Goal: Task Accomplishment & Management: Use online tool/utility

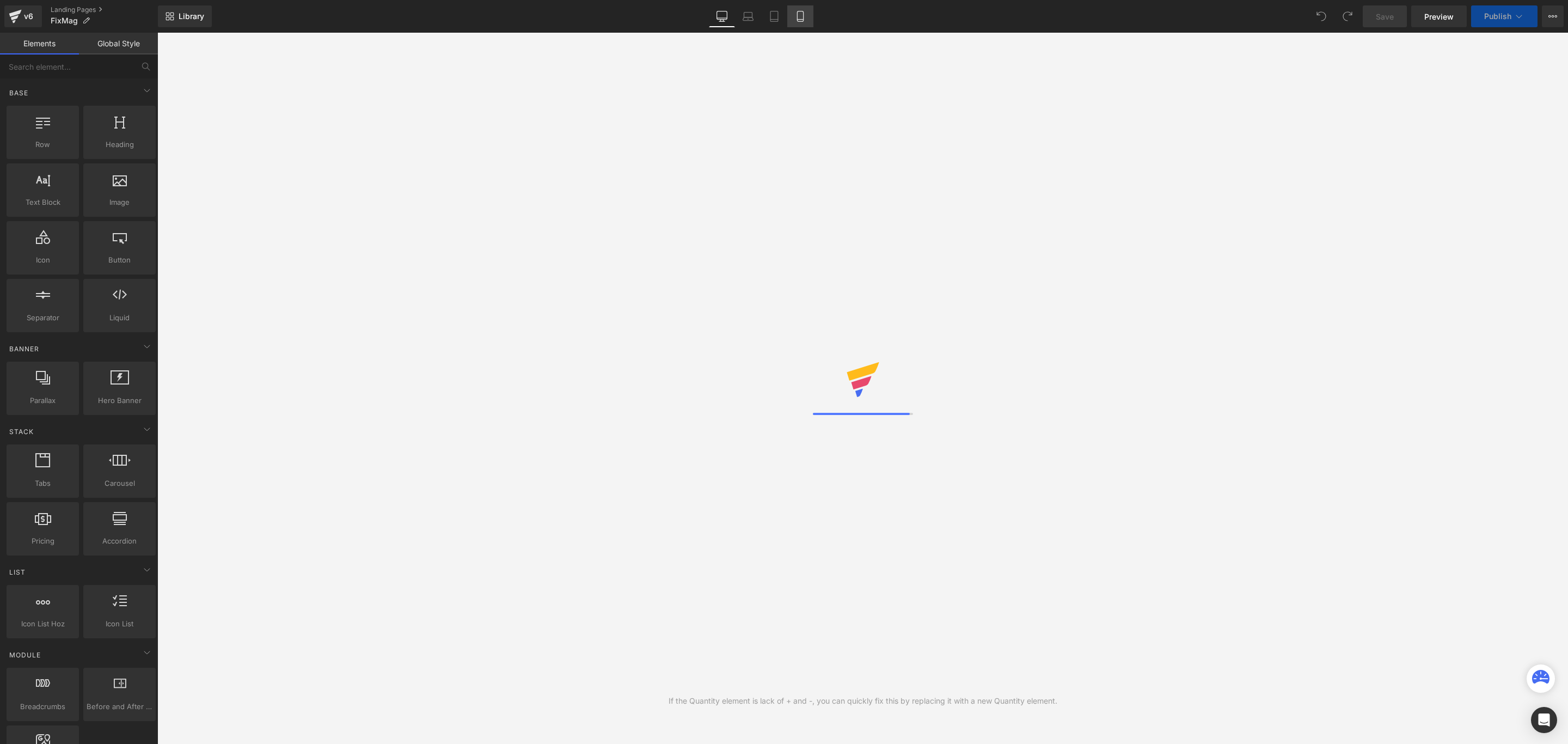
click at [805, 14] on icon at bounding box center [800, 16] width 11 height 11
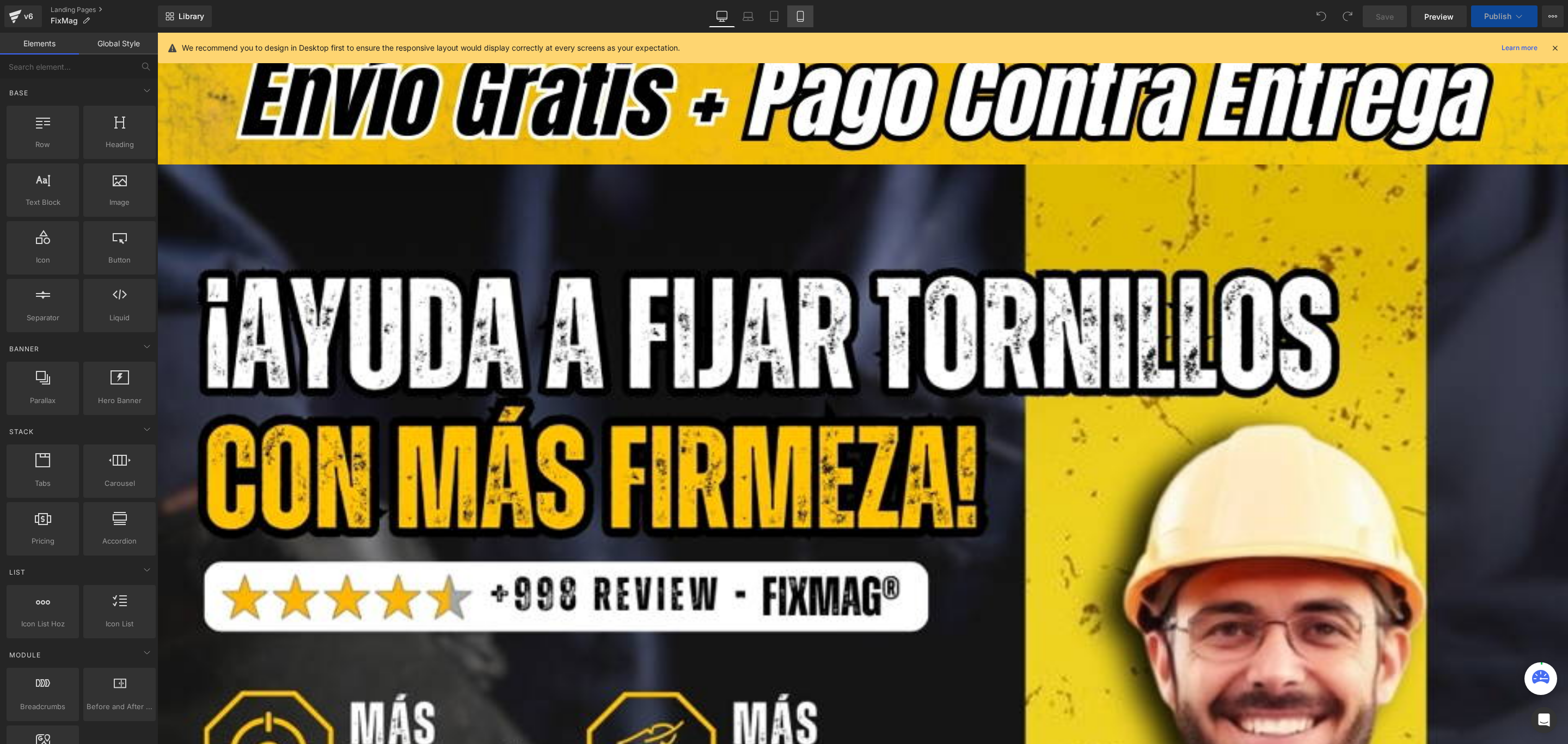
click at [801, 16] on icon at bounding box center [800, 16] width 11 height 11
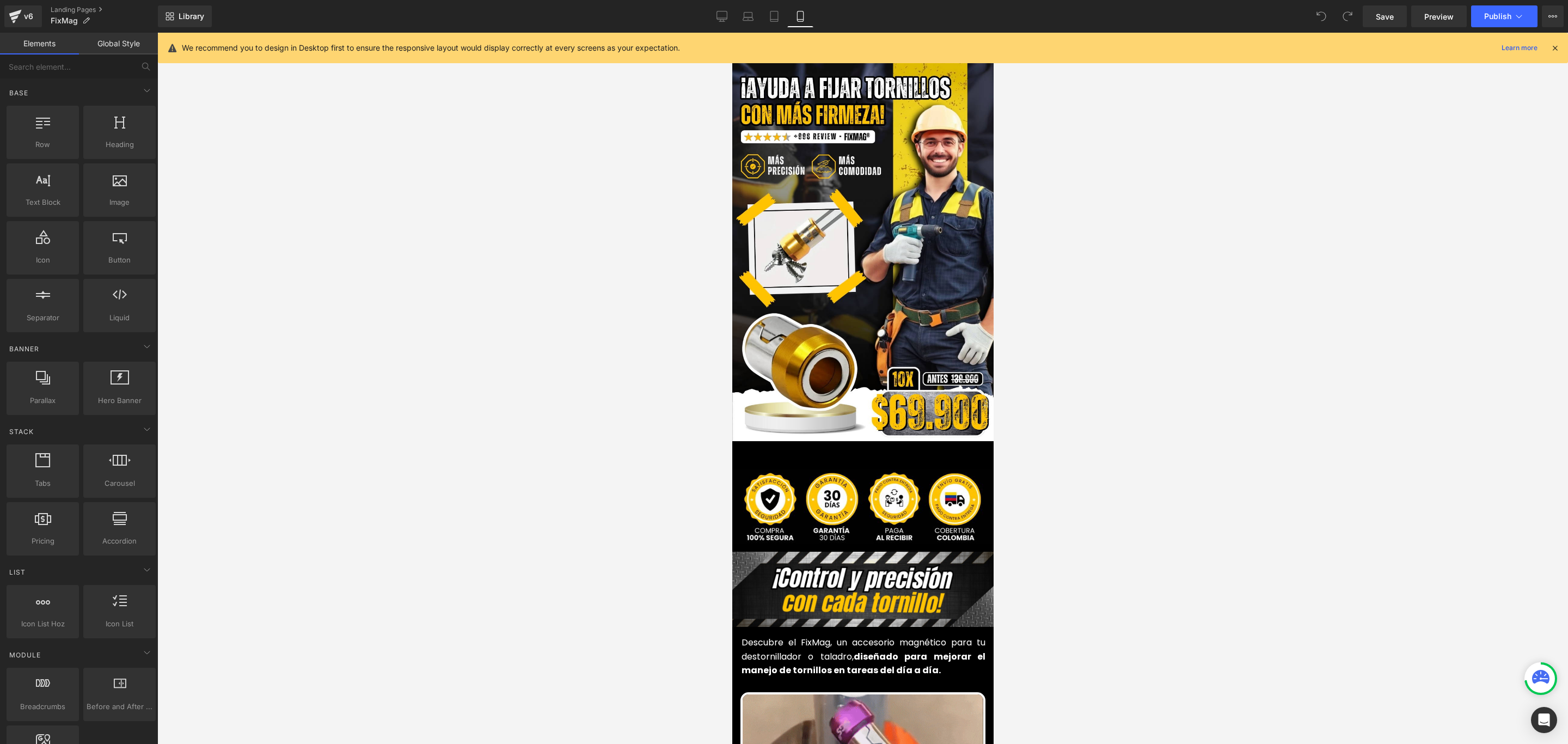
click at [1556, 43] on icon at bounding box center [1555, 48] width 10 height 10
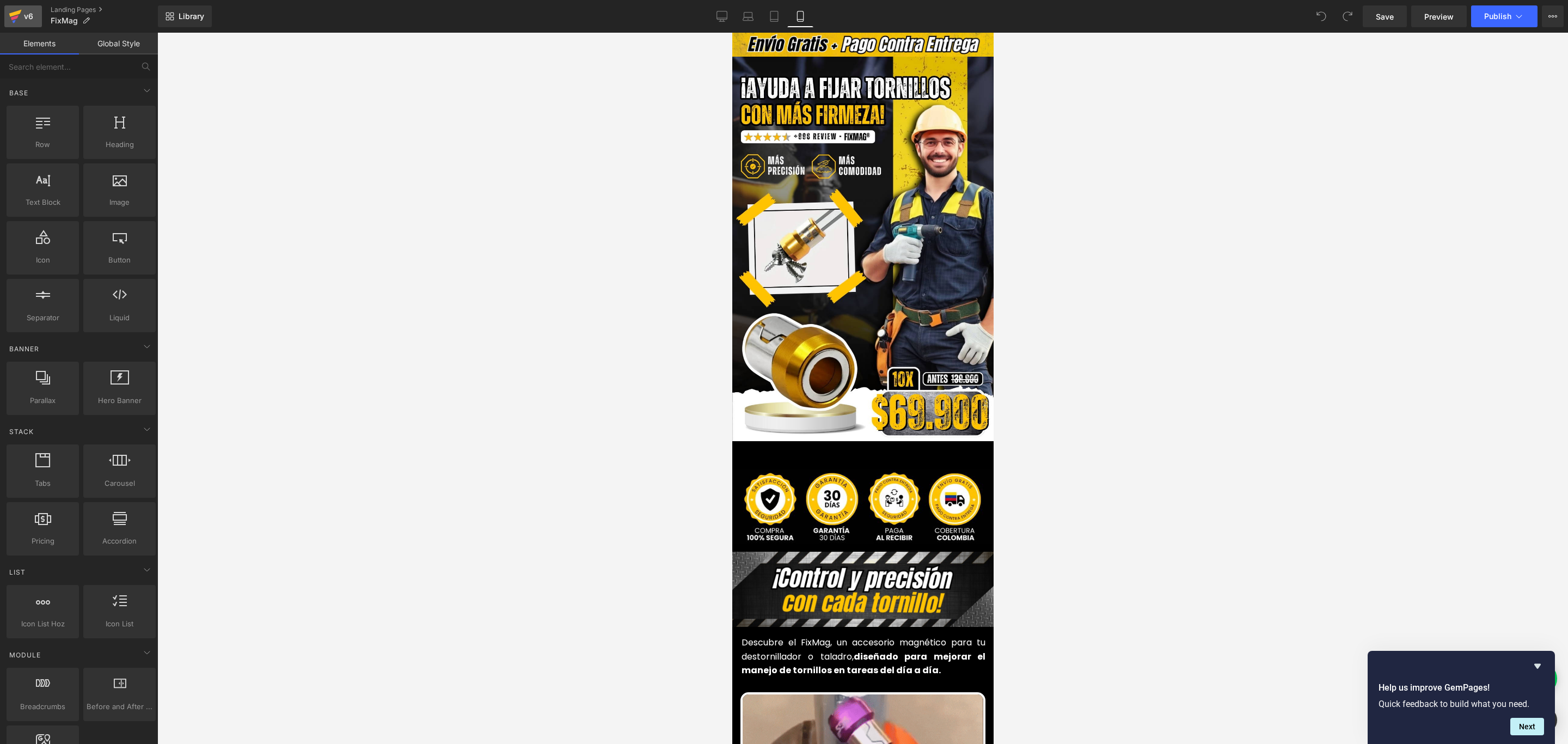
click at [22, 15] on div "v6" at bounding box center [29, 16] width 14 height 14
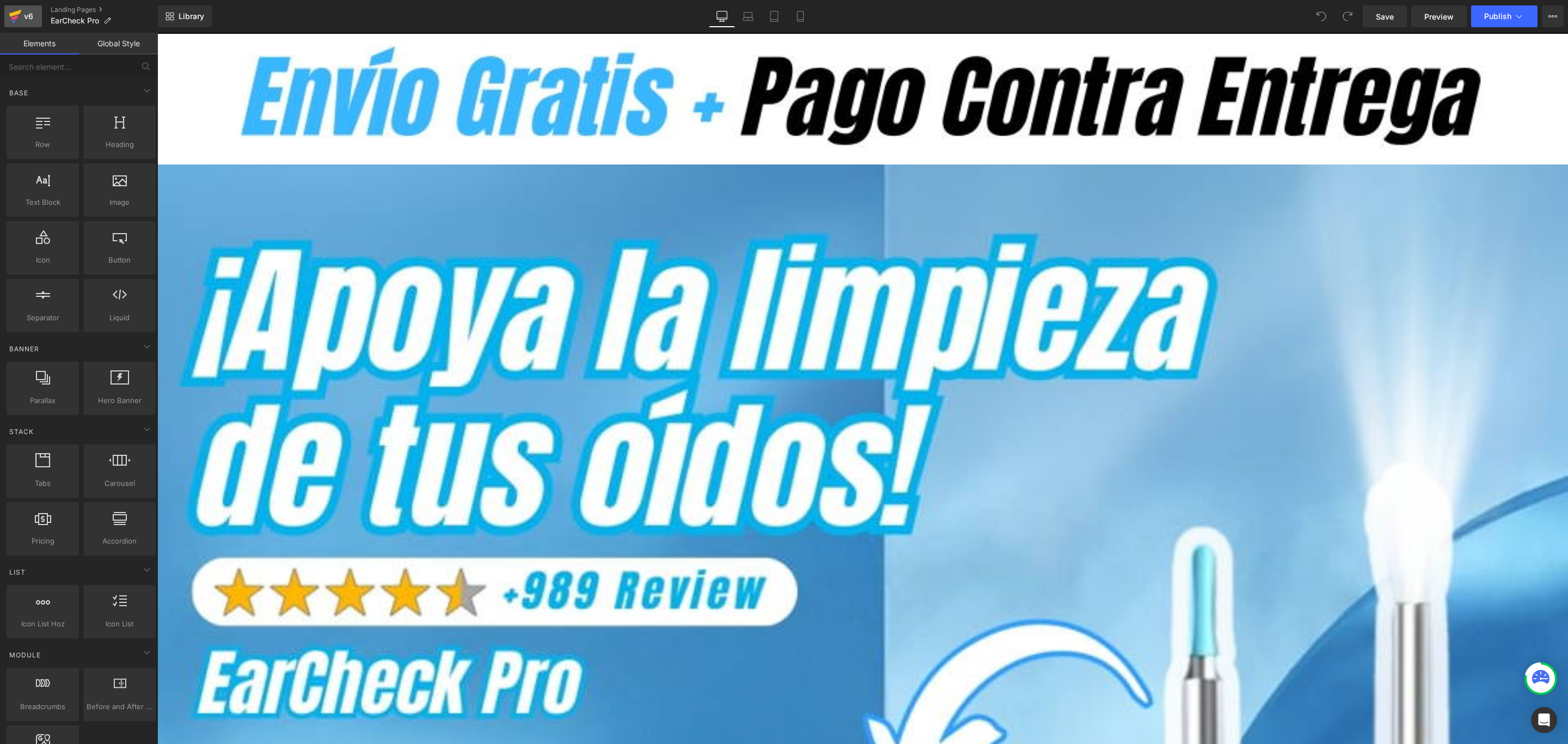
click at [20, 14] on icon at bounding box center [15, 16] width 13 height 27
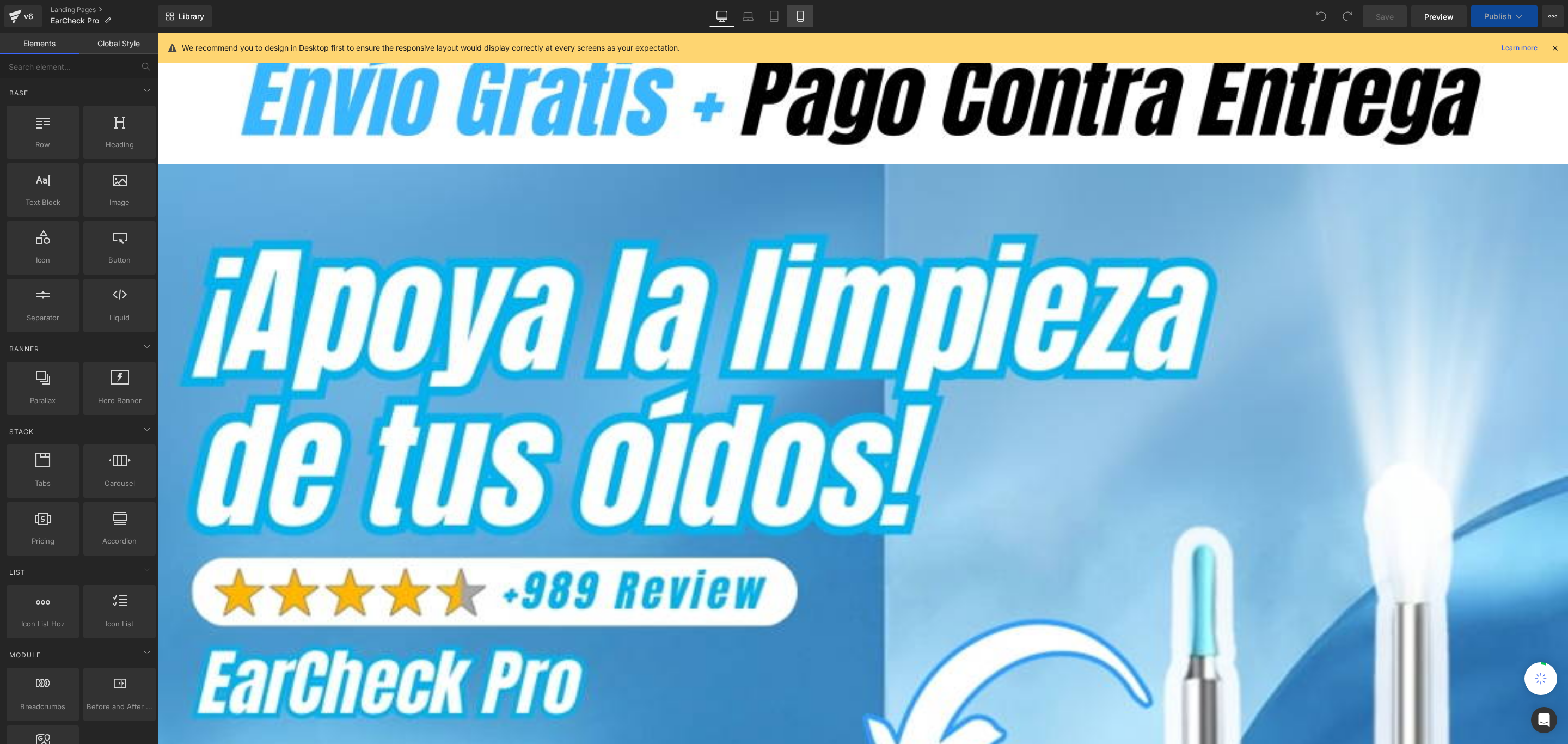
click at [799, 18] on icon at bounding box center [800, 16] width 11 height 11
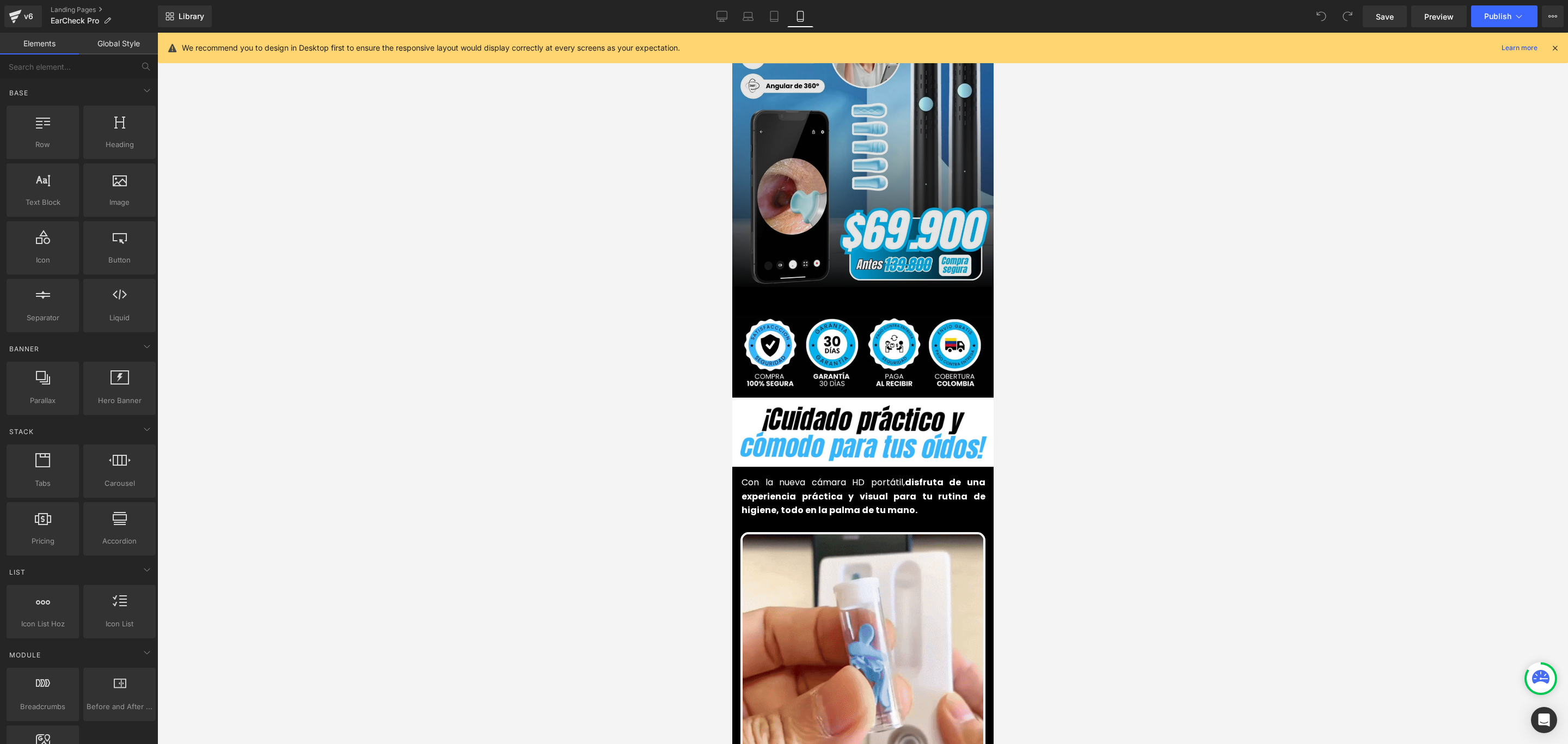
scroll to position [163, 0]
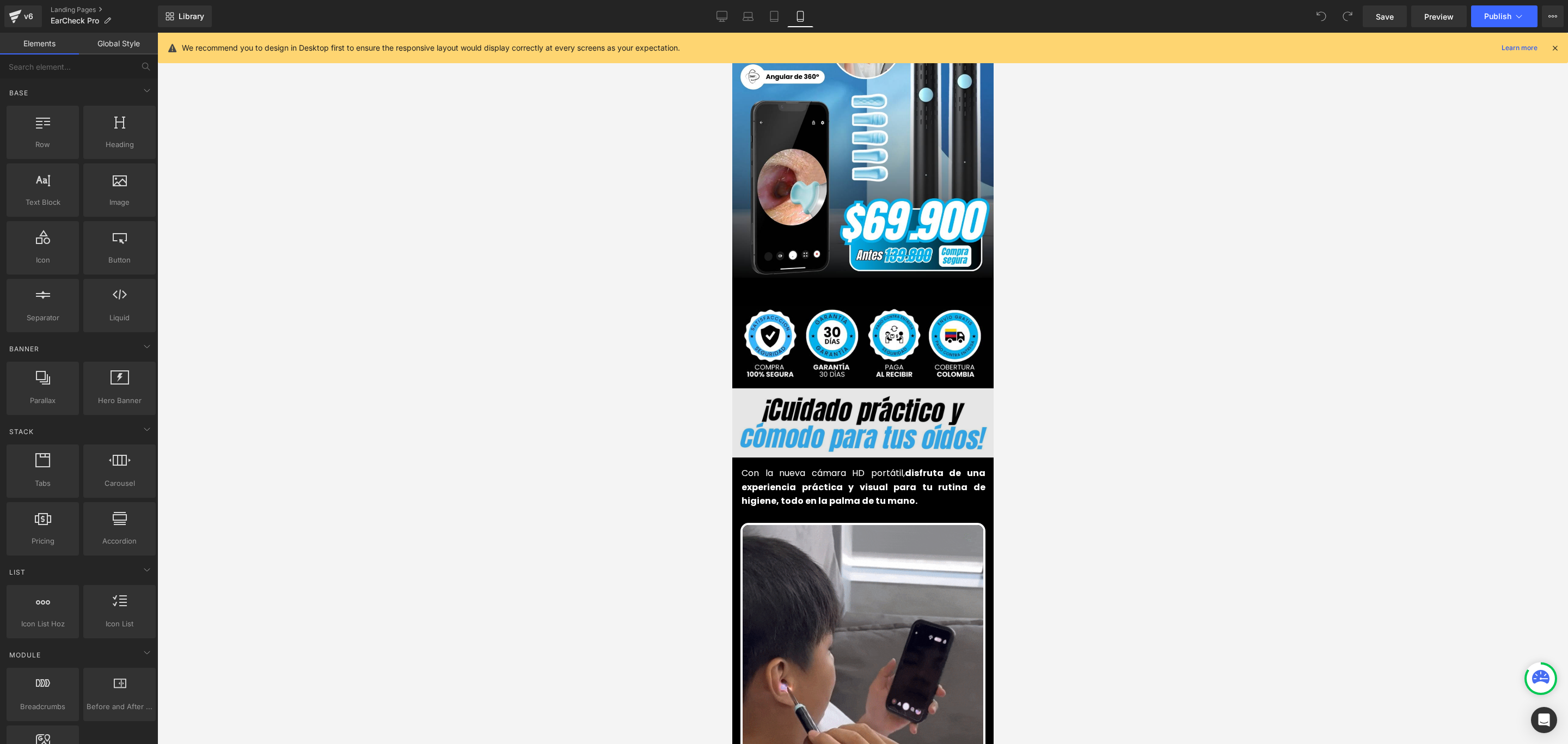
click at [872, 398] on div "Image" at bounding box center [863, 424] width 262 height 73
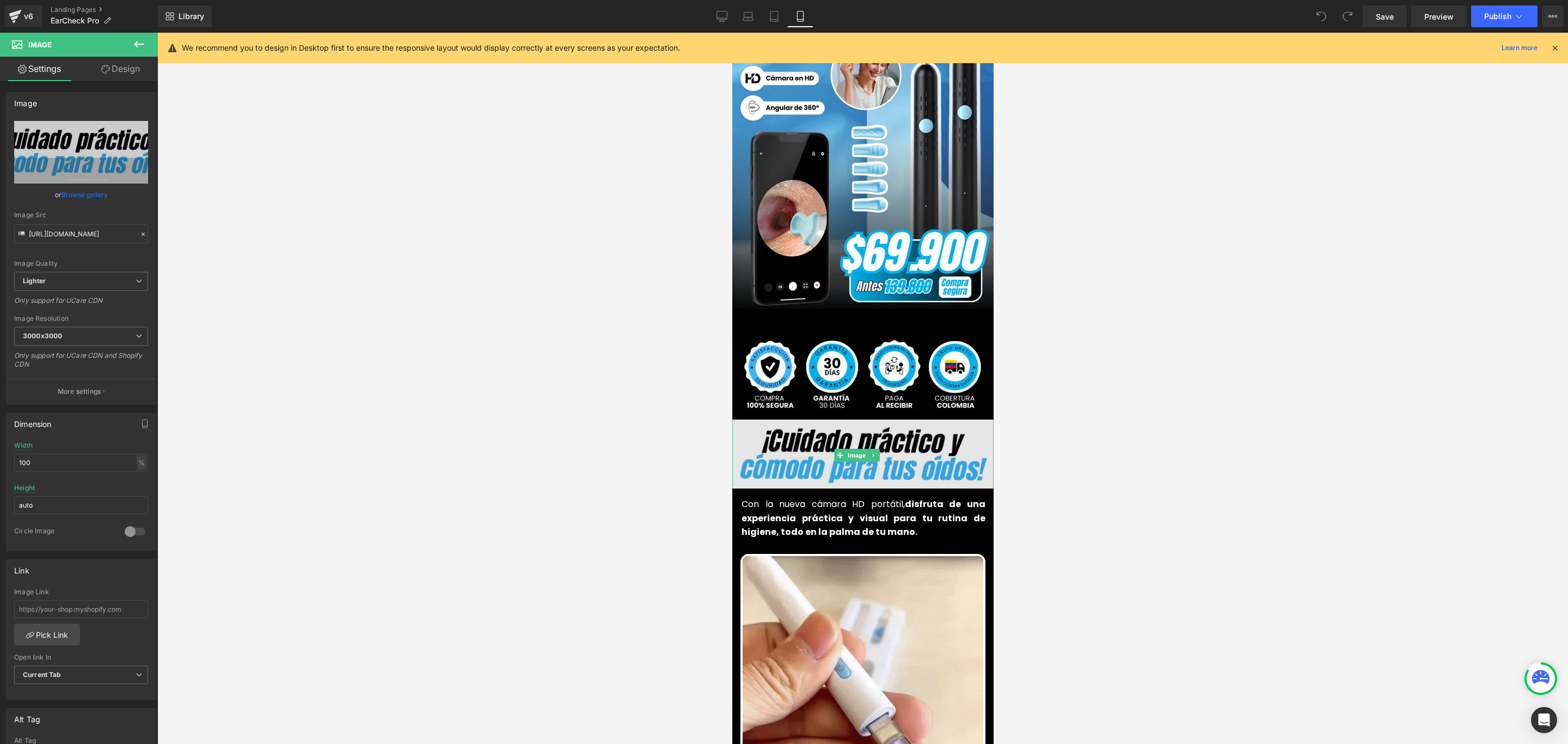
scroll to position [82, 0]
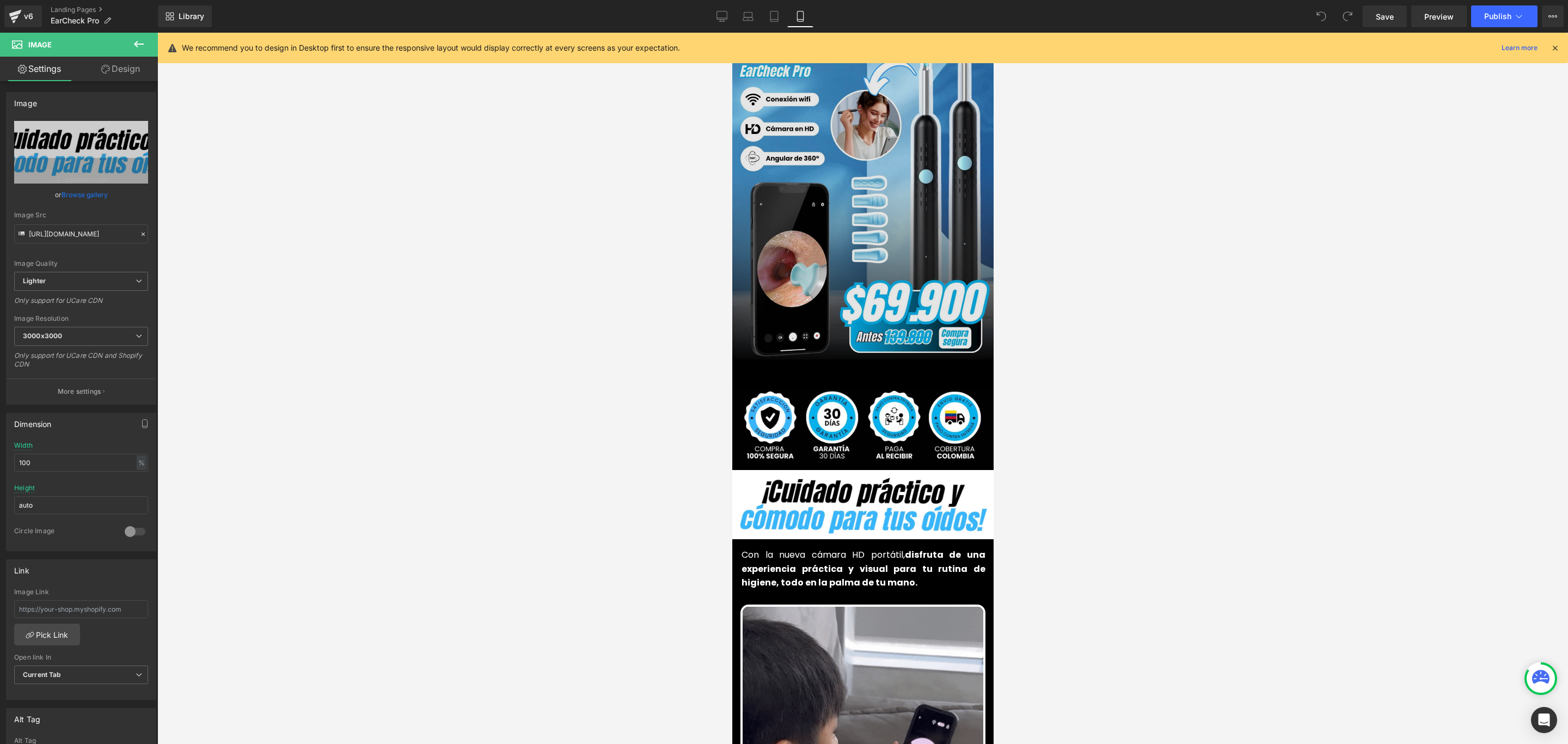
click at [842, 240] on img at bounding box center [863, 168] width 262 height 387
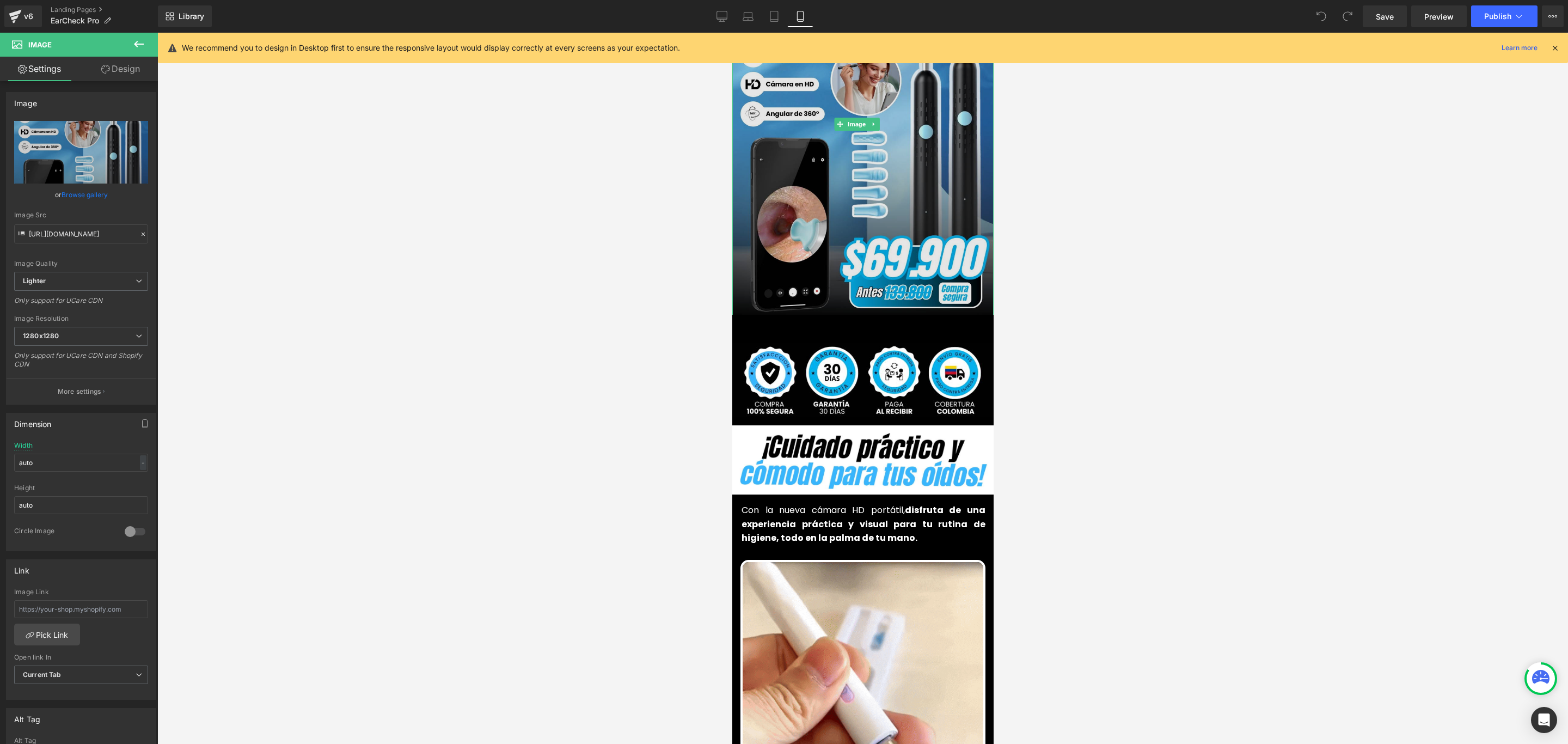
scroll to position [163, 0]
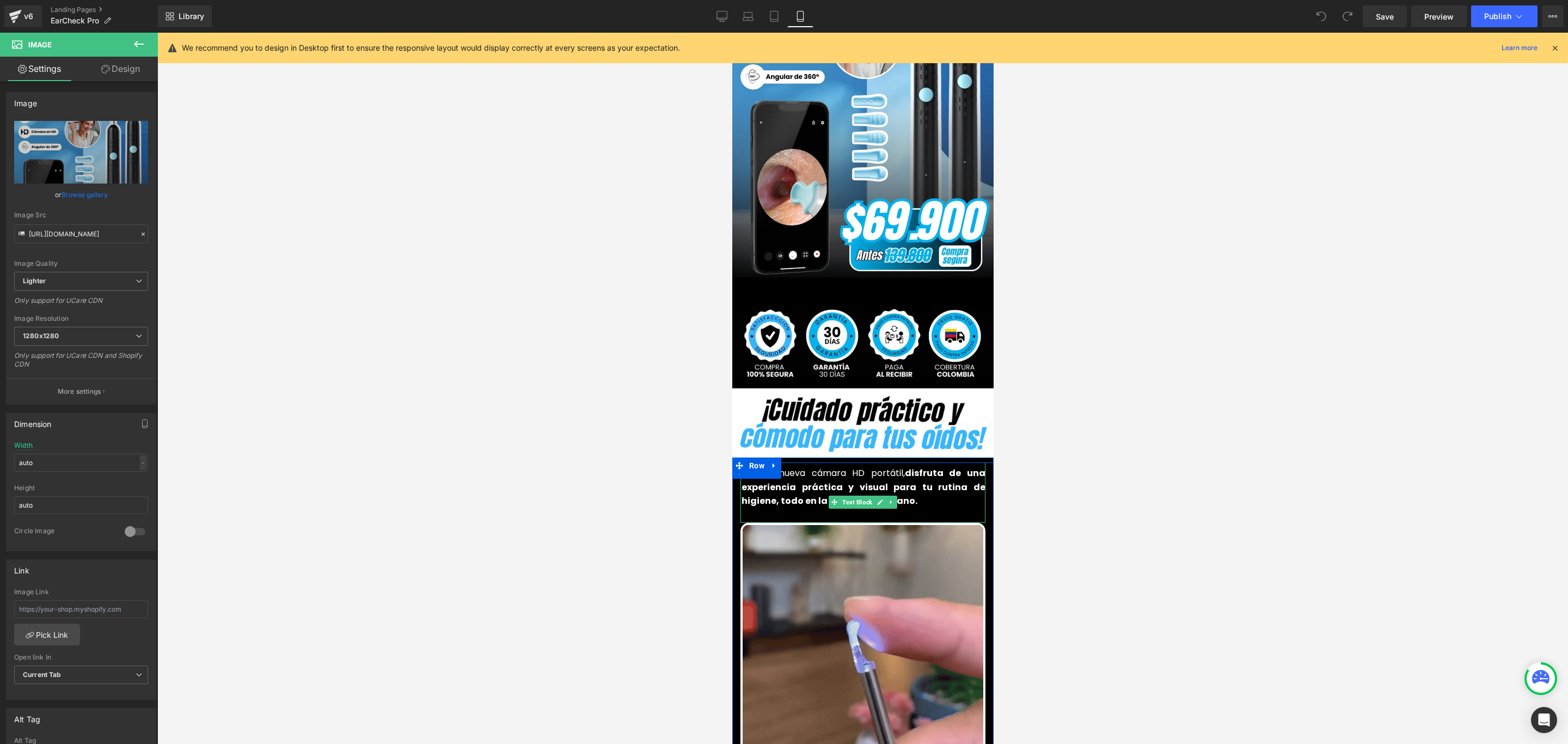
click at [910, 467] on strong "disfruta de una experiencia práctica y visual para tu rutina de higiene, todo e…" at bounding box center [863, 487] width 244 height 40
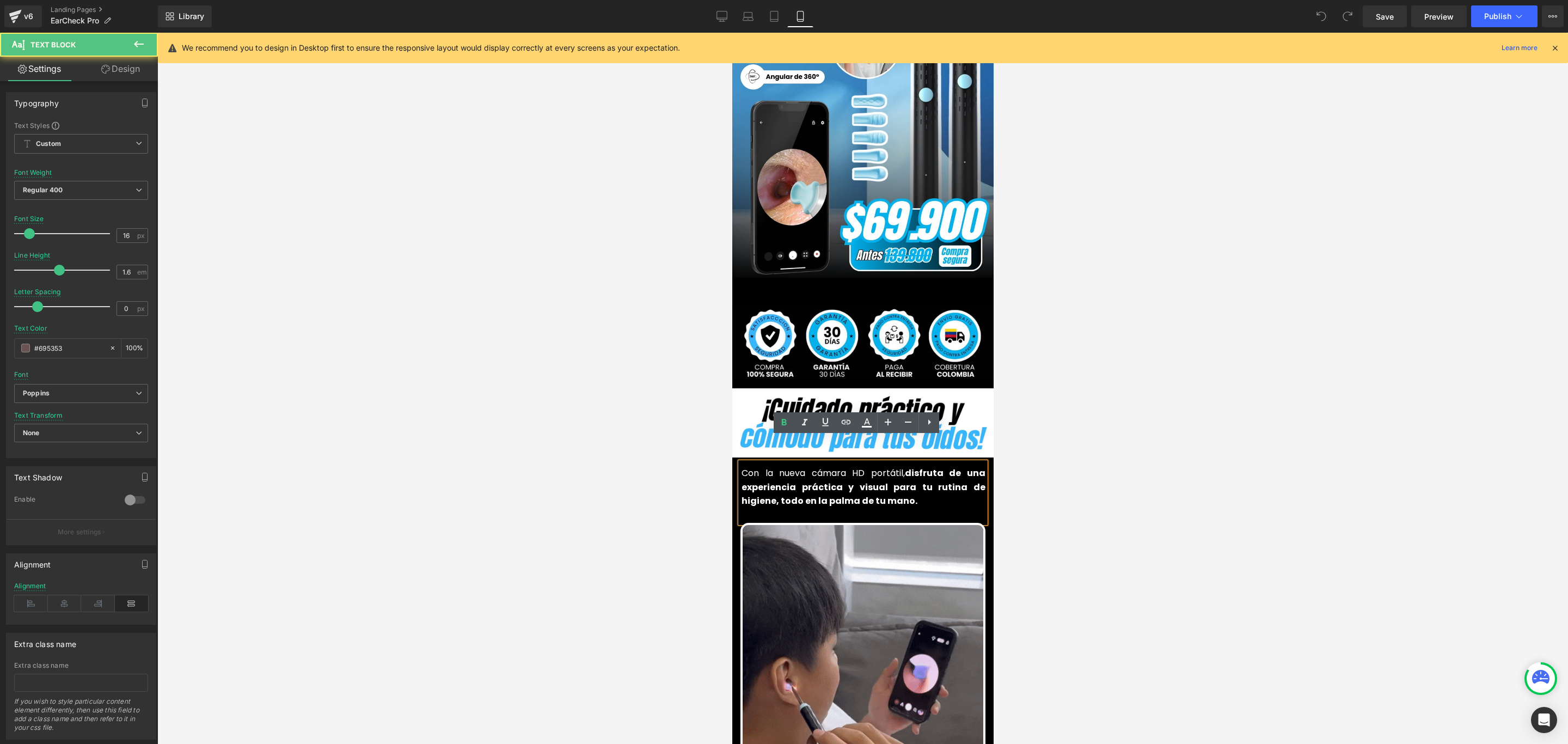
click at [924, 471] on p "Con la nueva cámara HD portátil, disfruta de una experiencia práctica y visual …" at bounding box center [863, 487] width 244 height 42
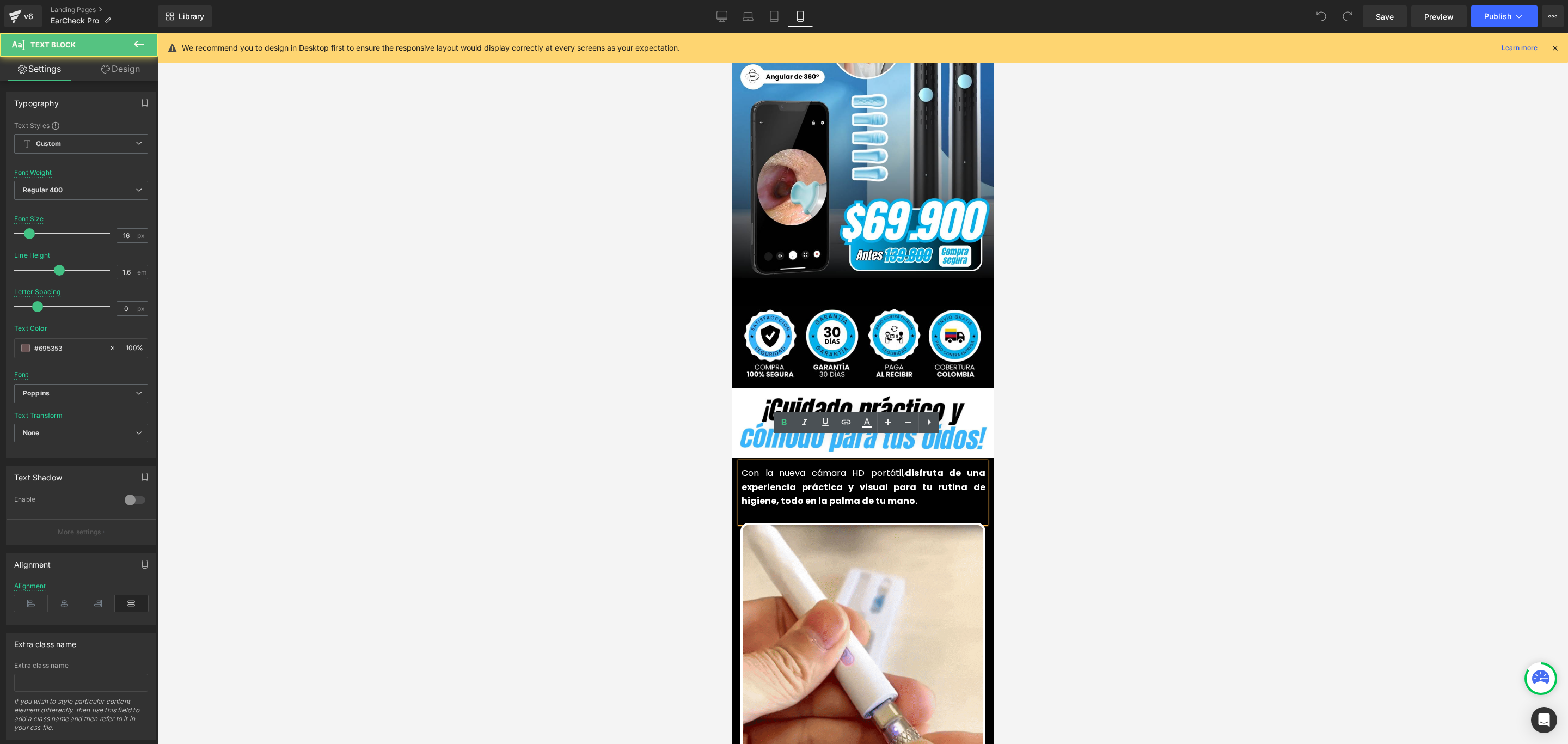
click at [916, 467] on strong "disfruta de una experiencia práctica y visual para tu rutina de higiene, todo e…" at bounding box center [863, 487] width 244 height 40
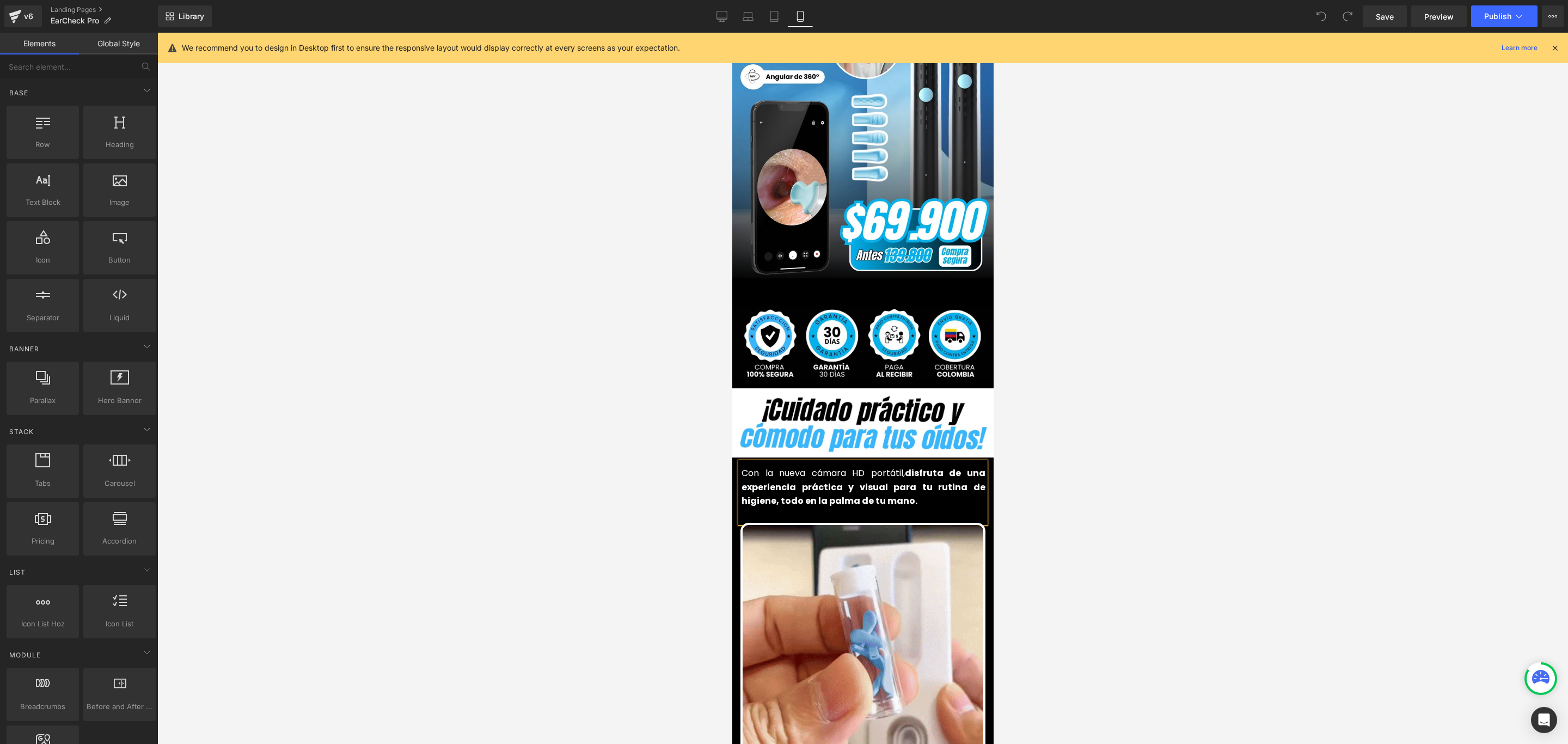
click at [1143, 337] on div at bounding box center [863, 388] width 1411 height 712
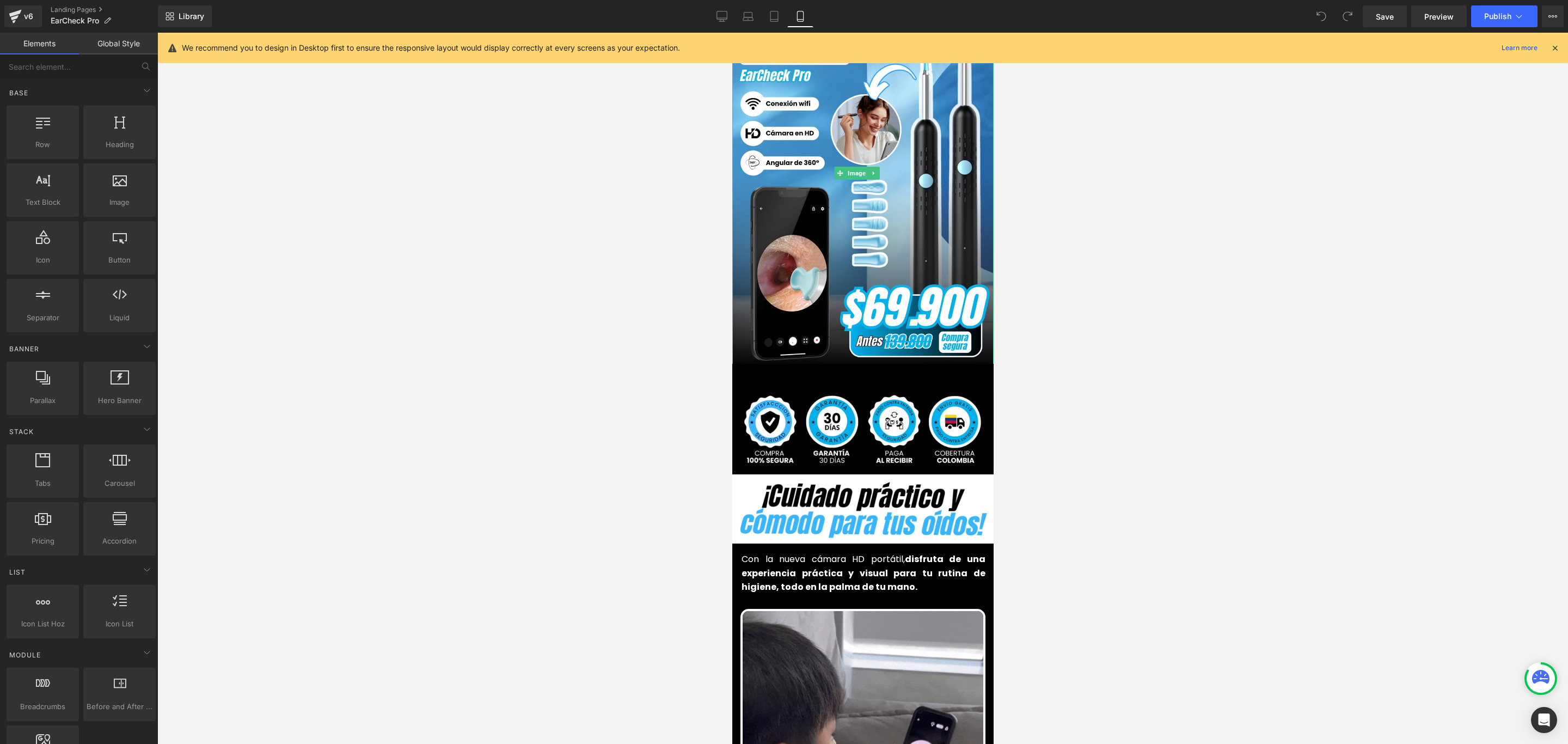
scroll to position [82, 0]
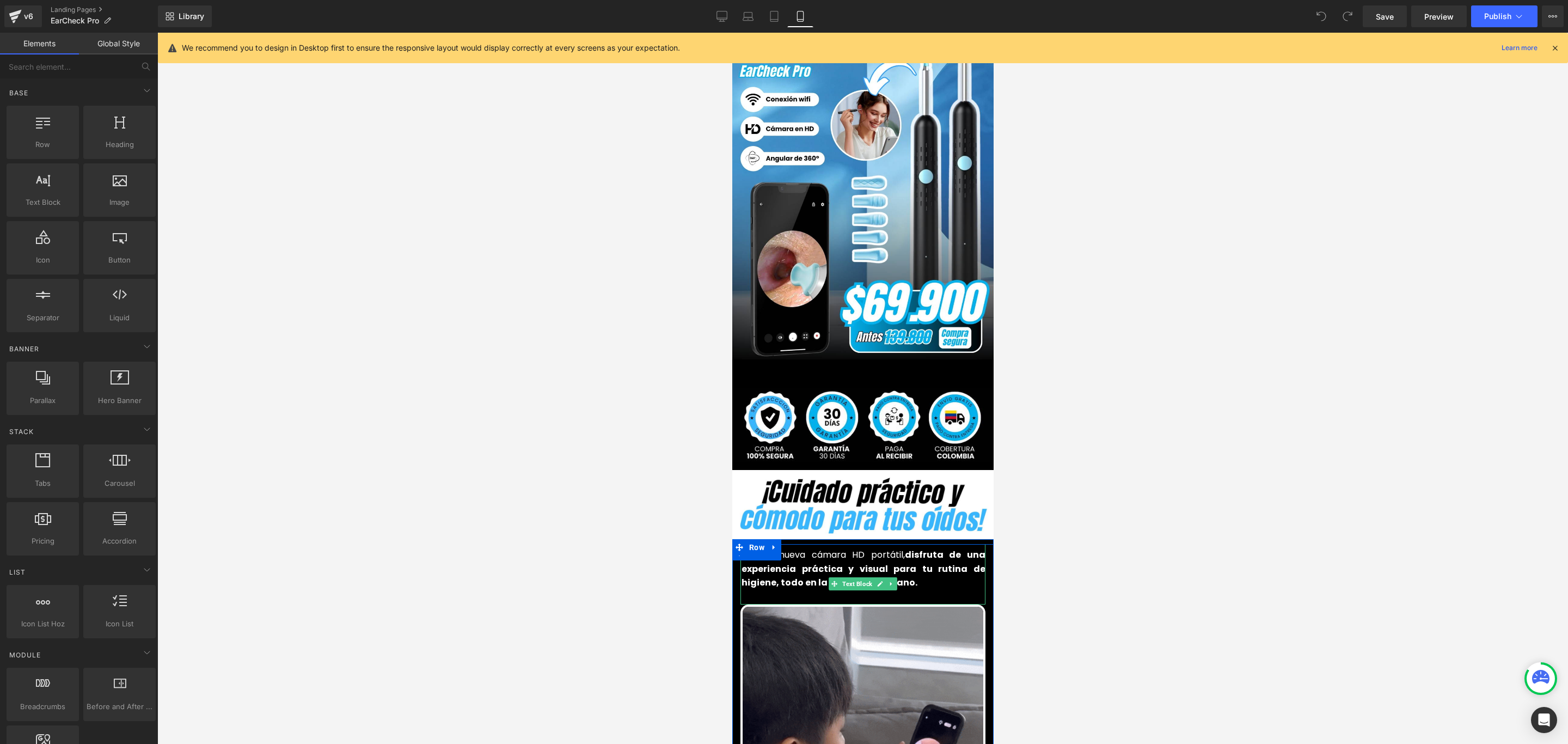
click at [824, 548] on font "Con la nueva cámara HD portátil, disfruta de una experiencia práctica y visual …" at bounding box center [863, 568] width 244 height 40
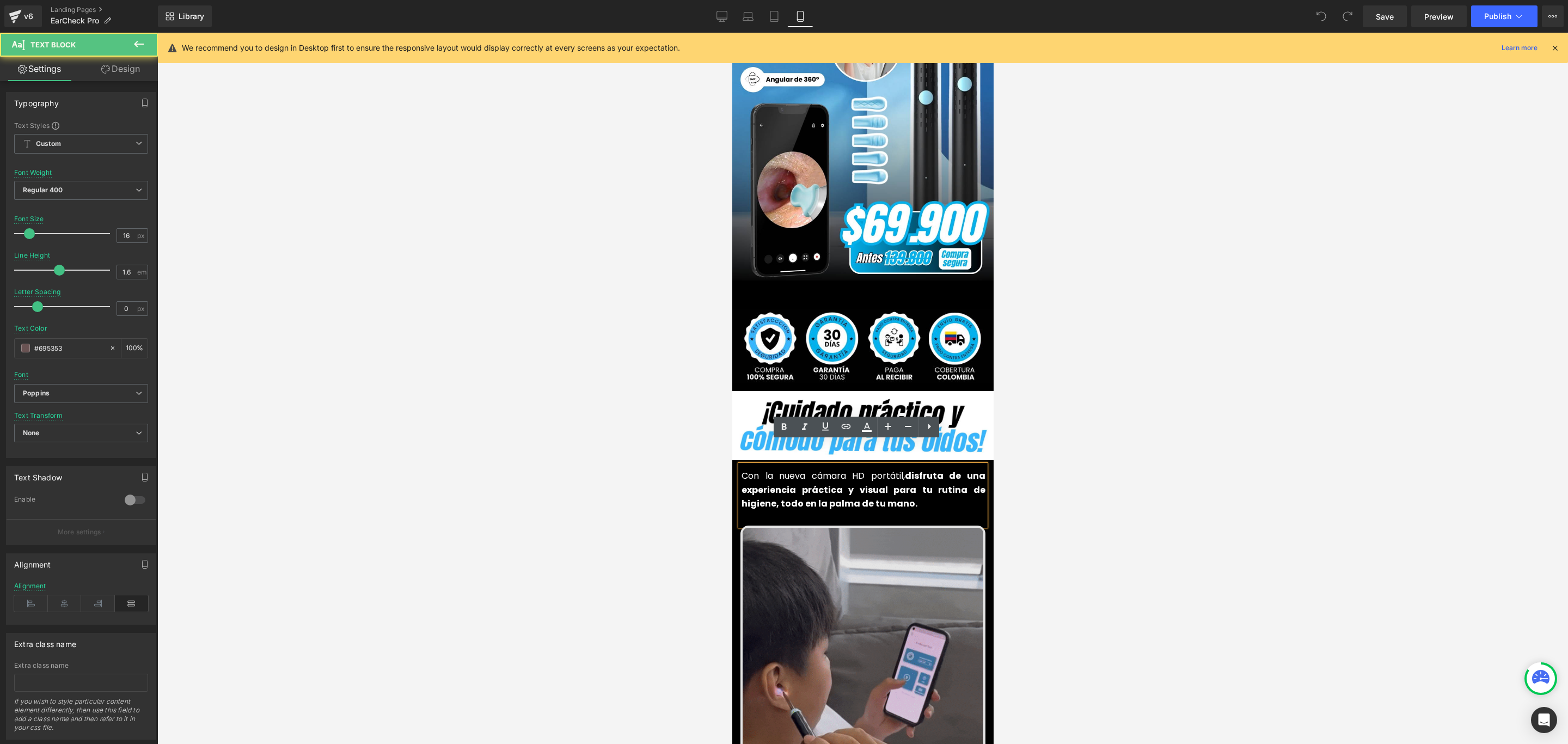
scroll to position [163, 0]
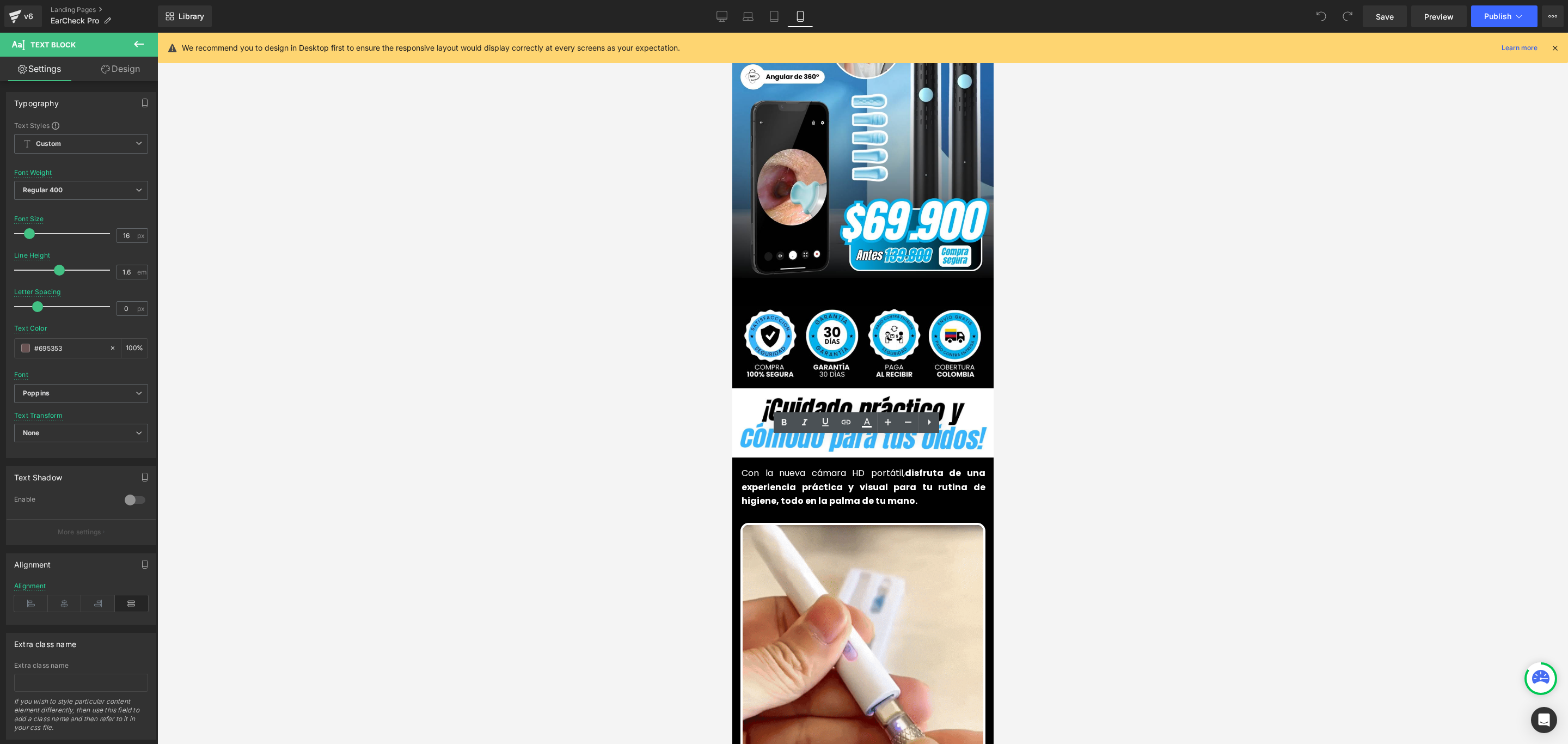
click at [1098, 396] on div at bounding box center [863, 388] width 1411 height 712
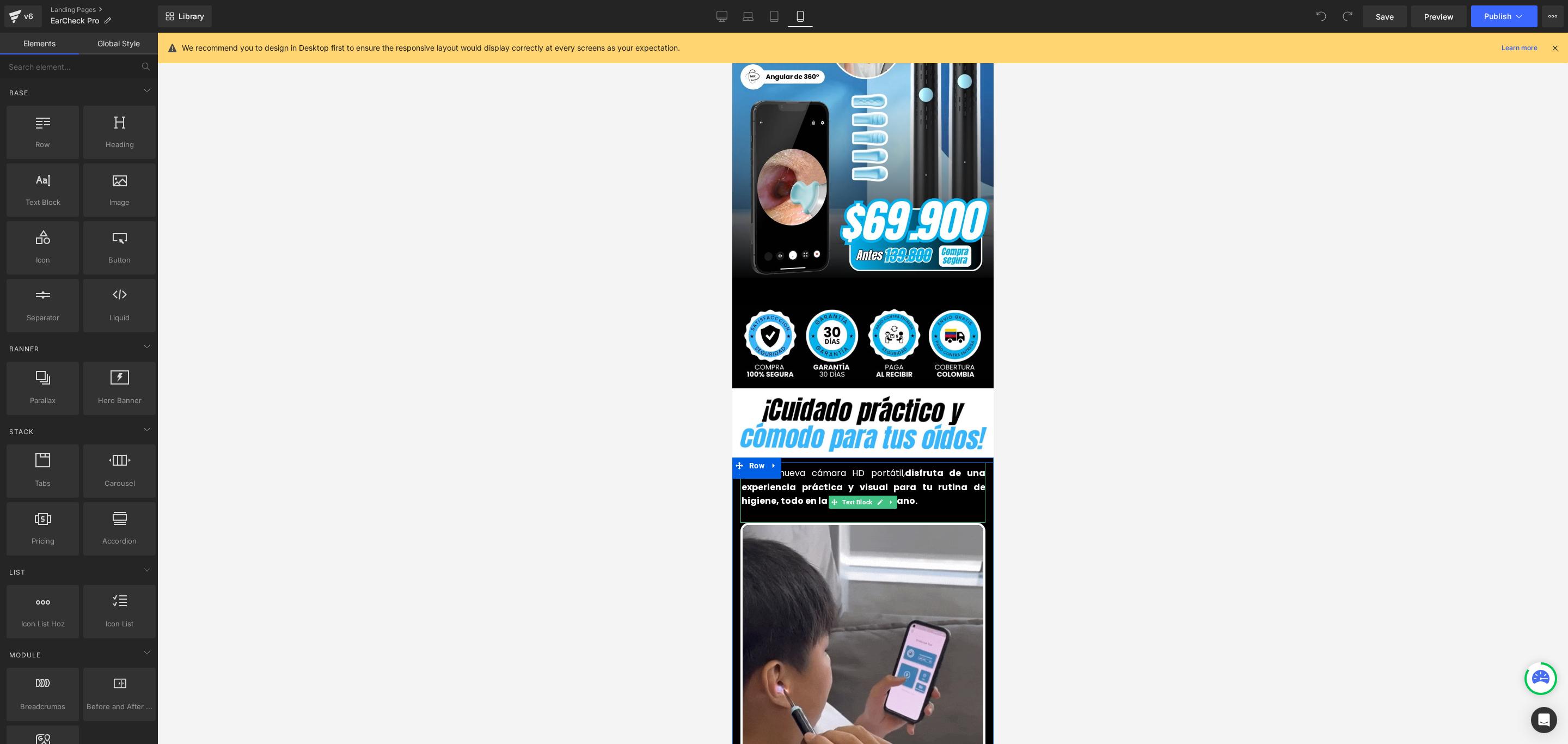
click at [803, 467] on font "Con la nueva cámara HD portátil, disfruta de una experiencia práctica y visual …" at bounding box center [863, 487] width 244 height 40
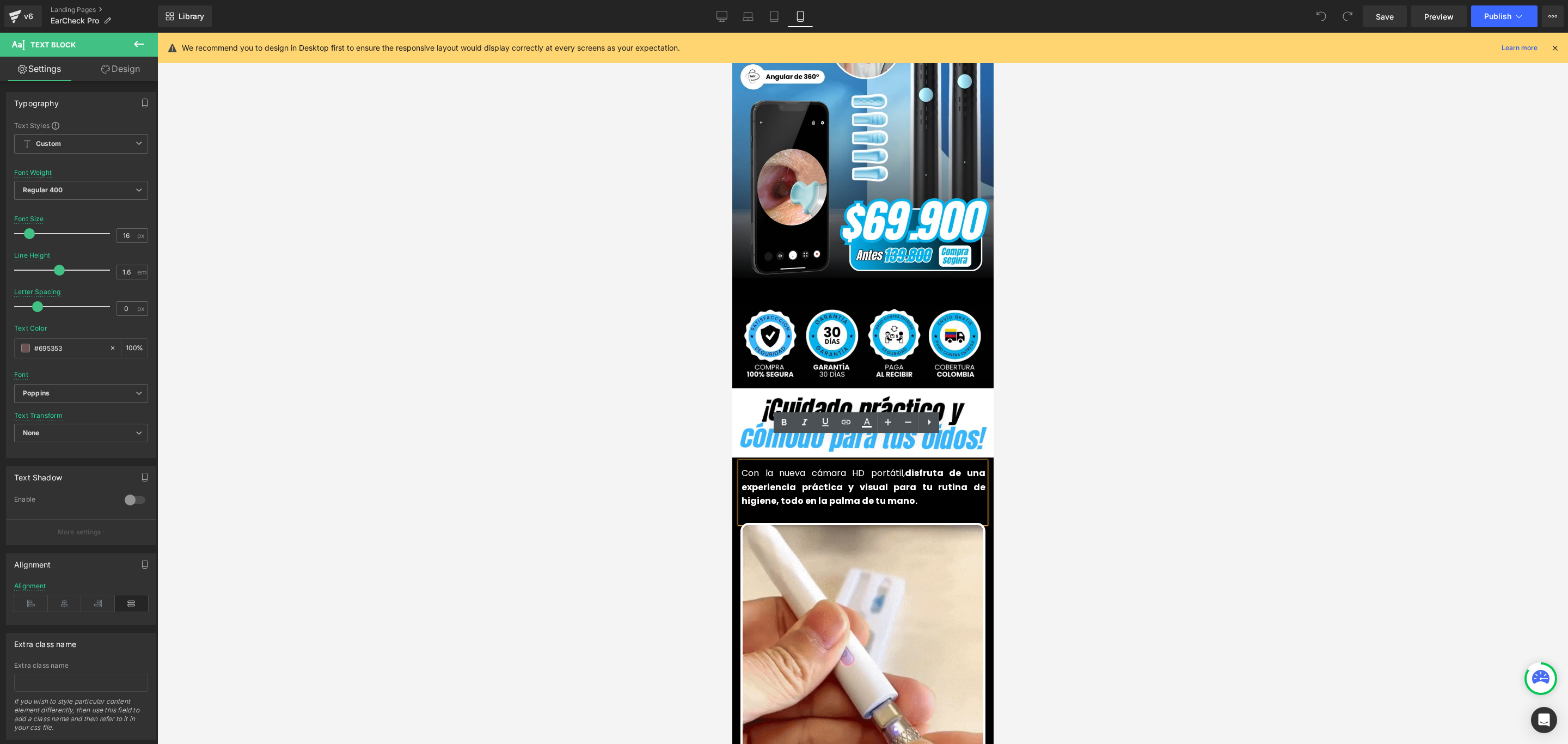
click at [788, 467] on strong "disfruta de una experiencia práctica y visual para tu rutina de higiene, todo e…" at bounding box center [863, 487] width 244 height 40
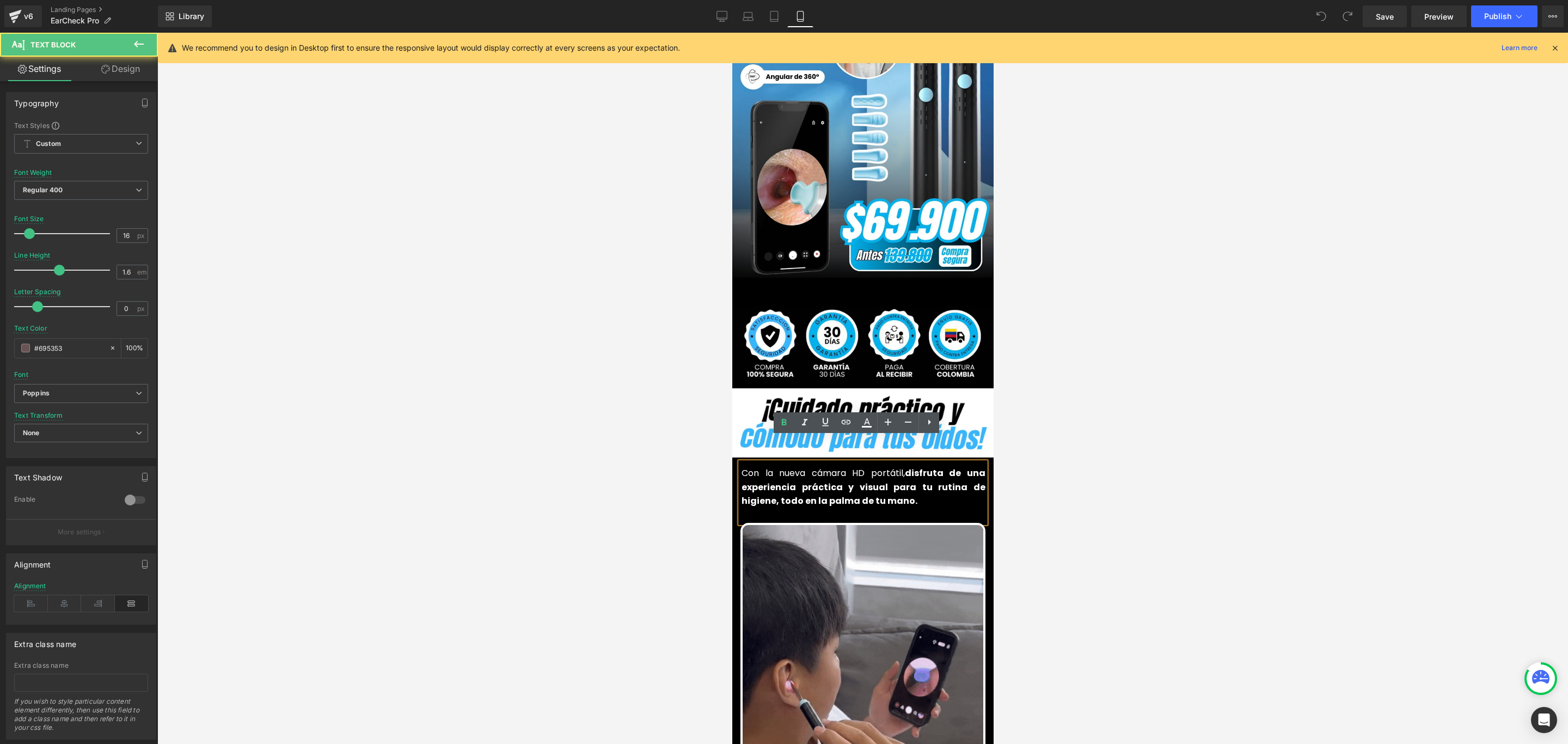
click at [769, 467] on font "Con la nueva cámara HD portátil, disfruta de una experiencia práctica y visual …" at bounding box center [863, 487] width 244 height 40
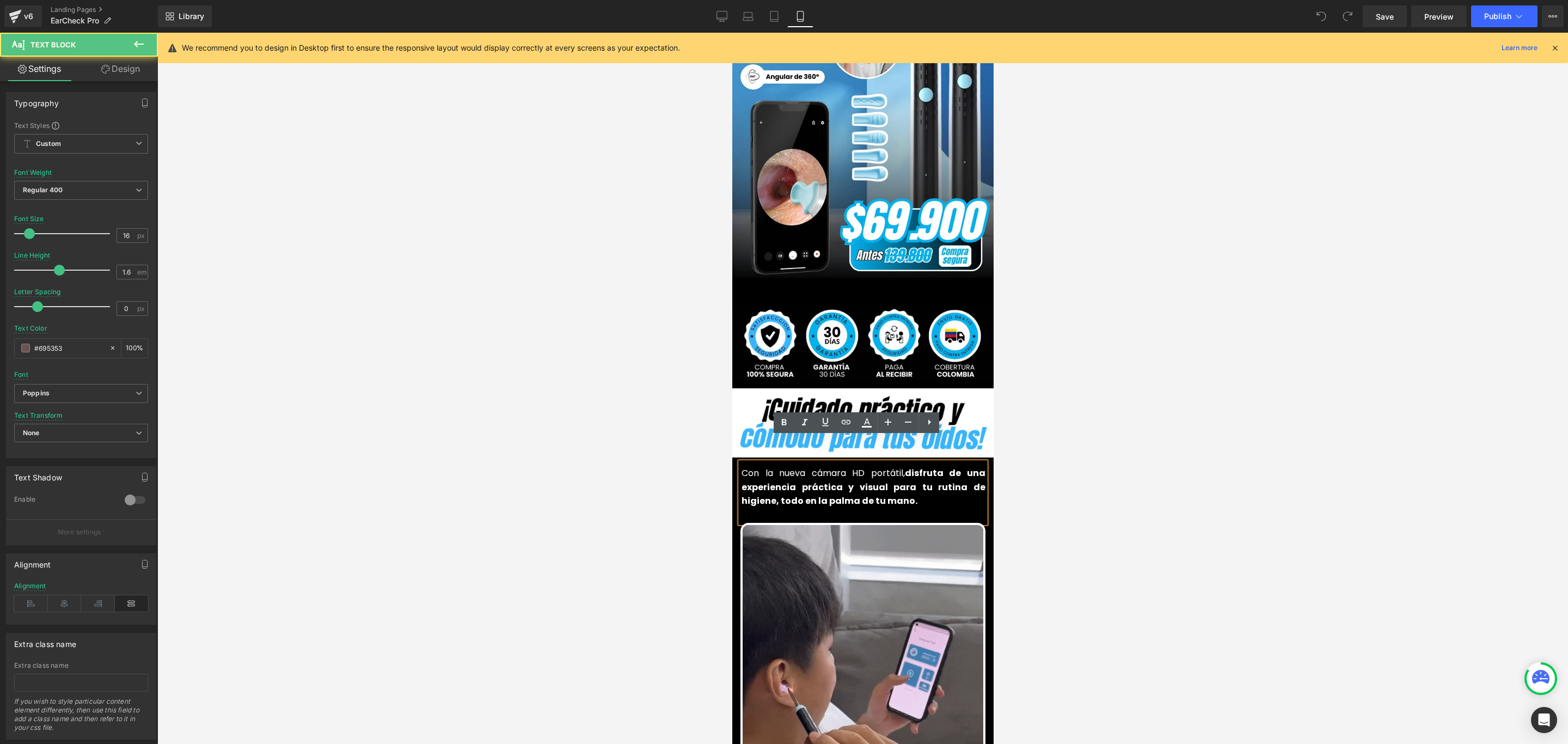
click at [758, 467] on font "Con la nueva cámara HD portátil, disfruta de una experiencia práctica y visual …" at bounding box center [863, 487] width 244 height 40
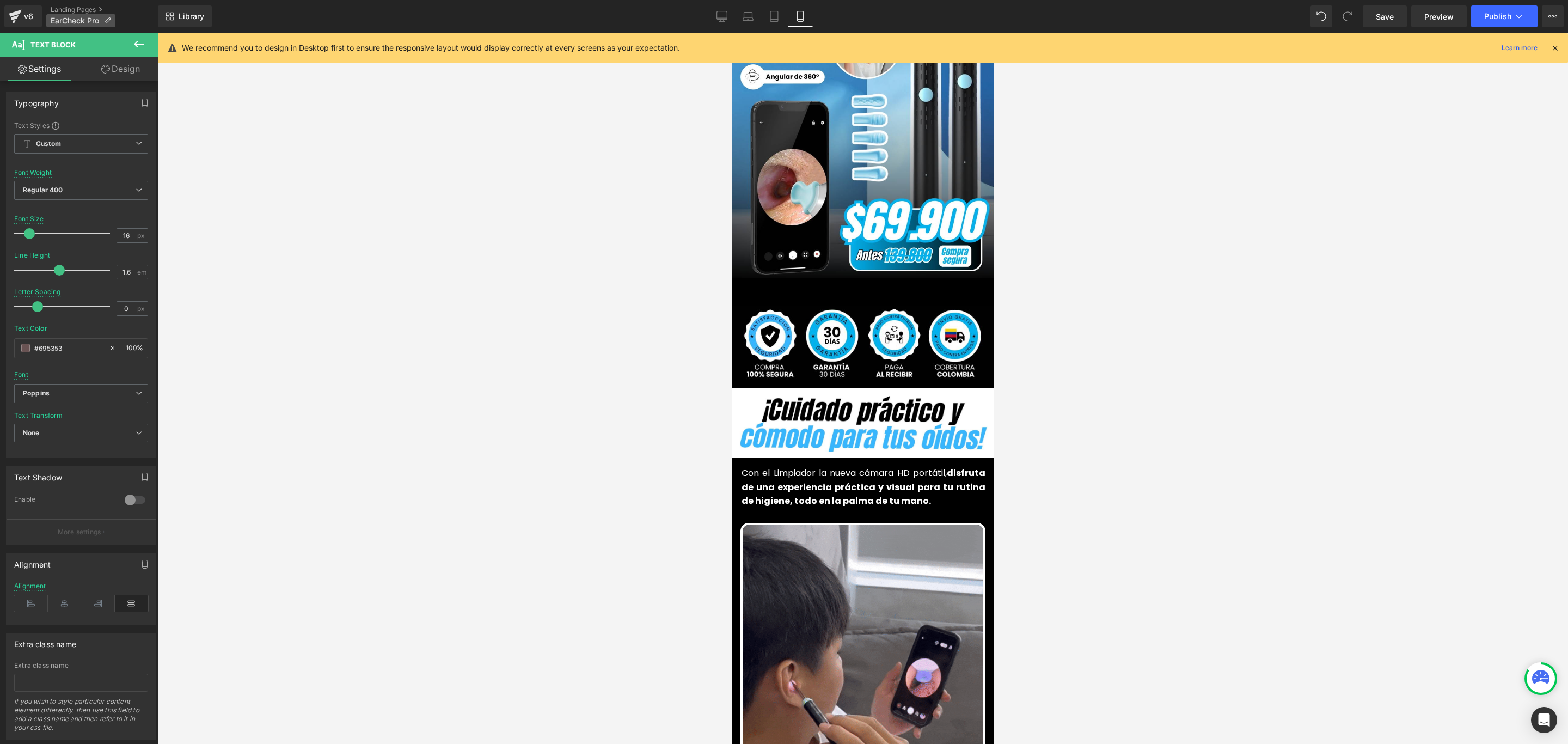
click at [105, 15] on p "EarCheck Pro" at bounding box center [81, 21] width 69 height 13
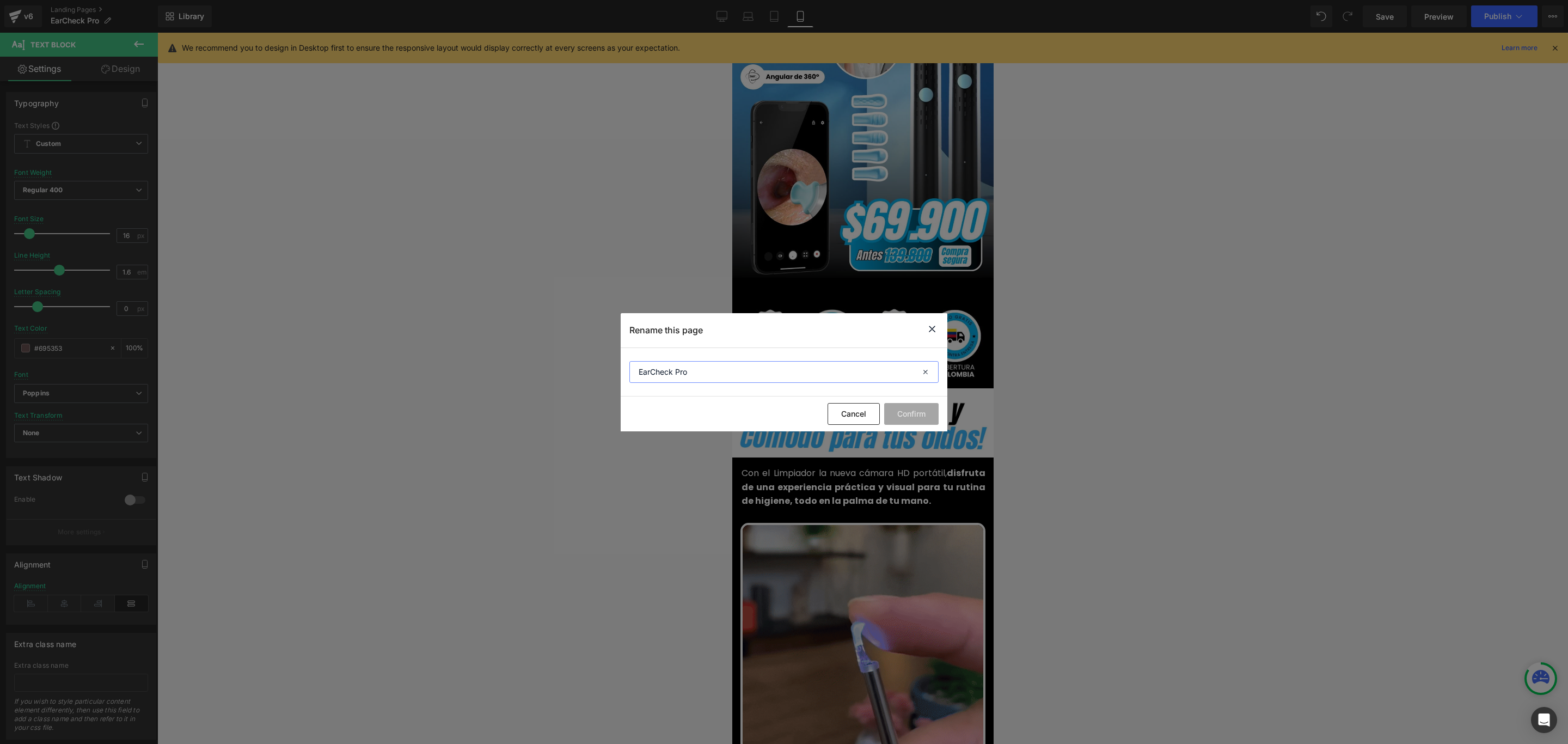
click at [698, 378] on input "EarCheck Pro" at bounding box center [784, 372] width 309 height 22
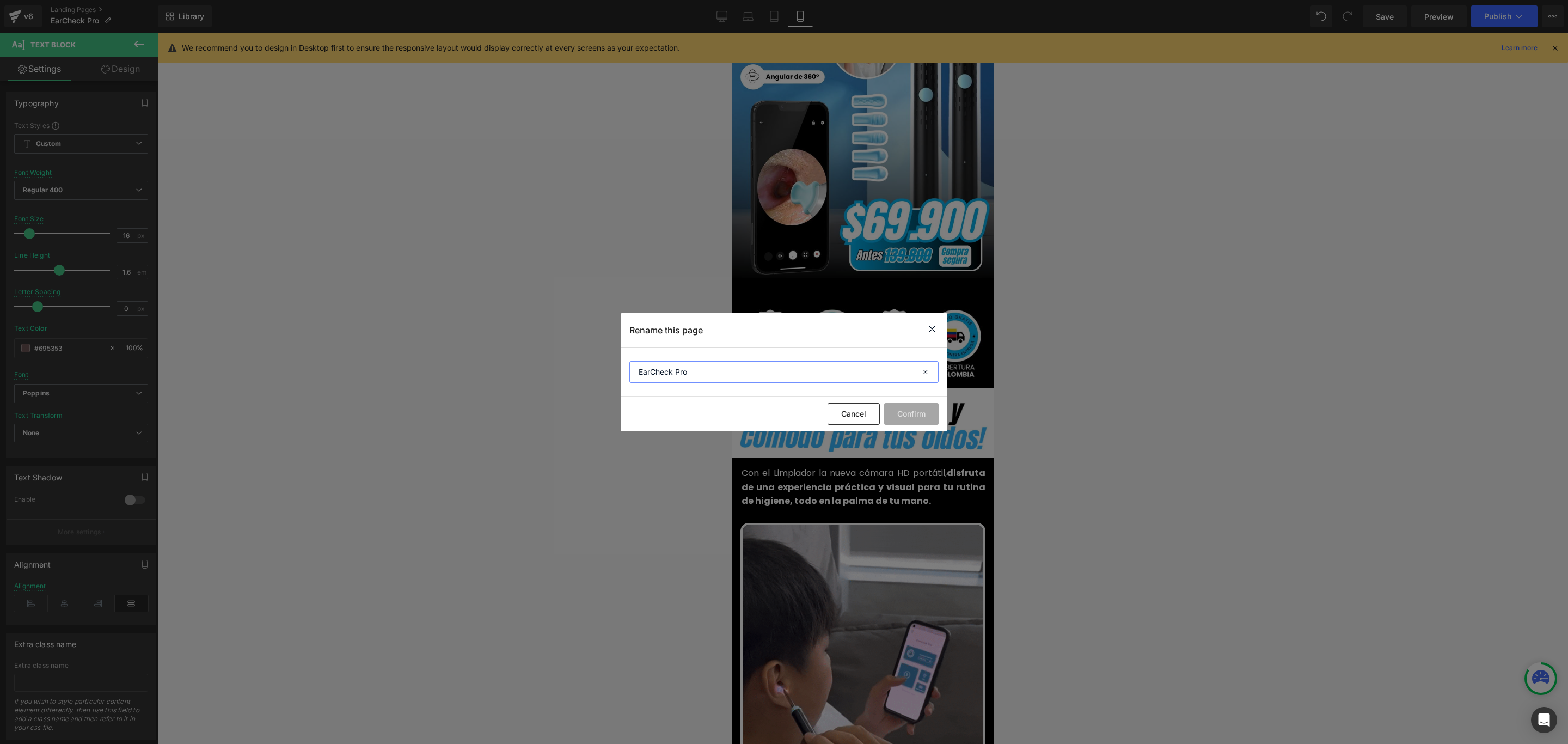
drag, startPoint x: 673, startPoint y: 374, endPoint x: 636, endPoint y: 371, distance: 37.1
click at [636, 371] on input "EarCheck Pro" at bounding box center [784, 372] width 309 height 22
click at [678, 371] on input "EarCheck Pro" at bounding box center [784, 372] width 309 height 22
drag, startPoint x: 704, startPoint y: 376, endPoint x: 634, endPoint y: 376, distance: 70.0
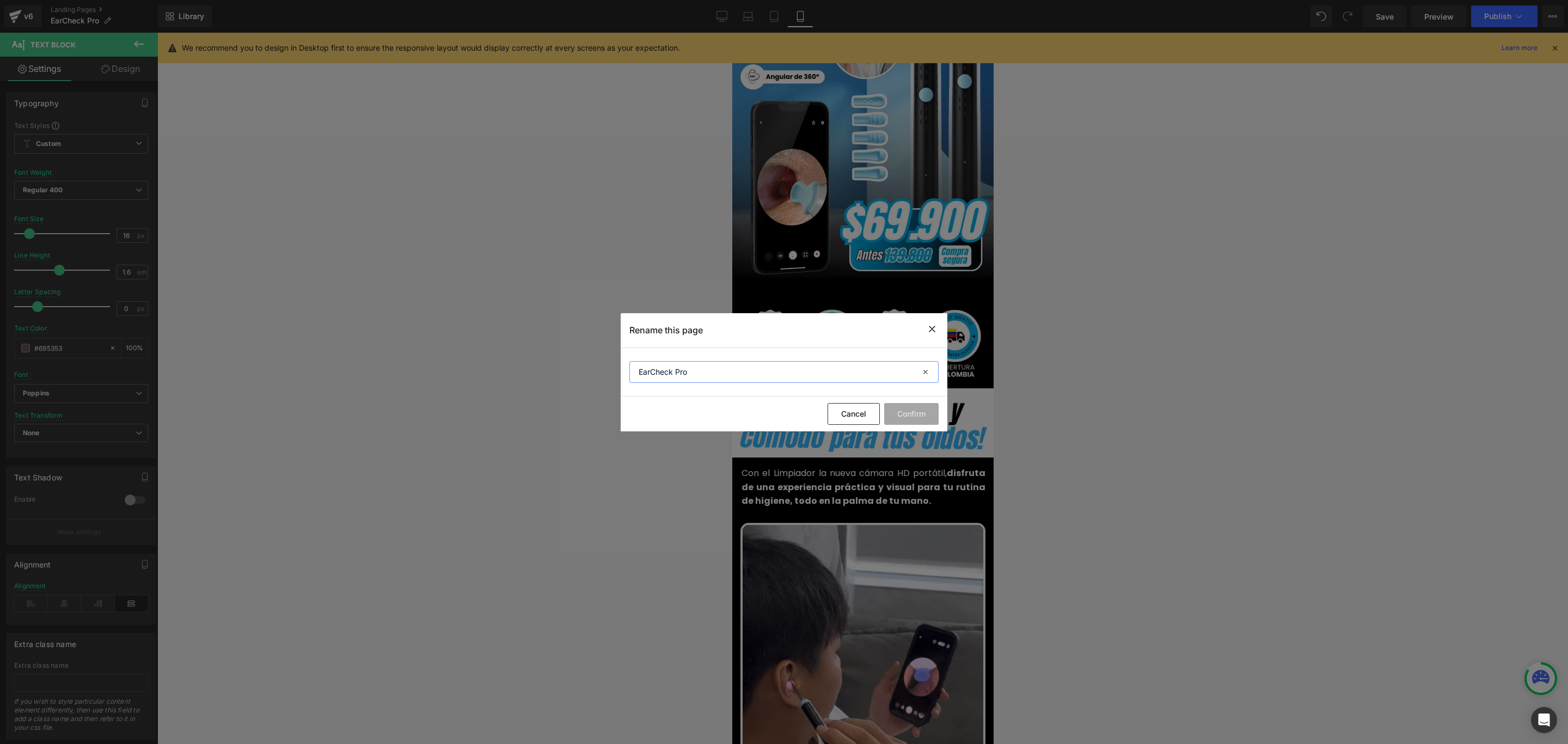
click at [634, 376] on input "EarCheck Pro" at bounding box center [784, 372] width 309 height 22
click at [929, 334] on icon at bounding box center [932, 329] width 13 height 14
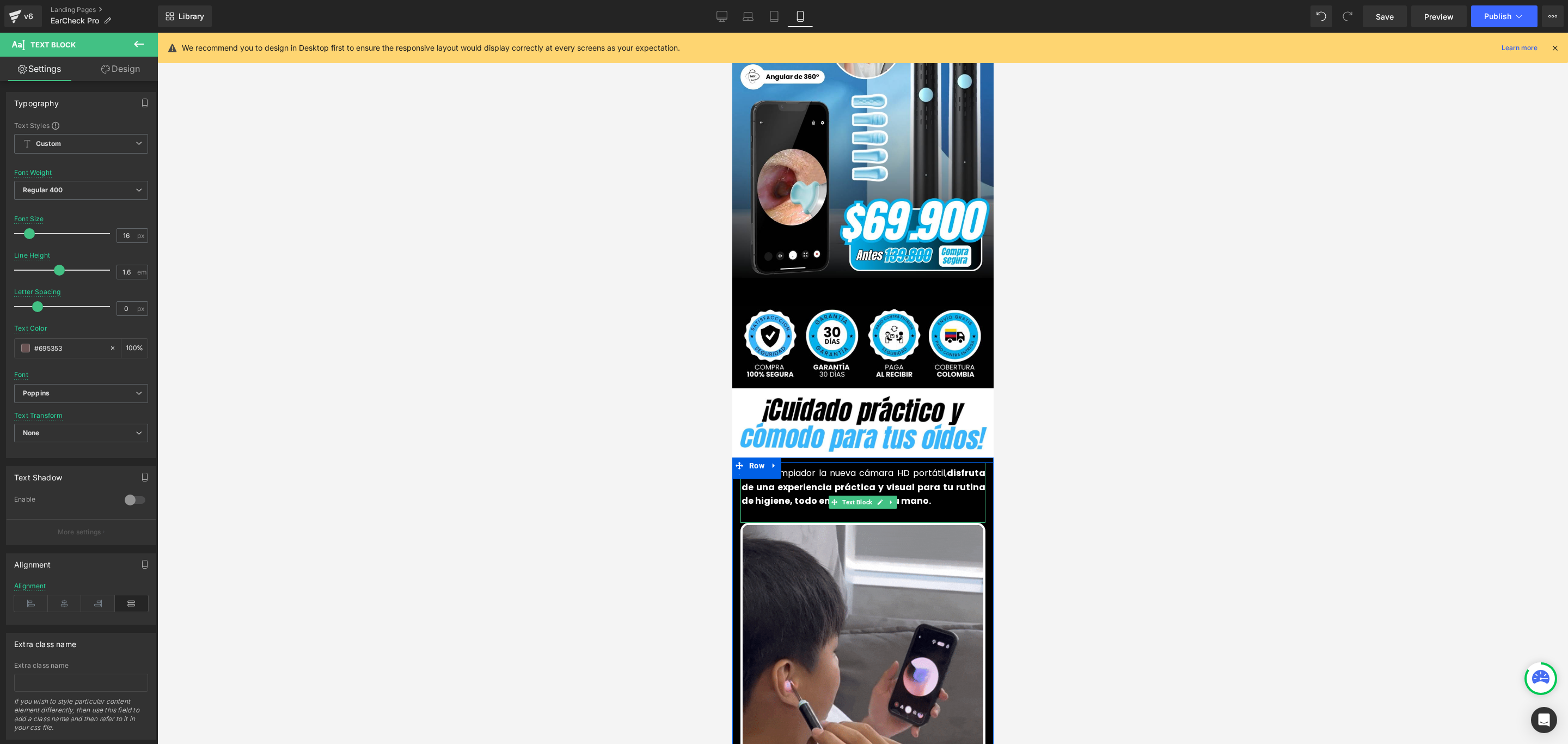
click at [811, 467] on font "Con el Limpiador la nueva cámara HD portátil, disfruta de una experiencia práct…" at bounding box center [863, 487] width 244 height 40
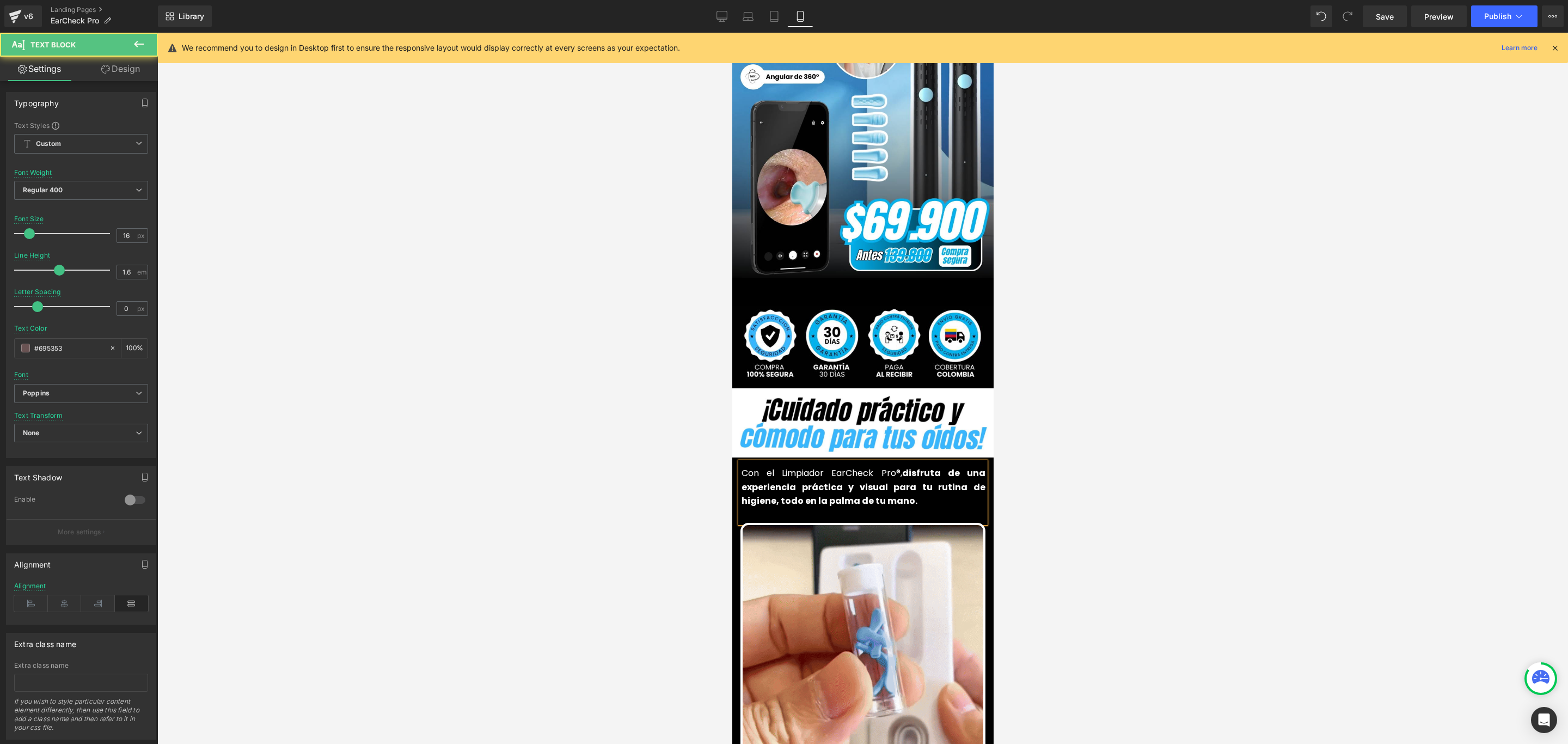
click at [935, 470] on p "Con el Limpiador EarCheck Pro®, disfruta de una experiencia práctica y visual p…" at bounding box center [863, 487] width 244 height 42
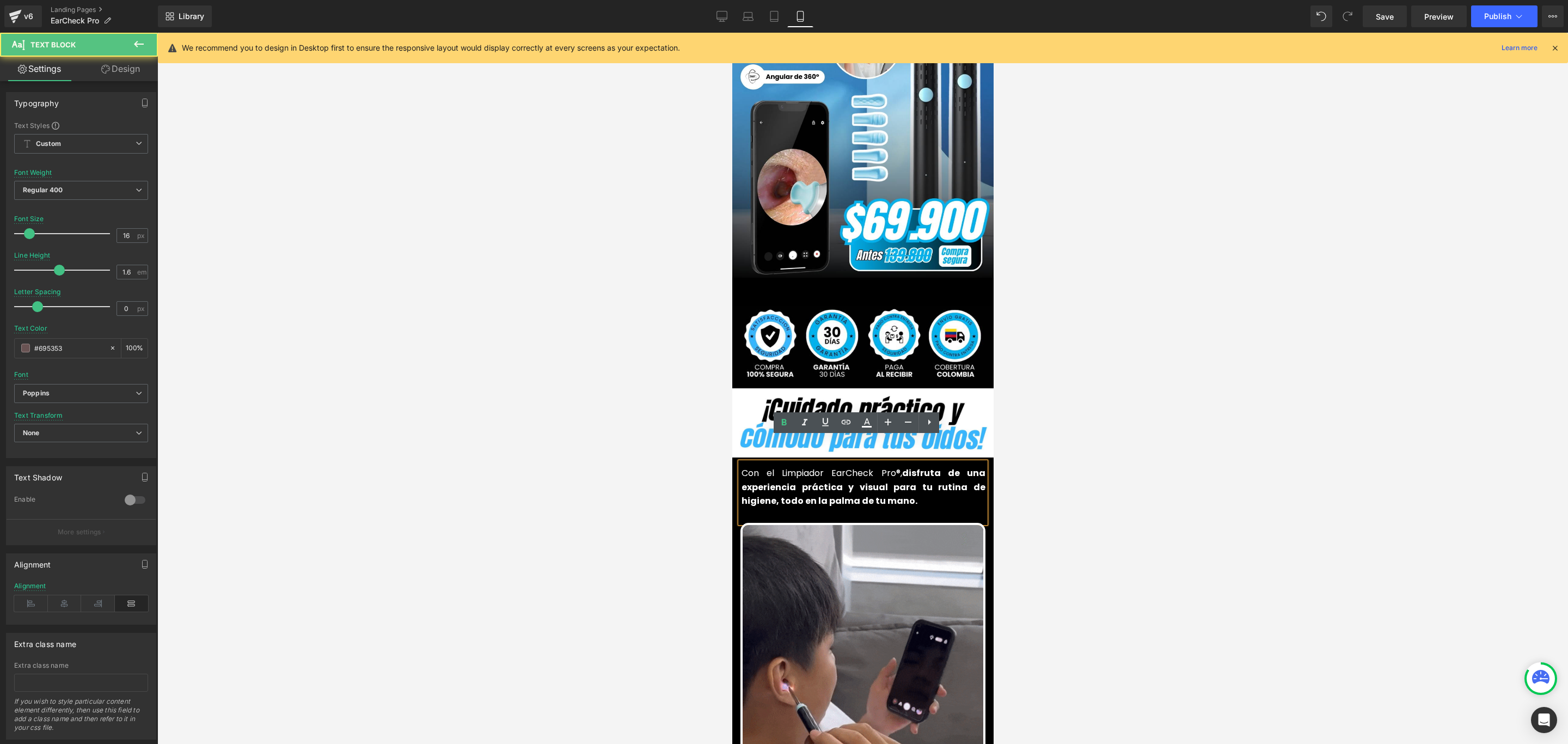
click at [909, 468] on strong "disfruta de una experiencia práctica y visual para tu rutina de higiene, todo e…" at bounding box center [863, 487] width 244 height 40
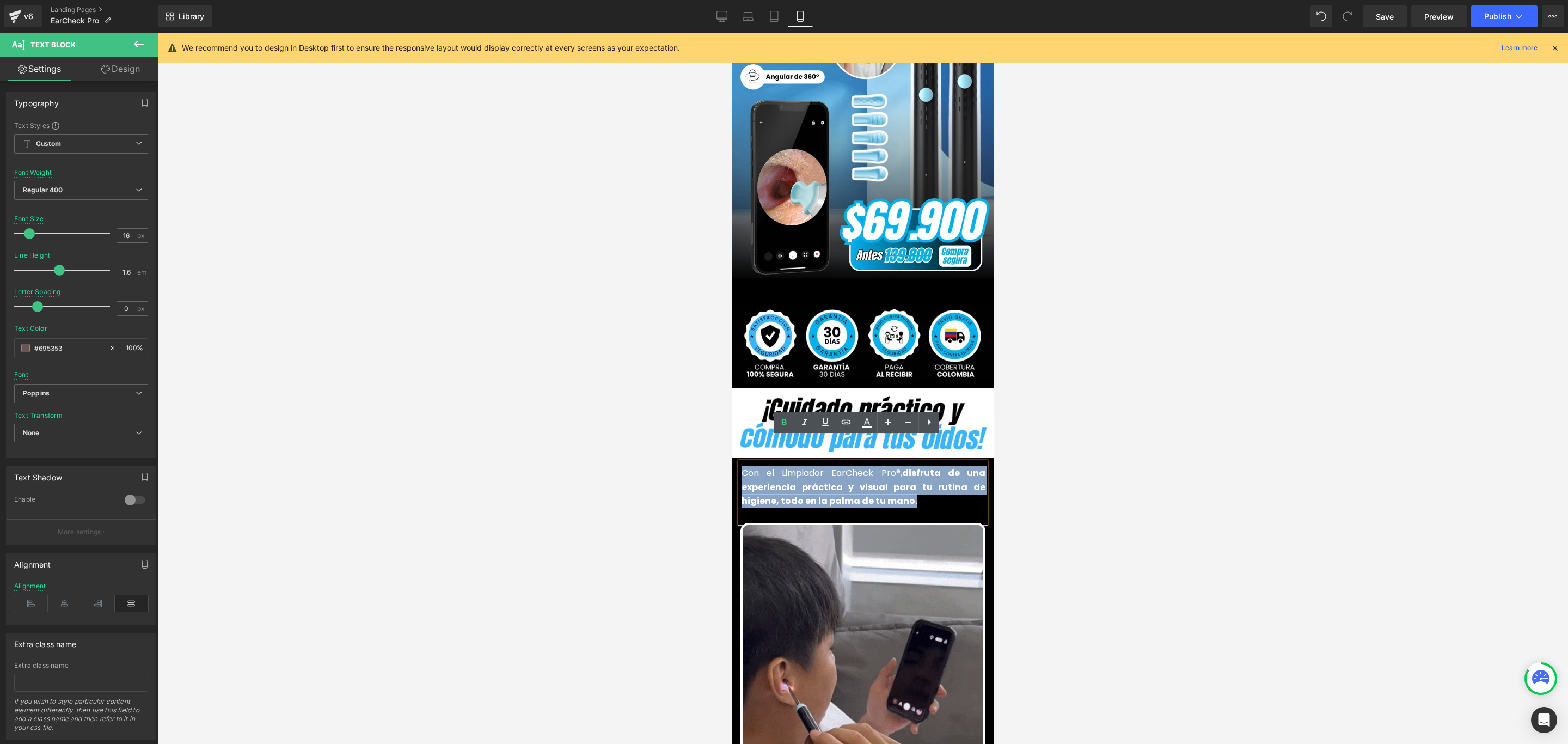
drag, startPoint x: 916, startPoint y: 477, endPoint x: 738, endPoint y: 453, distance: 179.6
click at [741, 466] on p "Con el Limpiador EarCheck Pro®, disfruta de una experiencia práctica y visual p…" at bounding box center [863, 487] width 244 height 42
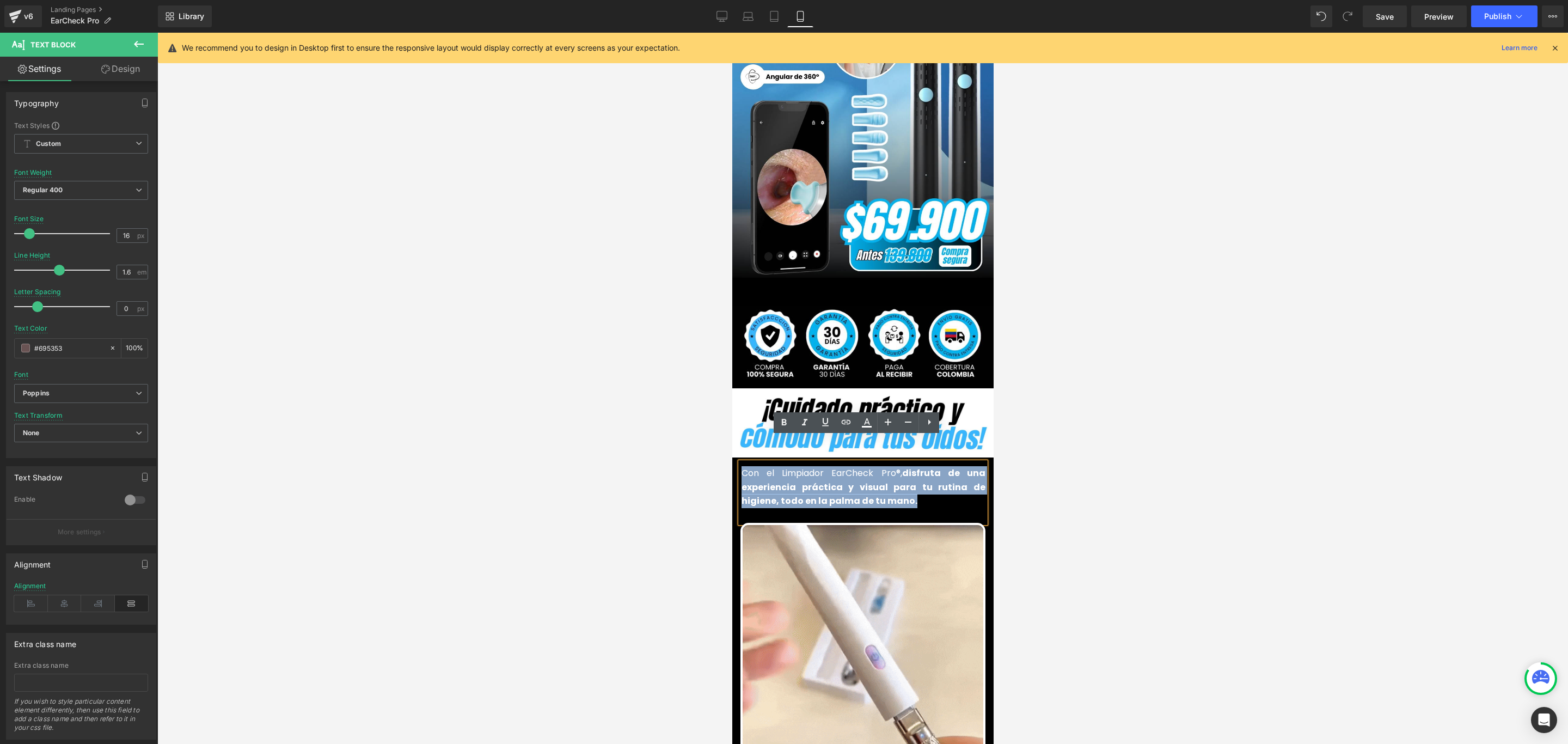
copy font "Con el Limpiador EarCheck Pro®, disfruta de una experiencia práctica y visual p…"
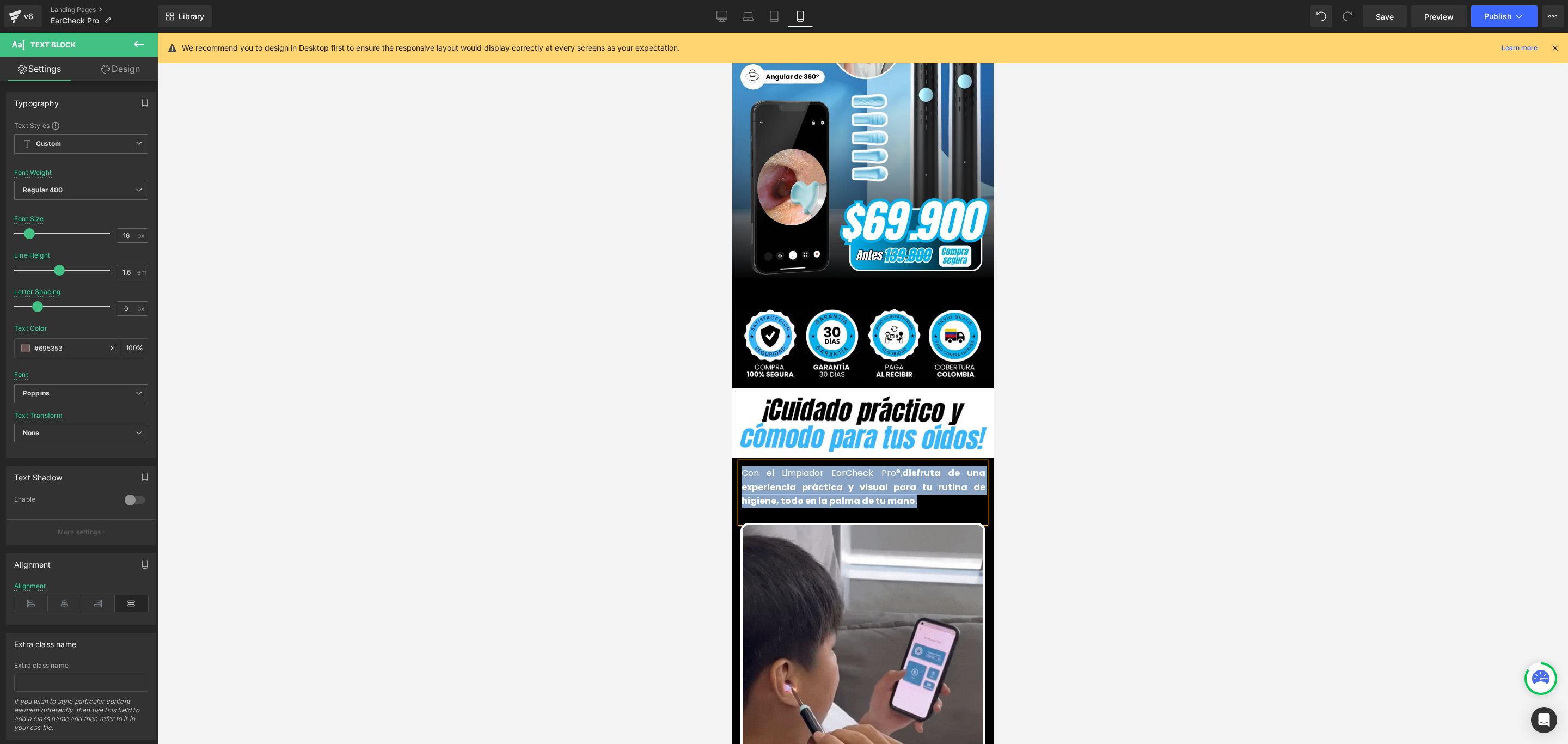
click at [888, 469] on p "Con el Limpiador EarCheck Pro®, disfruta de una experiencia práctica y visual p…" at bounding box center [863, 487] width 244 height 42
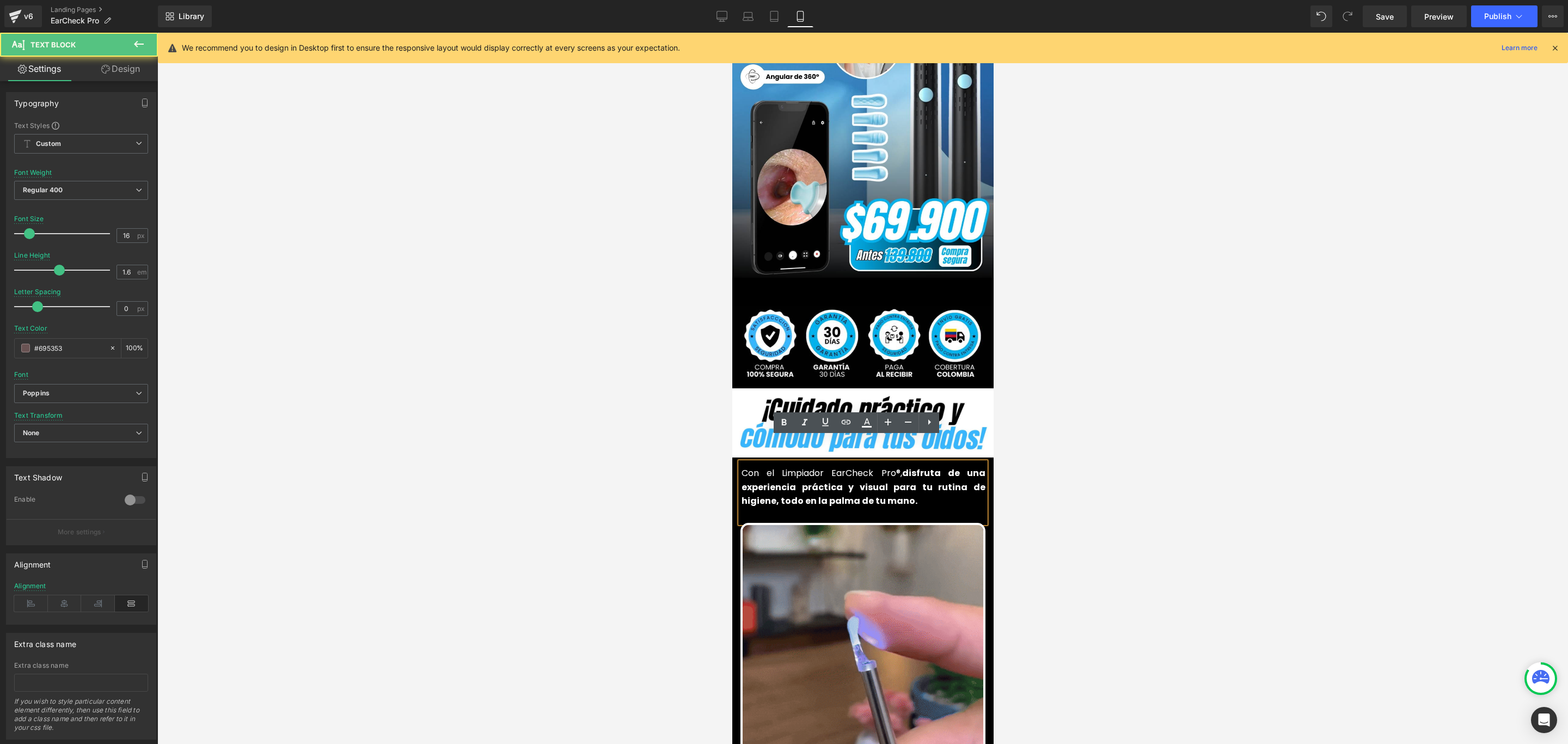
click at [934, 474] on p "Con el Limpiador EarCheck Pro®, disfruta de una experiencia práctica y visual p…" at bounding box center [863, 487] width 244 height 42
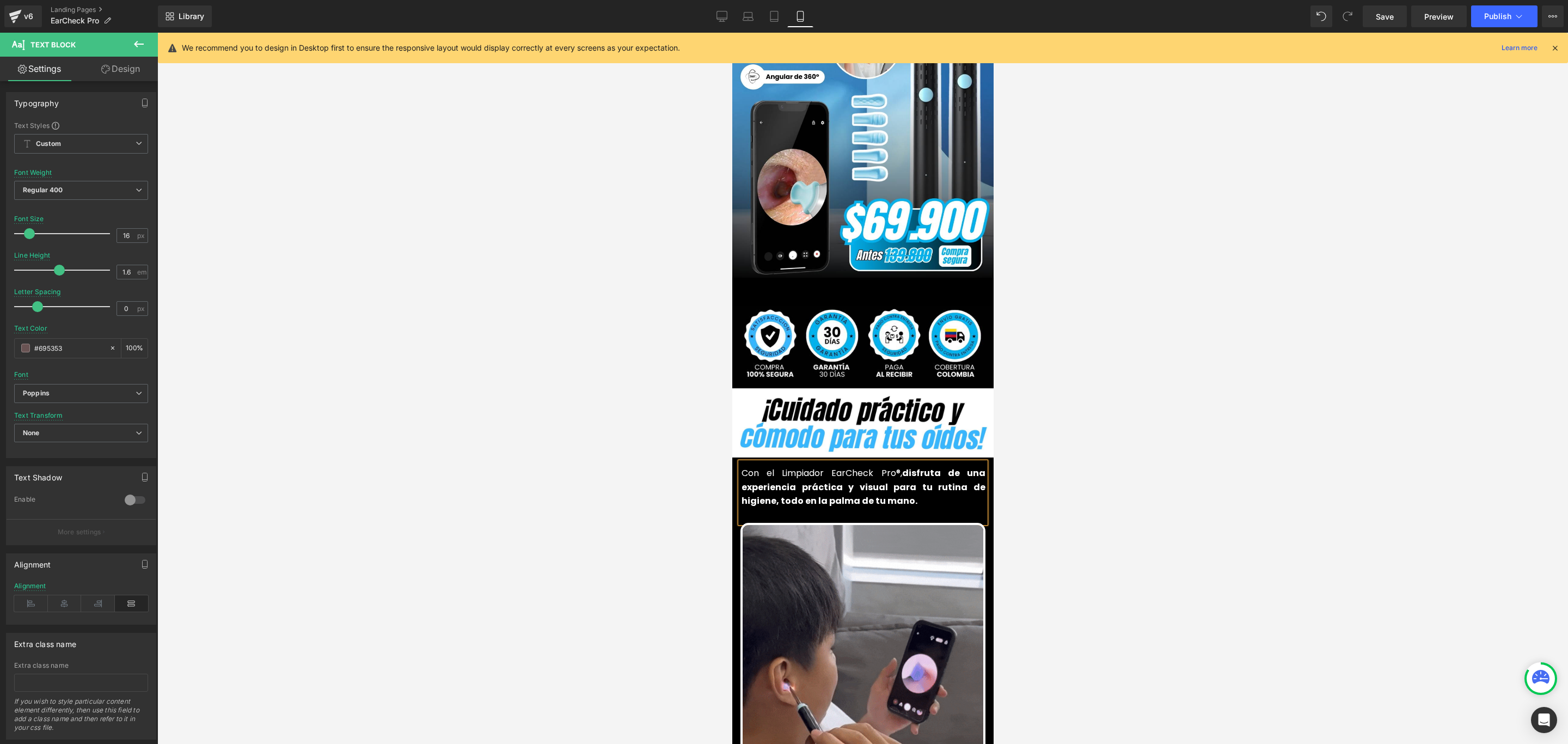
click at [1059, 382] on div at bounding box center [863, 388] width 1411 height 712
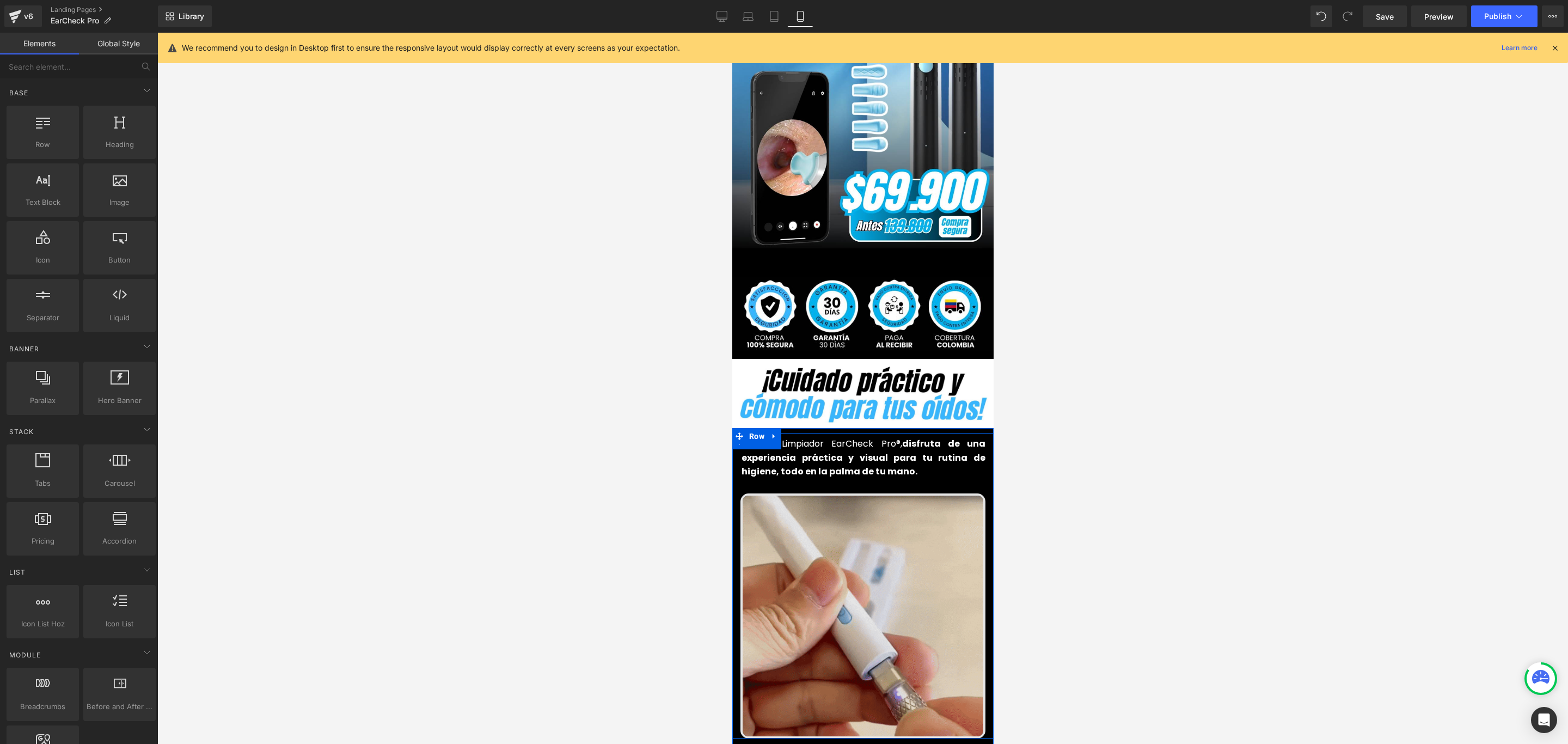
scroll to position [246, 0]
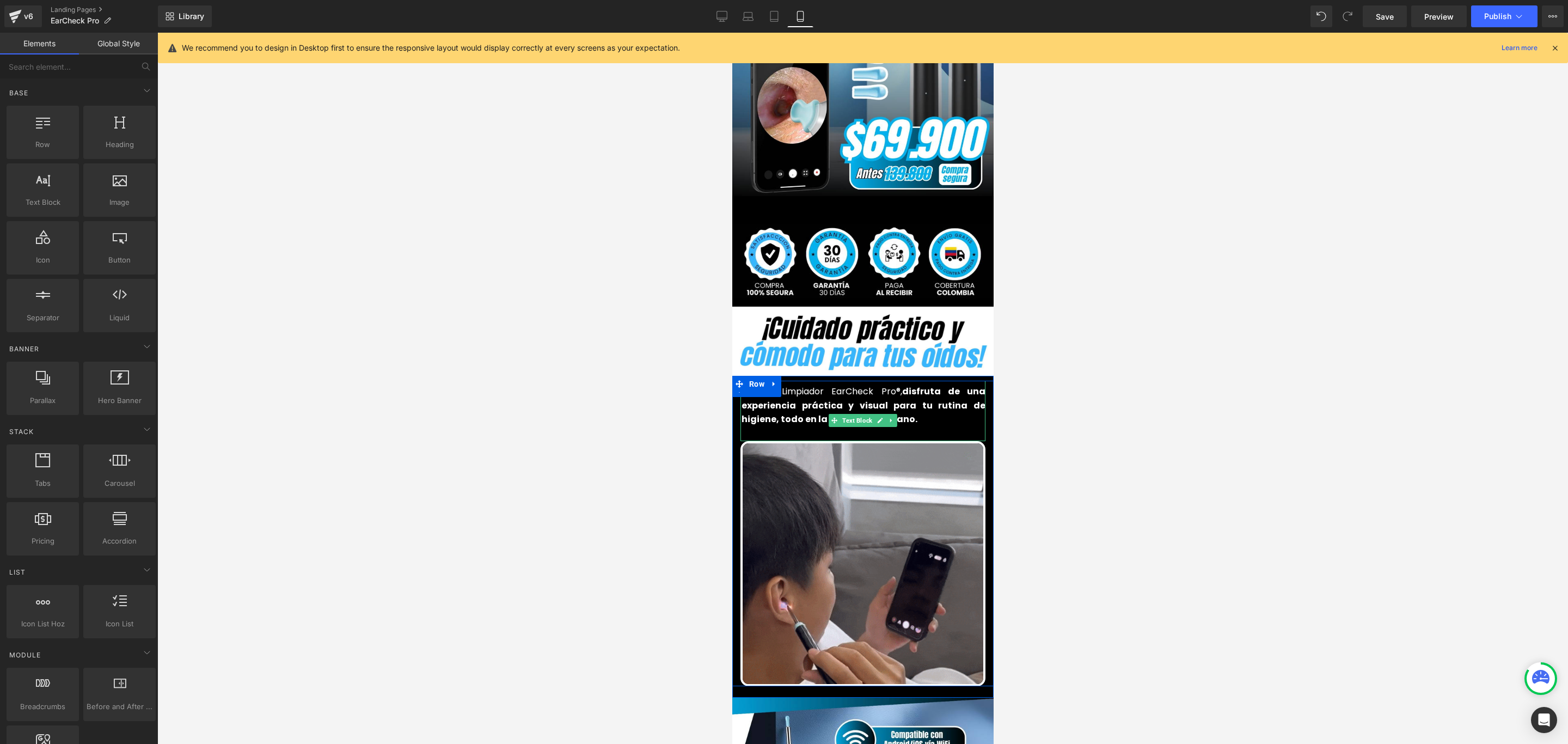
click at [778, 396] on strong "disfruta de una experiencia práctica y visual para tu rutina de higiene, todo e…" at bounding box center [863, 405] width 244 height 40
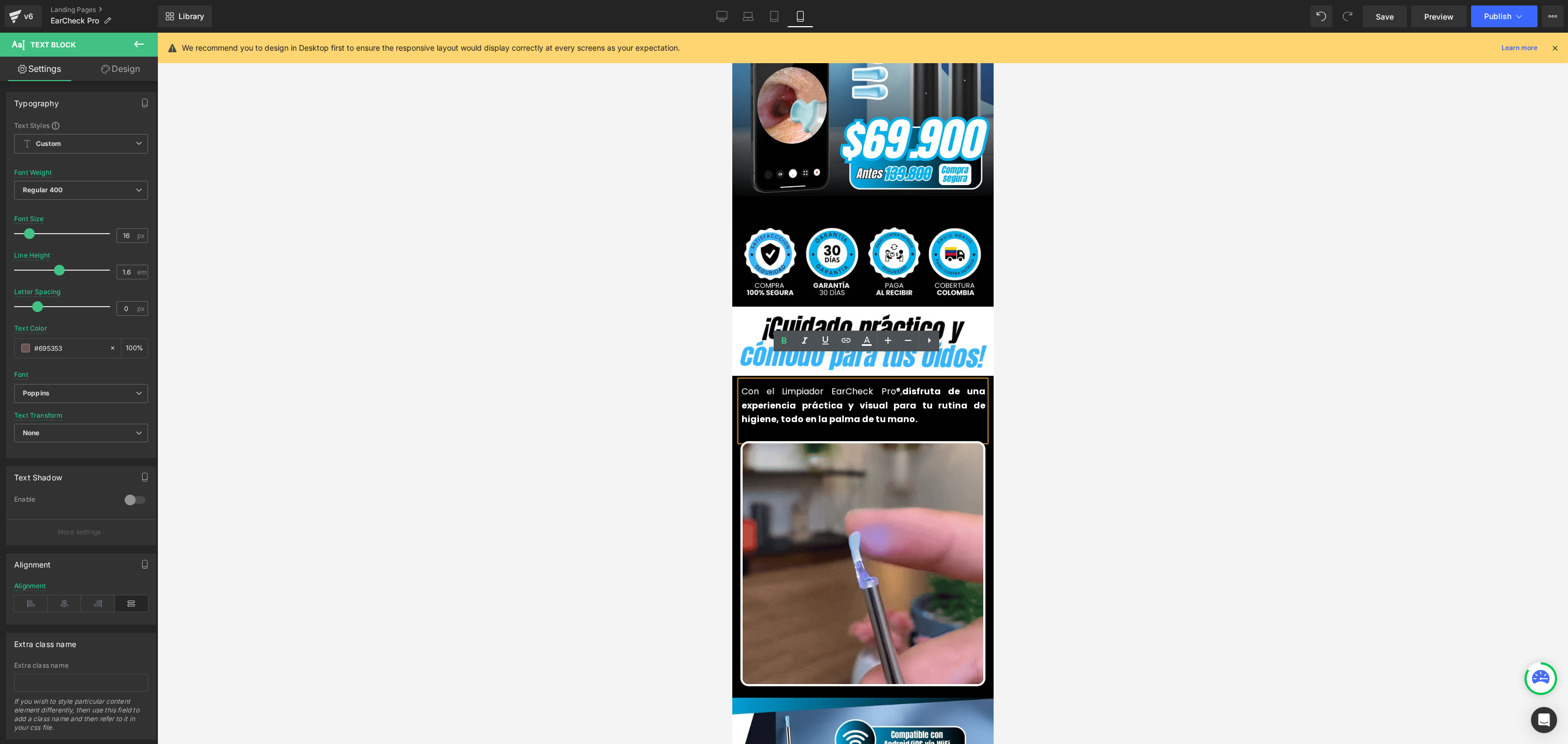
click at [912, 394] on p "Con el Limpiador EarCheck Pro®, disfruta de una experiencia práctica y visual p…" at bounding box center [863, 405] width 244 height 42
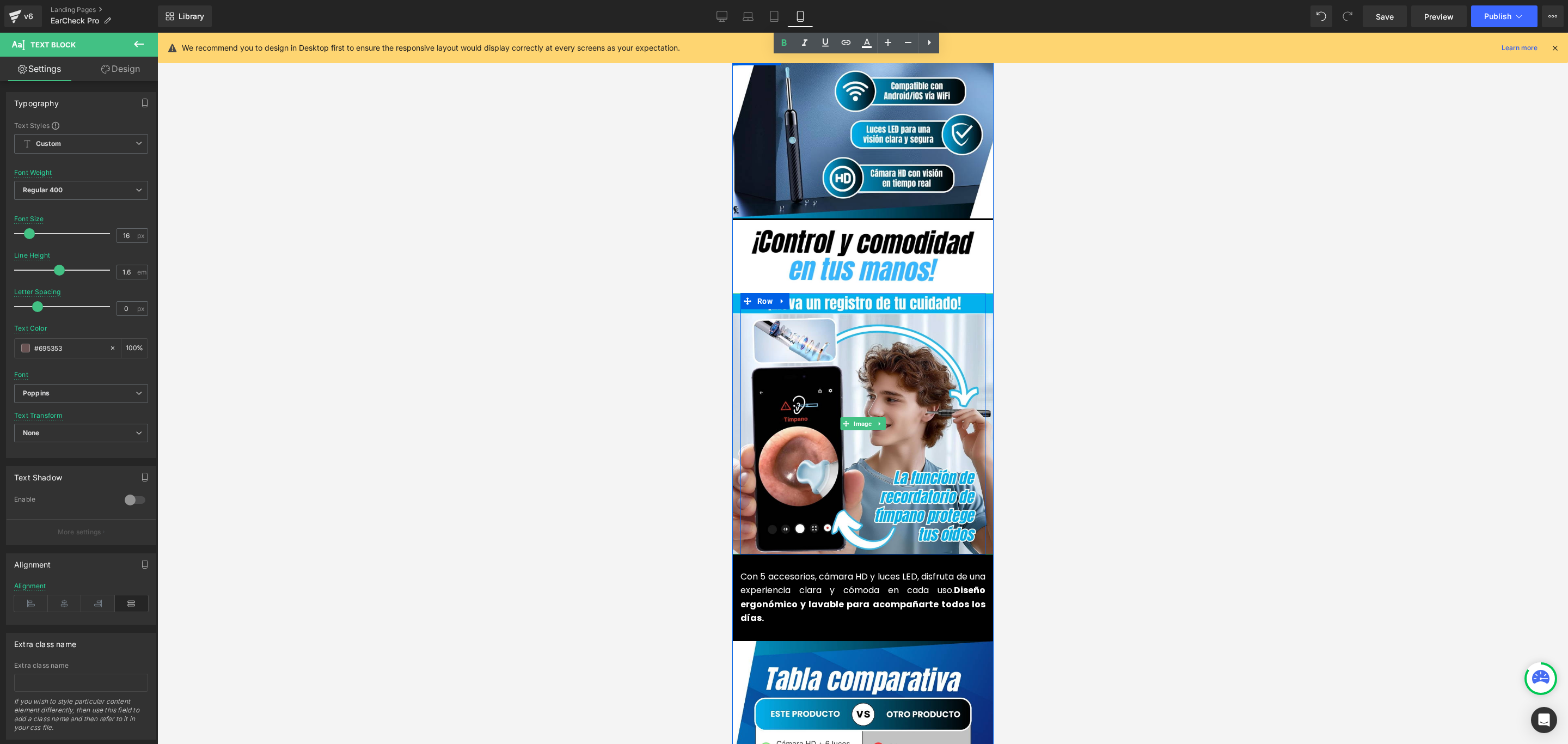
scroll to position [899, 0]
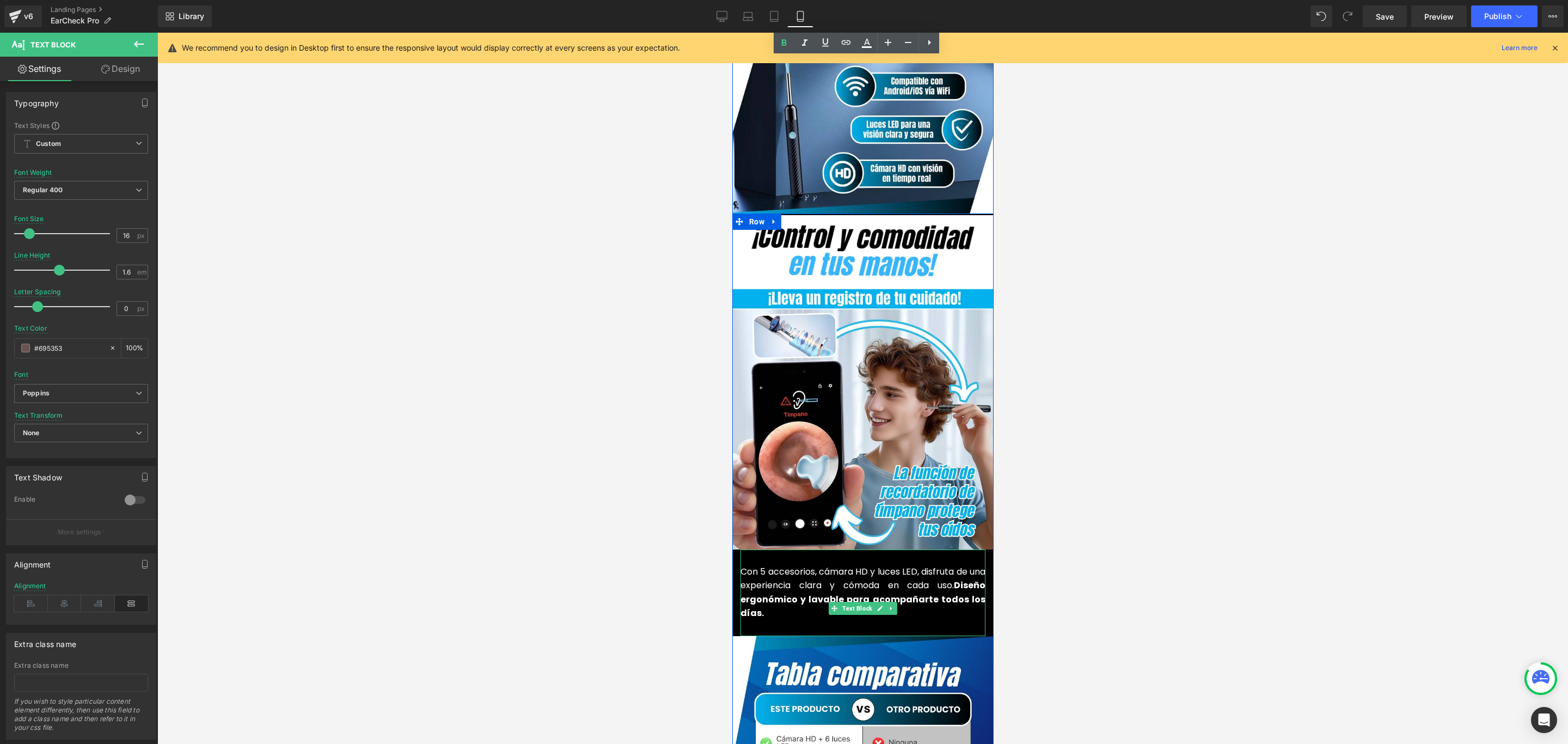
click at [767, 594] on p "Con 5 accesorios, cámara HD y luces LED, disfruta de una experiencia clara y có…" at bounding box center [863, 593] width 245 height 56
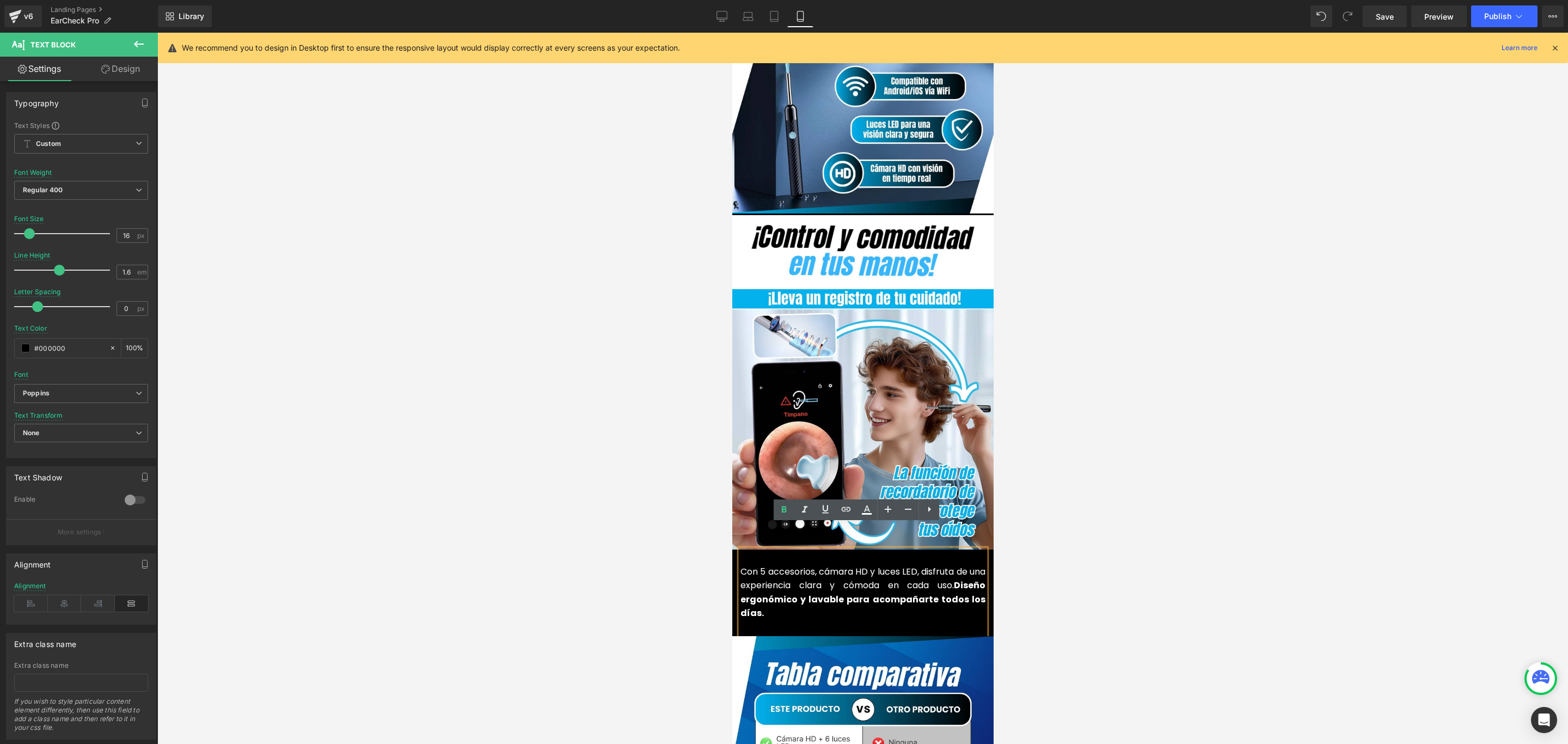
click at [793, 588] on p "Con 5 accesorios, cámara HD y luces LED, disfruta de una experiencia clara y có…" at bounding box center [863, 593] width 245 height 56
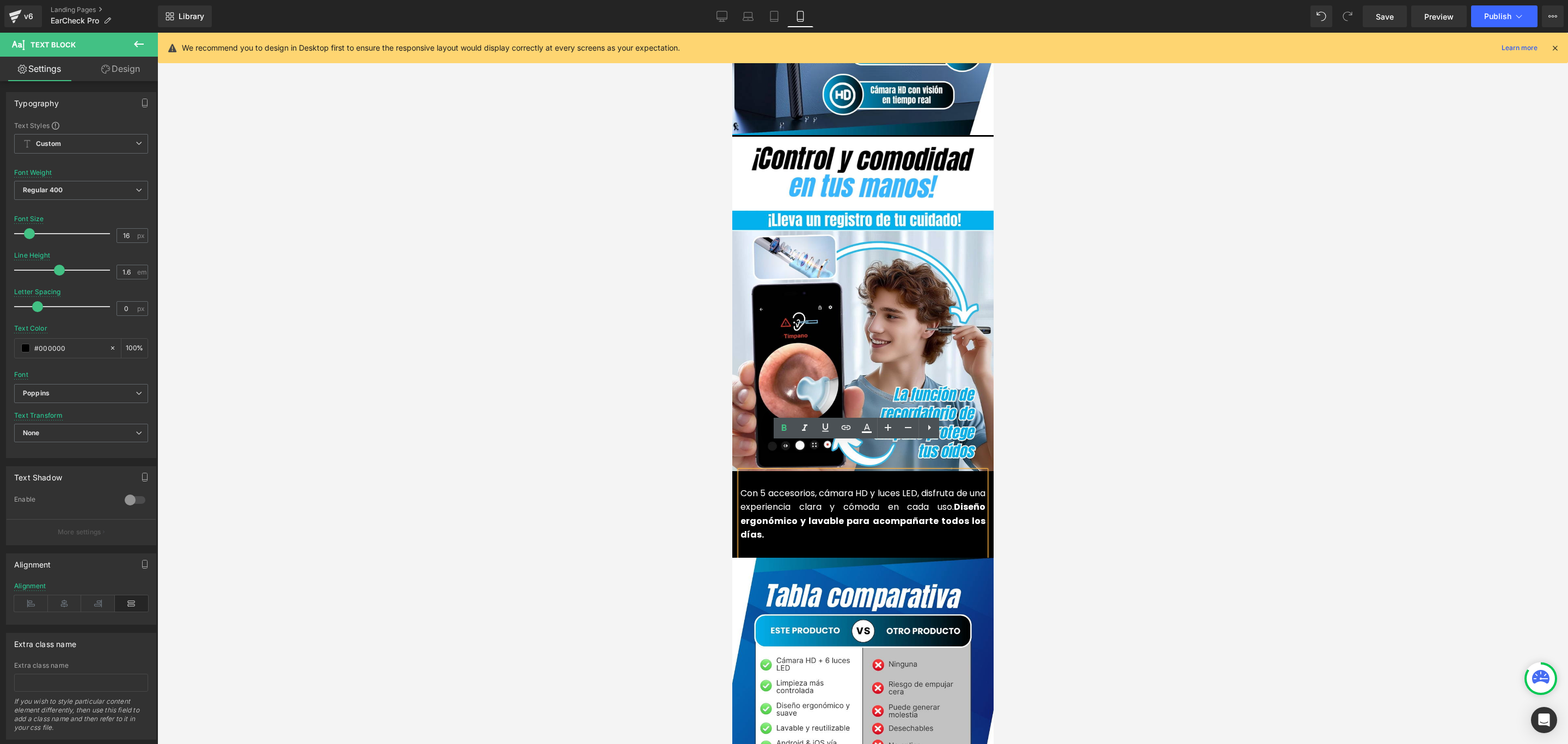
scroll to position [981, 0]
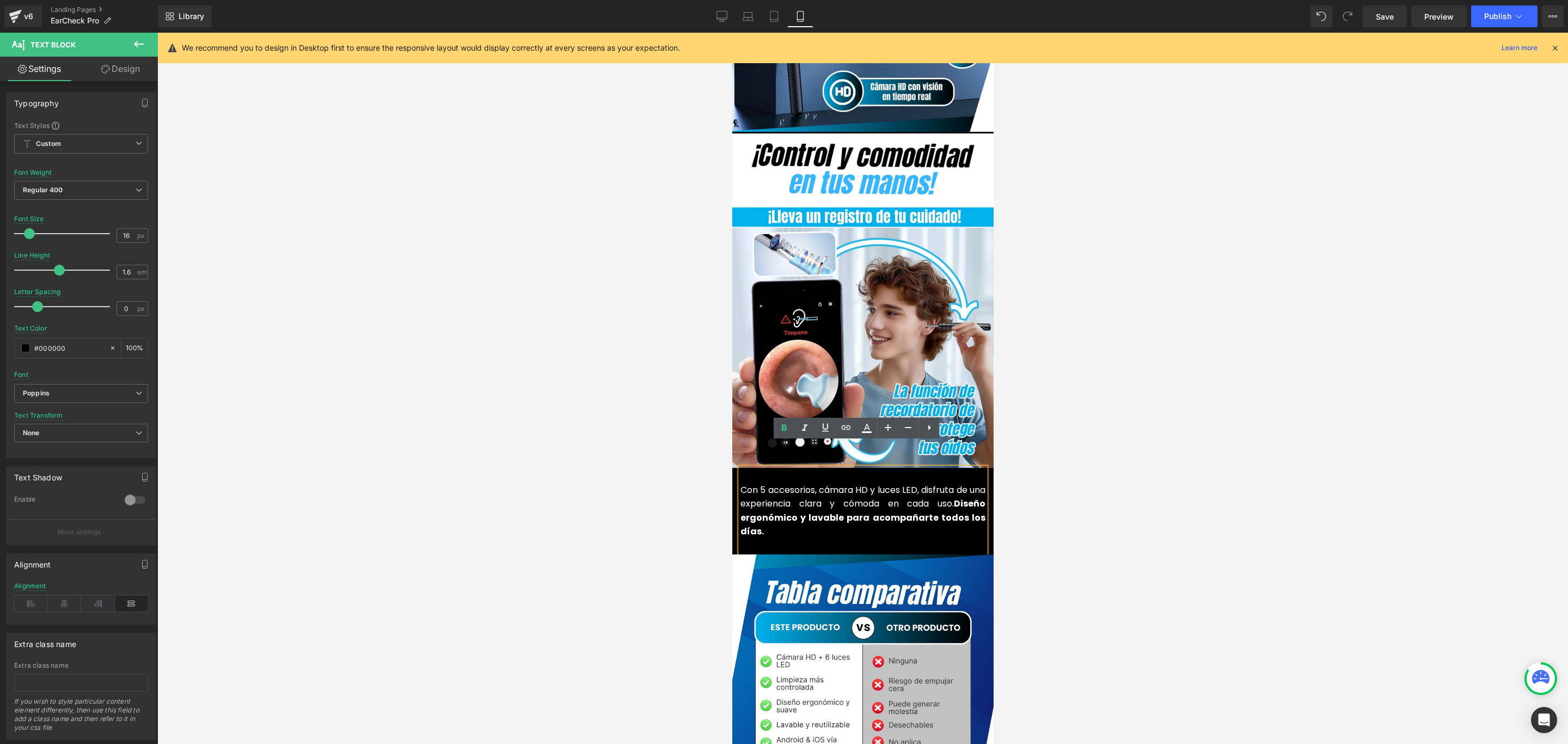
click at [830, 512] on p "Con 5 accesorios, cámara HD y luces LED, disfruta de una experiencia clara y có…" at bounding box center [863, 511] width 245 height 56
drag, startPoint x: 775, startPoint y: 512, endPoint x: 733, endPoint y: 460, distance: 66.8
click at [740, 468] on div "Con 5 accesorios, cámara HD y luces LED, disfruta de una experiencia clara y có…" at bounding box center [863, 512] width 245 height 87
click at [772, 485] on p "Con 5 accesorios, cámara HD y luces LED, disfruta de una experiencia clara y có…" at bounding box center [863, 511] width 245 height 56
drag, startPoint x: 762, startPoint y: 508, endPoint x: 726, endPoint y: 468, distance: 53.8
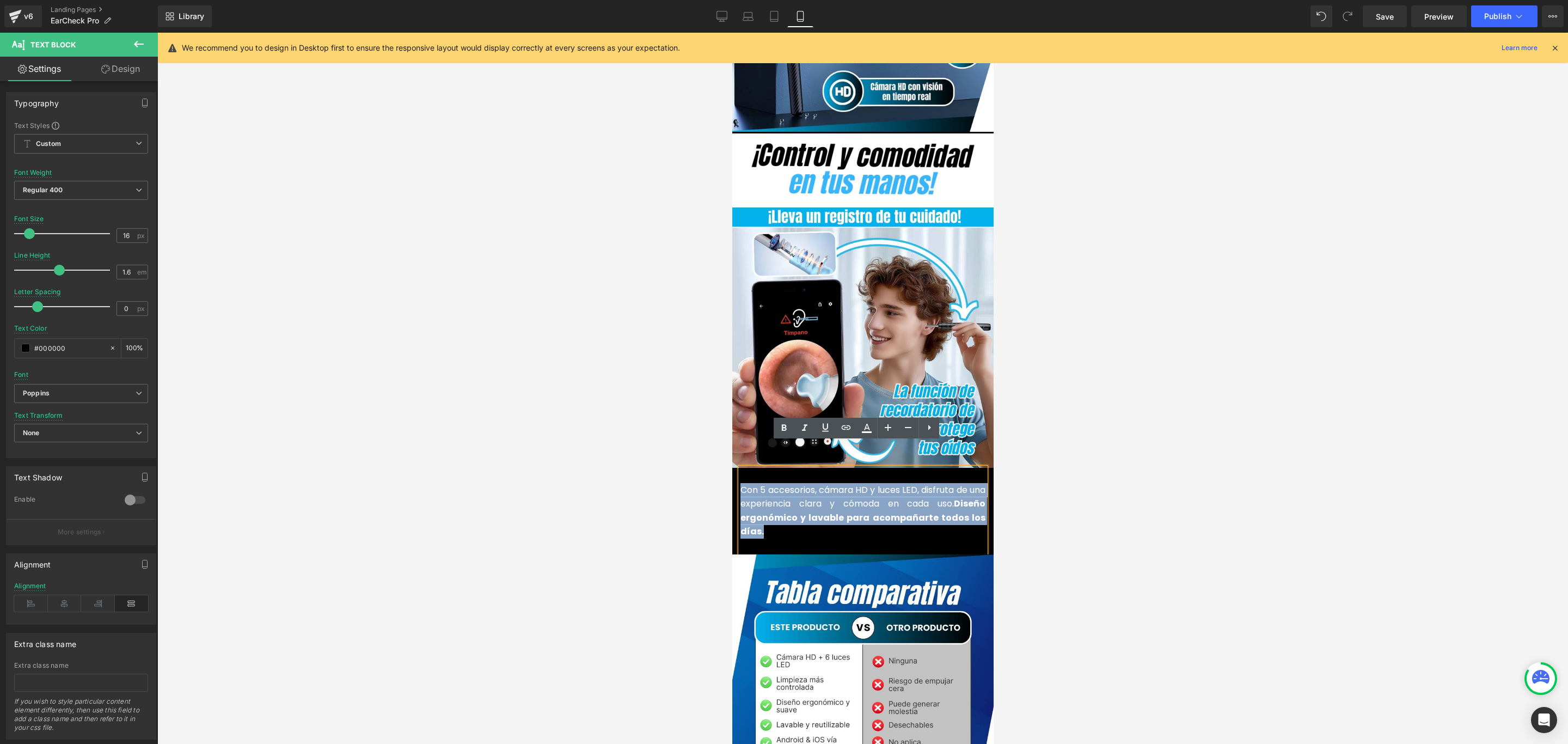
copy font "Con 5 accesorios, cámara HD y luces LED, disfruta de una experiencia clara y có…"
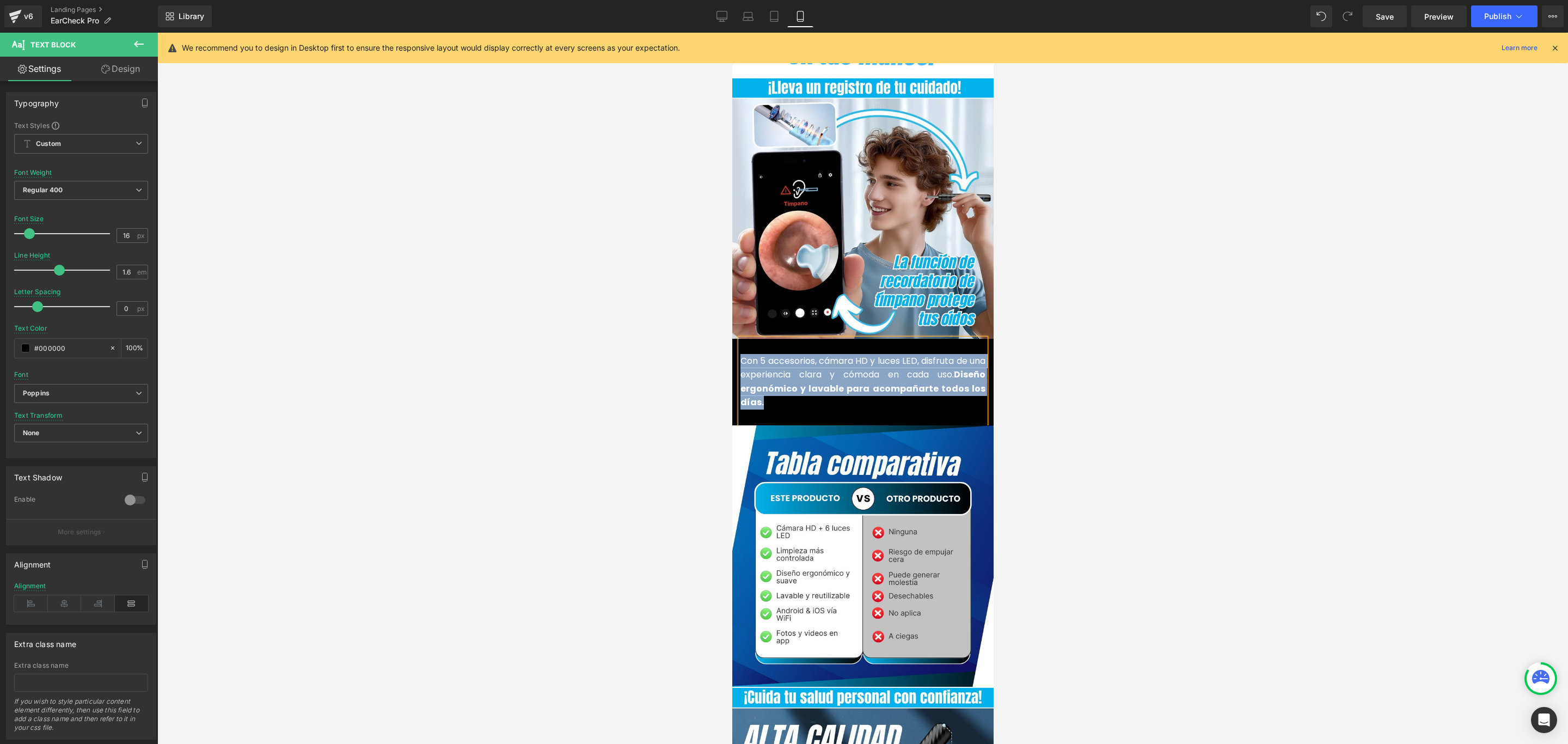
scroll to position [1144, 0]
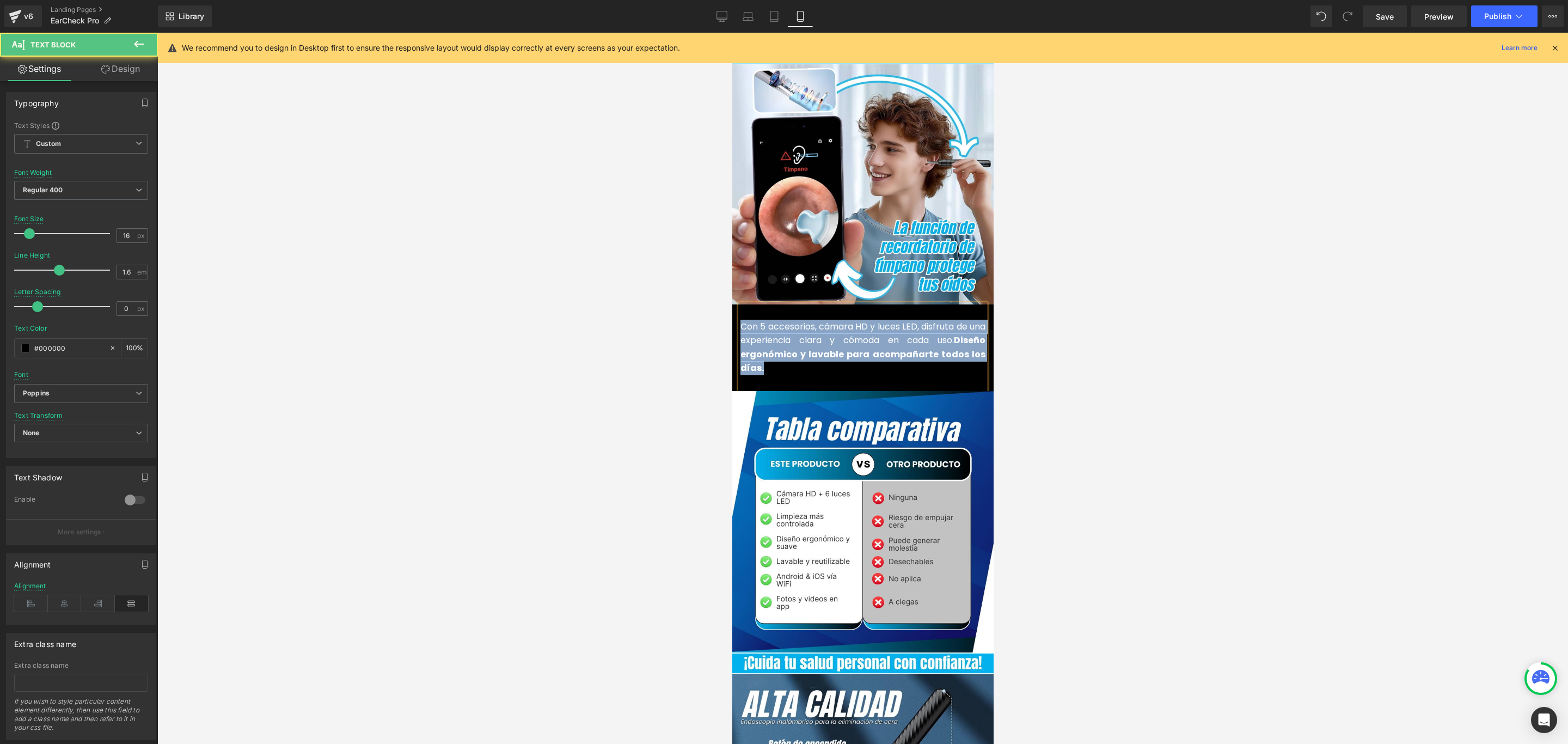
click at [870, 357] on div "Con 5 accesorios, cámara HD y luces LED, disfruta de una experiencia clara y có…" at bounding box center [863, 348] width 245 height 87
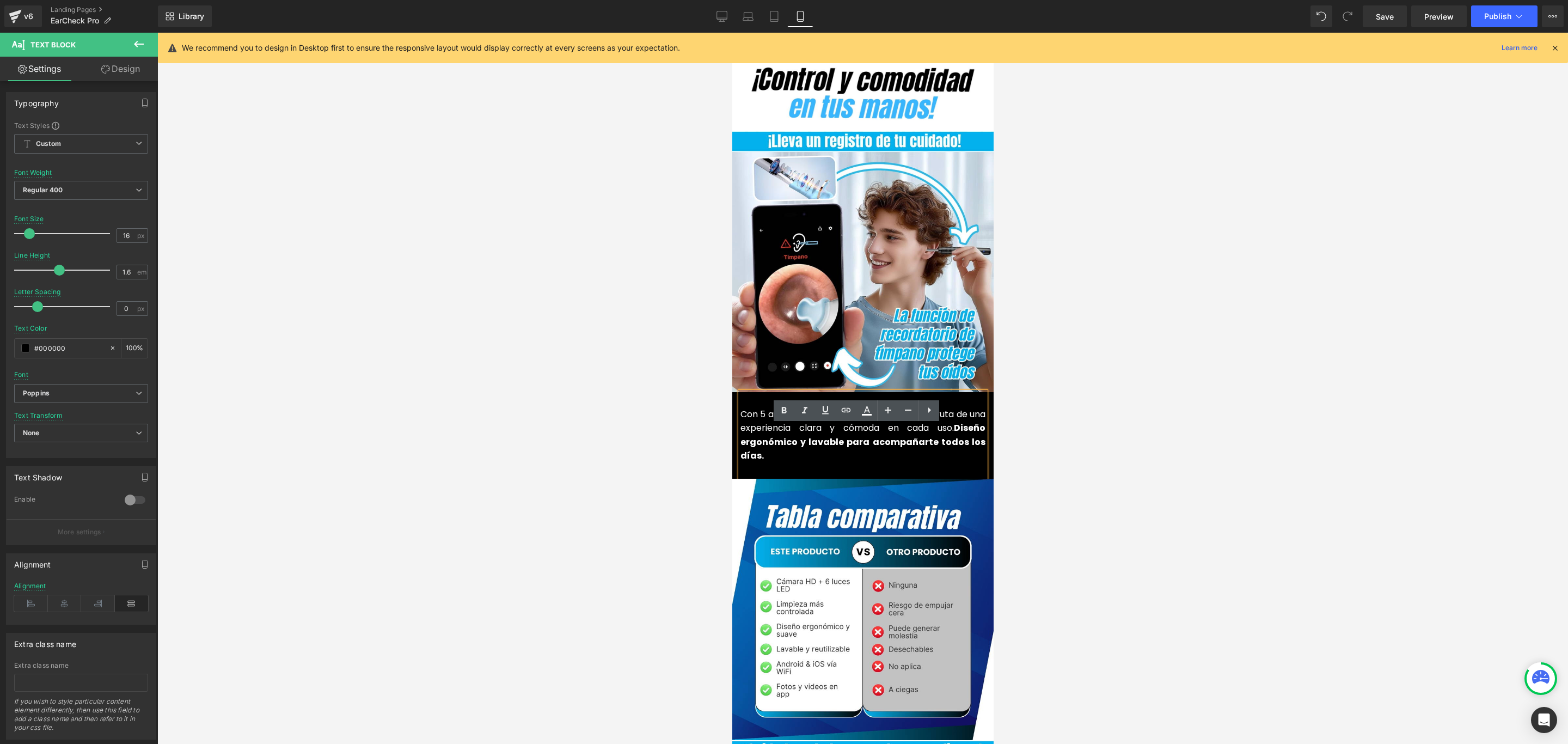
scroll to position [1062, 0]
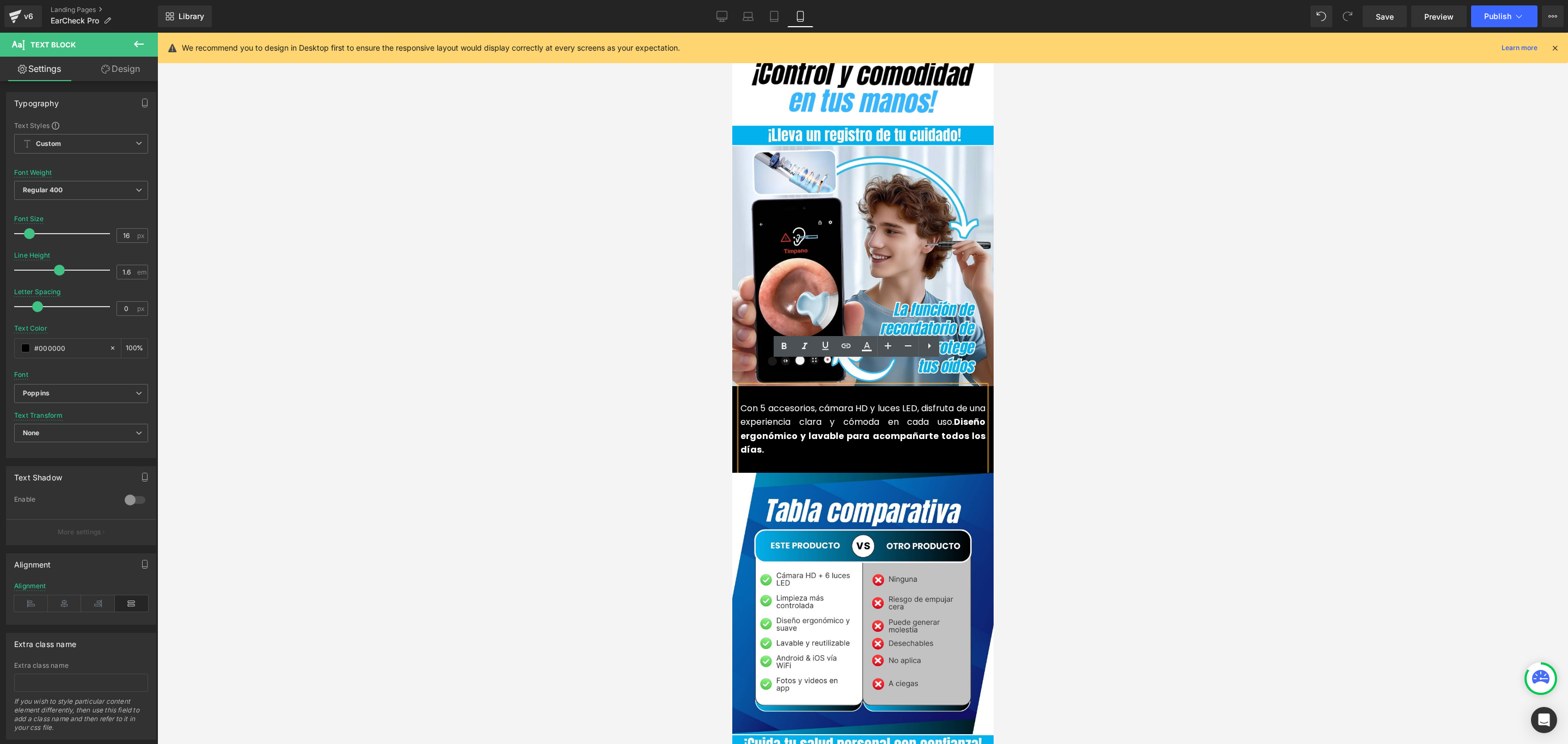
click at [740, 402] on font "Con 5 accesorios, cámara HD y luces LED, disfruta de una experiencia clara y có…" at bounding box center [863, 429] width 245 height 54
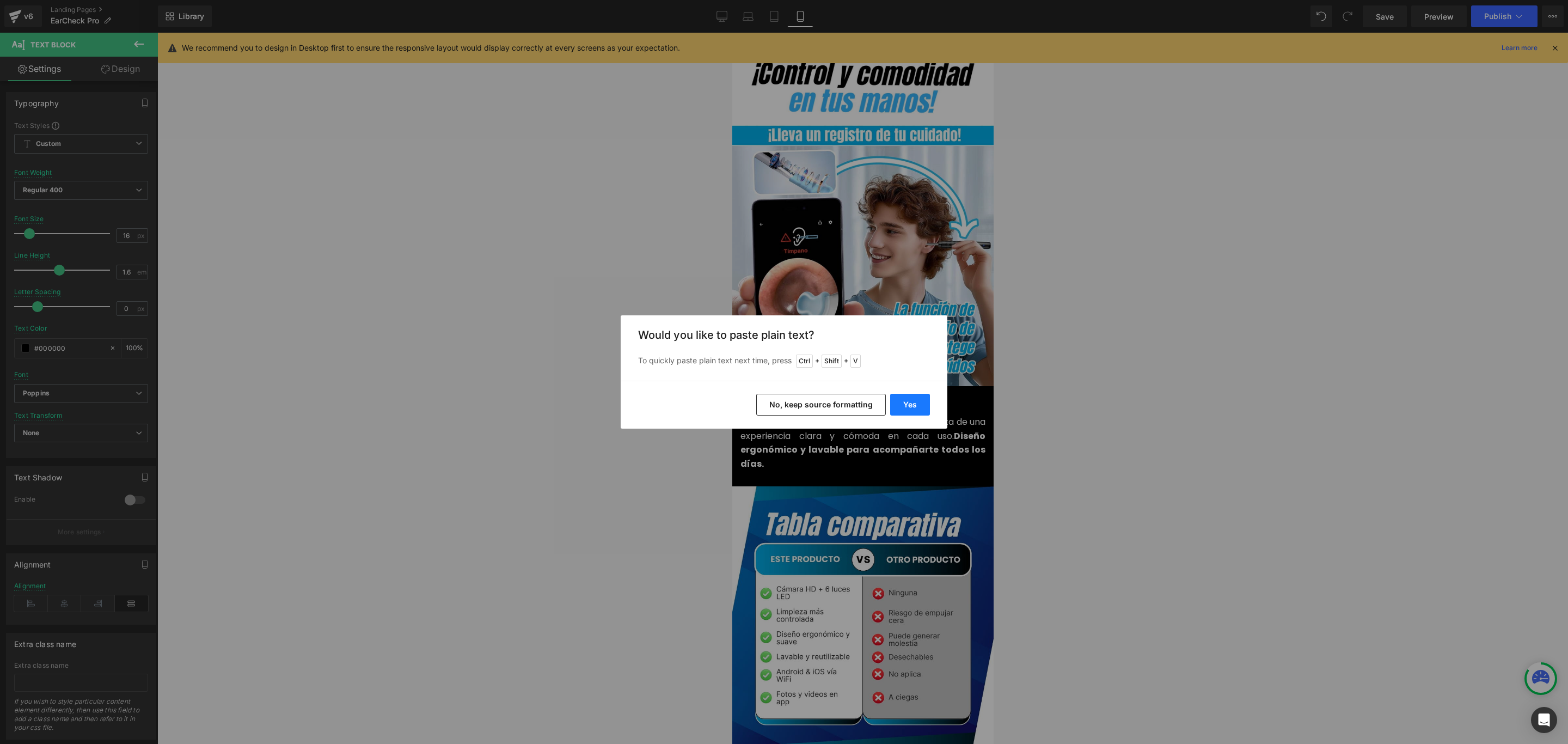
click at [909, 404] on button "Yes" at bounding box center [910, 405] width 40 height 22
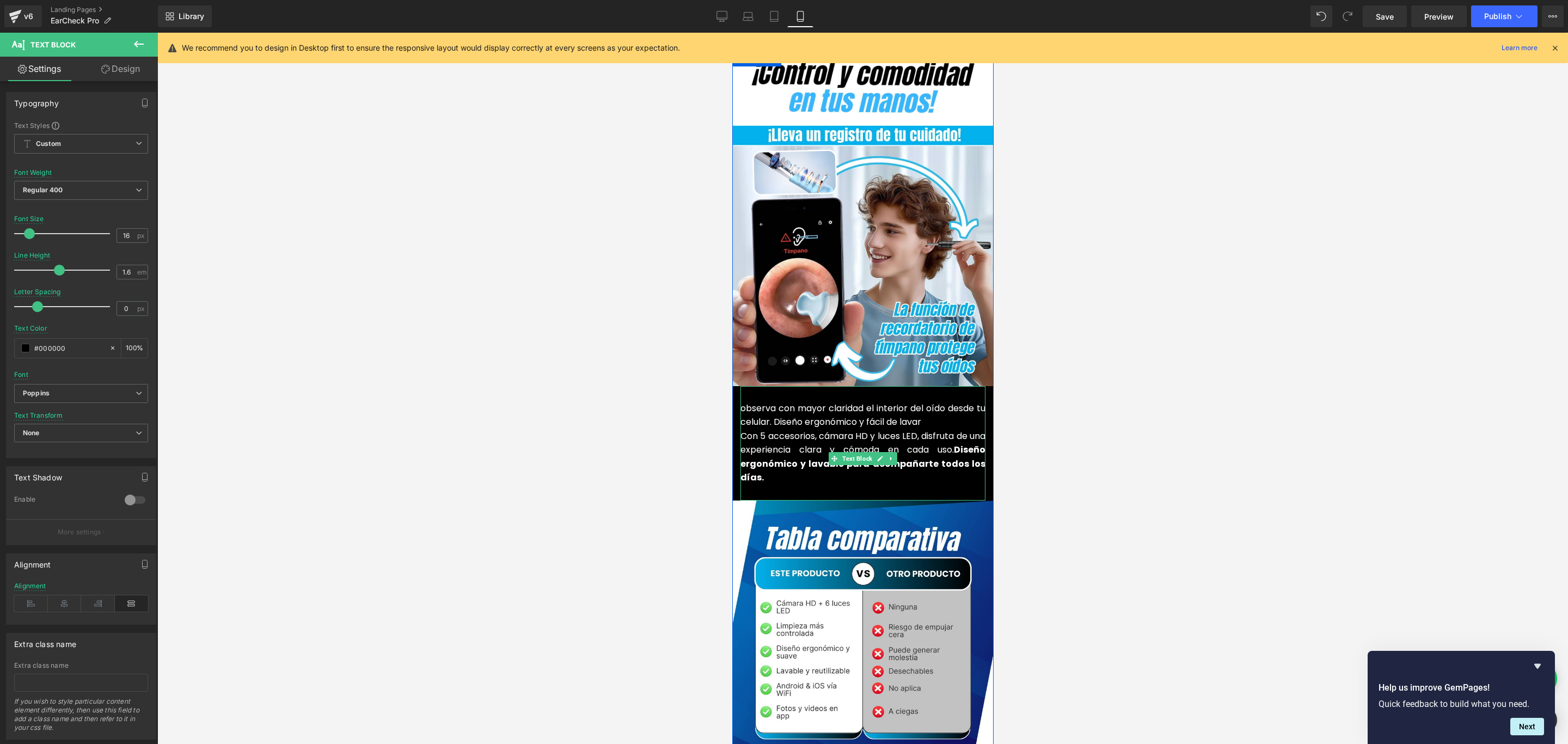
click at [932, 401] on p "observa con mayor claridad el interior del oído desde tu celular. Diseño ergonó…" at bounding box center [863, 415] width 245 height 28
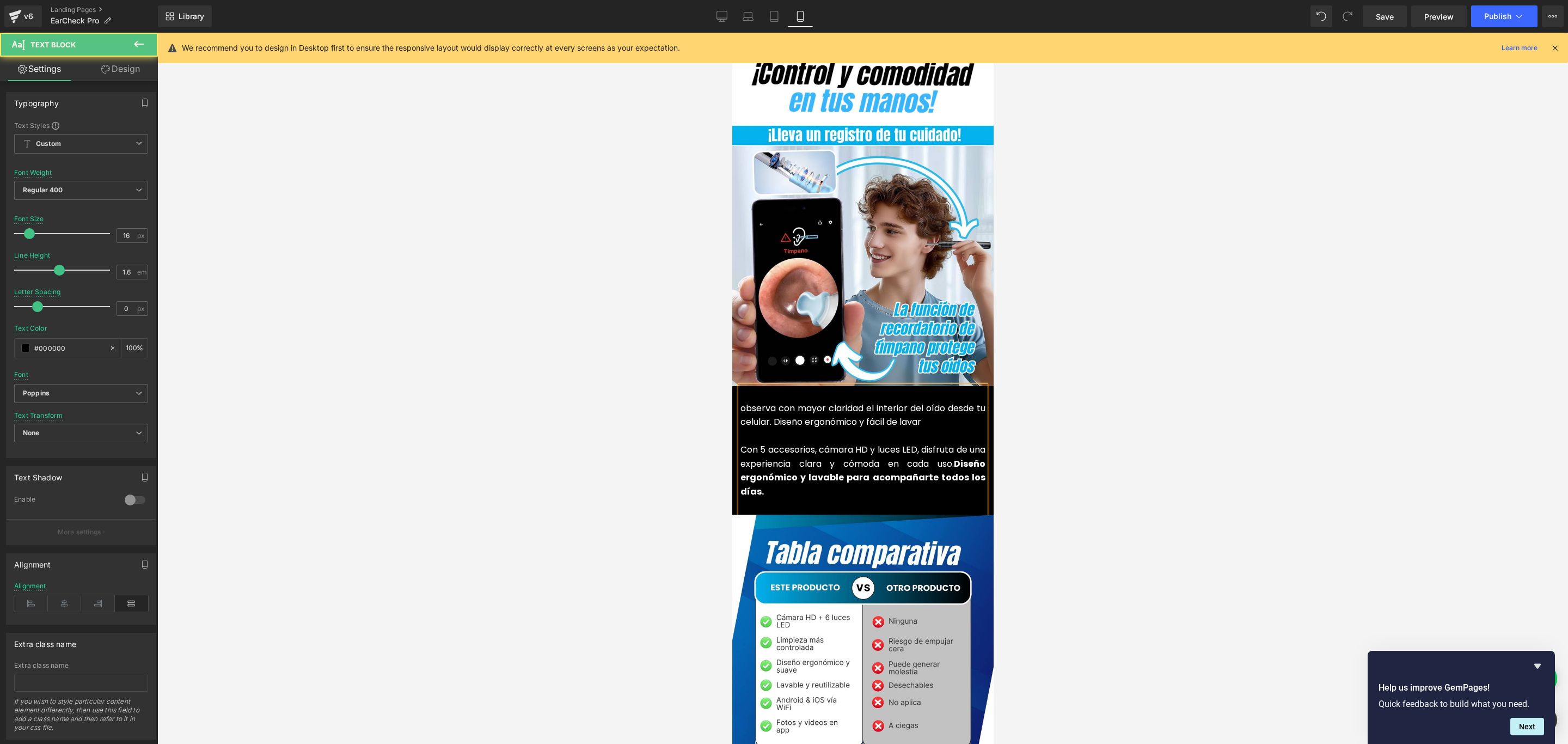
click at [740, 402] on font "observa con mayor claridad el interior del oído desde tu celular. Diseño ergonó…" at bounding box center [863, 415] width 245 height 26
click at [780, 402] on font "Observa con mayor claridad el interior del oído desde tu celular. Diseño ergonó…" at bounding box center [863, 415] width 245 height 26
click at [782, 402] on font "Observa con mayor claridad el interior del oído desde tu celular. Cuenta con di…" at bounding box center [863, 415] width 245 height 26
drag, startPoint x: 754, startPoint y: 437, endPoint x: 811, endPoint y: 437, distance: 57.0
click at [811, 443] on font "Con 5 accesorios, cámara HD y luces LED, disfruta de una experiencia clara y có…" at bounding box center [863, 471] width 245 height 54
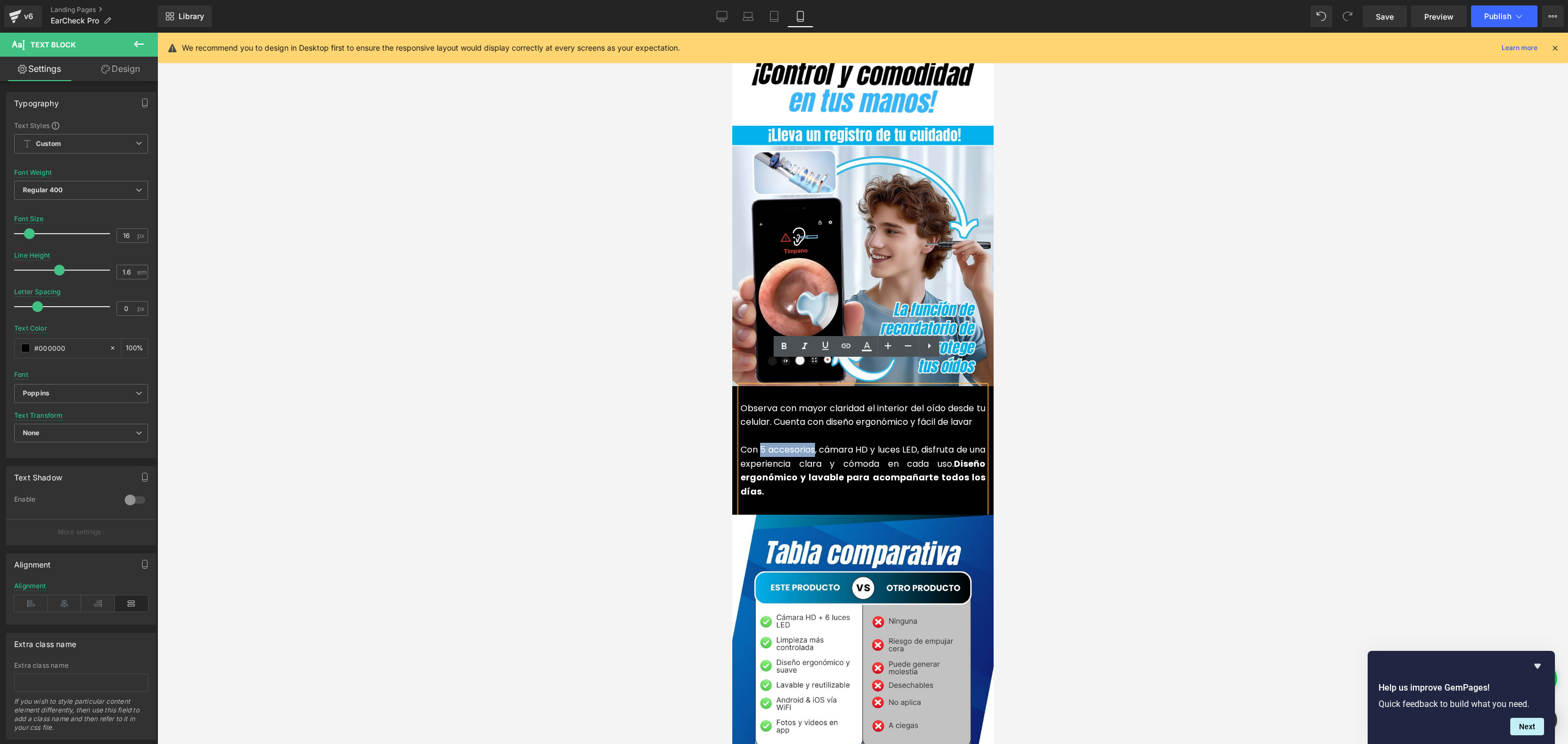
copy font "5 accesorios"
click at [841, 402] on font "Observa con mayor claridad el interior del oído desde tu celular. Cuenta con di…" at bounding box center [863, 415] width 245 height 26
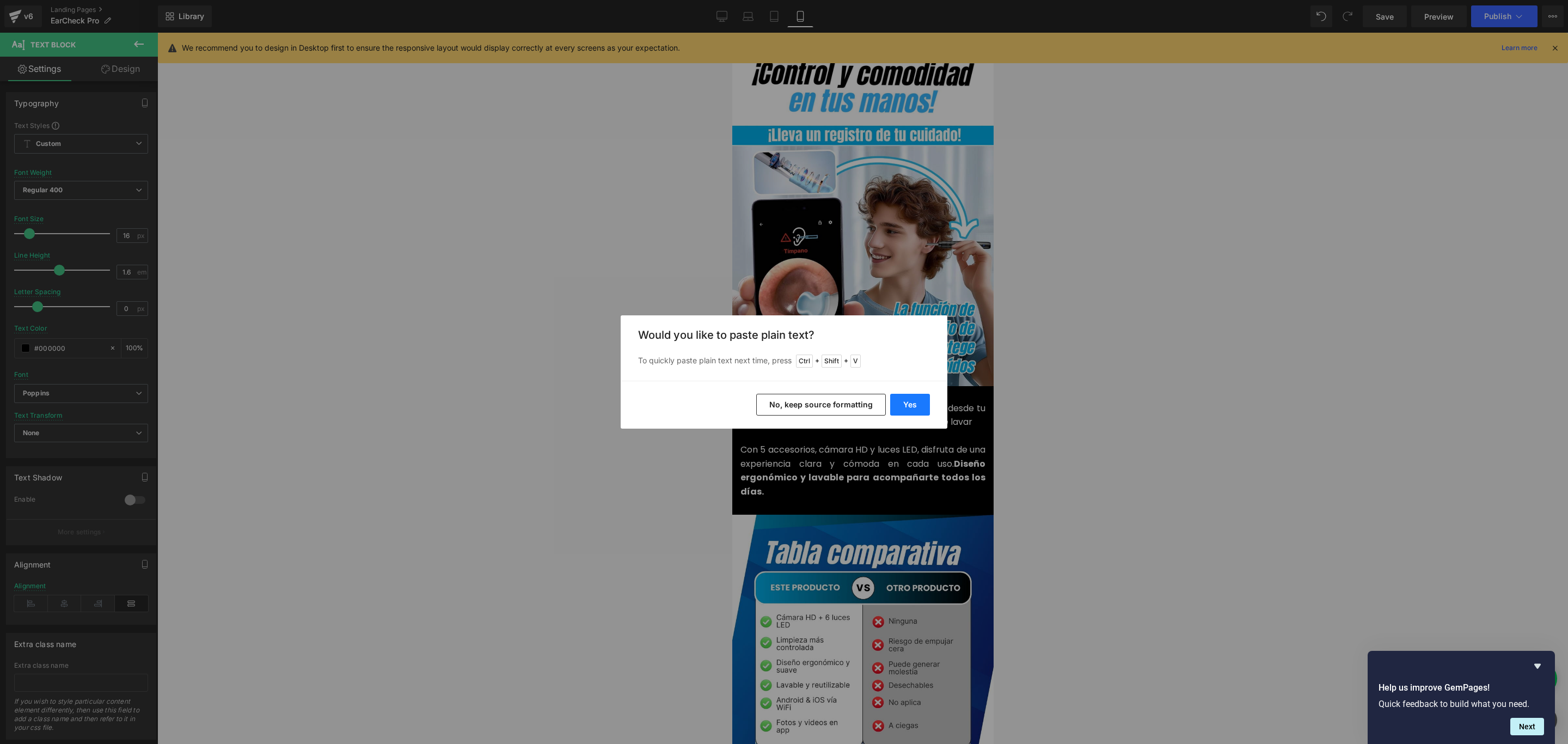
click at [907, 404] on button "Yes" at bounding box center [910, 405] width 40 height 22
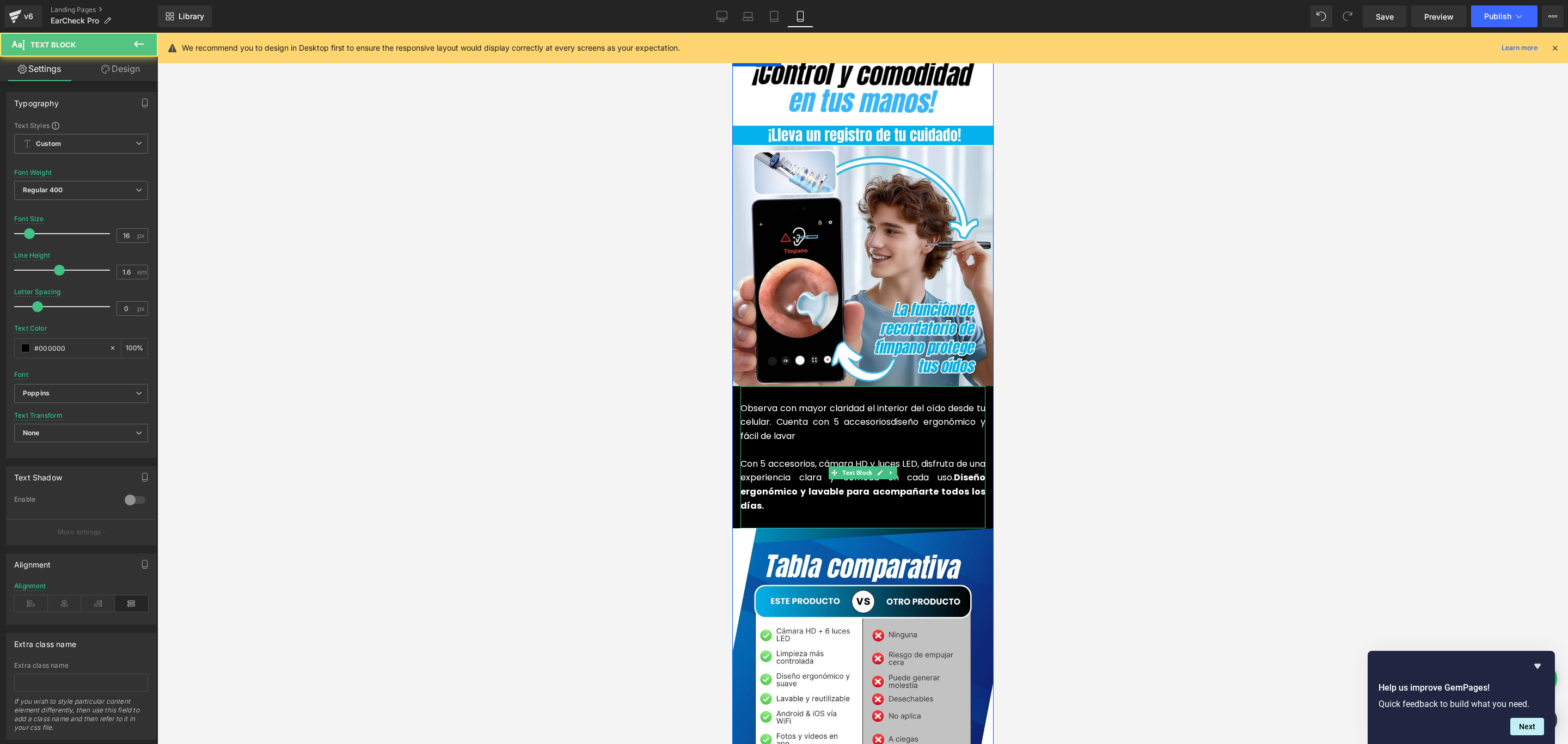
click at [894, 402] on font "Observa con mayor claridad el interior del oído desde tu celular. Cuenta con 5 …" at bounding box center [863, 422] width 245 height 40
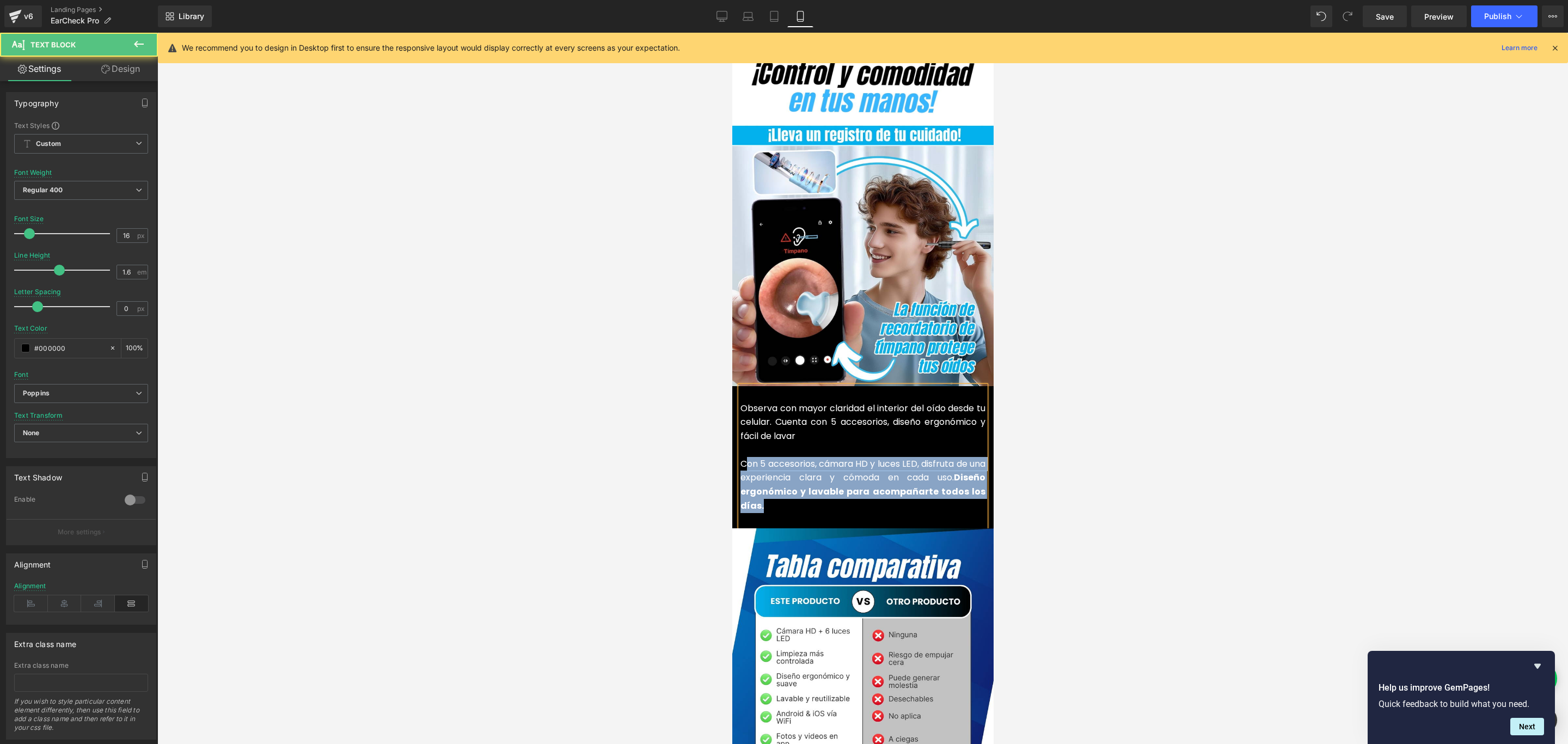
drag, startPoint x: 772, startPoint y: 486, endPoint x: 738, endPoint y: 441, distance: 56.4
click at [740, 457] on p "Con 5 accesorios, cámara HD y luces LED, disfruta de una experiencia clara y có…" at bounding box center [863, 485] width 245 height 56
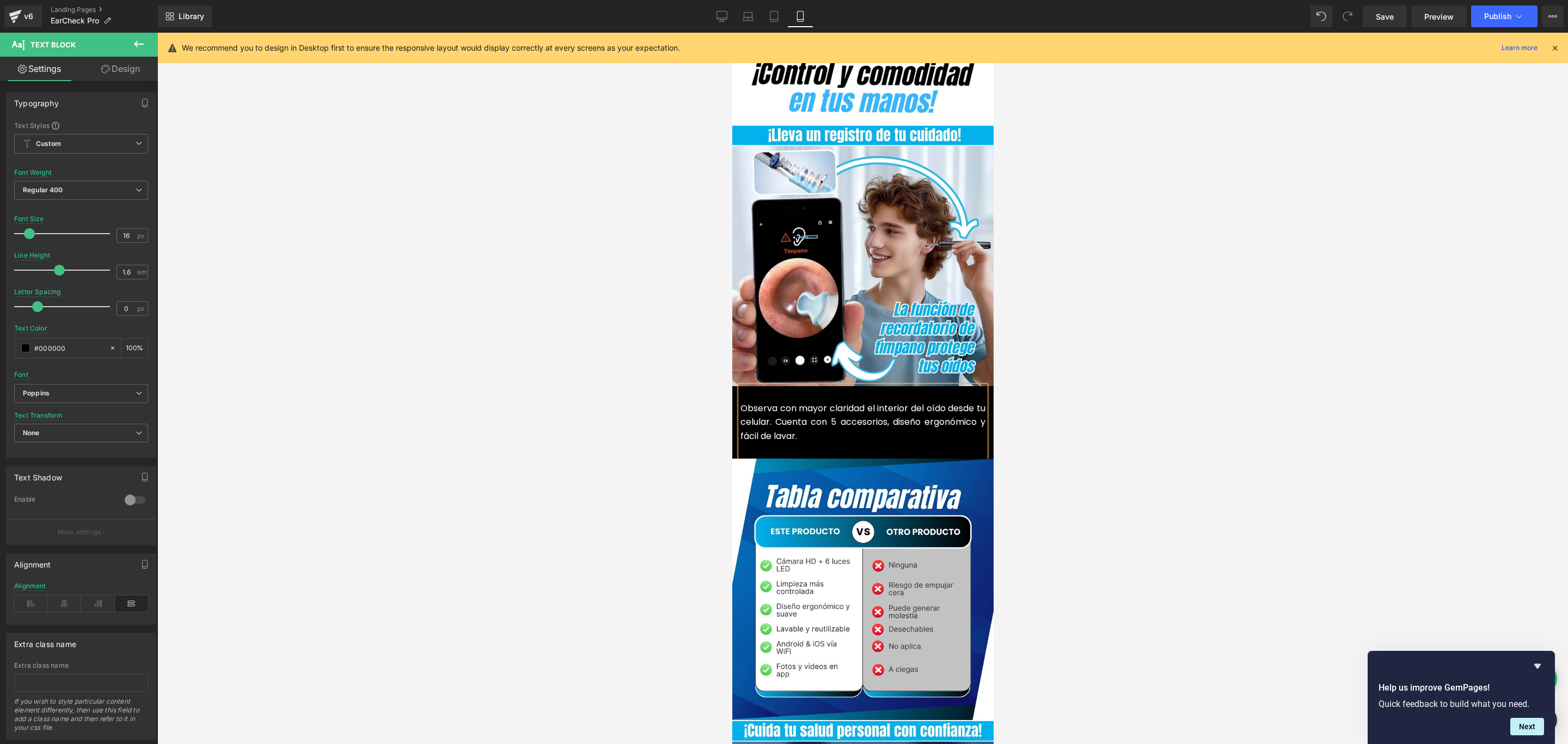
click at [846, 418] on div "Observa con mayor claridad el interior del oído desde tu celular. Cuenta con 5 …" at bounding box center [863, 422] width 245 height 73
drag, startPoint x: 778, startPoint y: 393, endPoint x: 733, endPoint y: 383, distance: 46.1
click at [740, 401] on p "Observa con mayor claridad el interior del oído desde tu celular. Cuenta con 5 …" at bounding box center [863, 422] width 245 height 42
click at [769, 402] on font "Observa con mayor claridad el interior del oído desde tu celular. Cuenta con 5 …" at bounding box center [863, 422] width 245 height 40
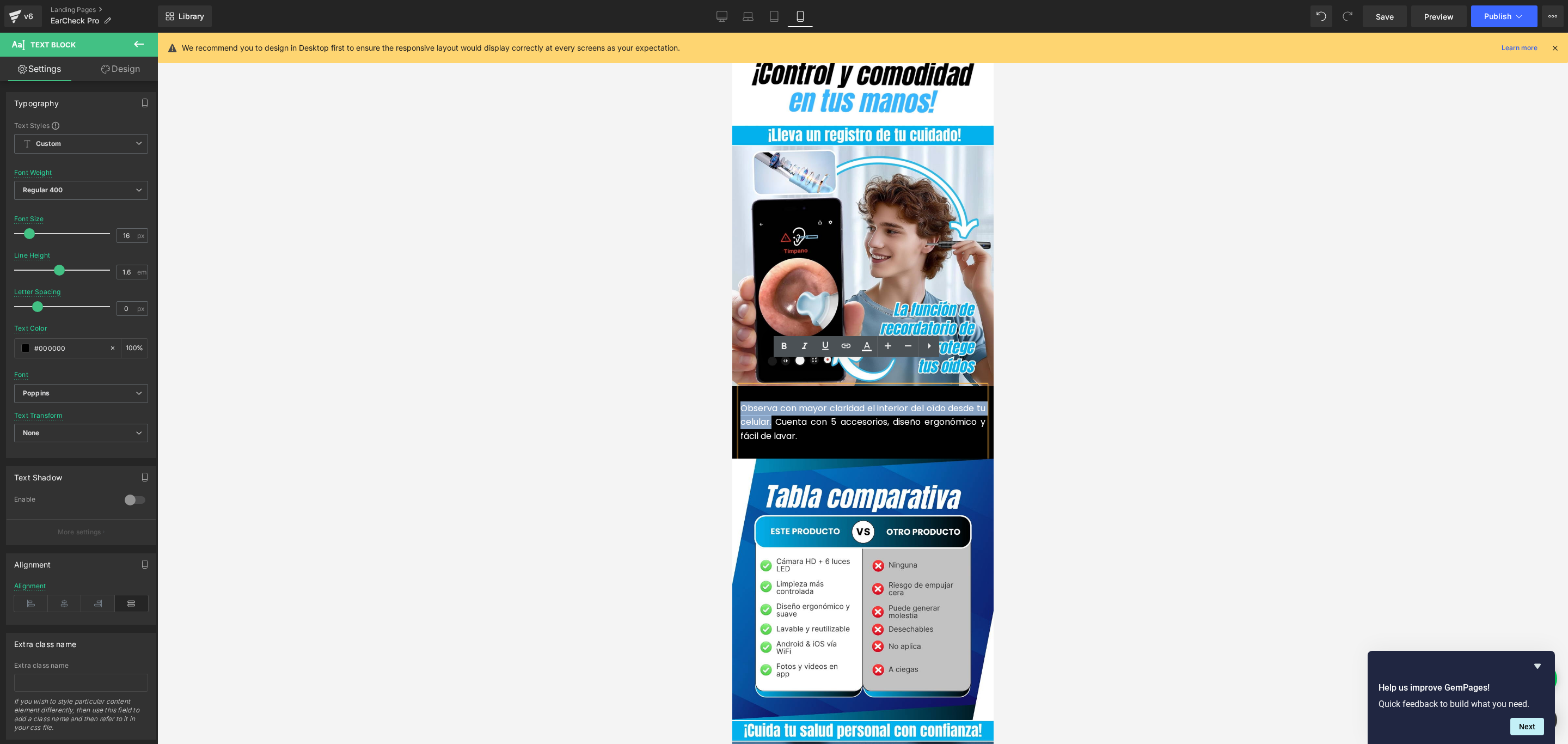
drag, startPoint x: 777, startPoint y: 399, endPoint x: 796, endPoint y: 365, distance: 38.9
click at [740, 402] on font "Observa con mayor claridad el interior del oído desde tu celular. Cuenta con 5 …" at bounding box center [863, 422] width 245 height 40
click at [785, 345] on icon at bounding box center [784, 346] width 5 height 7
click at [782, 402] on font "Observa con mayor claridad el interior del oído desde tu celular. Cuenta con 5 …" at bounding box center [863, 422] width 245 height 40
click at [821, 412] on p "Observa con mayor claridad el interior del oído desde tu celular. Cuenta con 5 …" at bounding box center [863, 422] width 245 height 42
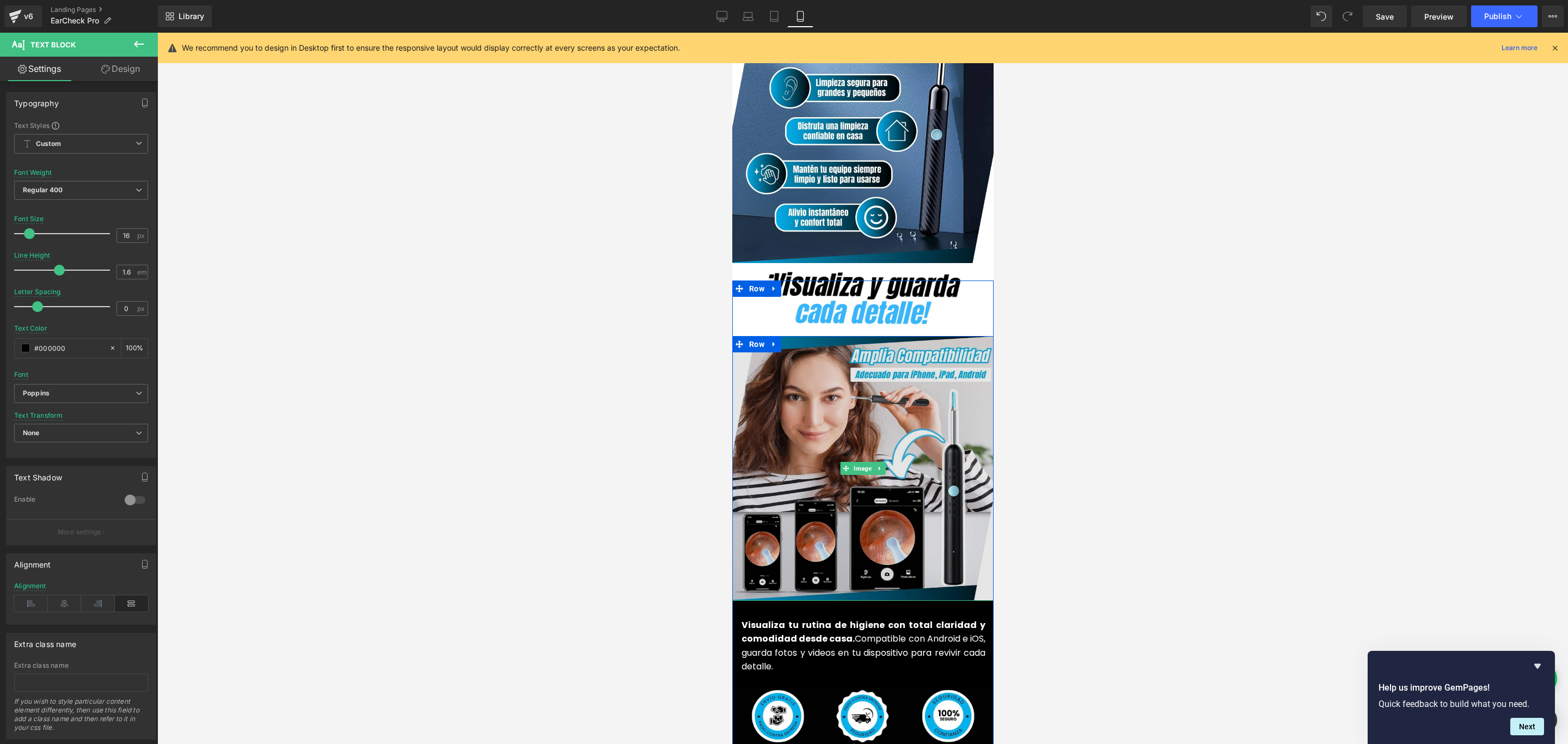
scroll to position [2207, 0]
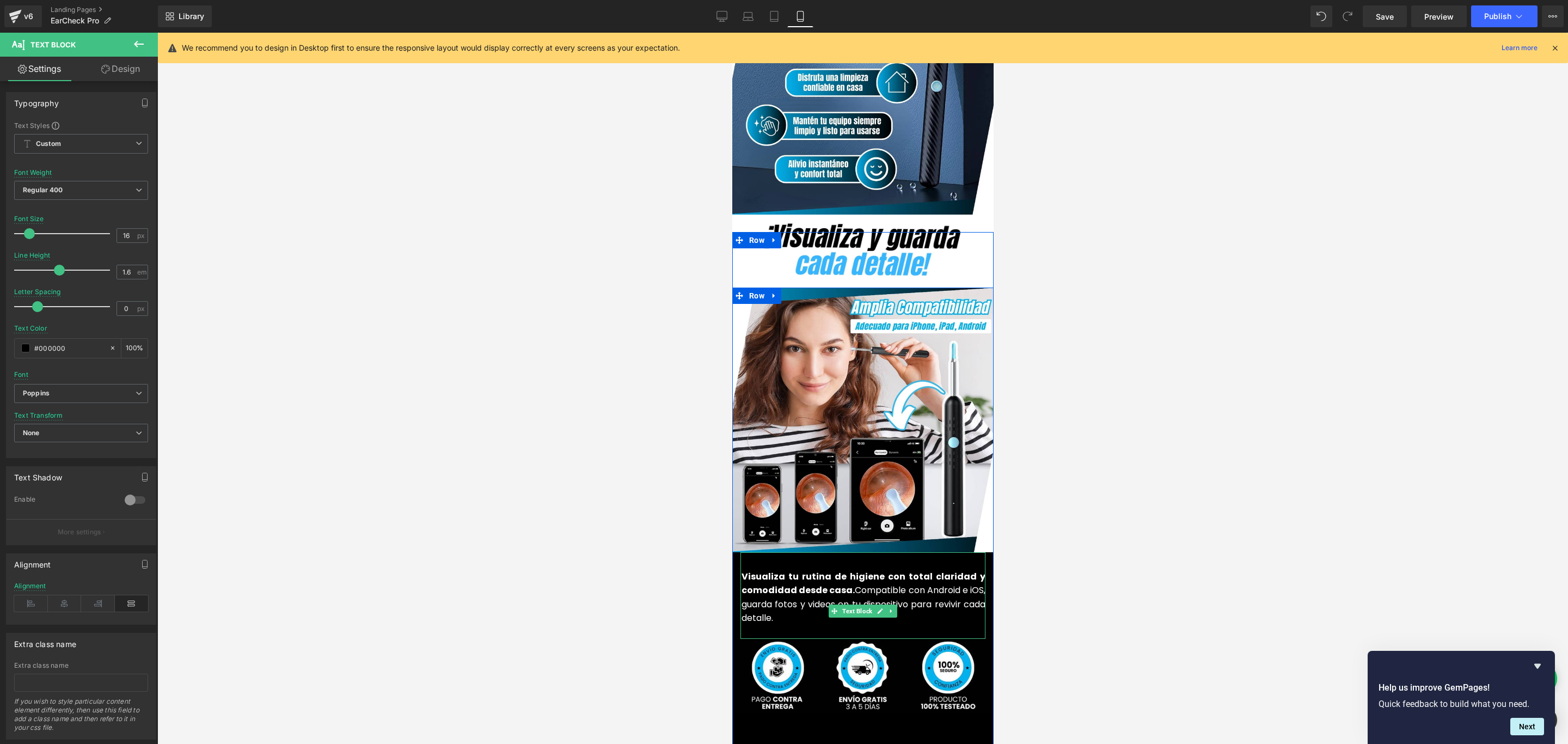
click at [798, 597] on p "Visualiza tu rutina de higiene con total claridad y comodidad desde casa. Compa…" at bounding box center [863, 598] width 244 height 56
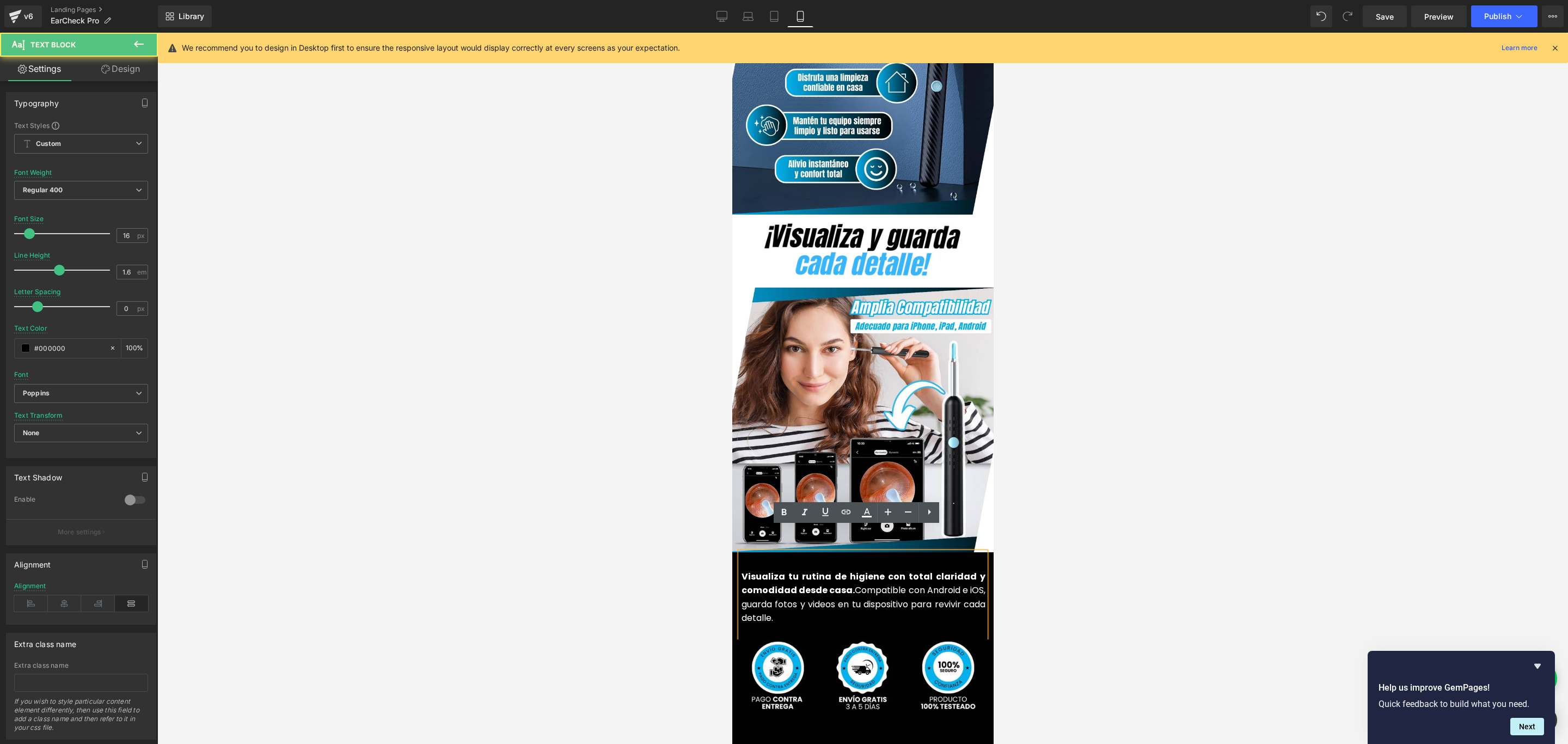
click at [796, 590] on p "Visualiza tu rutina de higiene con total claridad y comodidad desde casa. Compa…" at bounding box center [863, 598] width 244 height 56
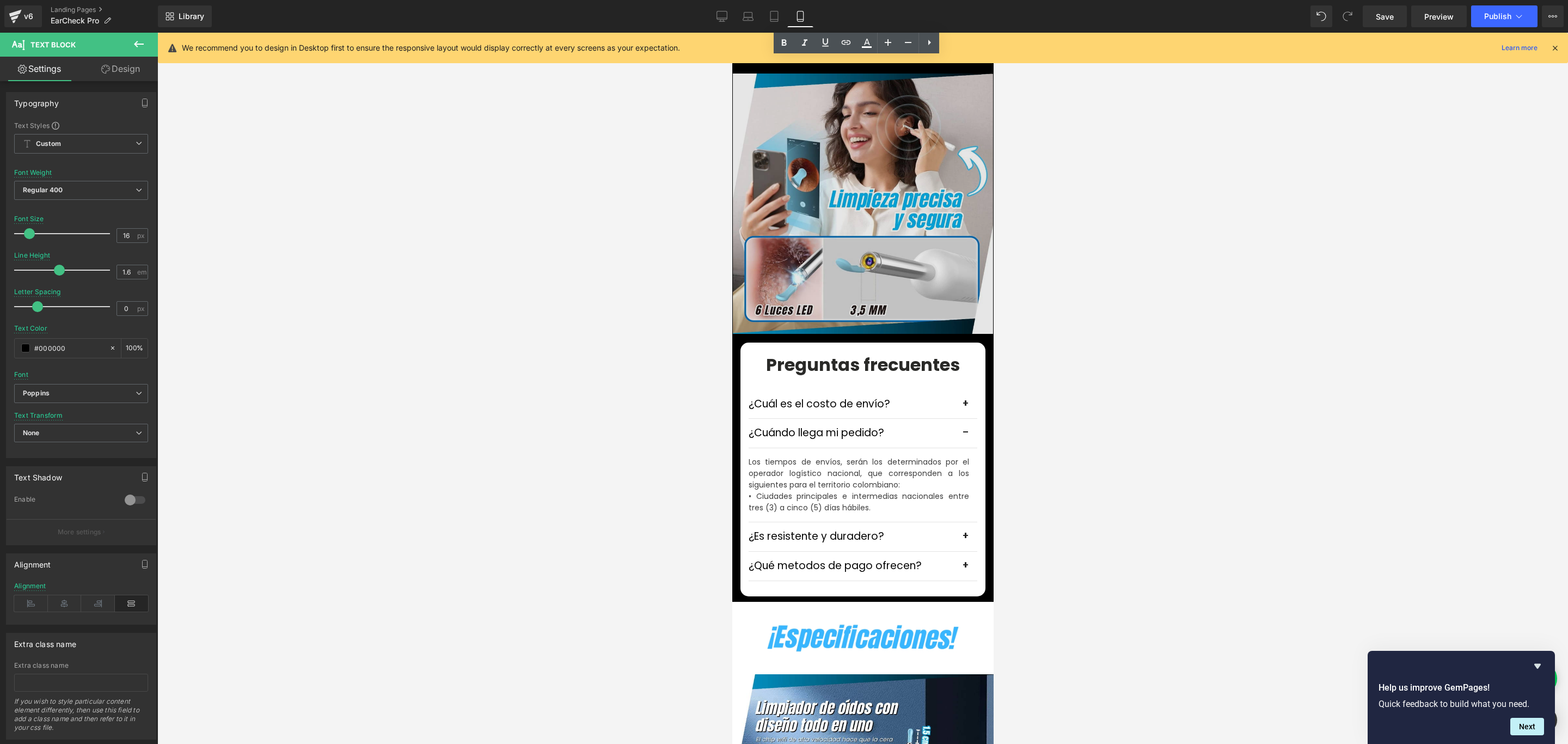
scroll to position [2942, 0]
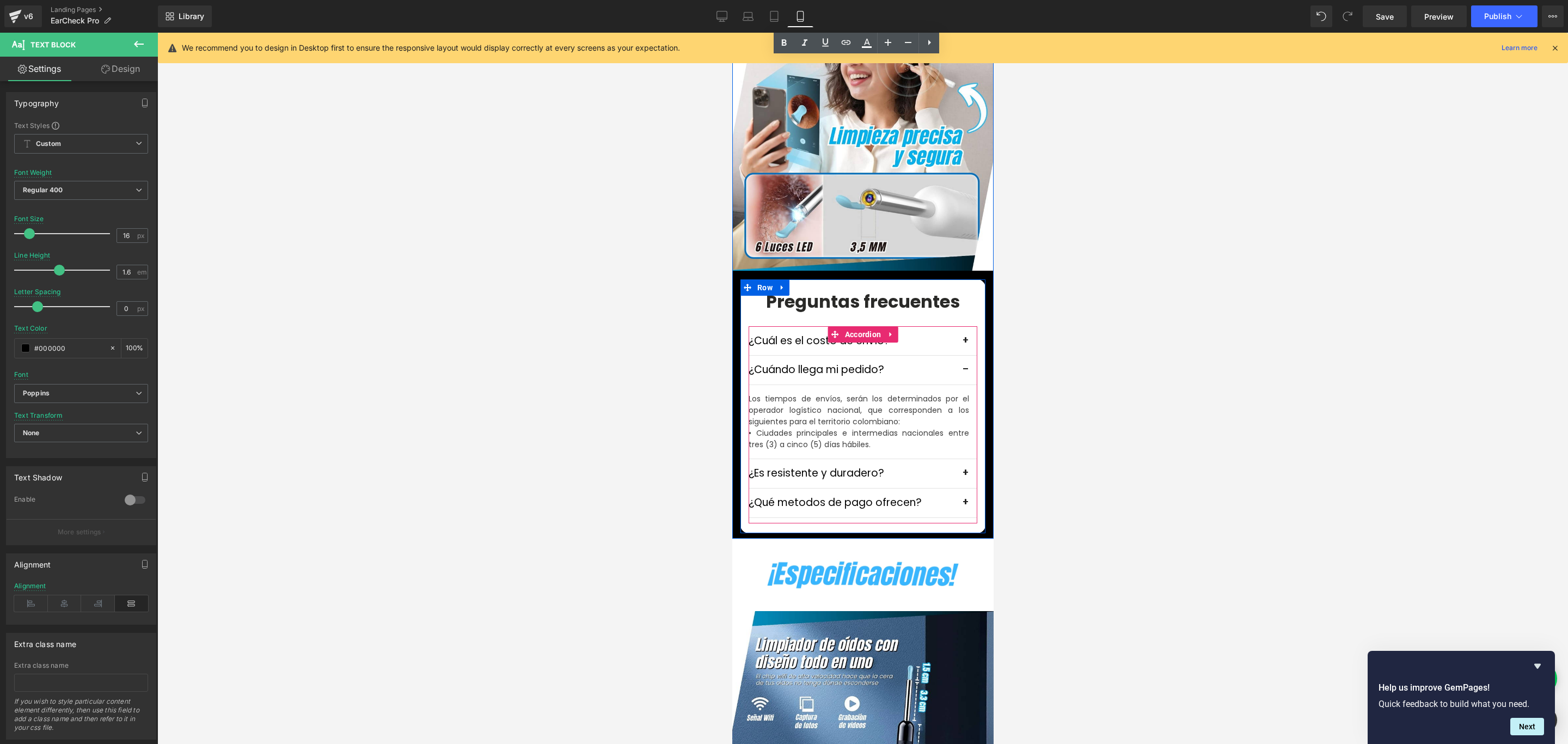
click at [955, 356] on button "button" at bounding box center [966, 370] width 22 height 29
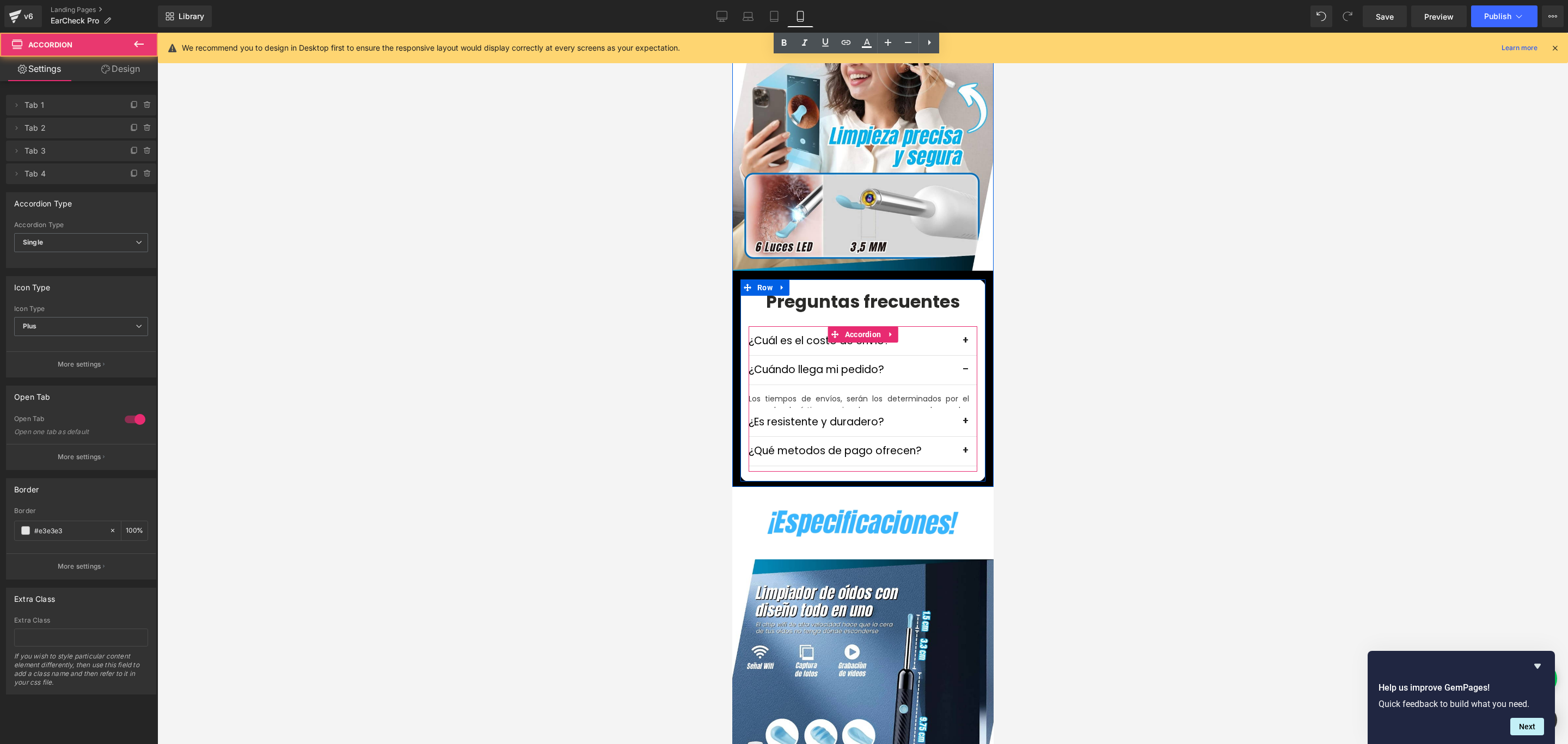
click at [955, 356] on button "button" at bounding box center [966, 370] width 22 height 29
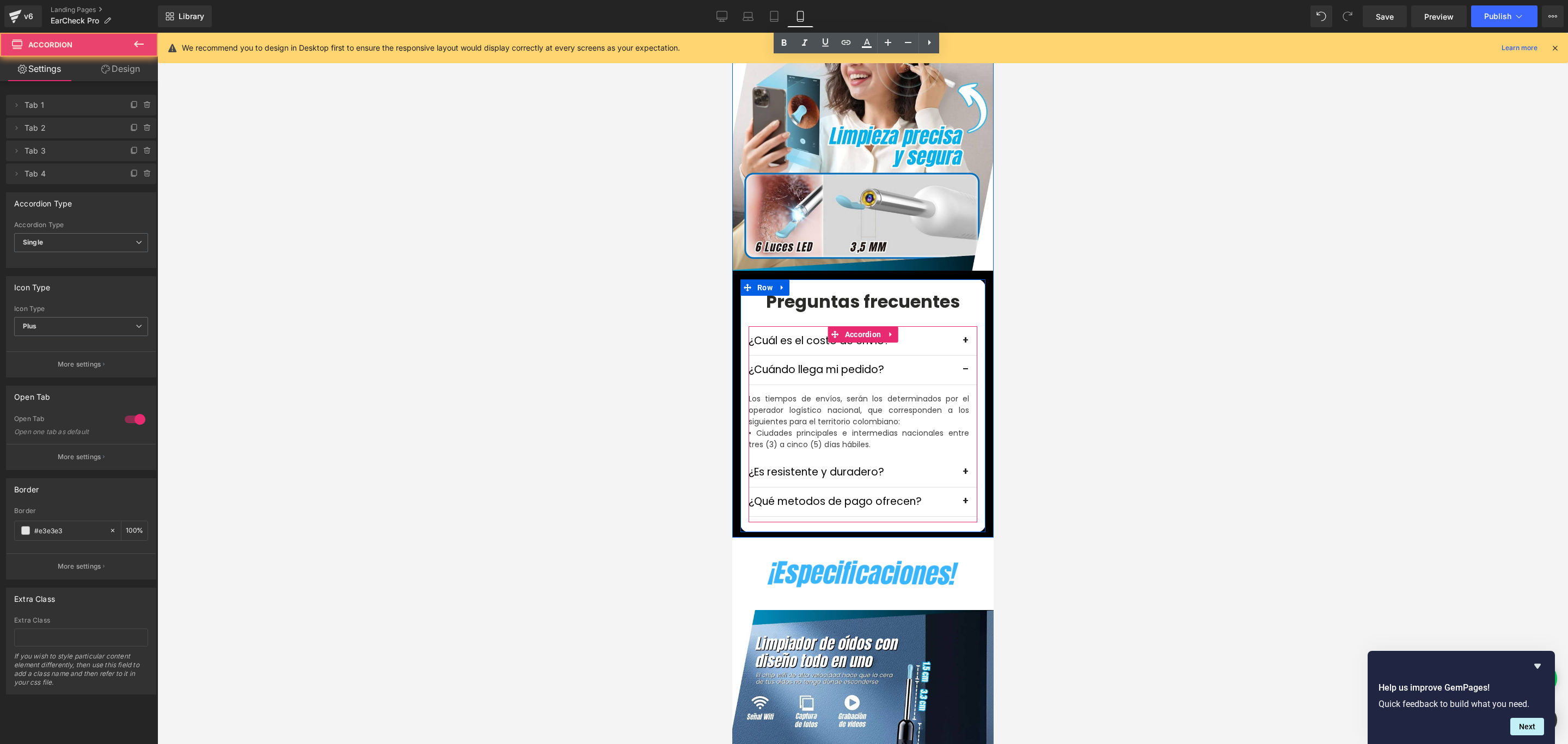
click at [955, 356] on button "button" at bounding box center [966, 370] width 22 height 29
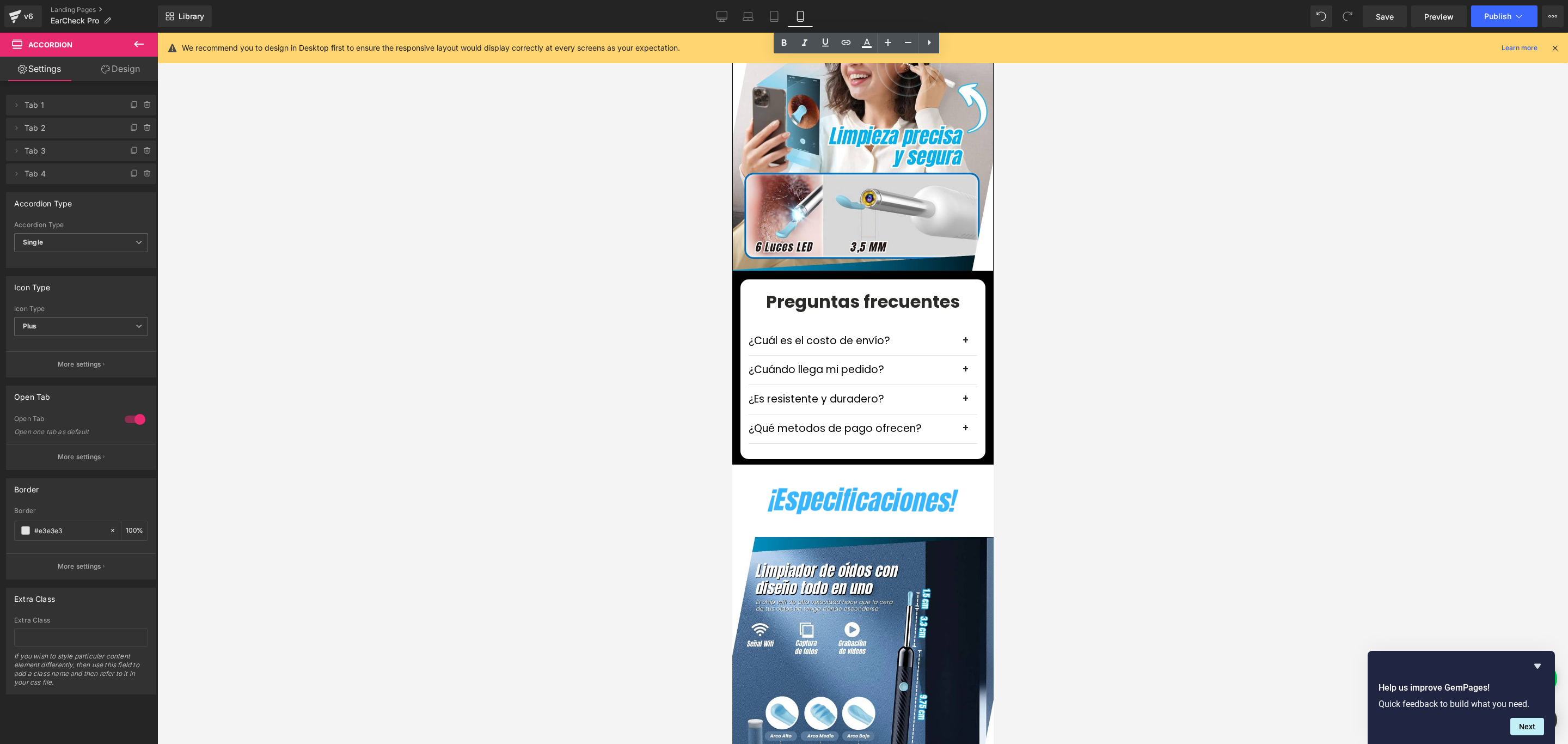
click at [1184, 367] on div at bounding box center [863, 388] width 1411 height 712
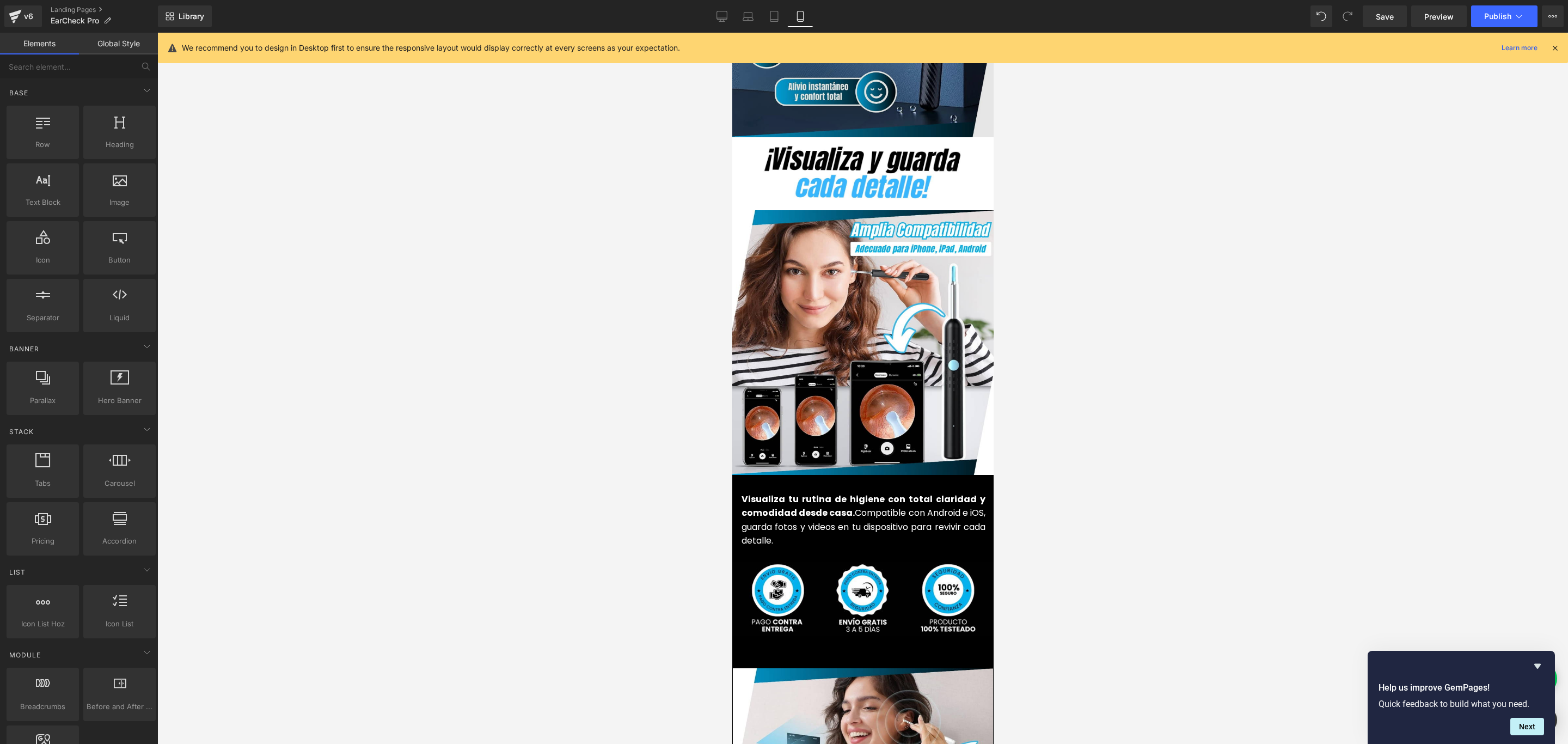
scroll to position [2289, 0]
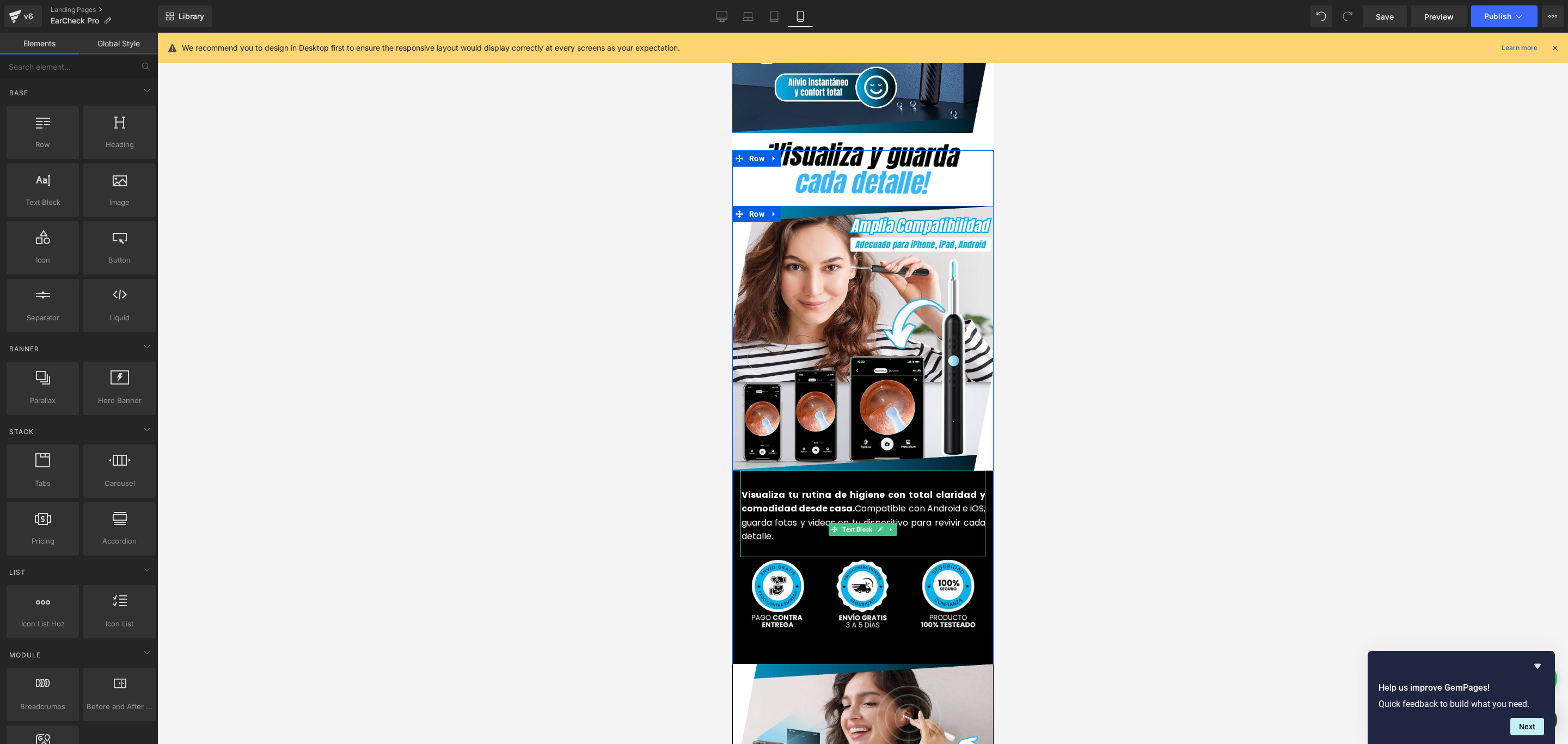
click at [799, 498] on font "Visualiza tu rutina de higiene con total claridad y comodidad desde casa. Compa…" at bounding box center [863, 516] width 244 height 54
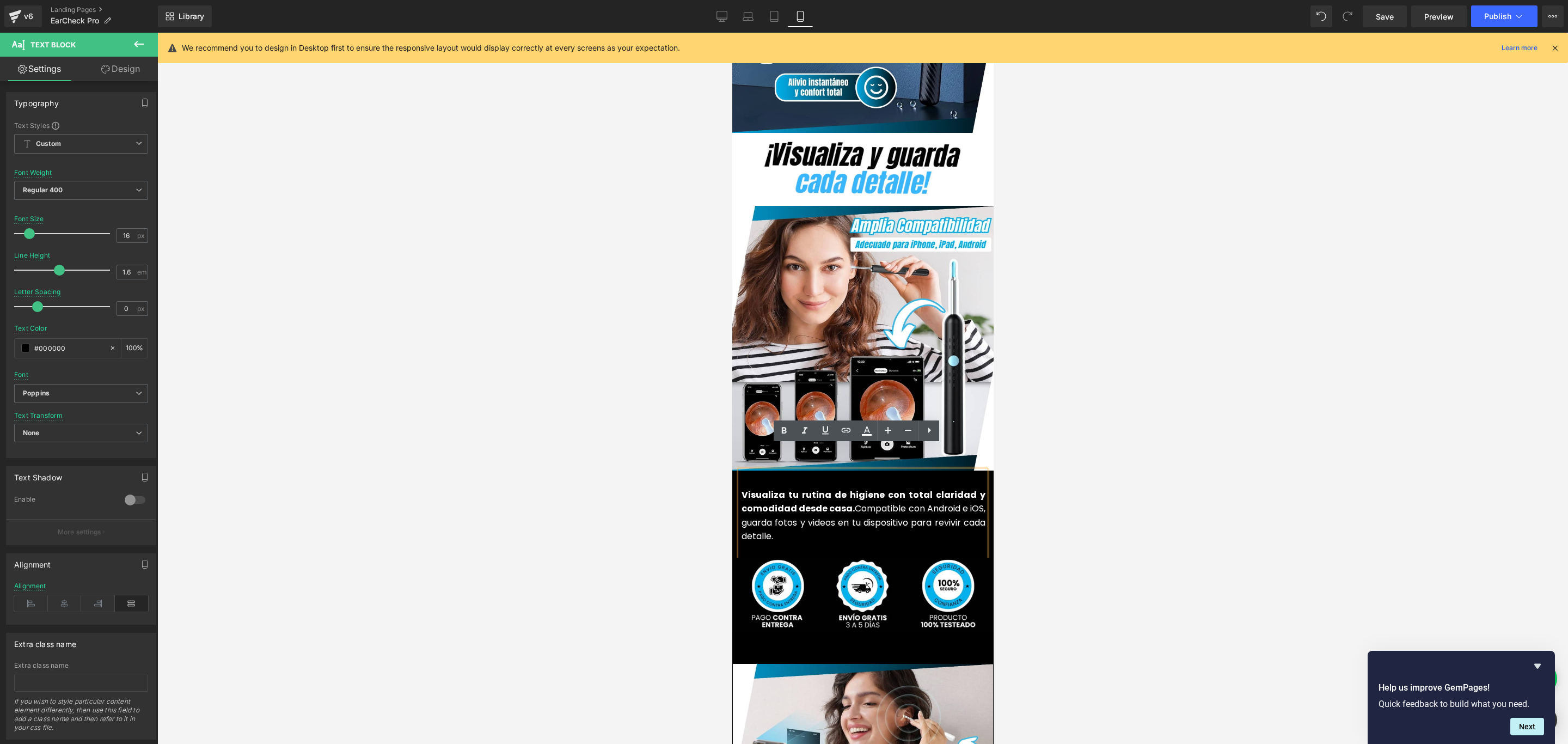
click at [834, 505] on p "Visualiza tu rutina de higiene con total claridad y comodidad desde casa. Compa…" at bounding box center [863, 516] width 244 height 56
click at [802, 517] on p "Visualiza tu rutina de higiene con total claridad y comodidad desde casa. Compa…" at bounding box center [863, 516] width 244 height 56
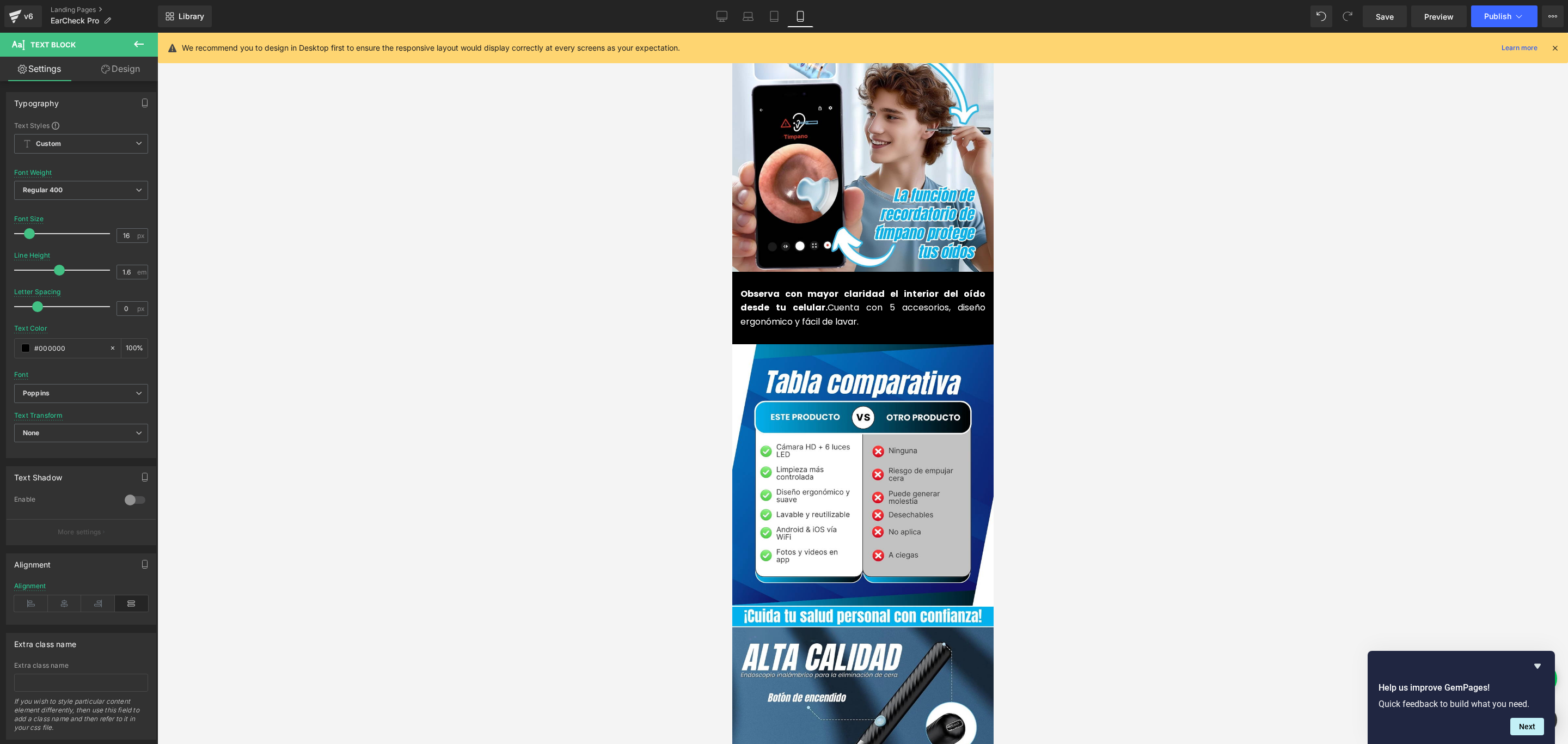
scroll to position [1144, 0]
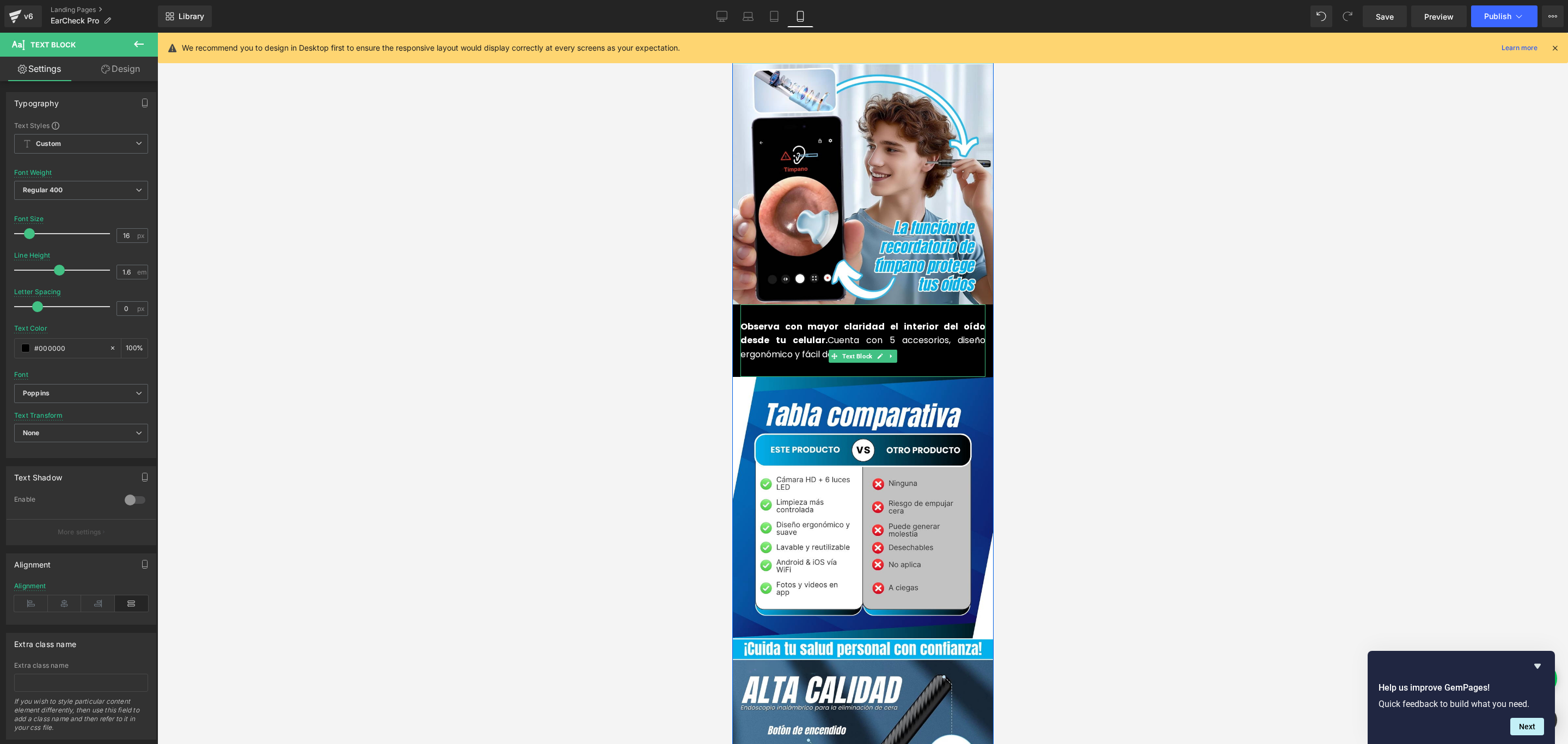
click at [907, 332] on p "Observa con mayor claridad el interior del oído desde tu celular. Cuenta con 5 …" at bounding box center [863, 340] width 245 height 42
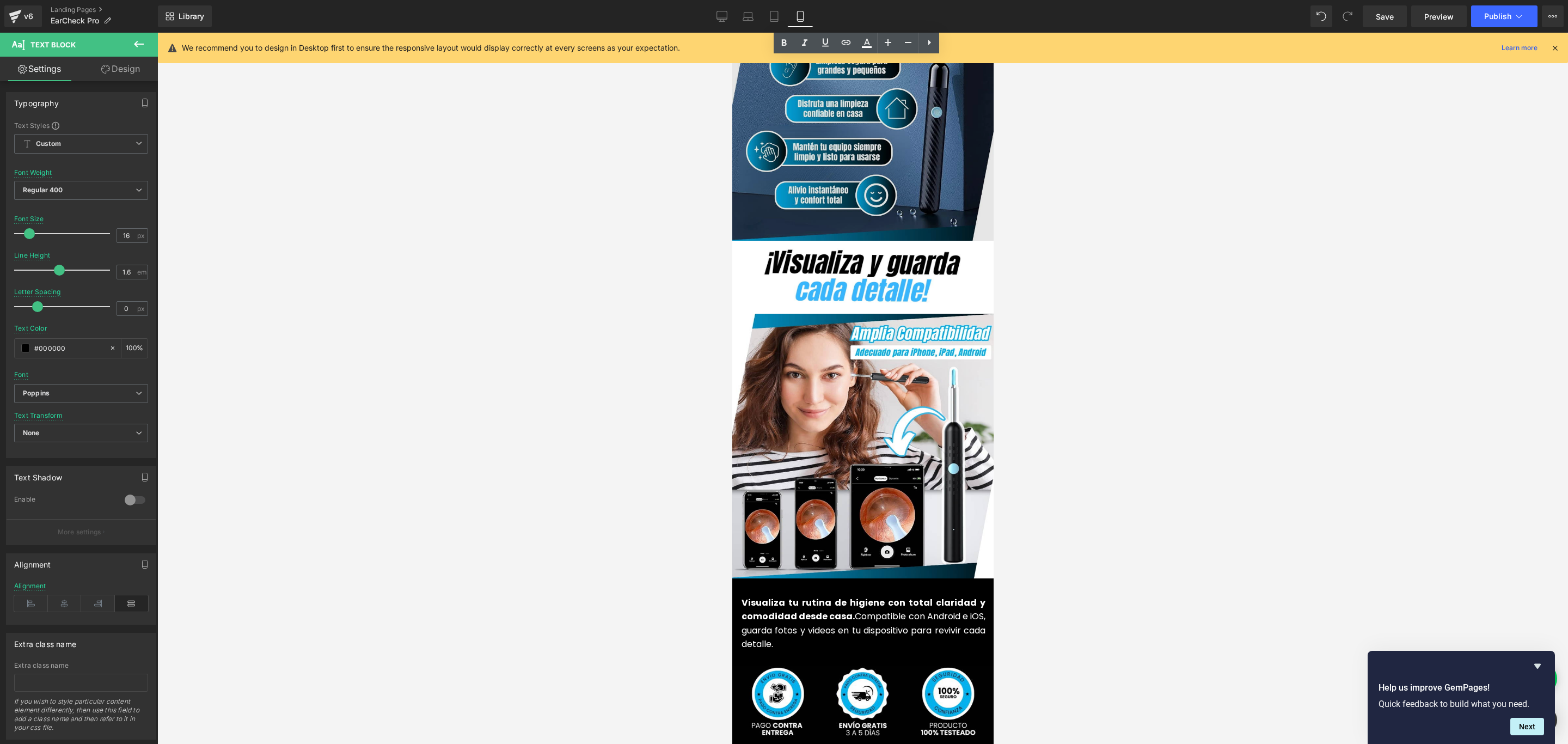
scroll to position [2207, 0]
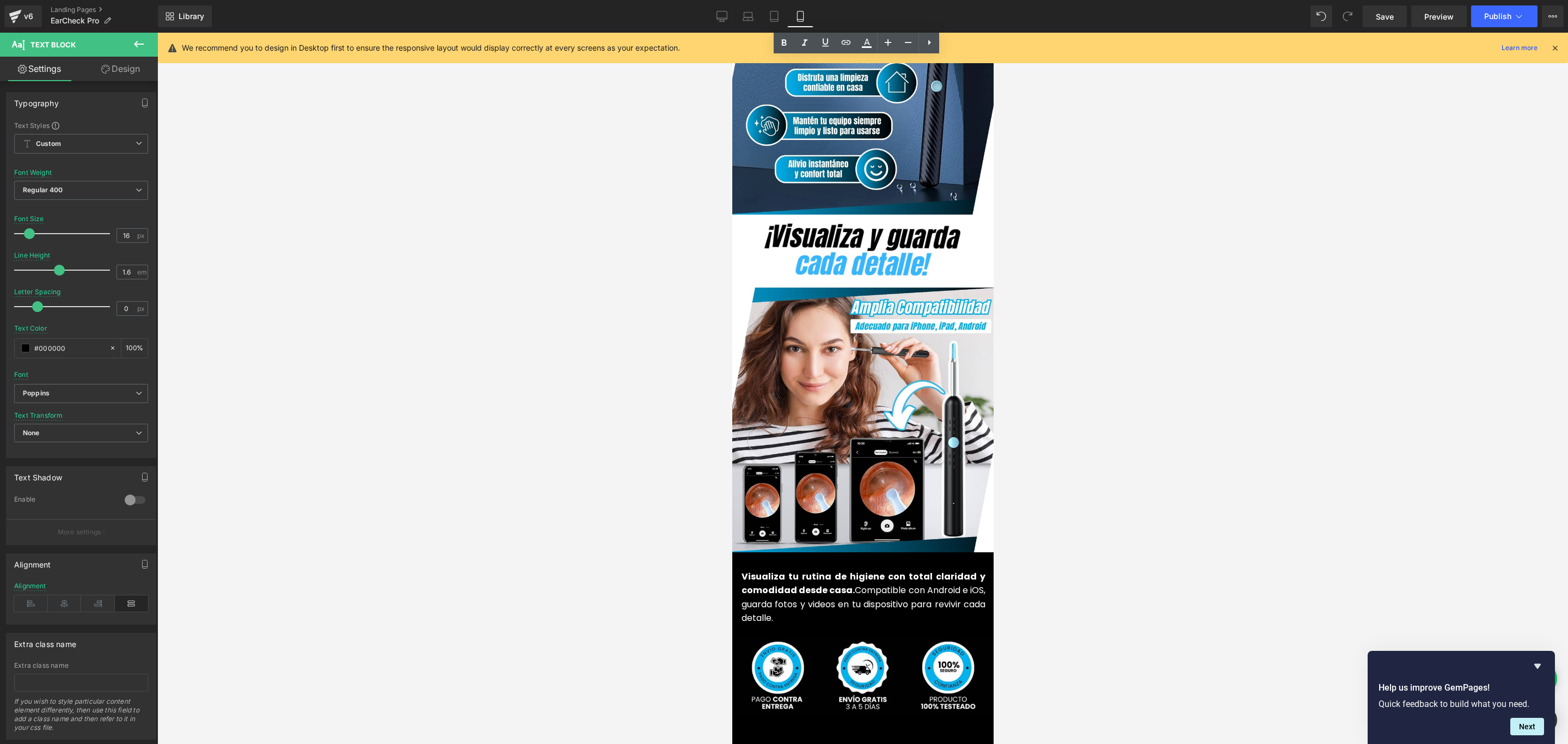
click at [808, 594] on p "Visualiza tu rutina de higiene con total claridad y comodidad desde casa. Compa…" at bounding box center [863, 598] width 244 height 56
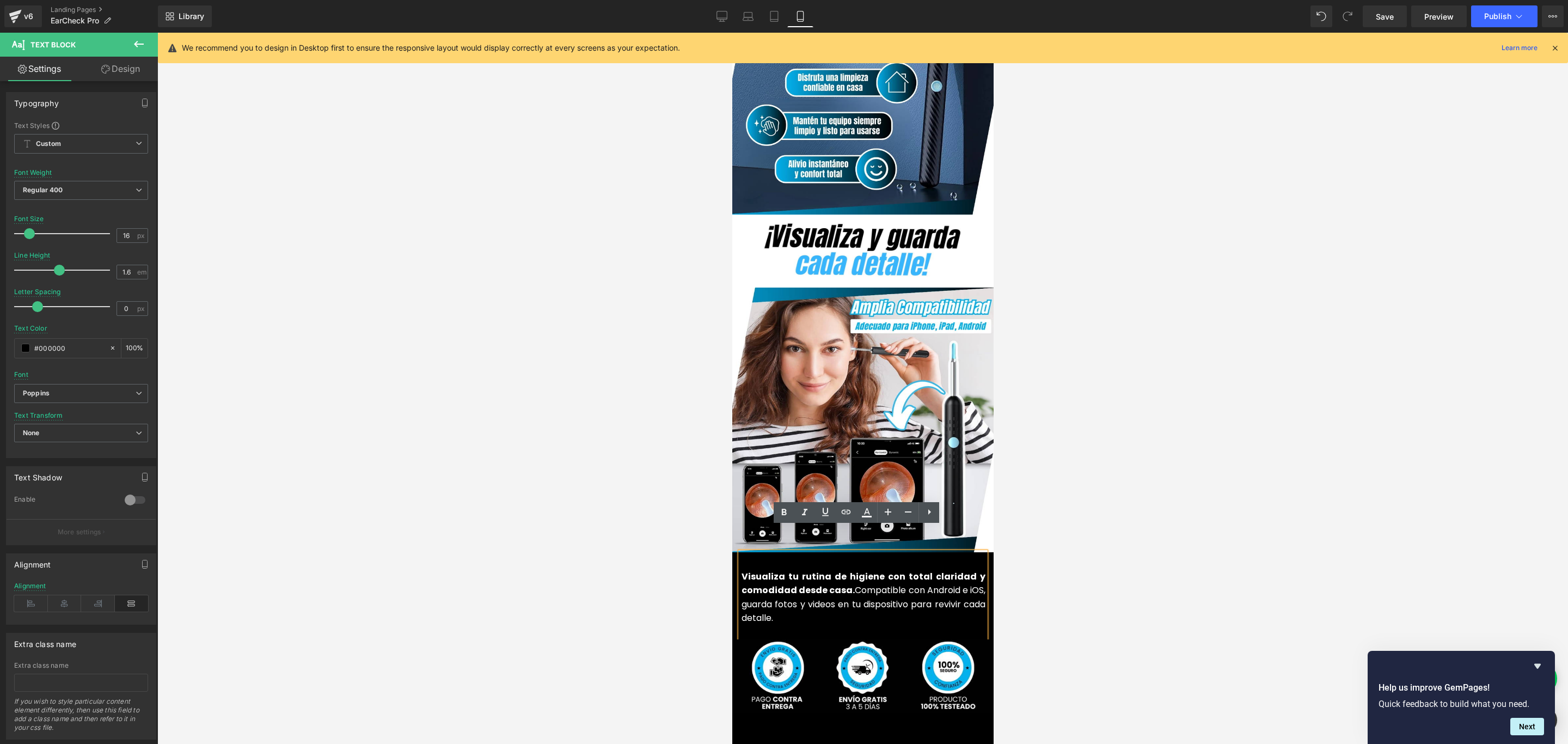
drag, startPoint x: 805, startPoint y: 598, endPoint x: 733, endPoint y: 548, distance: 87.7
click at [740, 552] on div "Visualiza tu rutina de higiene con total claridad y comodidad desde casa. Compa…" at bounding box center [863, 595] width 245 height 87
click at [782, 570] on strong "Visualiza tu rutina de higiene con total claridad y comodidad desde casa." at bounding box center [863, 584] width 244 height 26
drag, startPoint x: 803, startPoint y: 598, endPoint x: 736, endPoint y: 553, distance: 80.7
click at [741, 570] on p "Visualiza tu rutina de higiene con total claridad y comodidad desde casa. Compa…" at bounding box center [863, 598] width 244 height 56
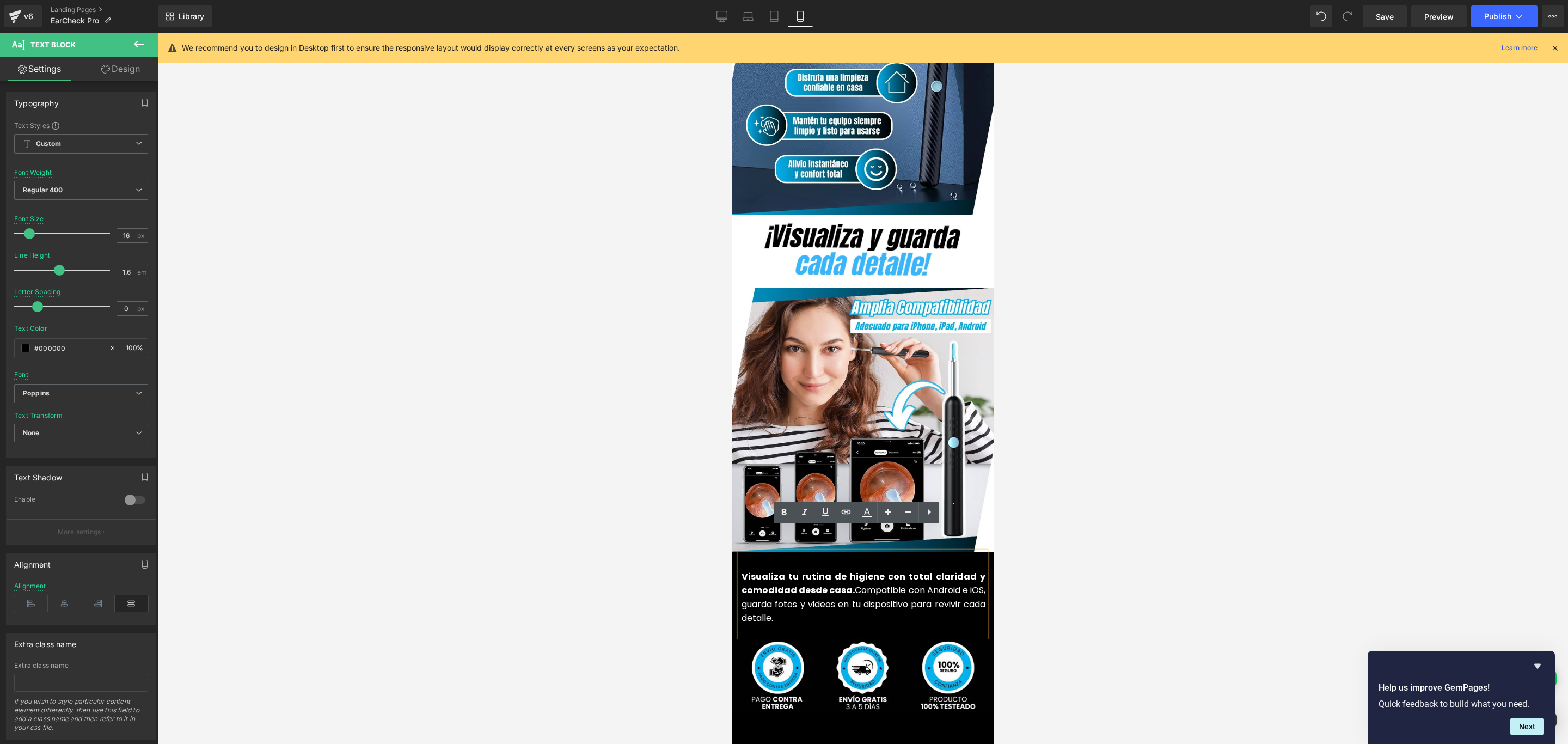
copy font "Visualiza tu rutina de higiene con total claridad y comodidad desde casa. Compa…"
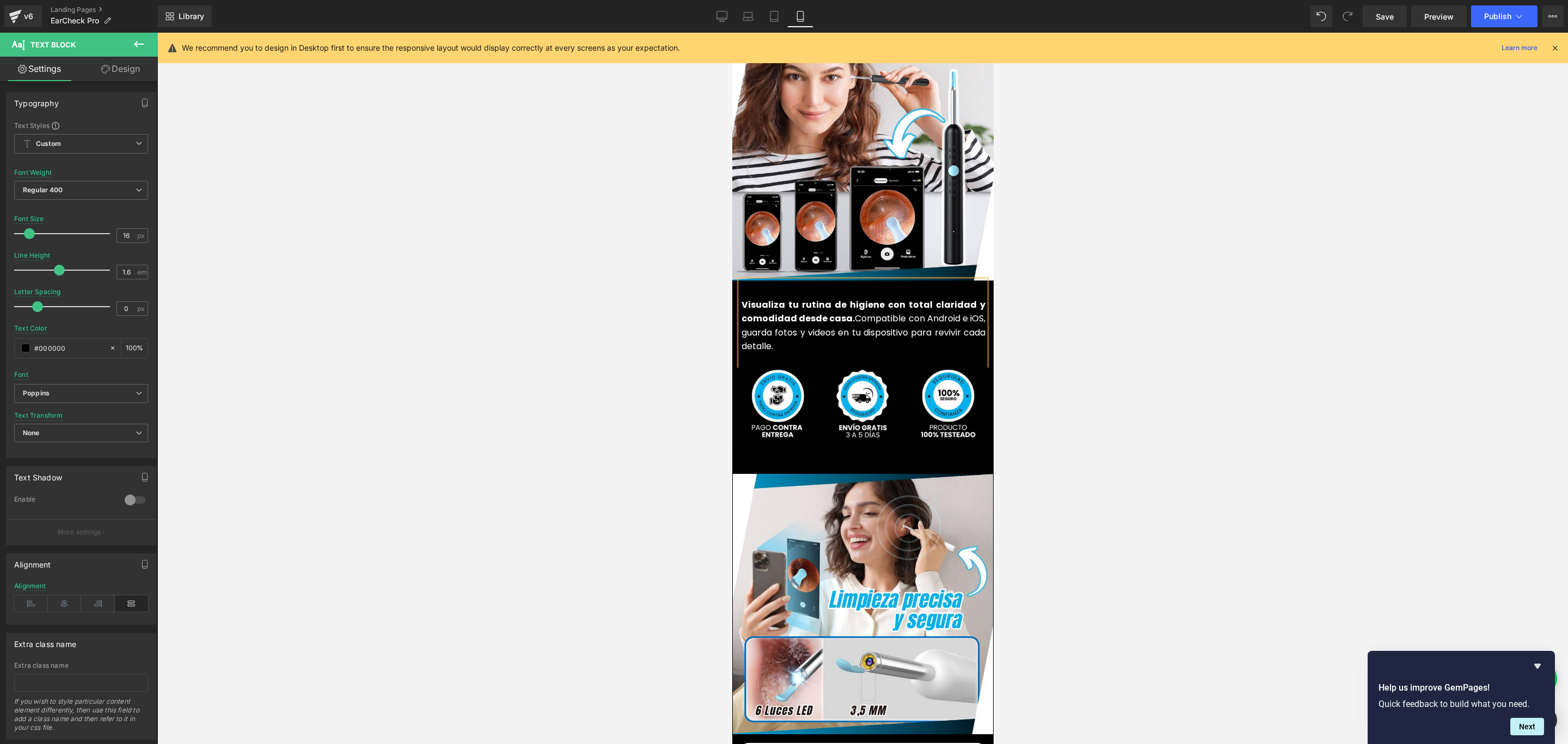
scroll to position [2452, 0]
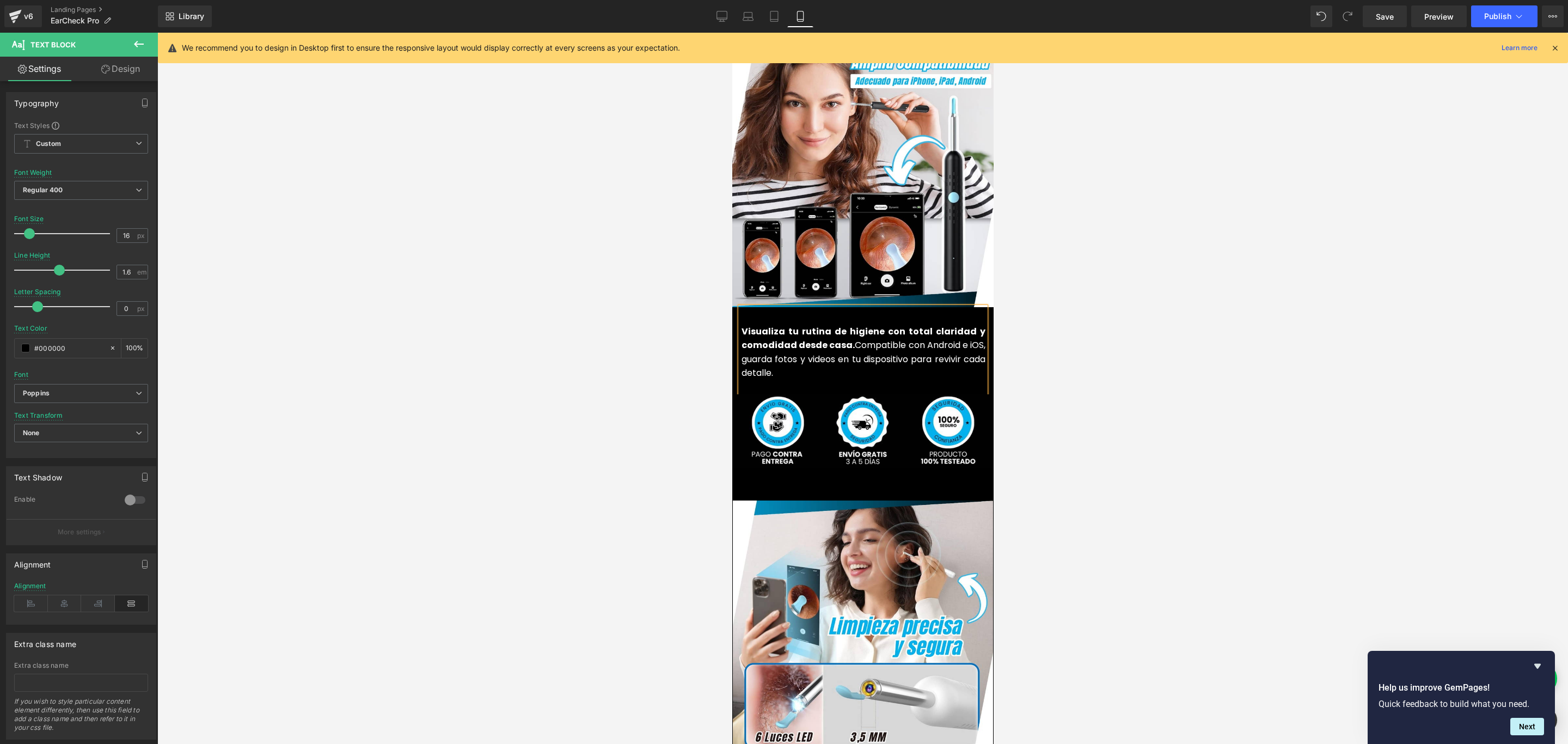
click at [794, 340] on p "Visualiza tu rutina de higiene con total claridad y comodidad desde casa. Compa…" at bounding box center [863, 353] width 244 height 56
drag, startPoint x: 800, startPoint y: 352, endPoint x: 737, endPoint y: 306, distance: 78.0
click at [741, 325] on p "Visualiza tu rutina de higiene con total claridad y comodidad desde casa. Compa…" at bounding box center [863, 353] width 244 height 56
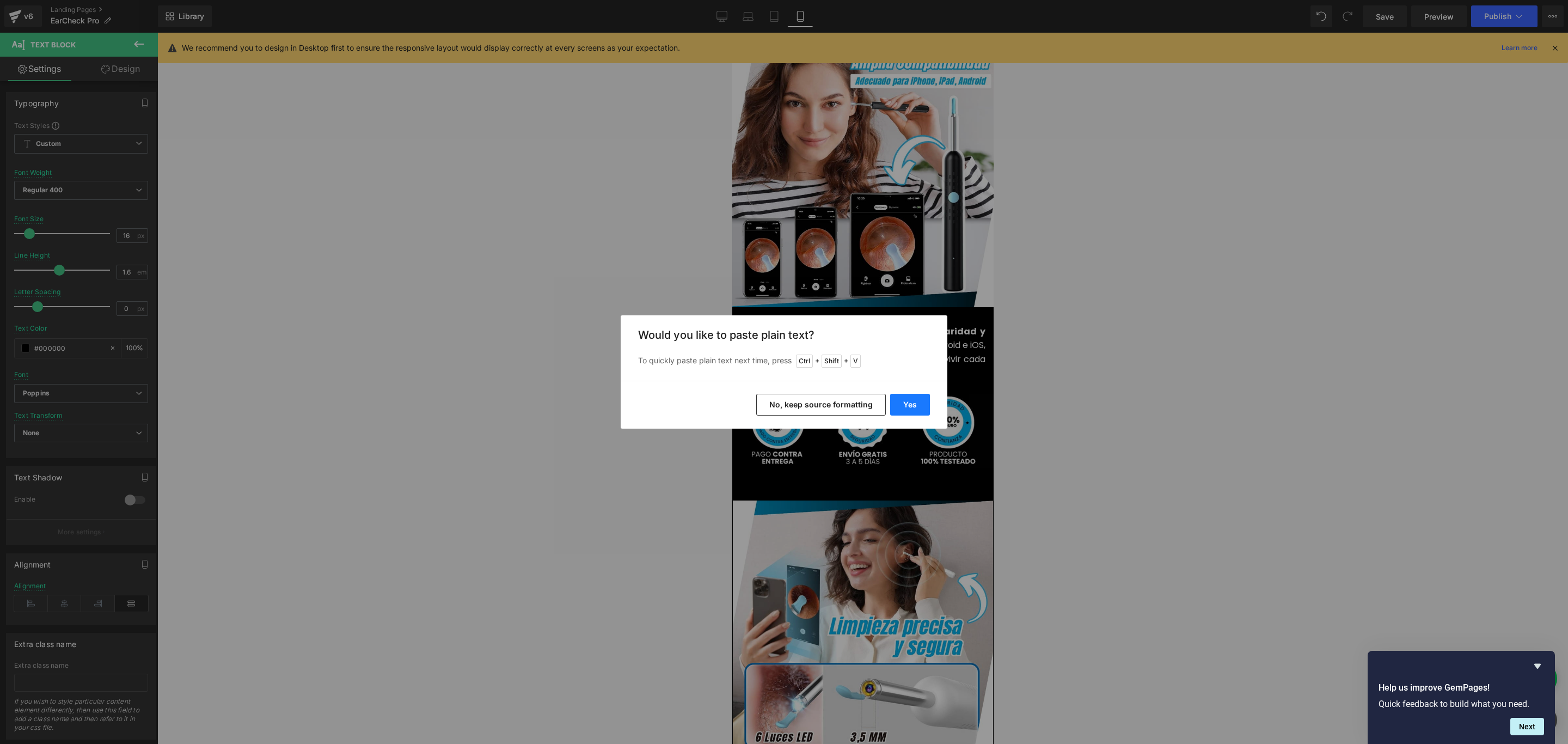
click at [912, 404] on button "Yes" at bounding box center [910, 405] width 40 height 22
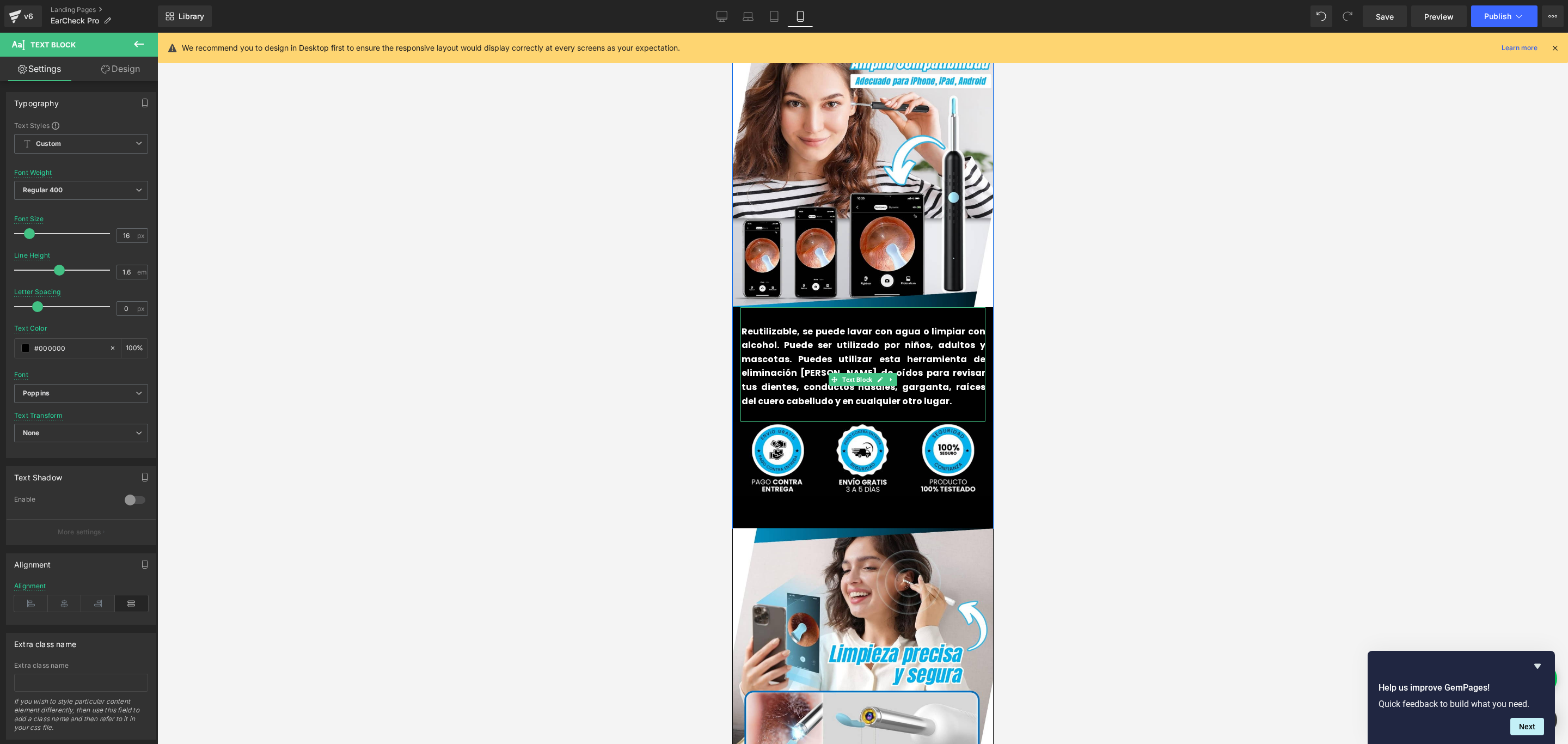
click at [937, 334] on b "Reutilizable, se puede lavar con agua o limpiar con alcohol. Puede ser utilizad…" at bounding box center [863, 366] width 244 height 82
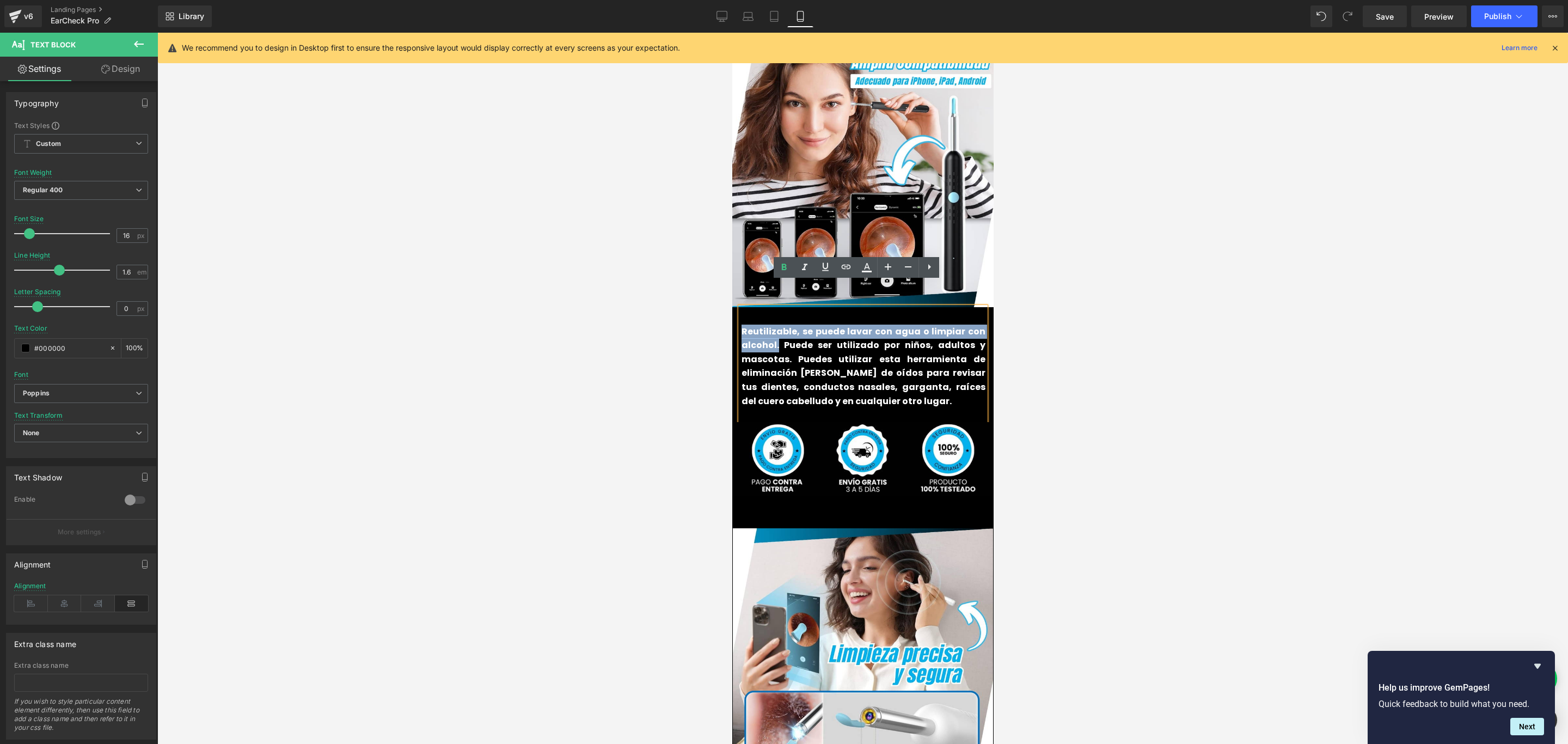
drag, startPoint x: 773, startPoint y: 323, endPoint x: 735, endPoint y: 310, distance: 40.2
click at [741, 325] on b "Reutilizable, se puede lavar con agua o limpiar con alcohol. Puede ser utilizad…" at bounding box center [863, 366] width 244 height 82
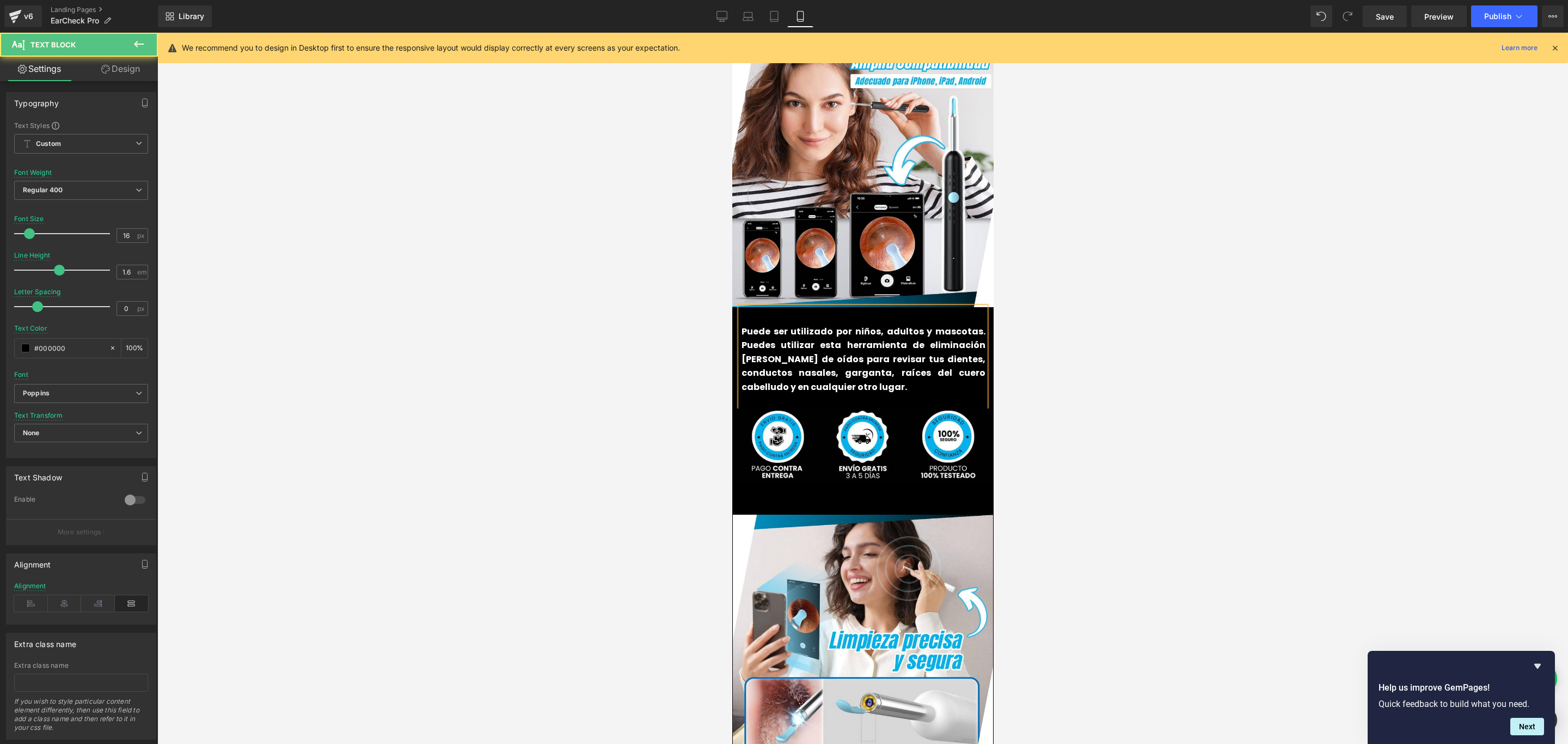
click at [805, 325] on b "Puede ser utilizado por niños, adultos y mascotas. Puedes utilizar esta herrami…" at bounding box center [863, 359] width 244 height 68
click at [839, 325] on b "Puede ser utilizado por niños, adultos y mascotas. Esta esta herramienta de eli…" at bounding box center [863, 359] width 244 height 68
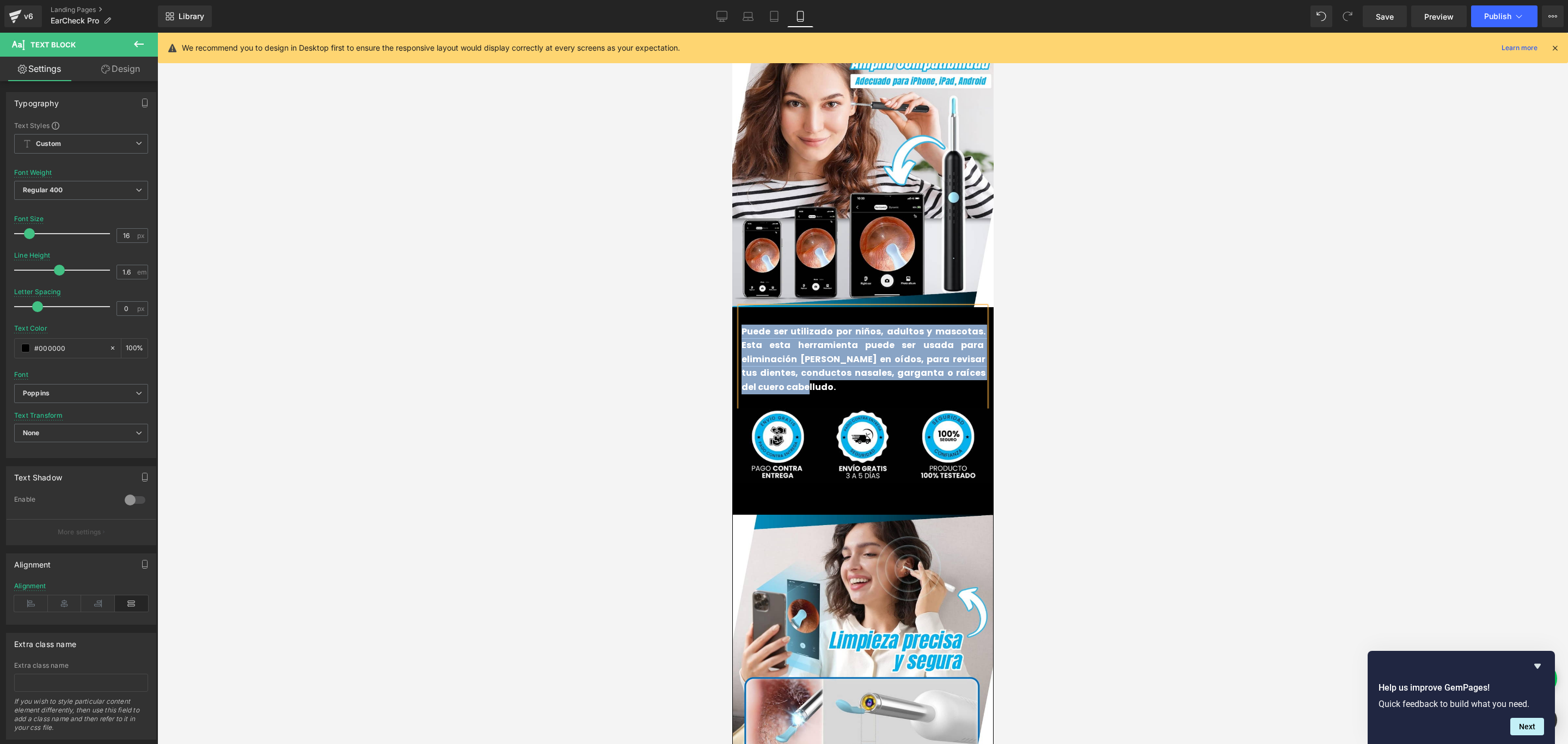
copy b "Puede ser utilizado por niños, adultos y mascotas. Esta esta herramienta puede …"
click at [805, 357] on p "Puede ser utilizado por niños, adultos y mascotas. Esta esta herramienta puede …" at bounding box center [863, 360] width 244 height 70
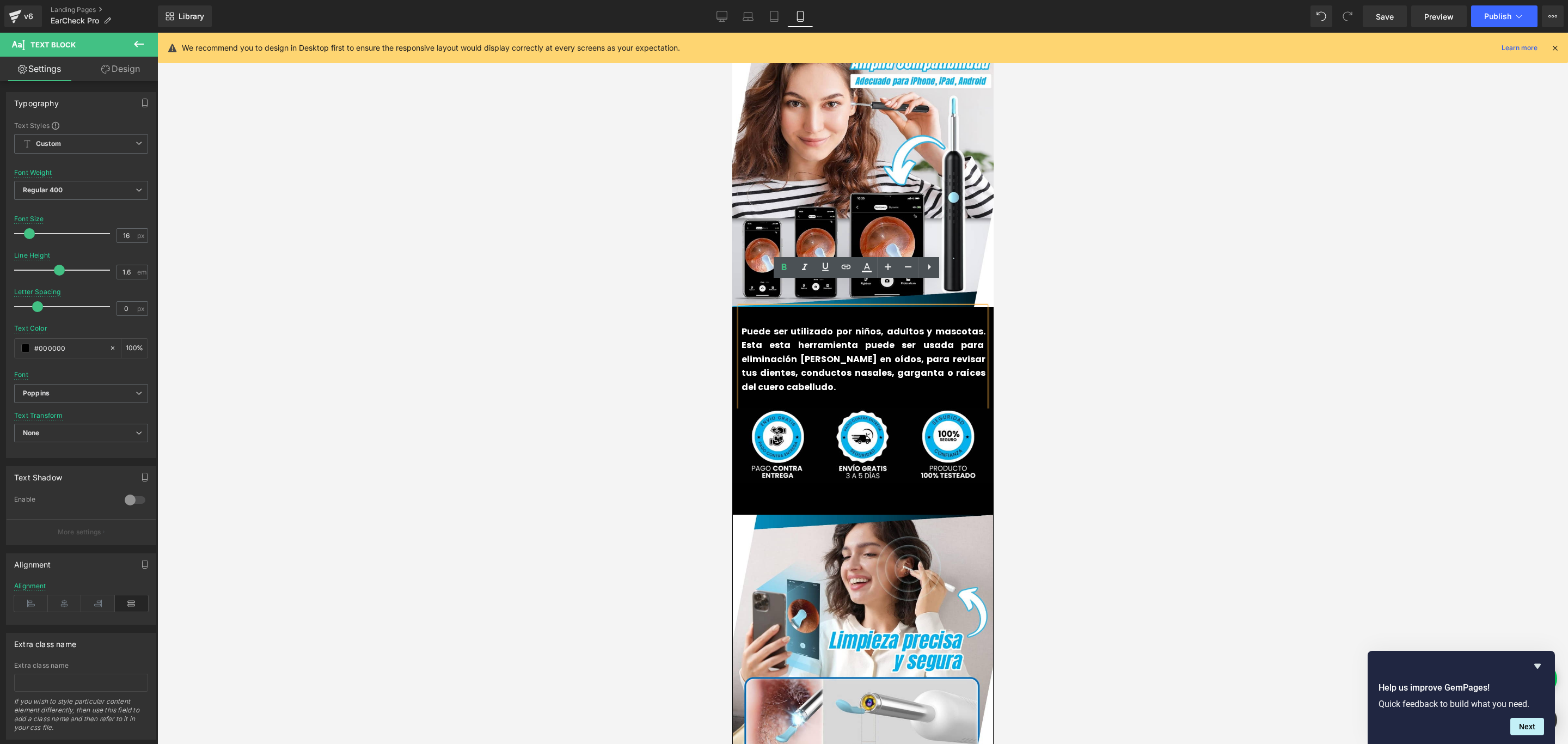
click at [830, 325] on b "Puede ser utilizado por niños, adultos y mascotas. Esta esta herramienta puede …" at bounding box center [863, 359] width 244 height 68
click at [849, 357] on p "Puede ser utilizado por todos los miembros de tu familia o mascotas. Esta esta …" at bounding box center [863, 360] width 244 height 70
click at [830, 325] on b "Puede ser utilizado por todos los miembros de tu familia o mascotas. Esta esta …" at bounding box center [863, 359] width 244 height 68
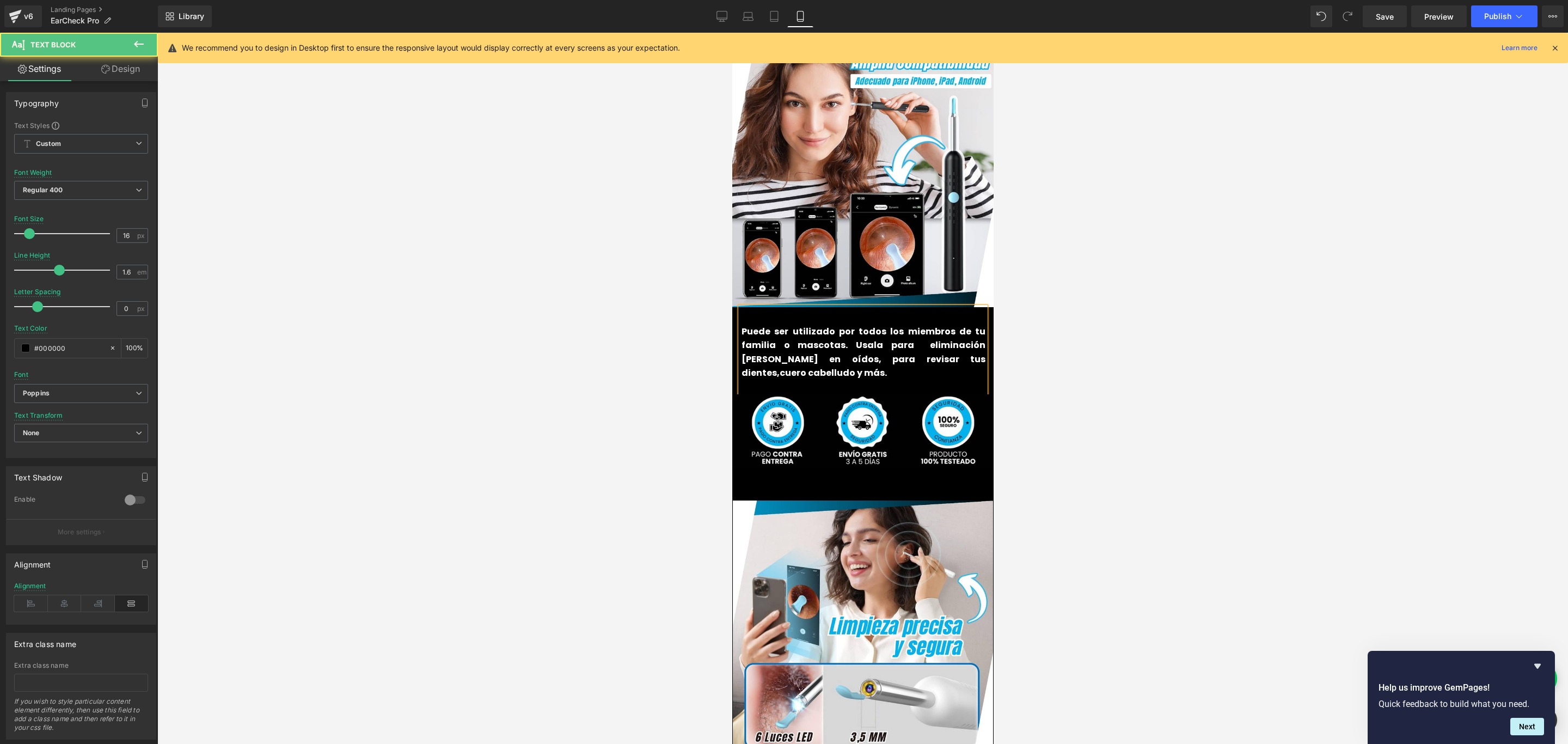
drag, startPoint x: 852, startPoint y: 350, endPoint x: 1446, endPoint y: 332, distance: 594.3
copy p "Puede ser utilizado por todos los miembros de tu familia o mascotas. Usala para…"
click at [779, 346] on p "Puede ser utilizado por todos los miembros de tu familia o mascotas. Usala para…" at bounding box center [863, 353] width 244 height 56
click at [821, 325] on b "Puede ser utilizado por todos los miembros de tu familia o mascotas. Usala para…" at bounding box center [863, 352] width 244 height 54
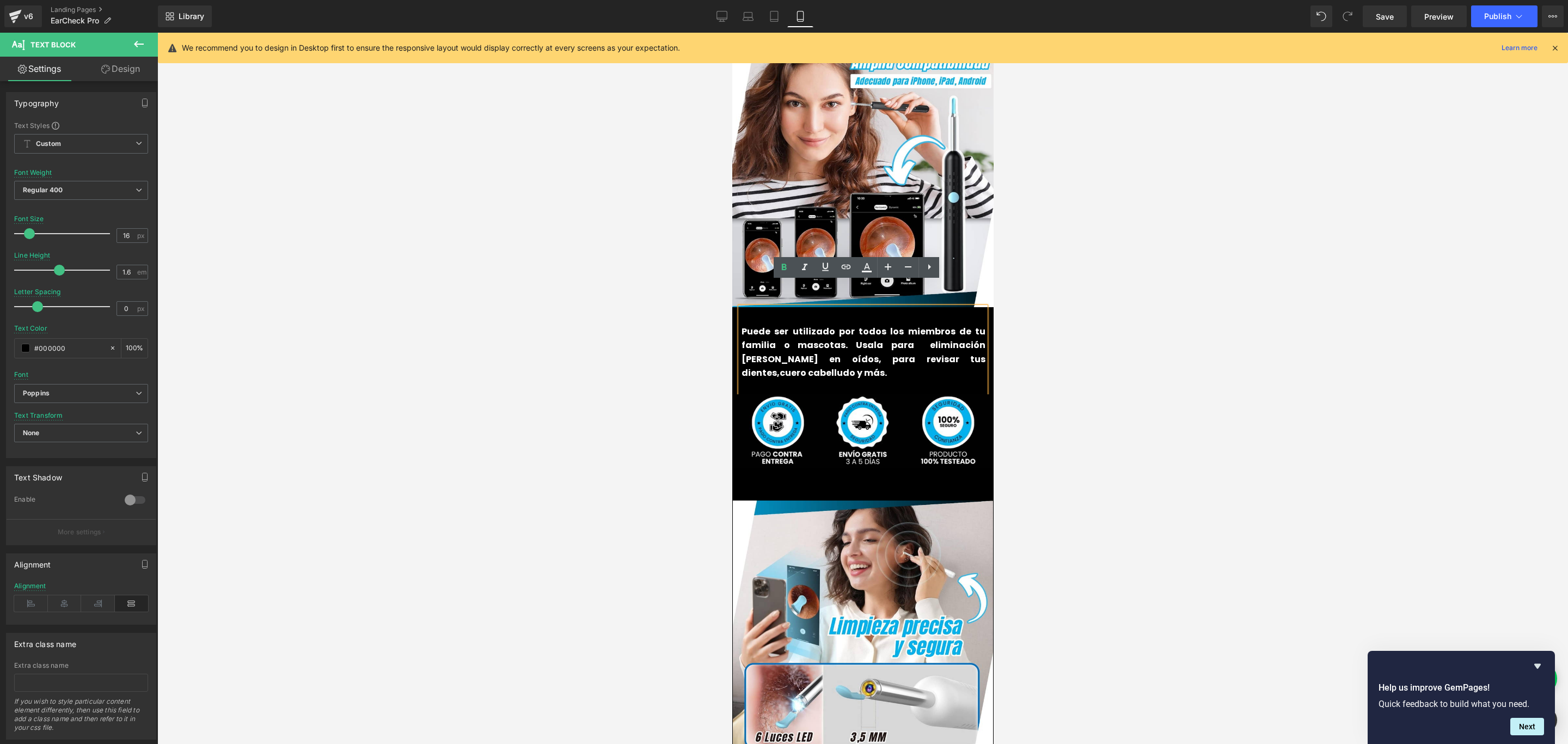
drag, startPoint x: 826, startPoint y: 323, endPoint x: 752, endPoint y: 310, distance: 75.1
click at [752, 325] on b "Puede ser utilizado por todos los miembros de tu familia o mascotas. Usala para…" at bounding box center [863, 352] width 244 height 54
click at [824, 325] on b "Puede ser utilizado por todos los miembros de tu familia o mascotas. Usala para…" at bounding box center [863, 352] width 244 height 54
drag, startPoint x: 828, startPoint y: 322, endPoint x: 737, endPoint y: 310, distance: 91.8
click at [741, 325] on b "Puede ser utilizado por todos los miembros de tu familia o mascotas. Usala para…" at bounding box center [863, 352] width 244 height 54
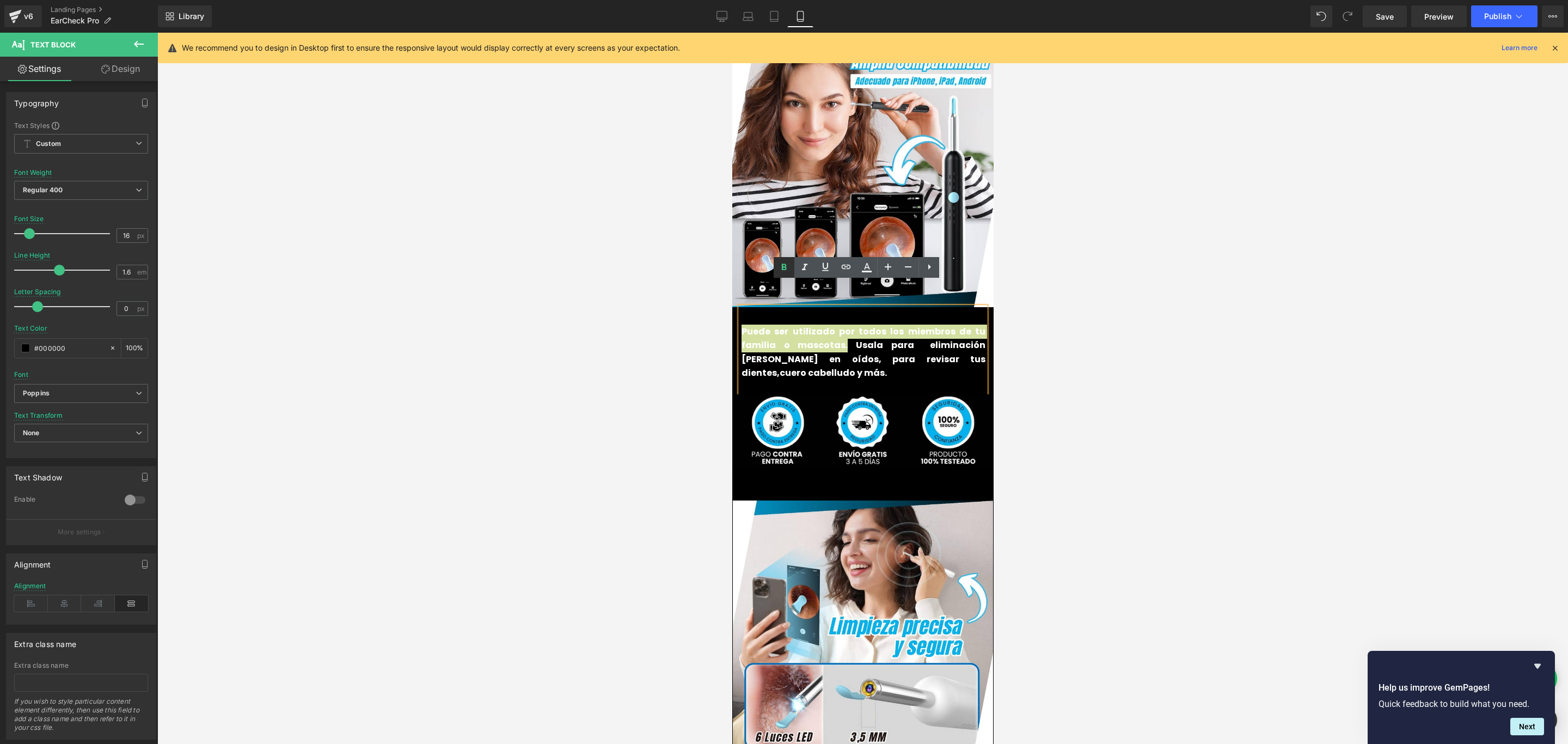
click at [792, 268] on link at bounding box center [784, 268] width 21 height 21
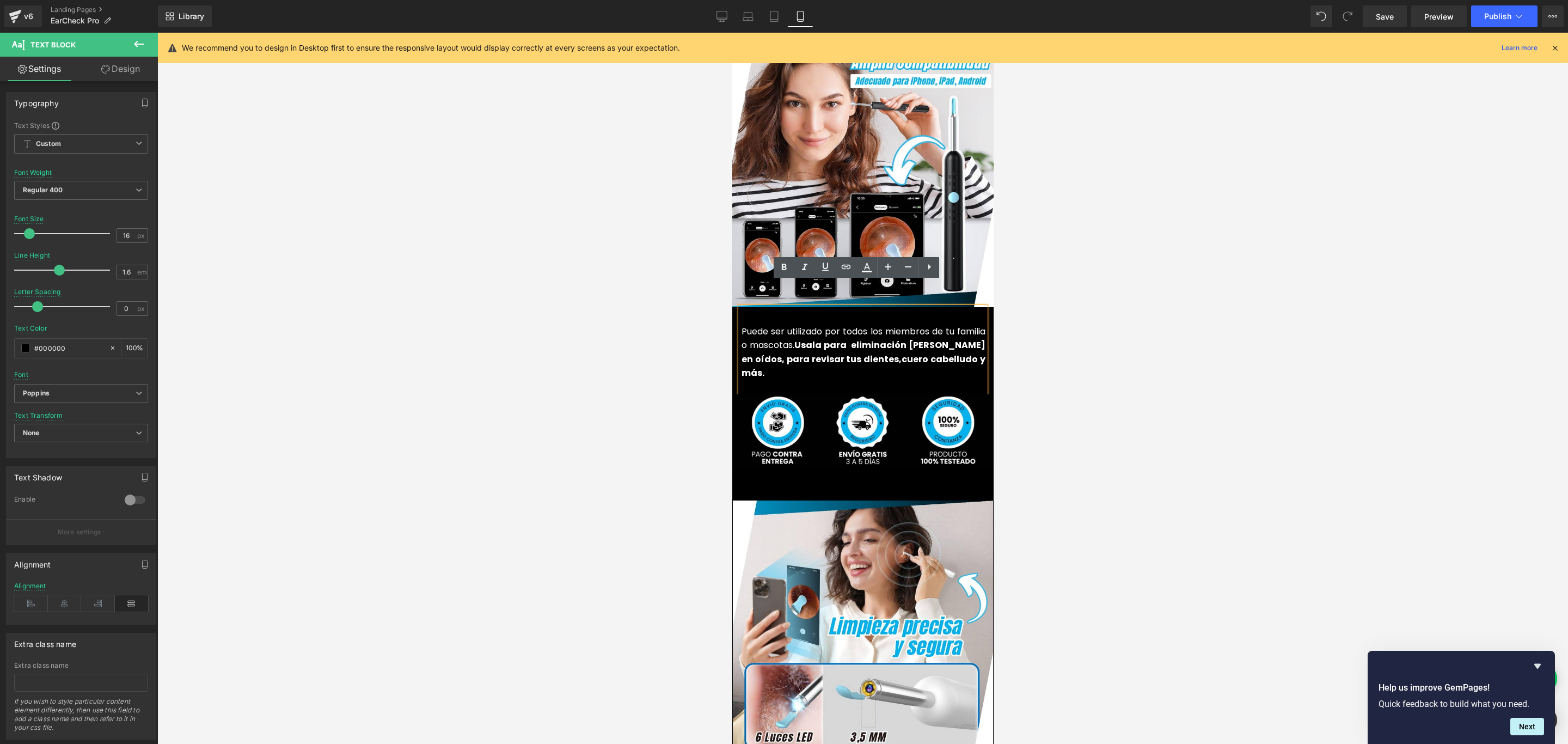
click at [821, 339] on strong "Usala para eliminación de cera en oídos, para revisar tus dientes," at bounding box center [863, 352] width 244 height 26
click at [916, 339] on strong "Úsala para eliminación de cera en oídos, para revisar tus dientes," at bounding box center [863, 352] width 244 height 26
click at [874, 339] on strong "Úsala para eliminación de cera en oídos, para revisar tus dientes," at bounding box center [863, 352] width 244 height 26
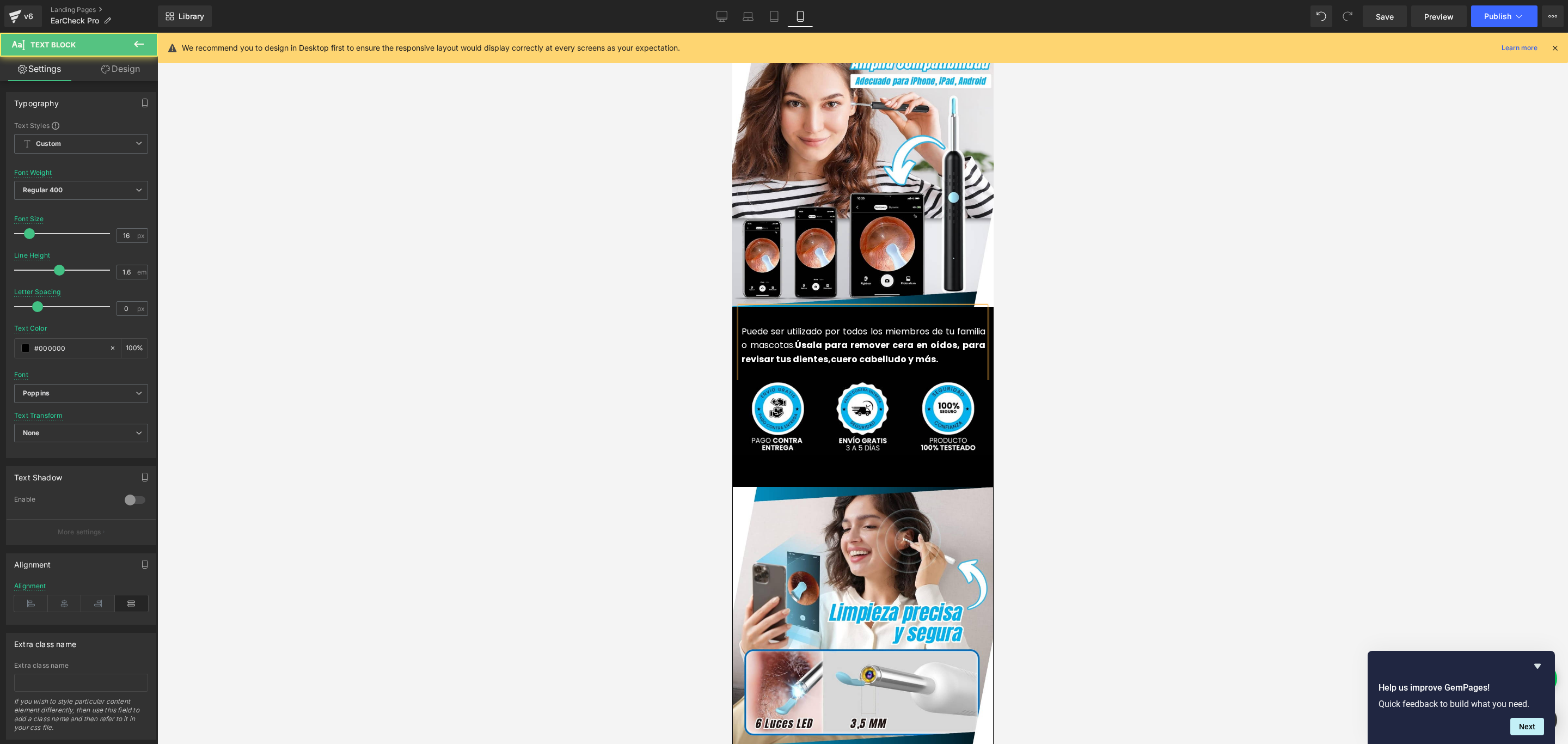
click at [953, 335] on p "Puede ser utilizado por todos los miembros de tu familia o mascotas. Úsala para…" at bounding box center [863, 346] width 244 height 42
drag, startPoint x: 958, startPoint y: 336, endPoint x: 723, endPoint y: 312, distance: 236.2
copy p "Puede ser utilizado por todos los miembros de tu familia o mascotas. Úsala para…"
click at [830, 325] on font "Puede ser utilizado por todos los miembros de tu familia o mascotas. Úsala para…" at bounding box center [863, 345] width 244 height 40
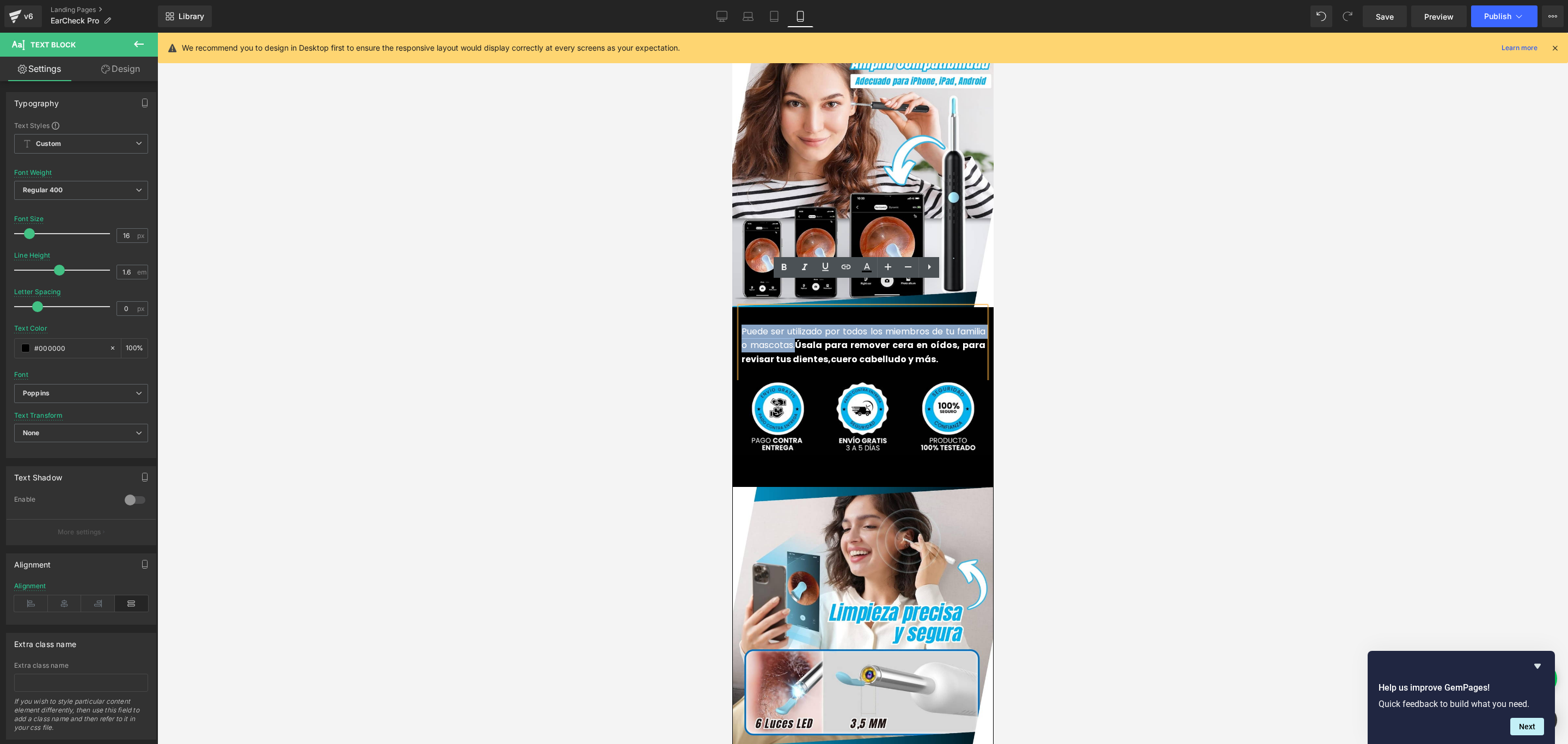
drag, startPoint x: 821, startPoint y: 318, endPoint x: 736, endPoint y: 308, distance: 85.6
click at [741, 325] on font "Puede ser utilizado por todos los miembros de tu familia o mascotas. Úsala para…" at bounding box center [863, 345] width 244 height 40
drag, startPoint x: 1469, startPoint y: 406, endPoint x: 735, endPoint y: 373, distance: 734.7
click at [796, 325] on font "Puede ser utilizado por todos los miembros de tu familia o mascotas. Úsala para…" at bounding box center [863, 345] width 244 height 40
click at [780, 325] on font "Puede ser utilizado por todos los miembros de tu familia o mascotas. Úsala para…" at bounding box center [863, 345] width 244 height 40
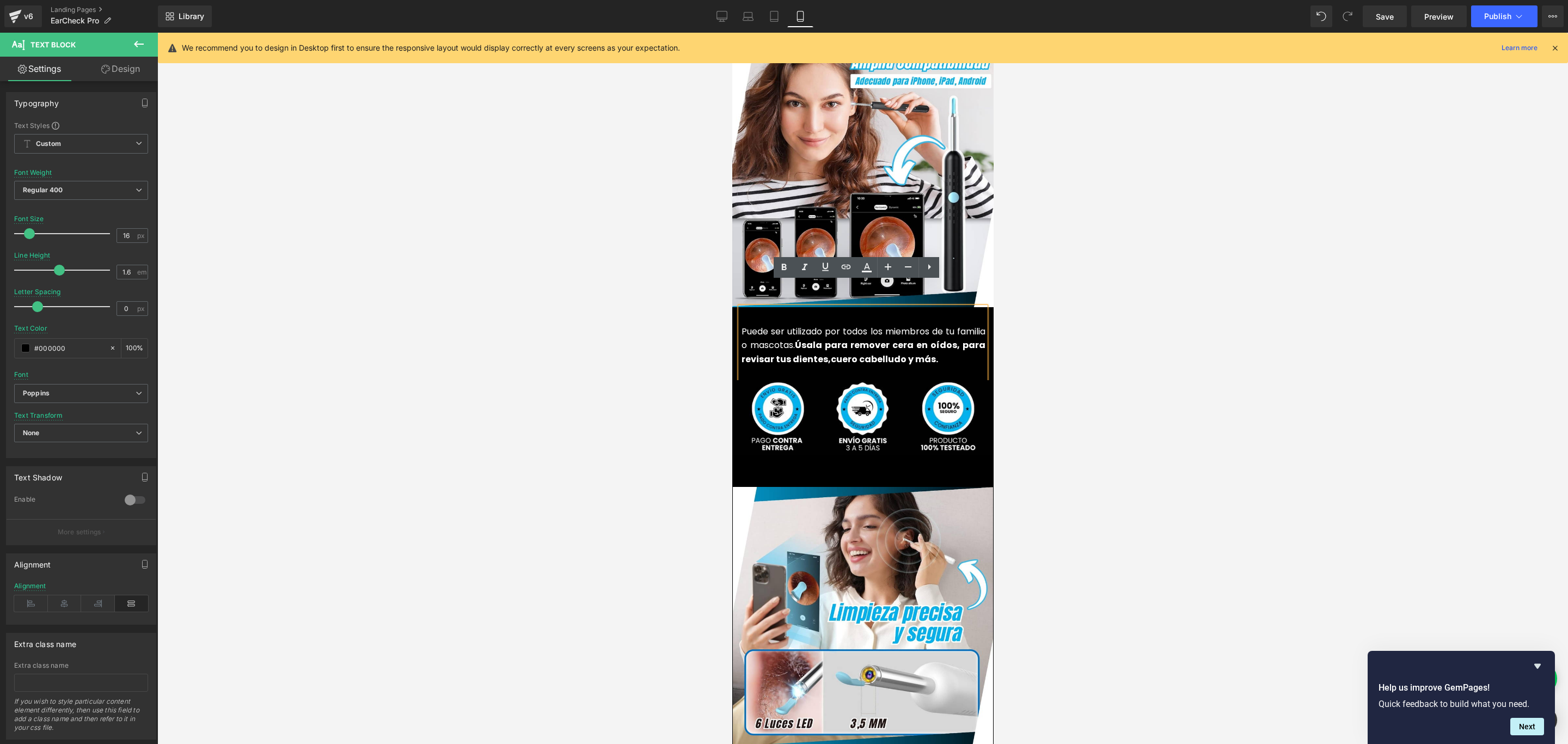
click at [819, 325] on font "Puede ser utilizado por todos los miembros de tu familia o mascotas. Úsala para…" at bounding box center [863, 345] width 244 height 40
drag, startPoint x: 821, startPoint y: 319, endPoint x: 736, endPoint y: 303, distance: 86.5
click at [741, 325] on font "Puede ser utilizado por todos los miembros de tu familia o mascotas. Úsala para…" at bounding box center [863, 345] width 244 height 40
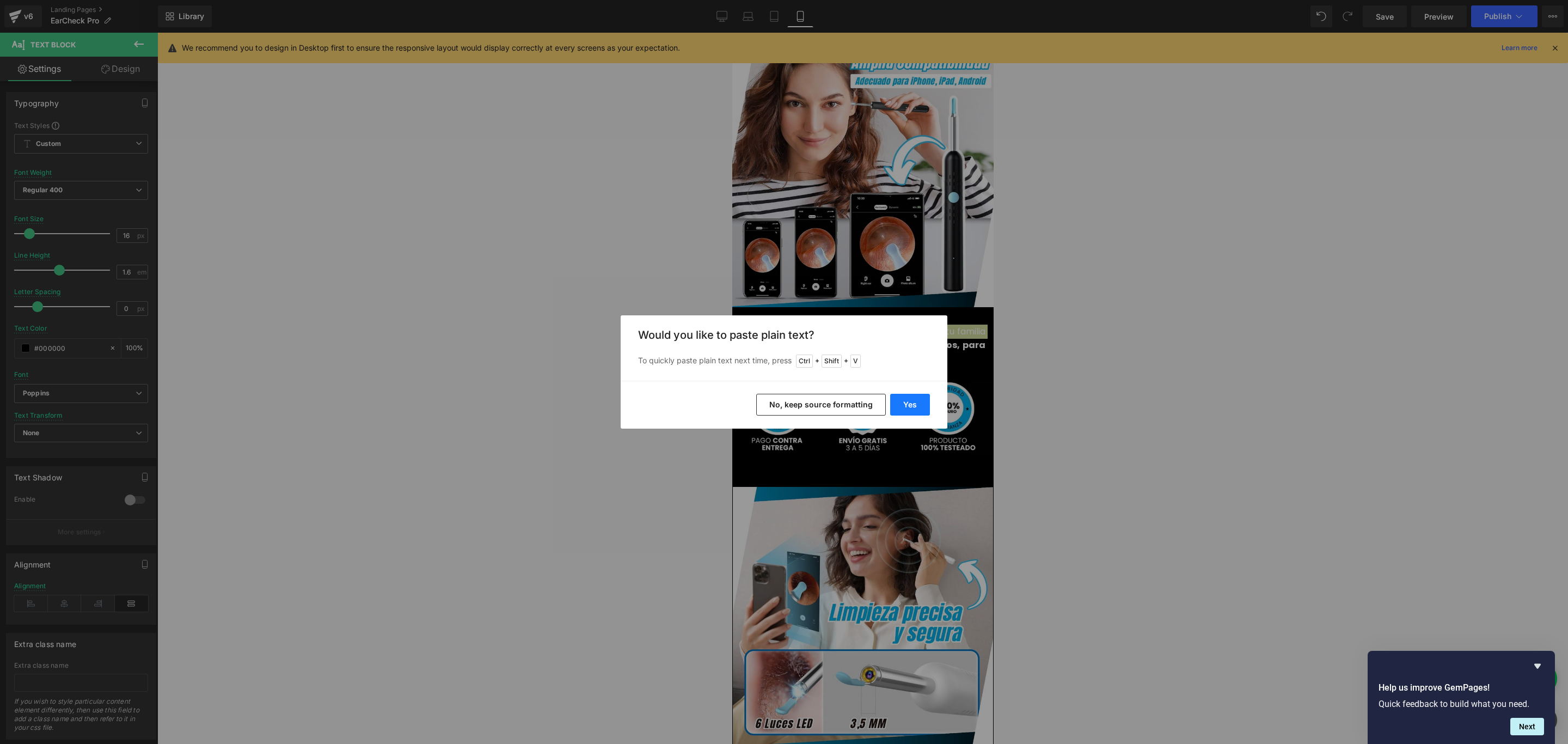
click at [908, 397] on button "Yes" at bounding box center [910, 405] width 40 height 22
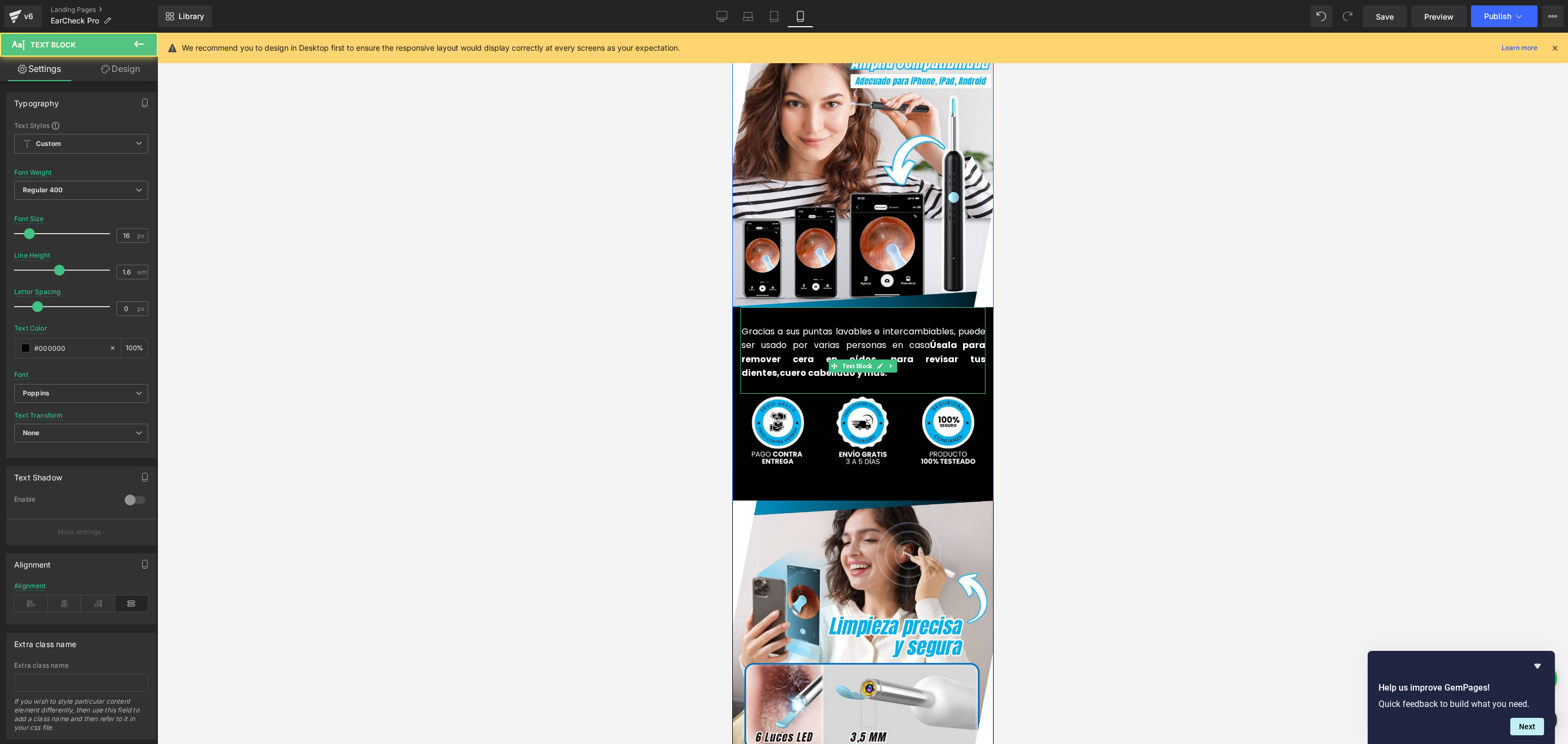
click at [948, 325] on font "Gracias a sus puntas lavables e intercambiables, puede ser usado por varias per…" at bounding box center [863, 352] width 244 height 54
click at [886, 350] on p "Gracias a sus puntas lavables e intercambiables, puede ser usado por varias per…" at bounding box center [863, 353] width 244 height 56
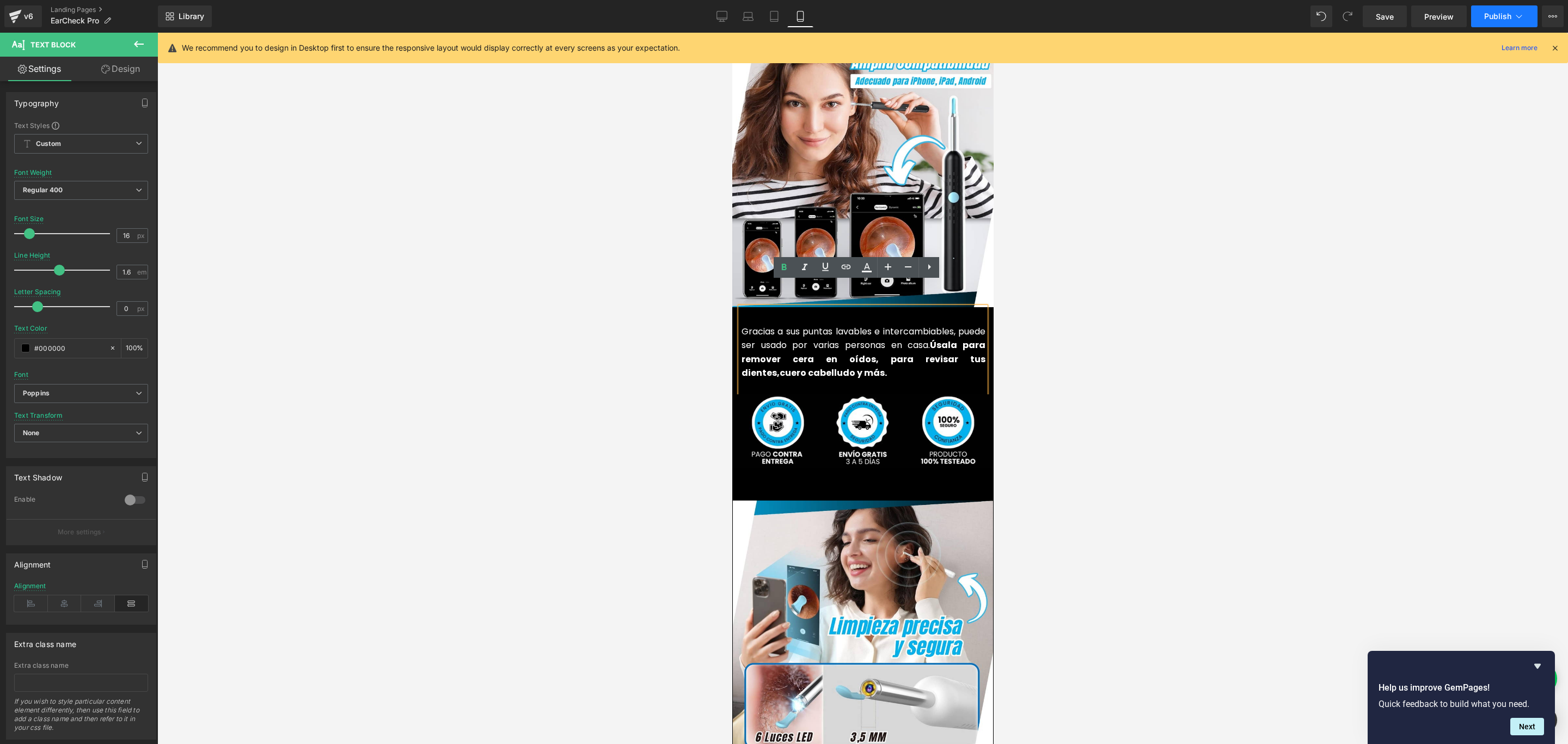
click at [1500, 10] on button "Publish" at bounding box center [1505, 16] width 66 height 22
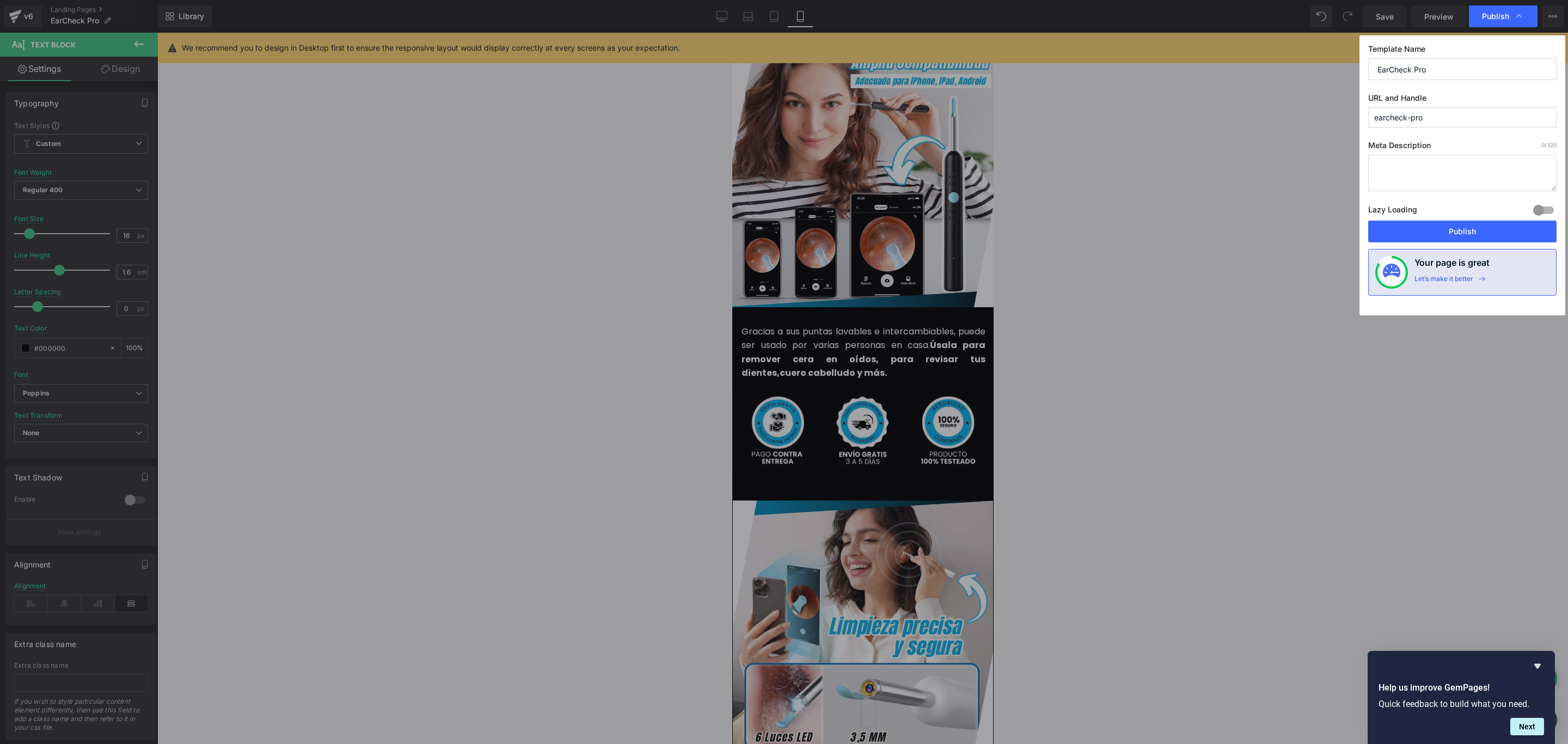
drag, startPoint x: 202, startPoint y: 291, endPoint x: 1459, endPoint y: 228, distance: 1258.6
click at [1465, 228] on button "Publish" at bounding box center [1462, 232] width 188 height 22
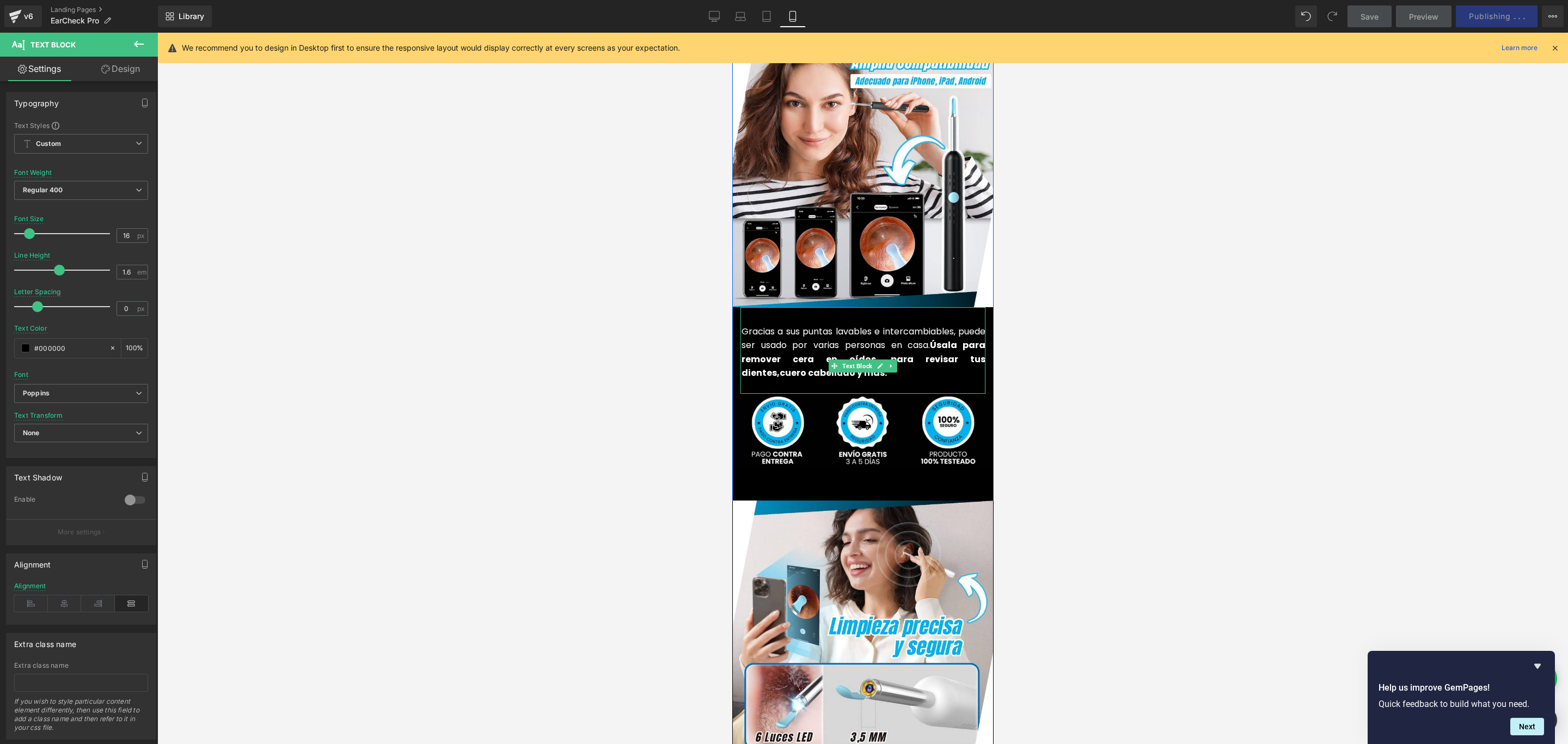
click at [910, 347] on p "Gracias a sus puntas lavables e intercambiables, puede ser usado por varias per…" at bounding box center [863, 353] width 244 height 56
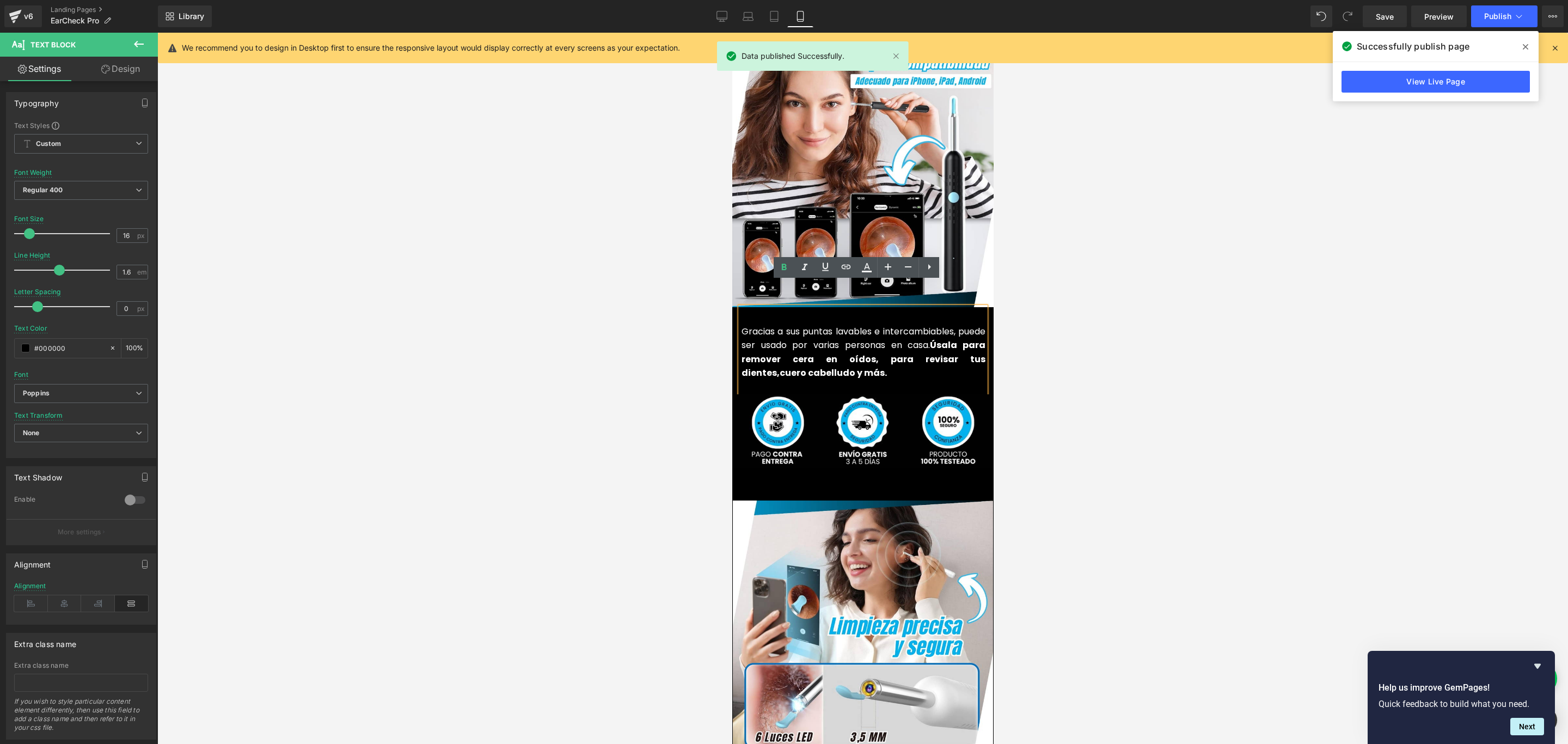
drag, startPoint x: 916, startPoint y: 350, endPoint x: 736, endPoint y: 304, distance: 185.8
click at [741, 325] on p "Gracias a sus puntas lavables e intercambiables, puede ser usado por varias per…" at bounding box center [863, 353] width 244 height 56
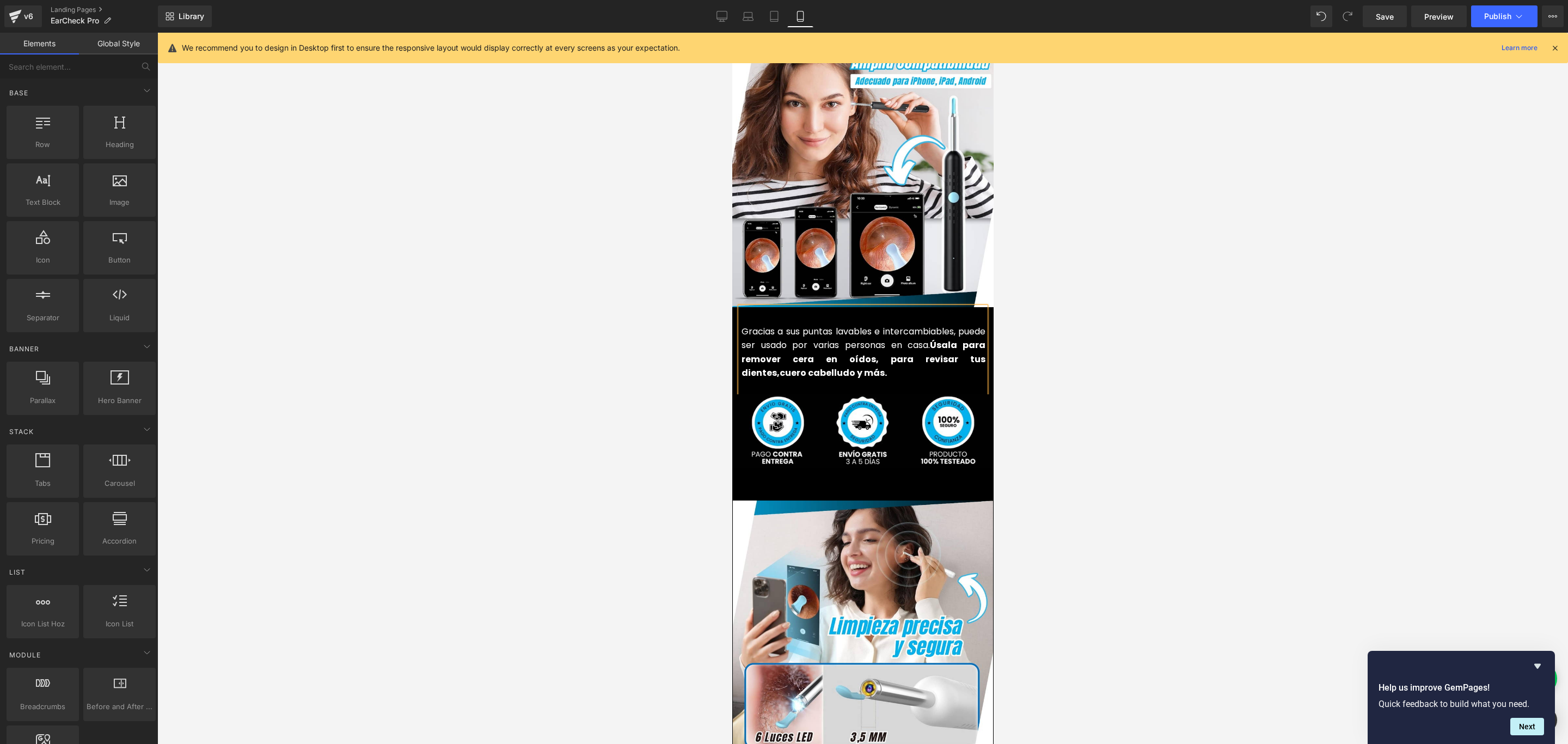
click at [1098, 242] on div at bounding box center [863, 388] width 1411 height 712
click at [910, 358] on div "Gracias a sus puntas lavables e intercambiables, puede ser usado por varias per…" at bounding box center [863, 351] width 245 height 87
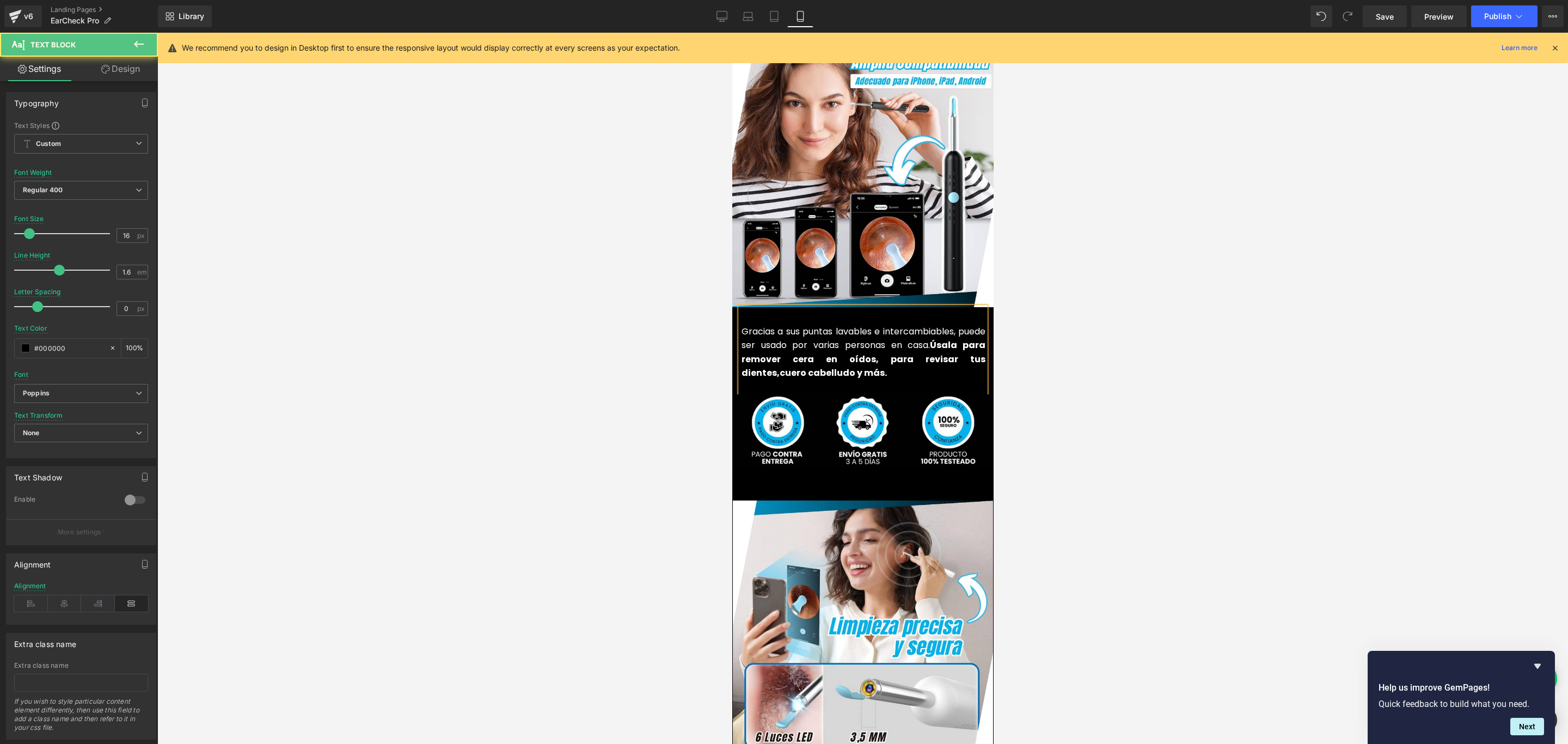
click at [1012, 294] on div at bounding box center [863, 388] width 1411 height 712
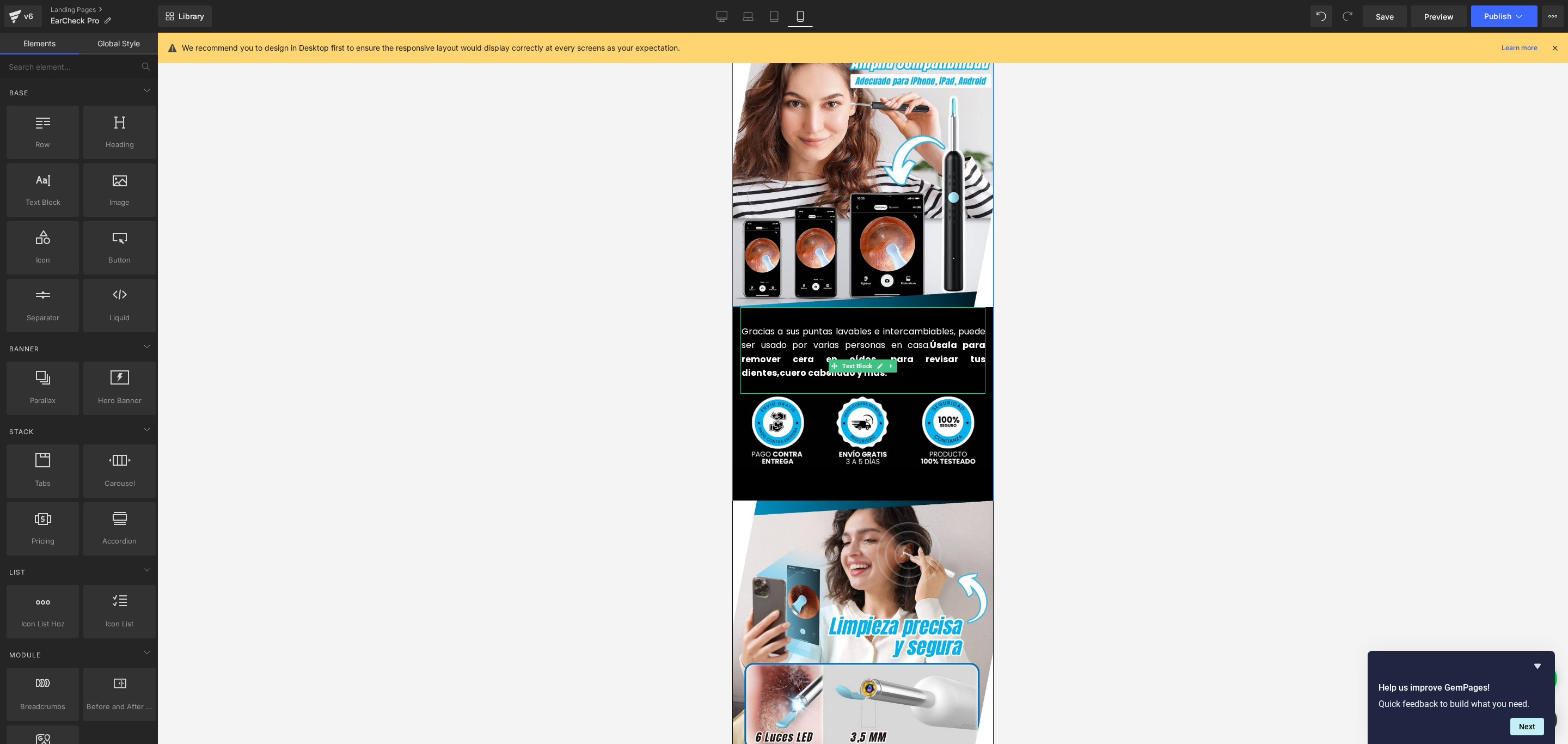
click at [913, 343] on p "Gracias a sus puntas lavables e intercambiables, puede ser usado por varias per…" at bounding box center [863, 353] width 244 height 56
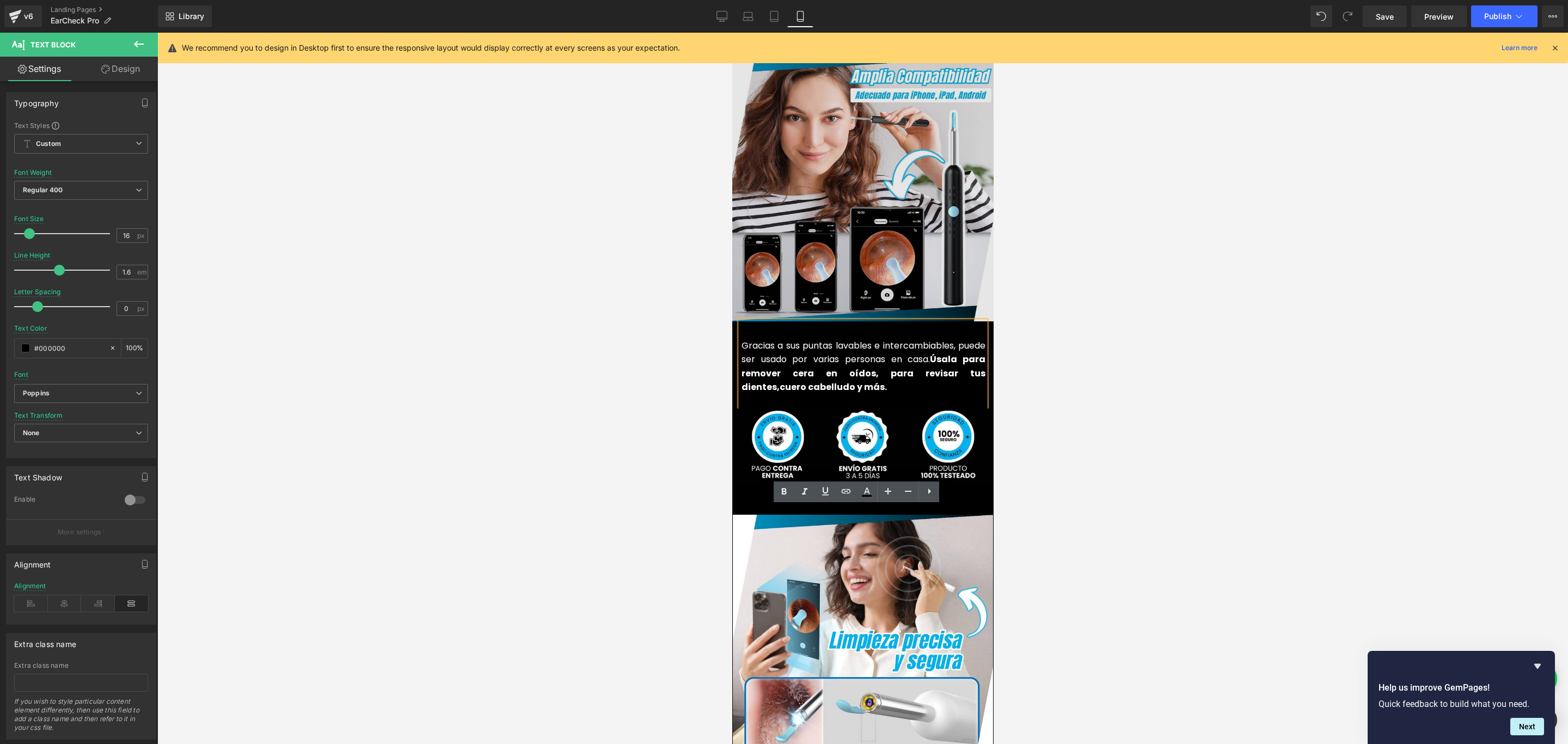
scroll to position [2452, 0]
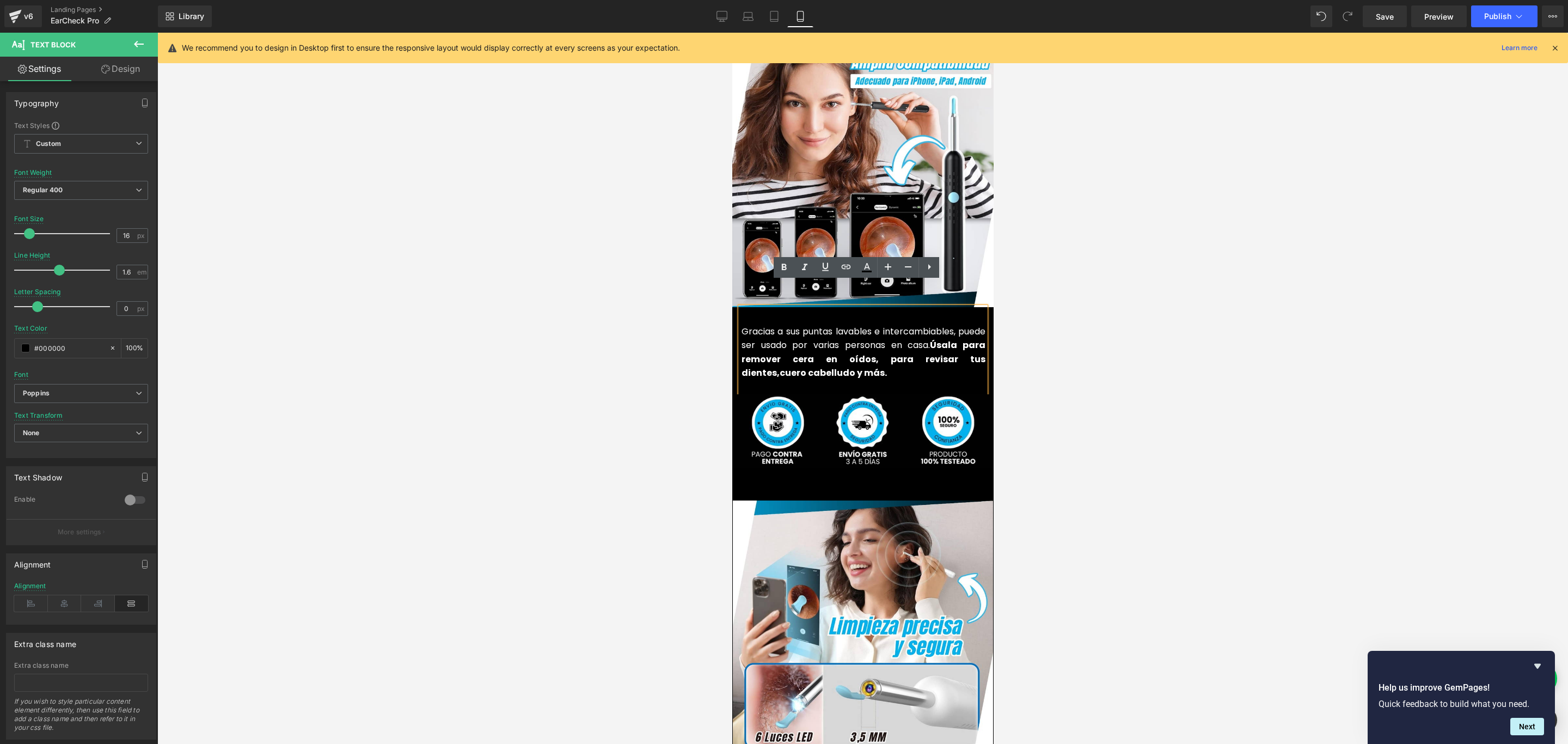
click at [838, 339] on strong "Úsala para remover cera en oídos, para revisar tus dientes," at bounding box center [863, 359] width 244 height 40
click at [763, 339] on strong "Úsala para remover cera en oídos, para revisar tus dientes," at bounding box center [863, 359] width 244 height 40
drag, startPoint x: 762, startPoint y: 335, endPoint x: 850, endPoint y: 340, distance: 88.1
click at [850, 340] on strong "Úsala para remover cera en oídos, para revisar tus dientes," at bounding box center [863, 359] width 244 height 40
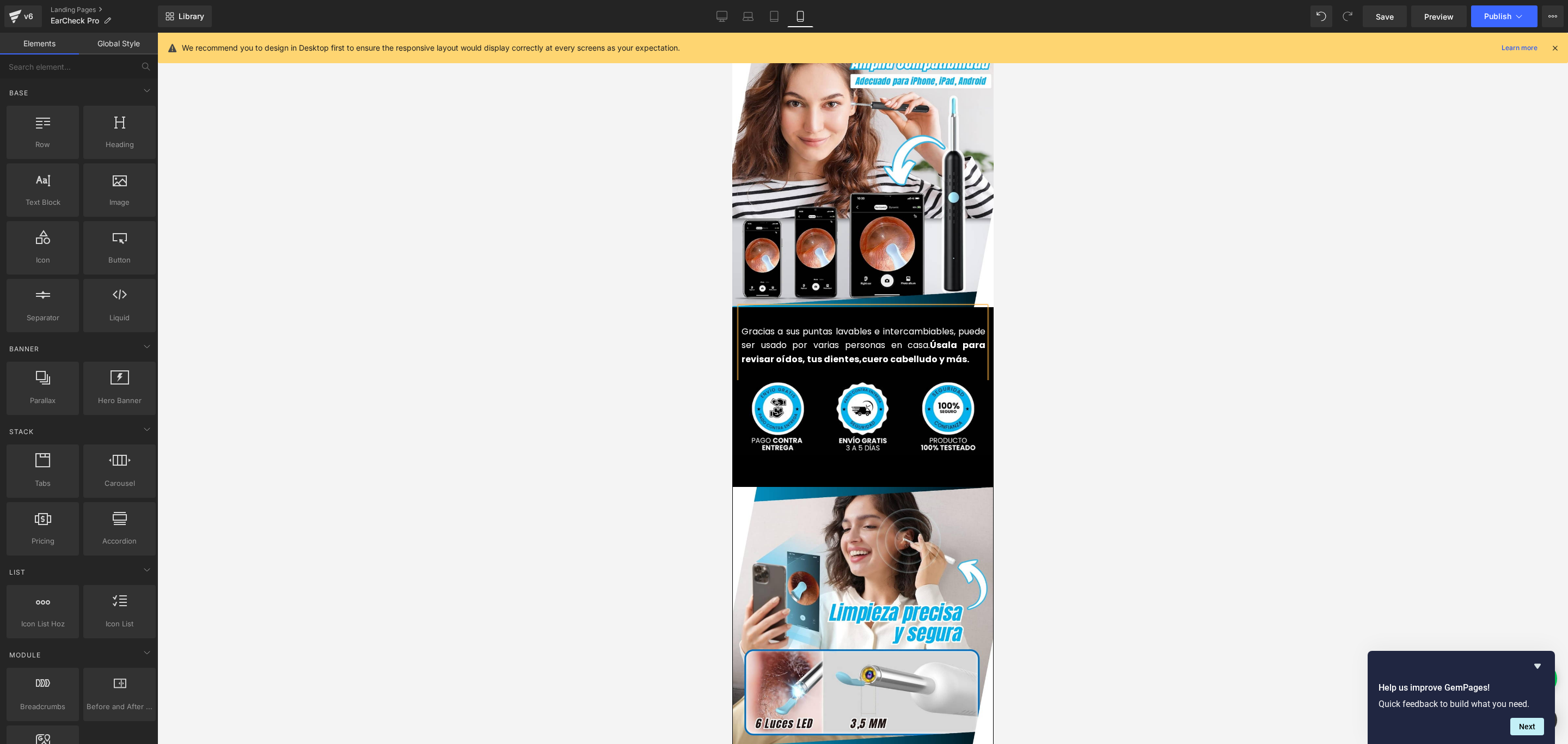
click at [1129, 316] on div at bounding box center [863, 388] width 1411 height 712
click at [918, 353] on b "cuero cabelludo y más." at bounding box center [915, 359] width 107 height 12
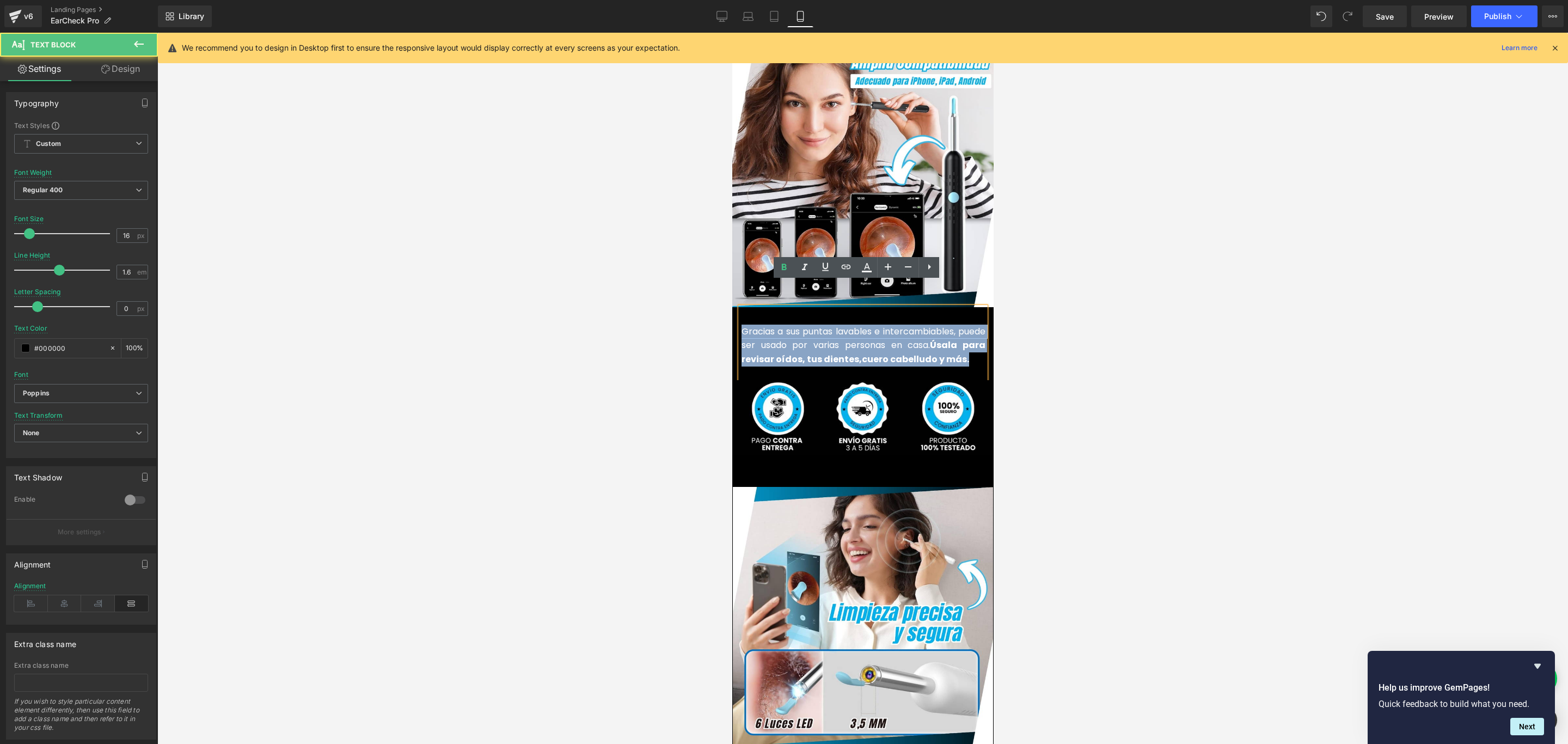
drag, startPoint x: 976, startPoint y: 336, endPoint x: 727, endPoint y: 310, distance: 250.4
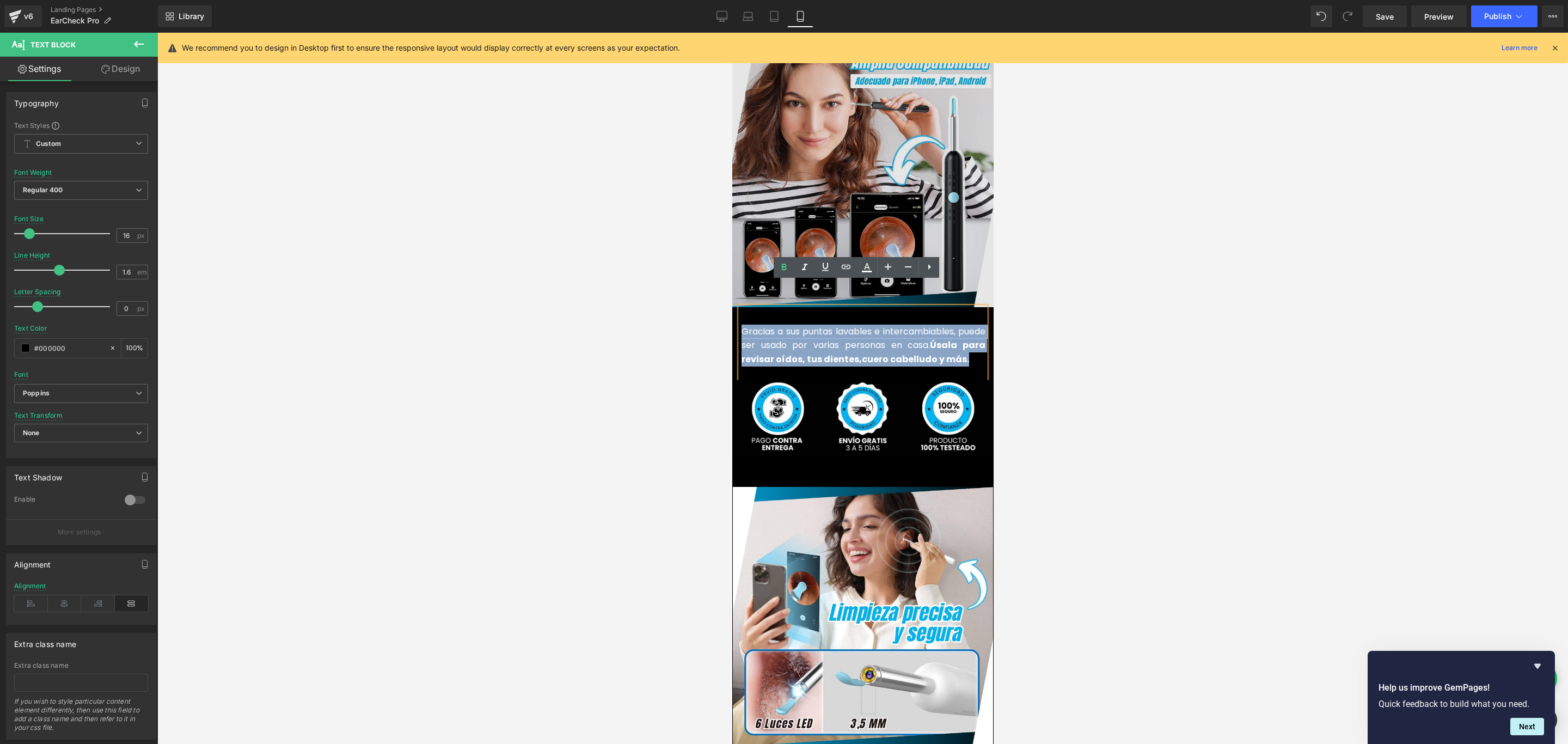
copy p "Gracias a sus puntas lavables e intercambiables, puede ser usado por varias per…"
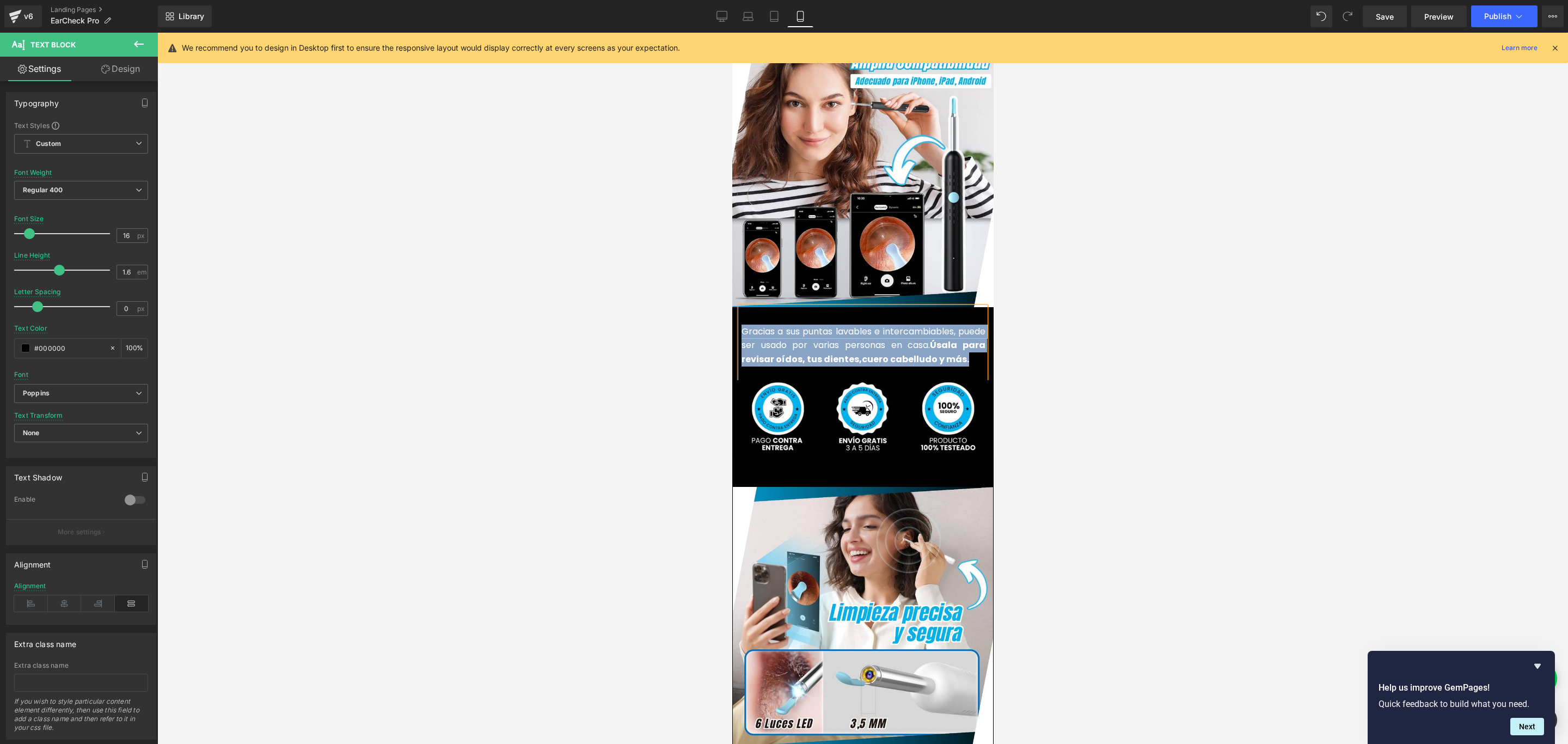
click at [871, 339] on strong "Úsala para revisar oídos, tus dientes," at bounding box center [863, 352] width 244 height 26
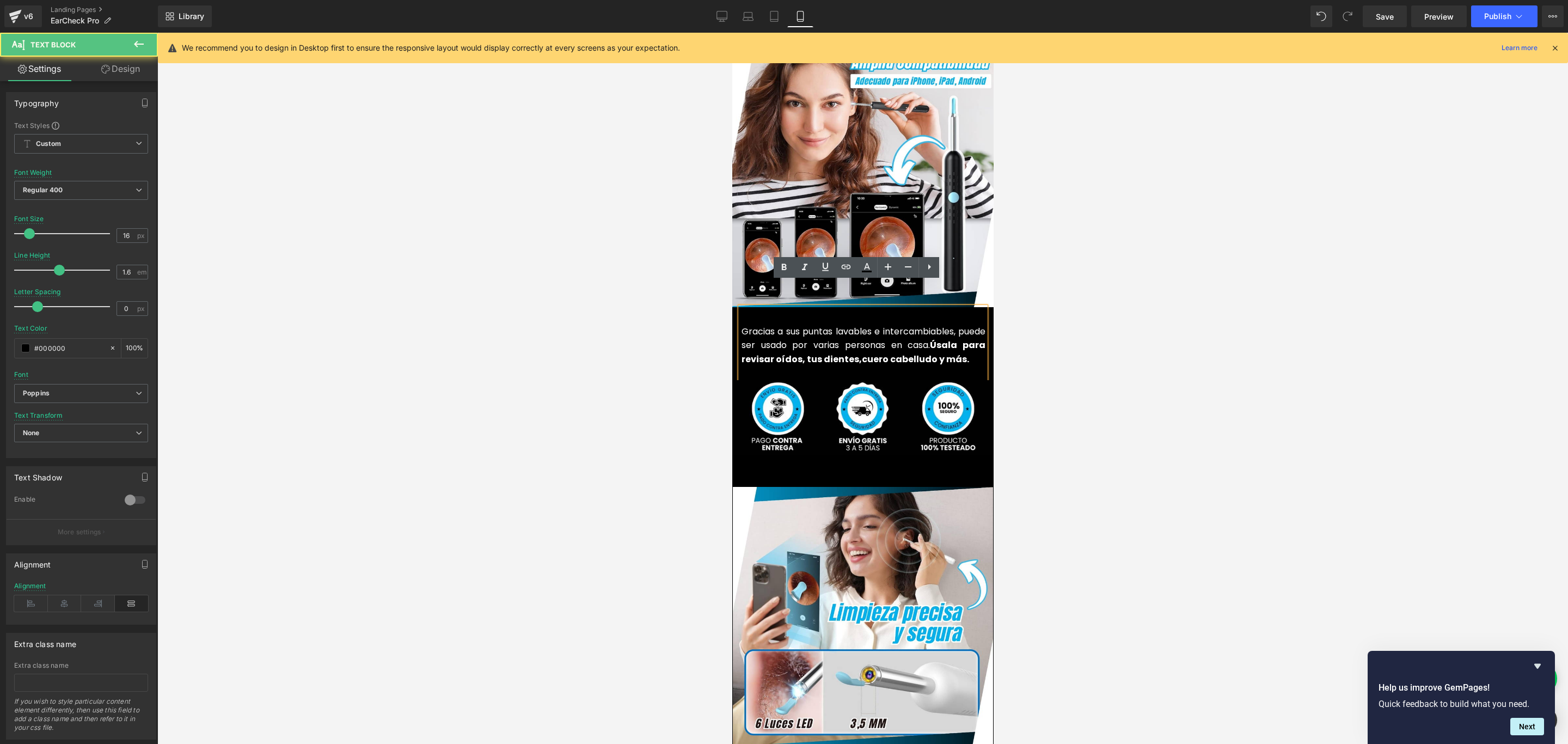
drag, startPoint x: 953, startPoint y: 319, endPoint x: 979, endPoint y: 329, distance: 27.9
click at [979, 329] on div "Gracias a sus puntas lavables e intercambiables, puede ser usado por varias per…" at bounding box center [863, 343] width 245 height 73
copy p "Úsala para revisar oídos, tus dientes, cuero cabelludo y más."
click at [927, 353] on b "cuero cabelludo y más." at bounding box center [915, 359] width 107 height 12
drag, startPoint x: 758, startPoint y: 335, endPoint x: 788, endPoint y: 335, distance: 30.0
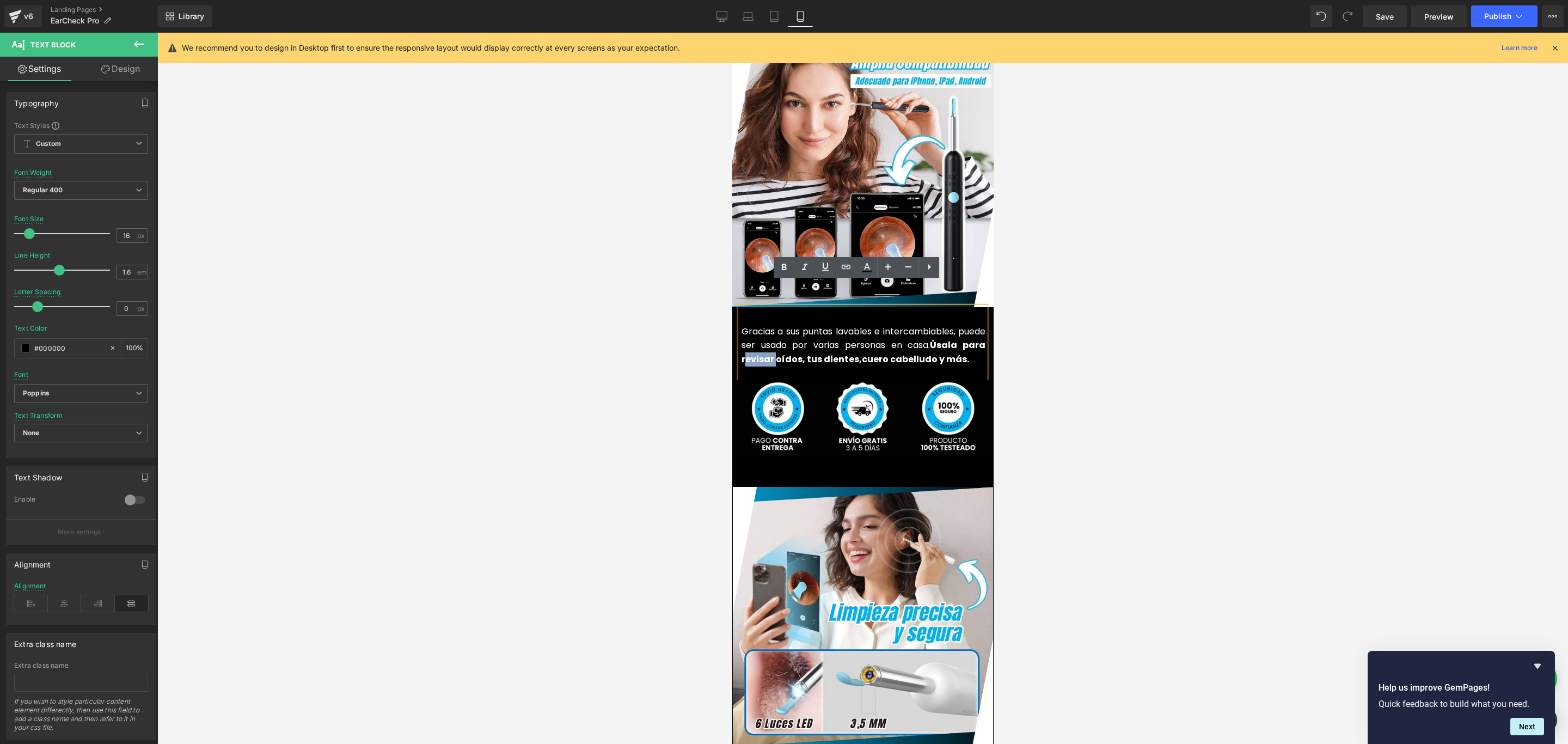
click at [788, 339] on strong "Úsala para revisar oídos, tus dientes," at bounding box center [863, 352] width 244 height 26
click at [838, 351] on p "Gracias a sus puntas lavables e intercambiables, puede ser usado por varias per…" at bounding box center [863, 346] width 244 height 42
drag, startPoint x: 780, startPoint y: 351, endPoint x: 953, endPoint y: 319, distance: 175.9
click at [953, 325] on p "Gracias a sus puntas lavables e intercambiables, puede ser usado por varias per…" at bounding box center [863, 346] width 244 height 42
copy p "Úsala para observar oídos, tus dientes, cuero cabelludo y más."
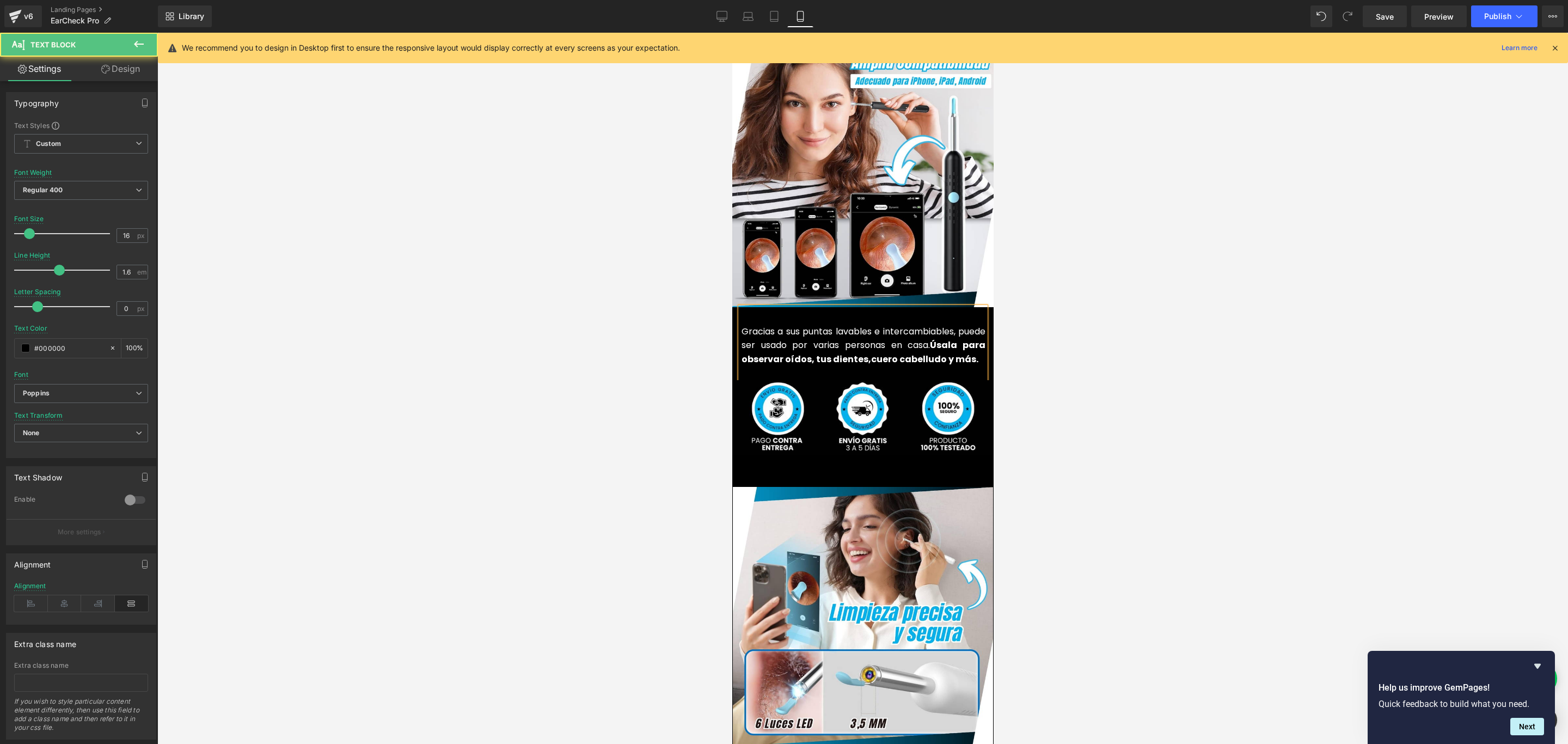
click at [826, 325] on font "Gracias a sus puntas lavables e intercambiables, puede ser usado por varias per…" at bounding box center [863, 345] width 244 height 40
click at [801, 339] on strong "Úsala para observar oídos, tus dientes," at bounding box center [863, 352] width 244 height 26
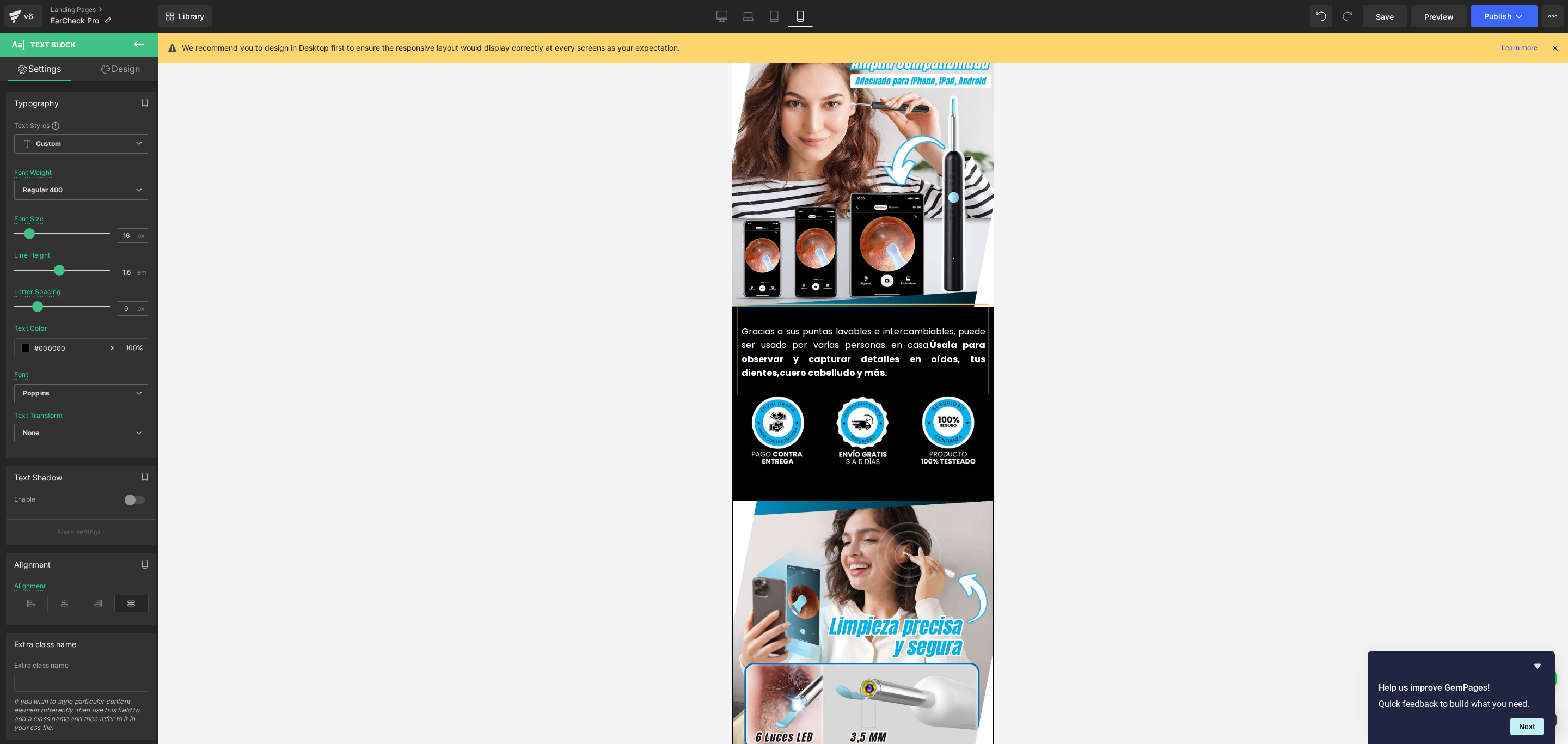
click at [882, 362] on div "Gracias a sus puntas lavables e intercambiables, puede ser usado por varias per…" at bounding box center [863, 351] width 245 height 87
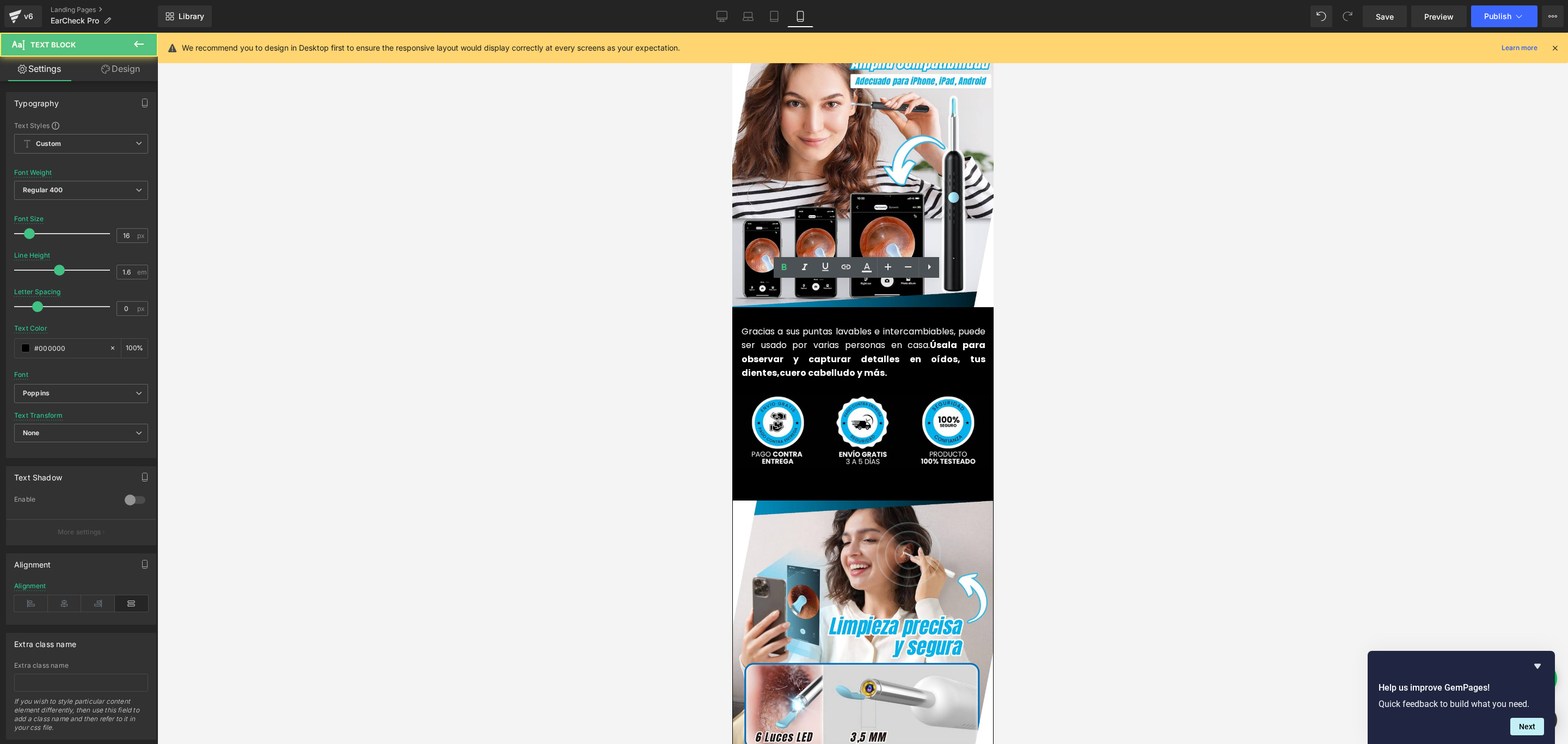
click at [1097, 354] on div at bounding box center [863, 388] width 1411 height 712
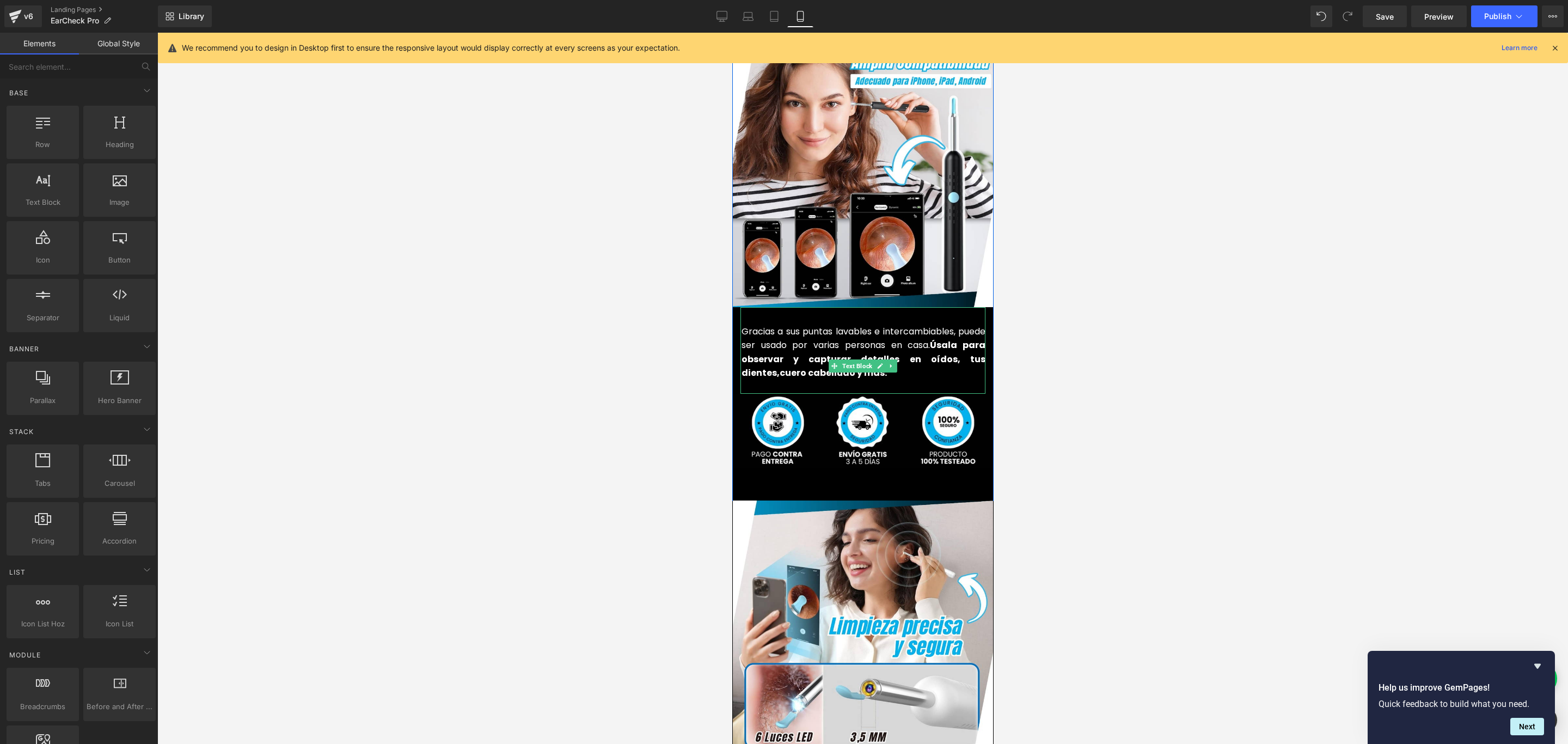
click at [954, 339] on strong "Úsala para observar y capturar detalles en oídos, tus dientes," at bounding box center [863, 359] width 244 height 40
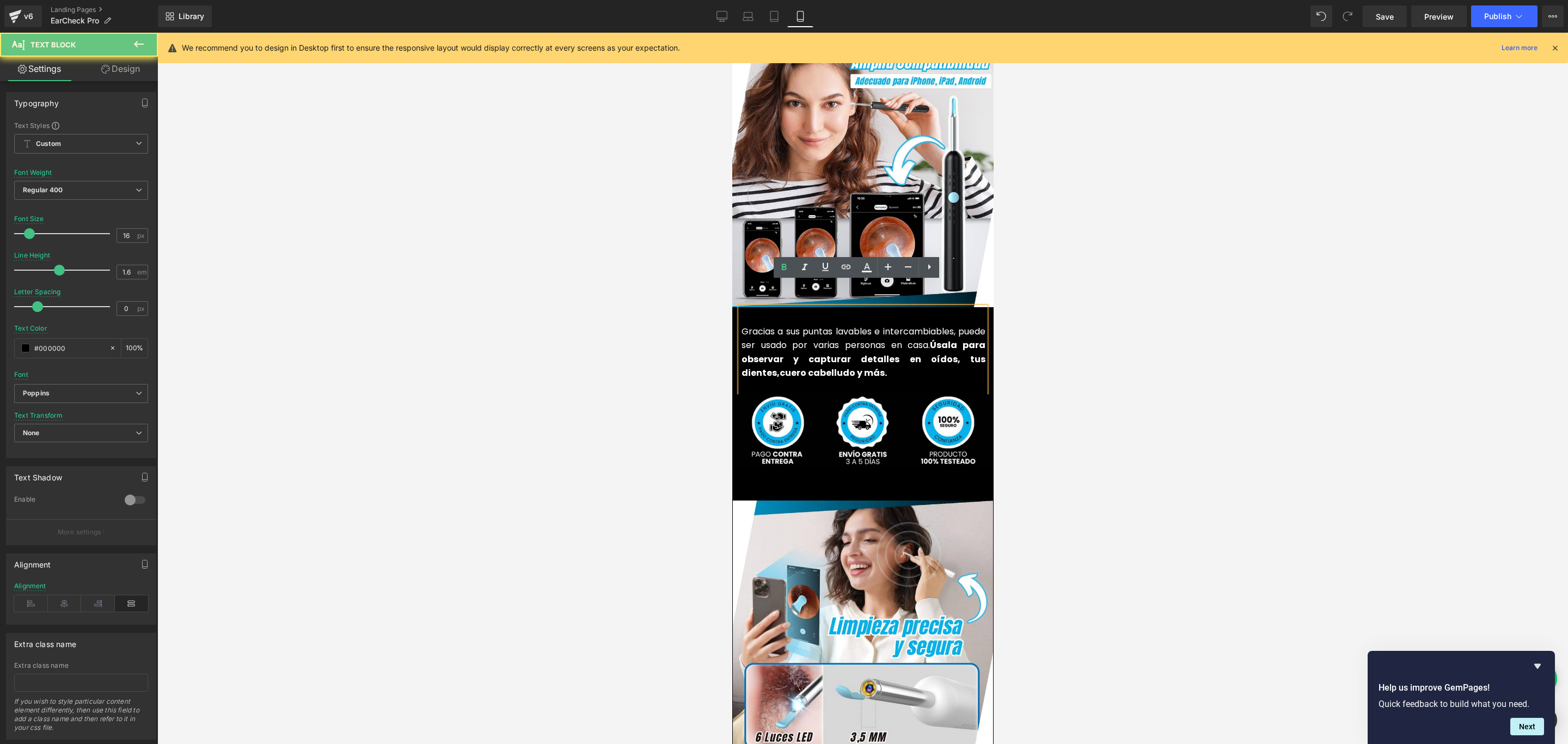
click at [954, 339] on strong "Úsala para observar y capturar detalles en oídos, tus dientes," at bounding box center [863, 359] width 244 height 40
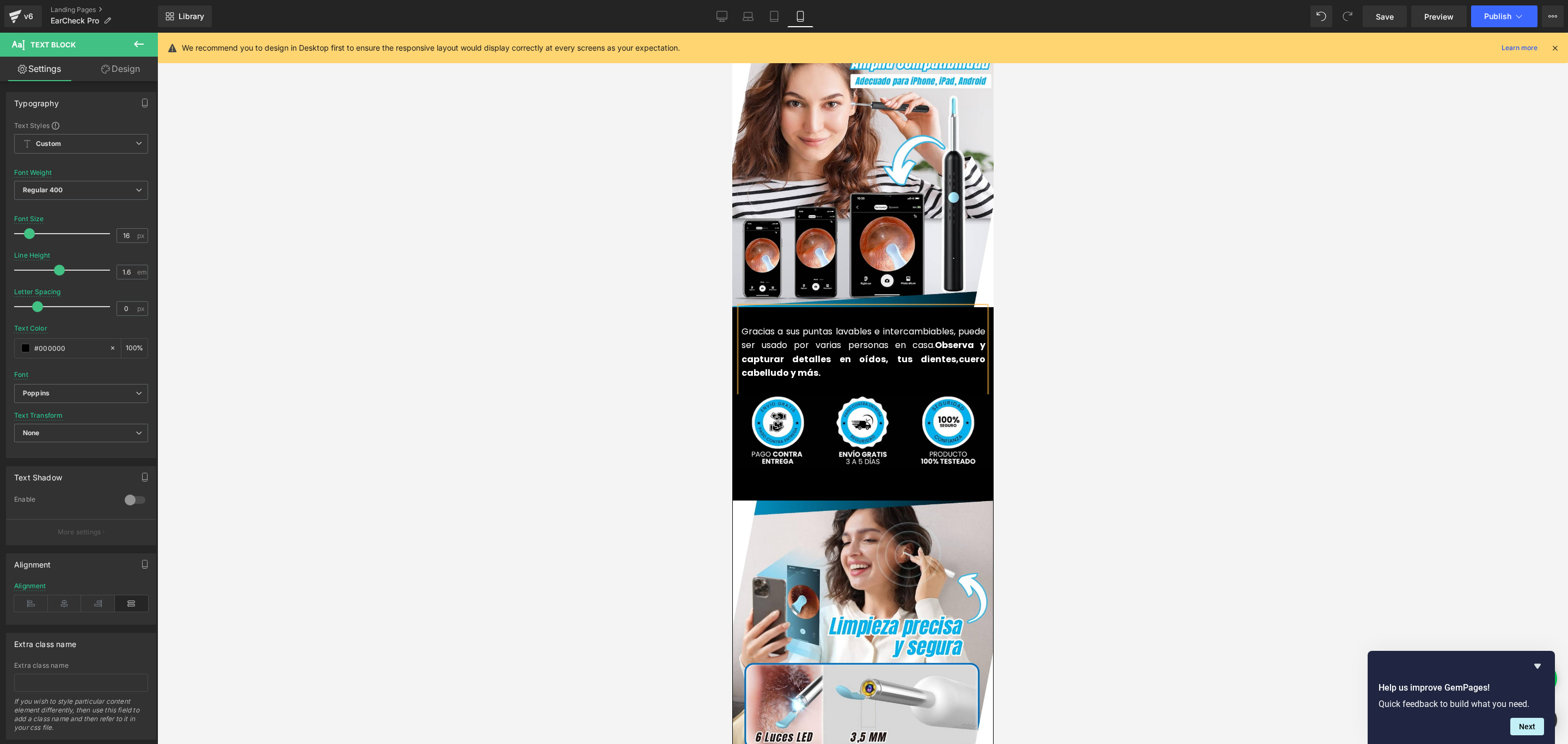
click at [886, 339] on strong "Observa y capturar detalles en oídos, tus dientes," at bounding box center [863, 352] width 244 height 26
drag, startPoint x: 813, startPoint y: 346, endPoint x: 941, endPoint y: 326, distance: 129.6
click at [941, 326] on p "Gracias a sus puntas lavables e intercambiables, puede ser usado por varias per…" at bounding box center [863, 353] width 244 height 56
click at [1038, 315] on div at bounding box center [863, 388] width 1411 height 712
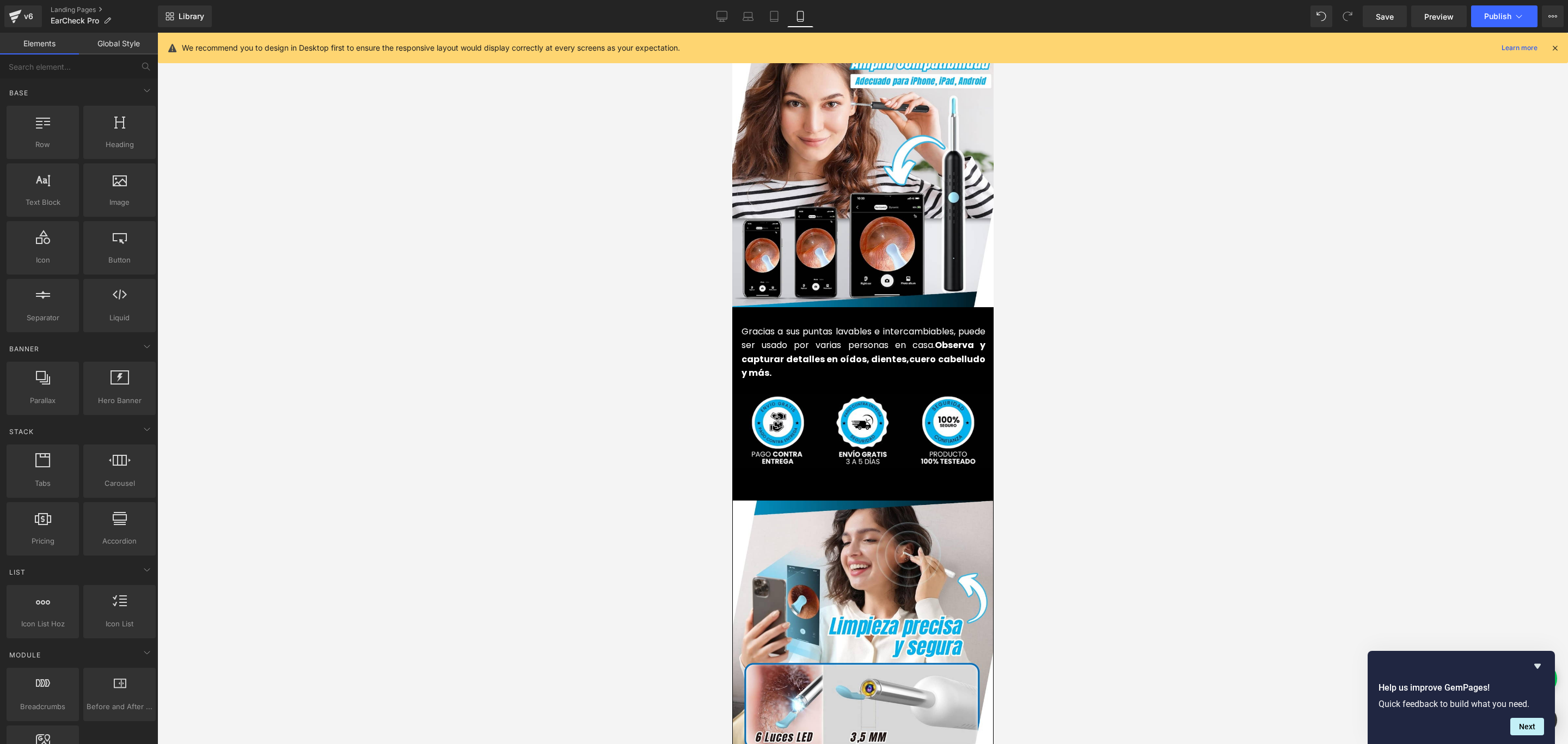
click at [914, 325] on font "Gracias a sus puntas lavables e intercambiables, puede ser usado por varias per…" at bounding box center [863, 345] width 244 height 40
click at [785, 325] on font "Gracias a sus puntas lavables e intercambiables, puede ser usado por varias per…" at bounding box center [863, 345] width 244 height 40
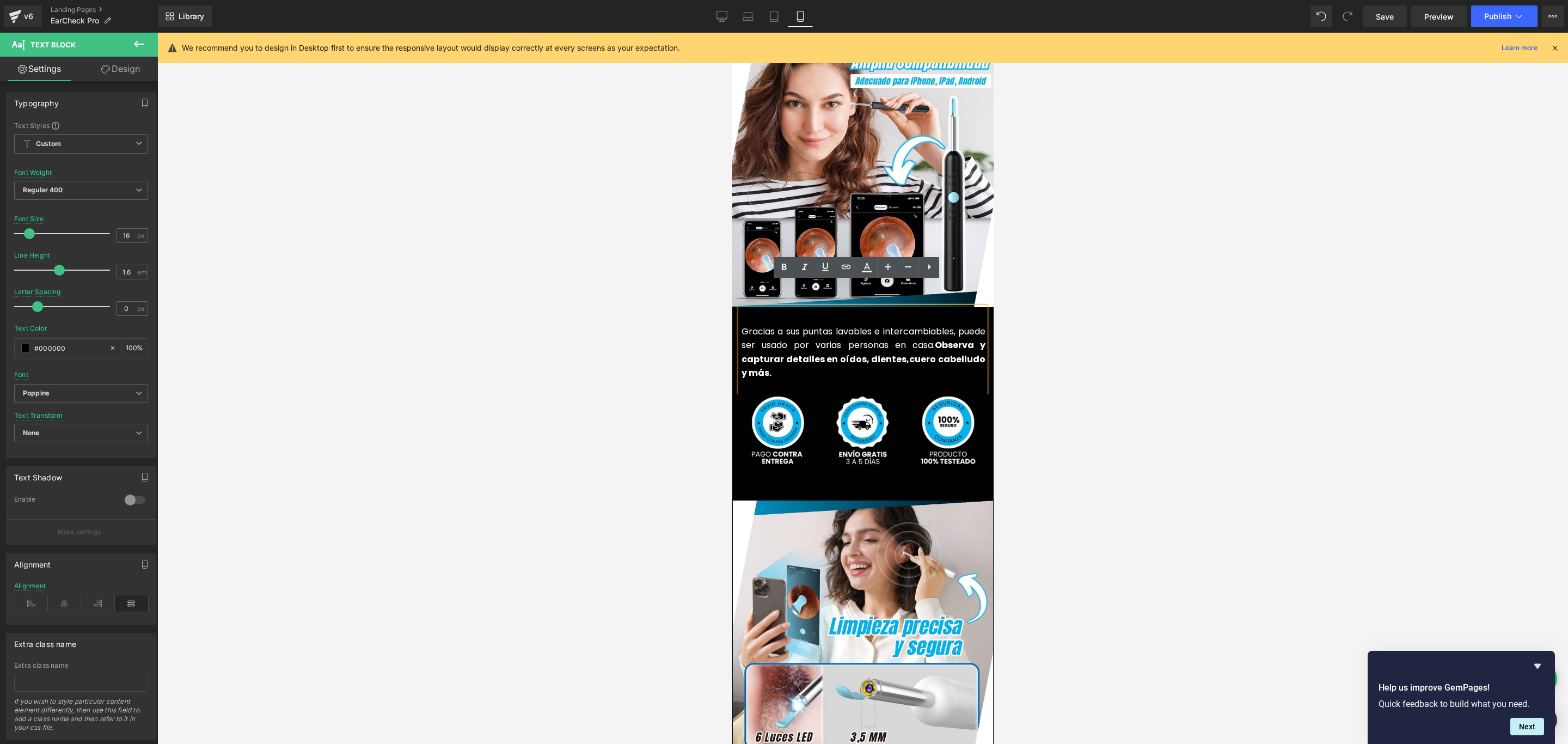
click at [822, 365] on div "Gracias a sus puntas lavables e intercambiables, puede ser usado por varias per…" at bounding box center [863, 351] width 245 height 87
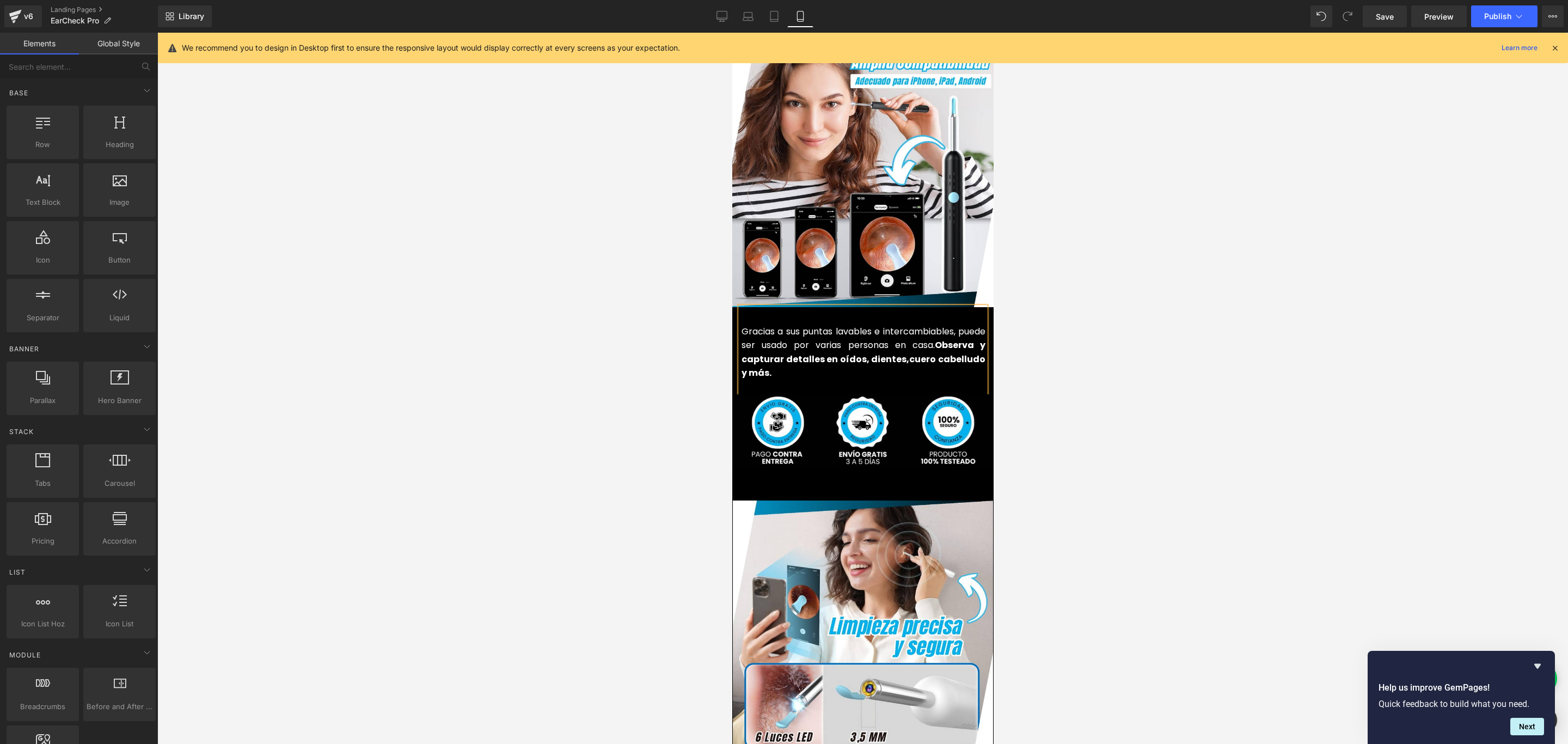
click at [1131, 327] on div at bounding box center [863, 388] width 1411 height 712
click at [780, 339] on strong "Observa y capturar detalles en oídos, dientes," at bounding box center [863, 352] width 244 height 26
click at [1183, 327] on div at bounding box center [863, 388] width 1411 height 712
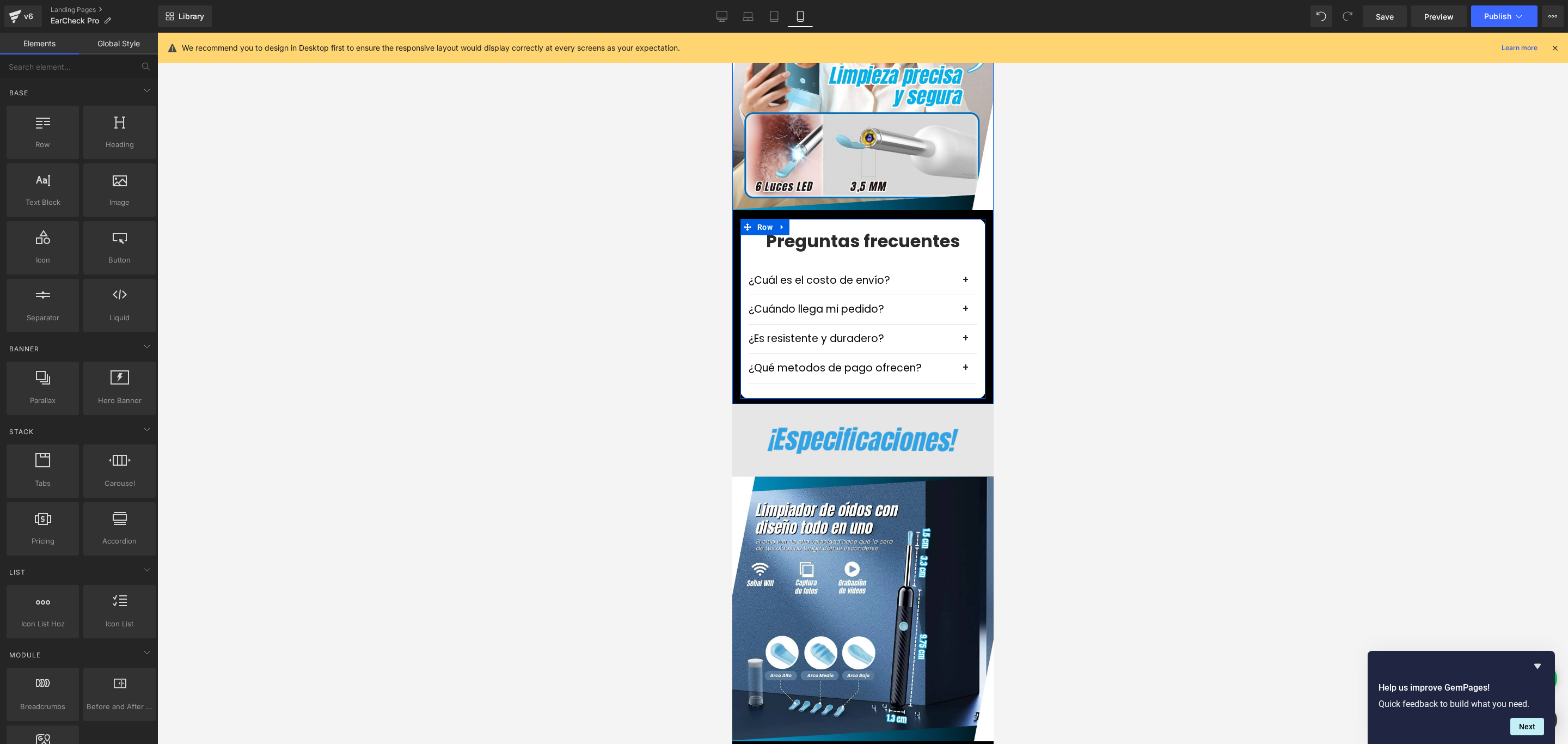
scroll to position [3024, 0]
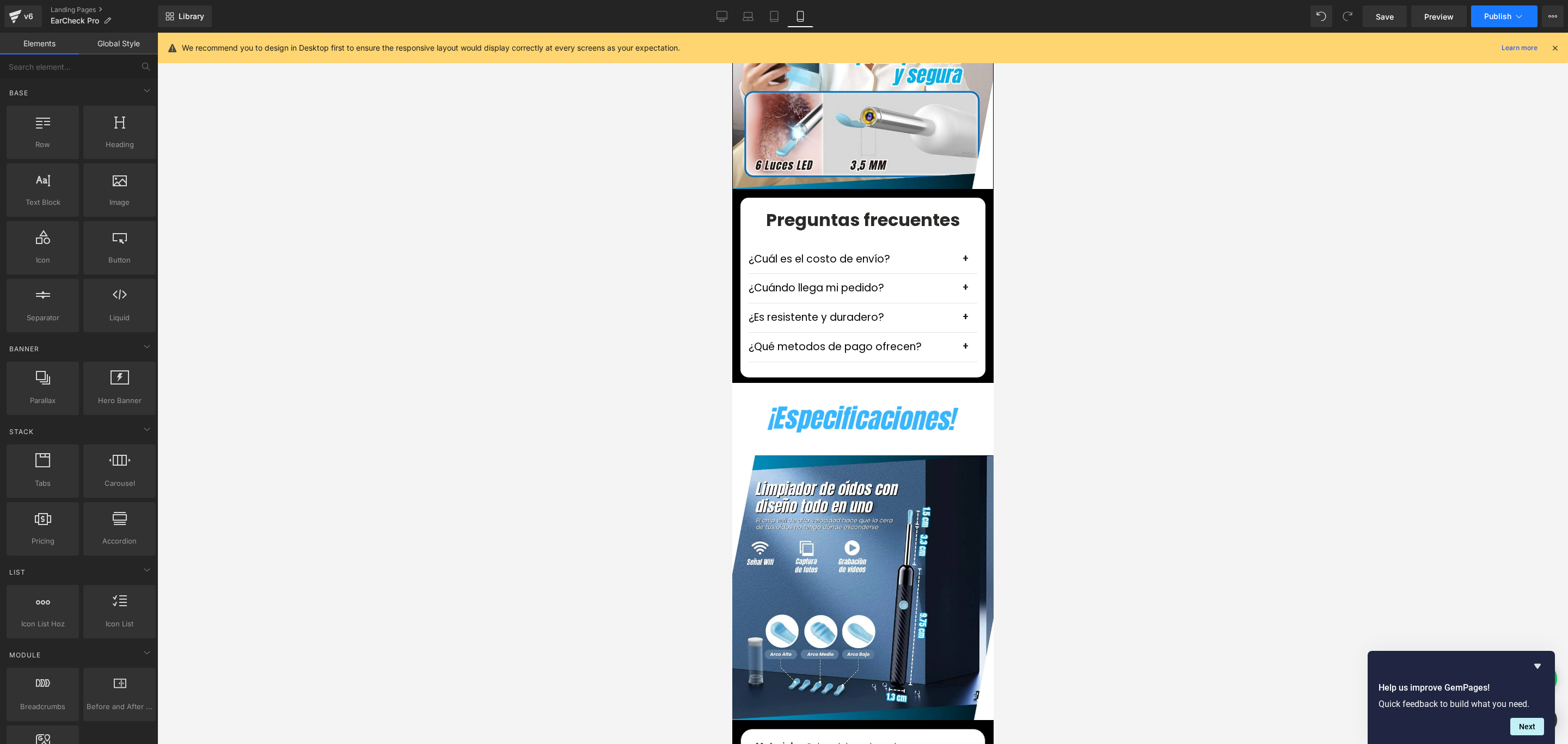
click at [1508, 7] on button "Publish" at bounding box center [1505, 16] width 66 height 22
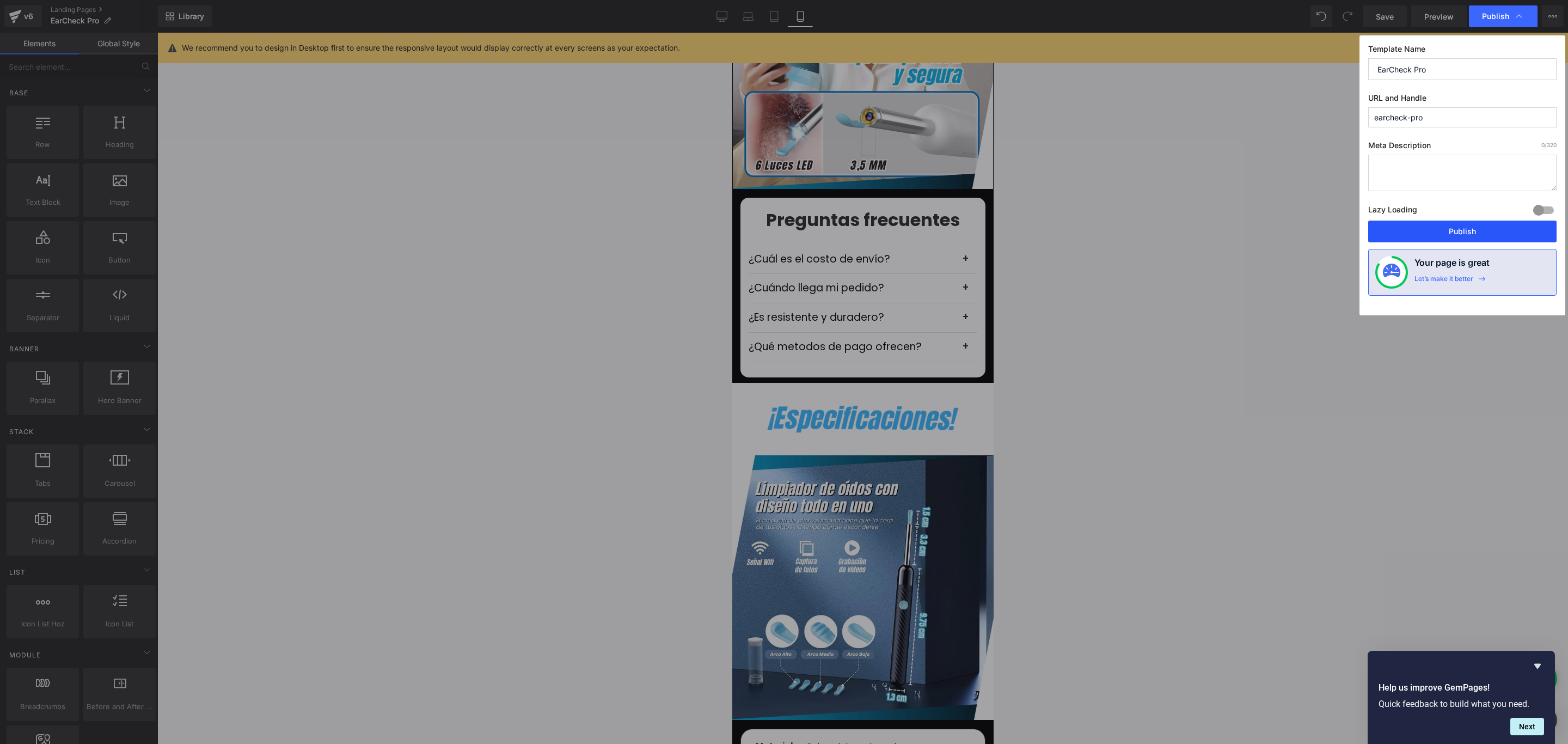
click at [1463, 224] on button "Publish" at bounding box center [1462, 232] width 188 height 22
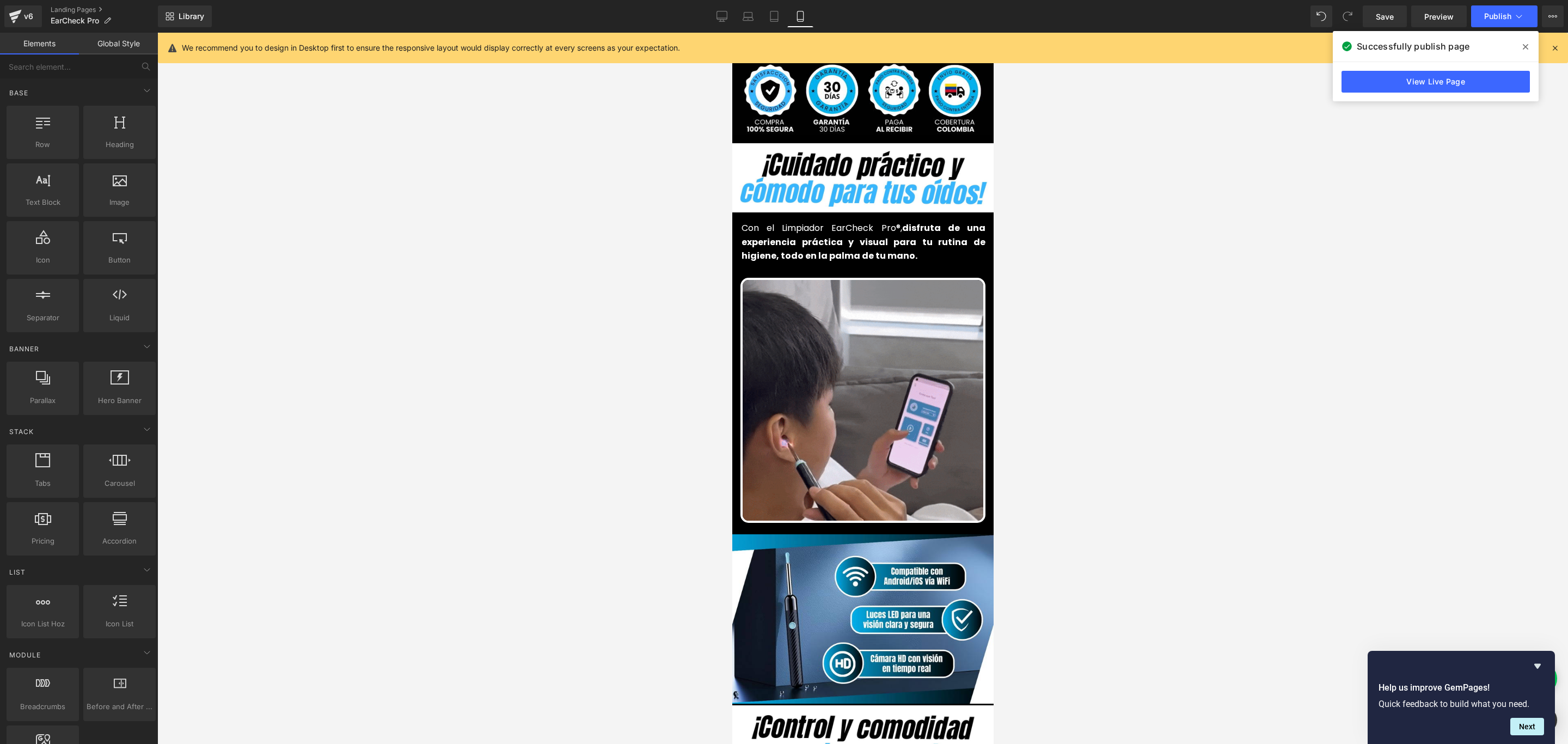
scroll to position [0, 0]
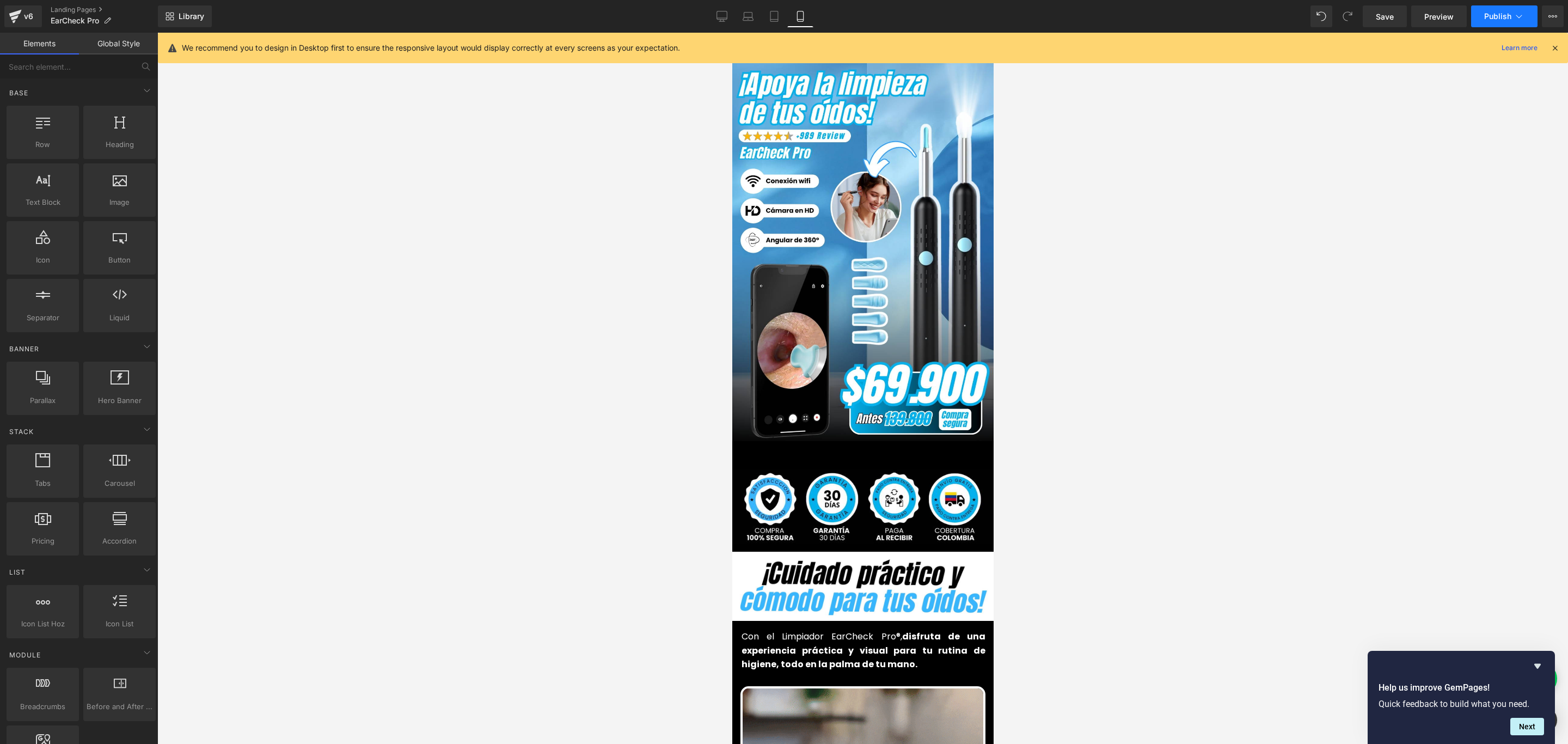
click at [1494, 20] on span "Publish" at bounding box center [1497, 16] width 27 height 9
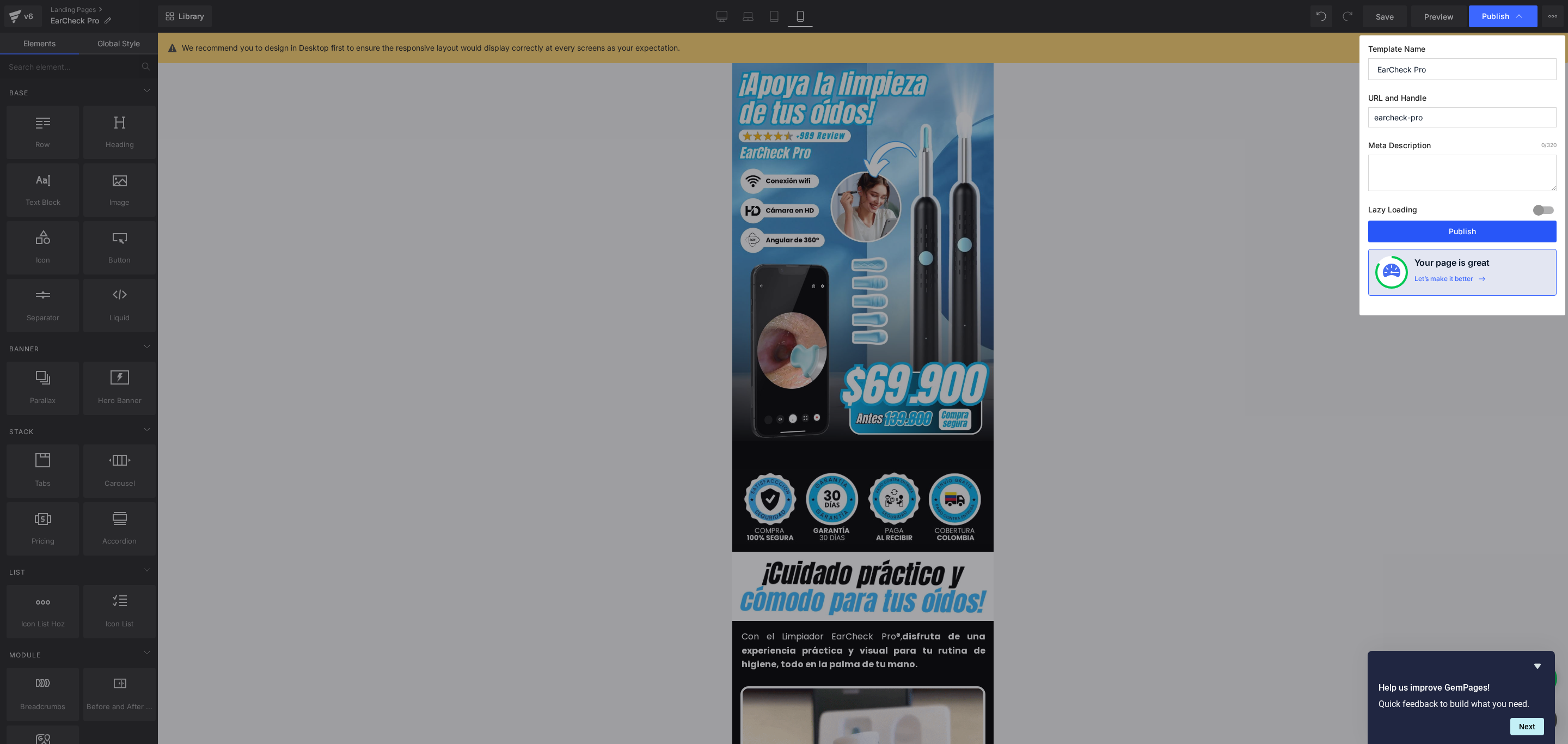
click at [1486, 226] on button "Publish" at bounding box center [1462, 232] width 188 height 22
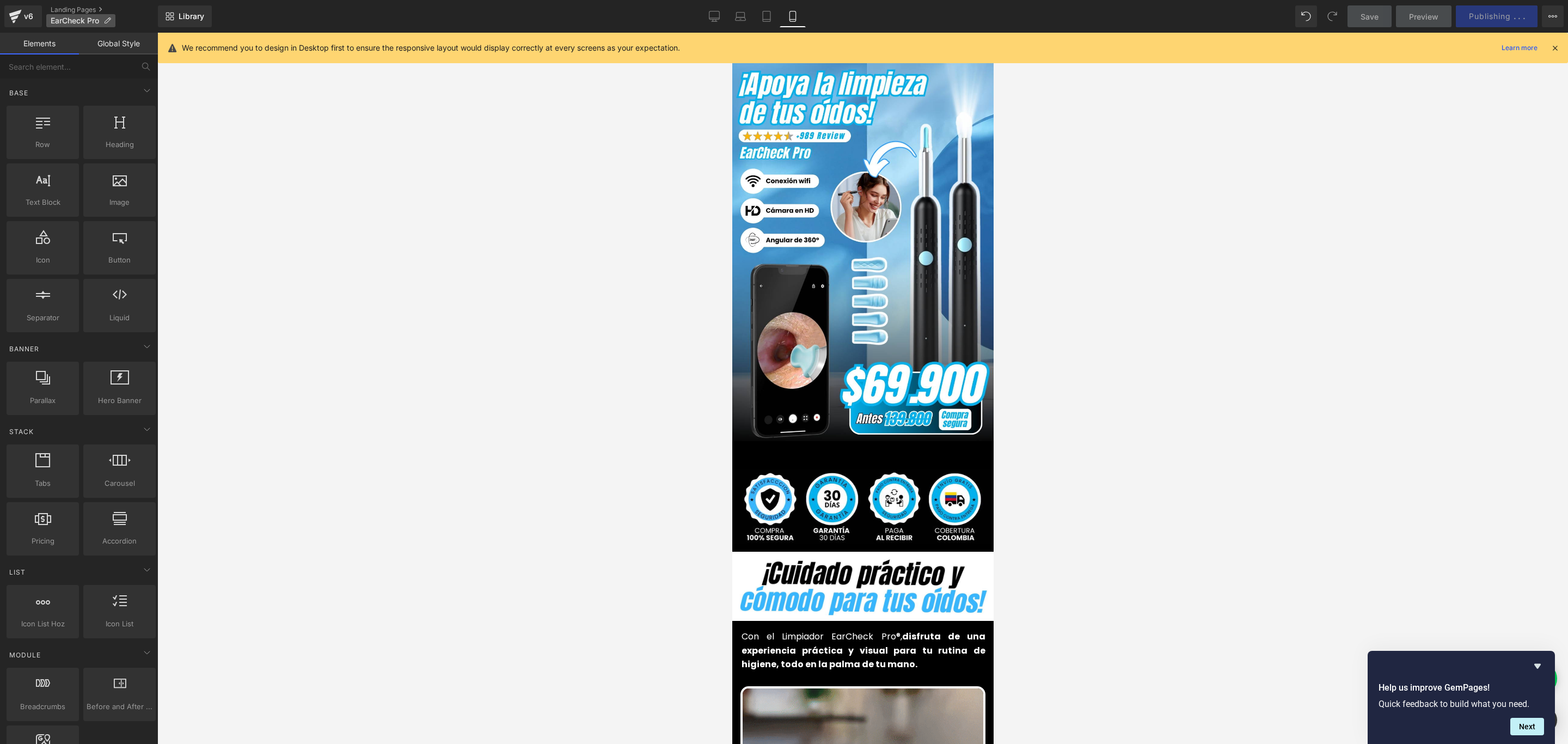
click at [111, 21] on icon at bounding box center [107, 21] width 7 height 7
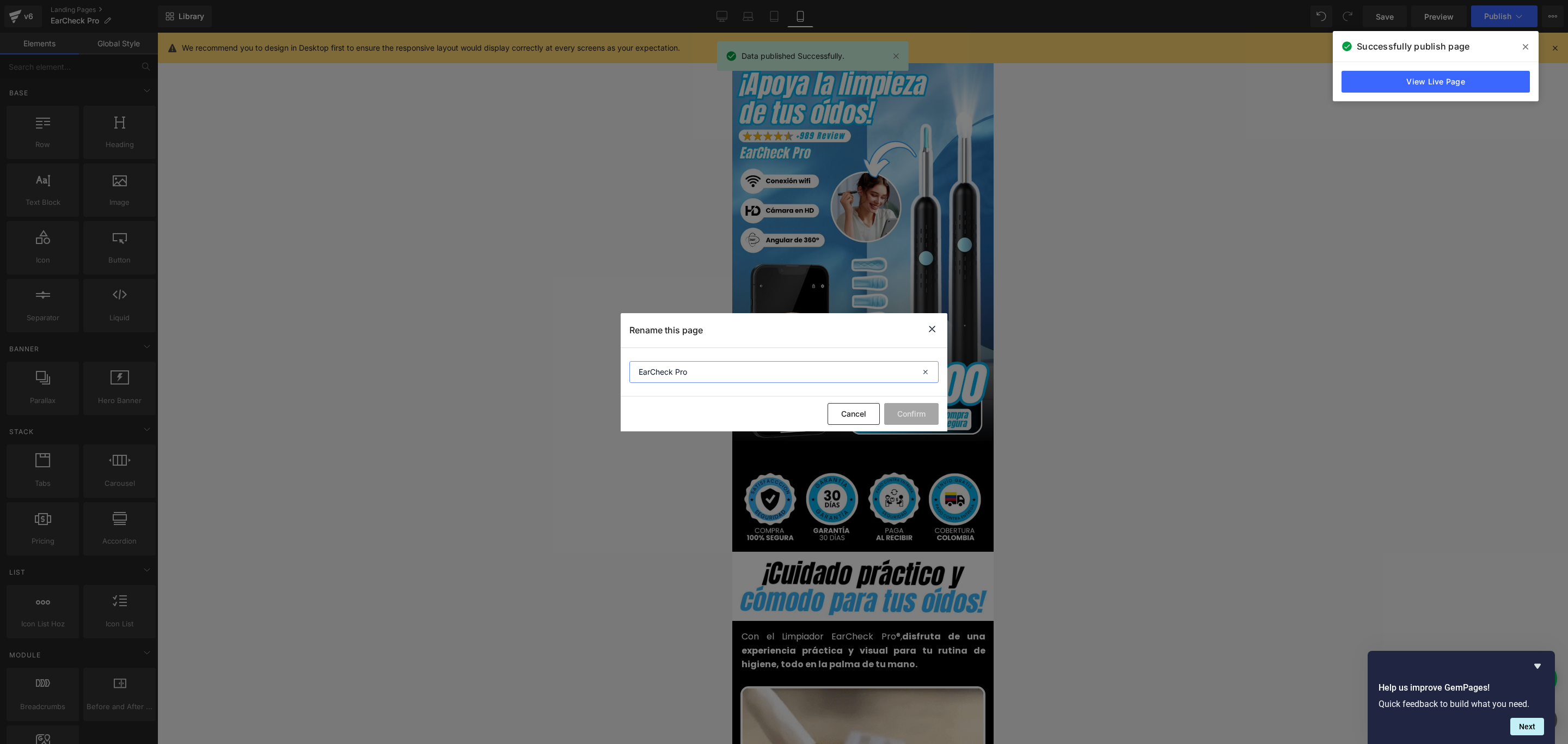
click at [719, 366] on input "EarCheck Pro" at bounding box center [784, 372] width 309 height 22
paste input "®"
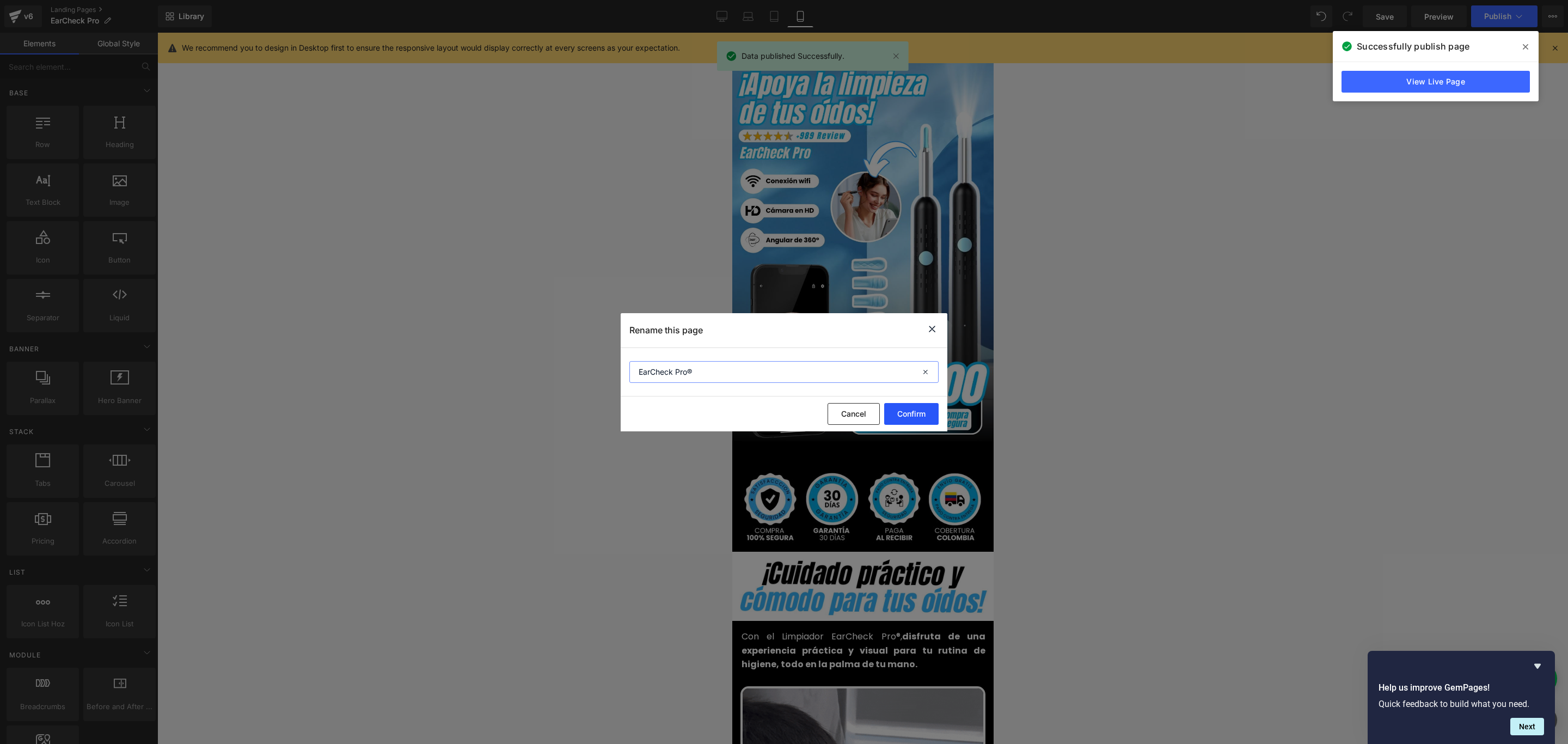
type input "EarCheck Pro®"
click at [920, 411] on button "Confirm" at bounding box center [912, 414] width 54 height 22
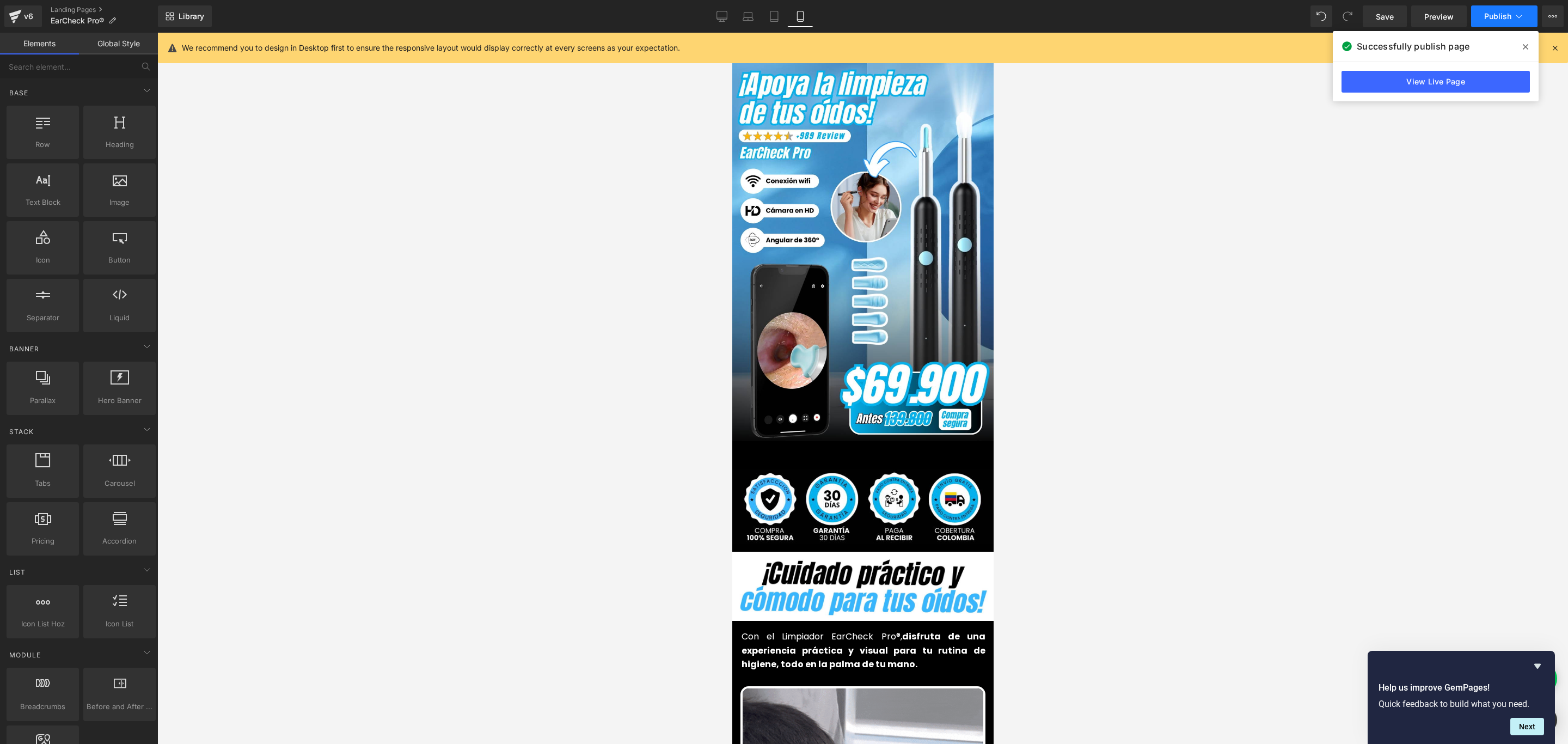
click at [1497, 25] on button "Publish" at bounding box center [1505, 16] width 66 height 22
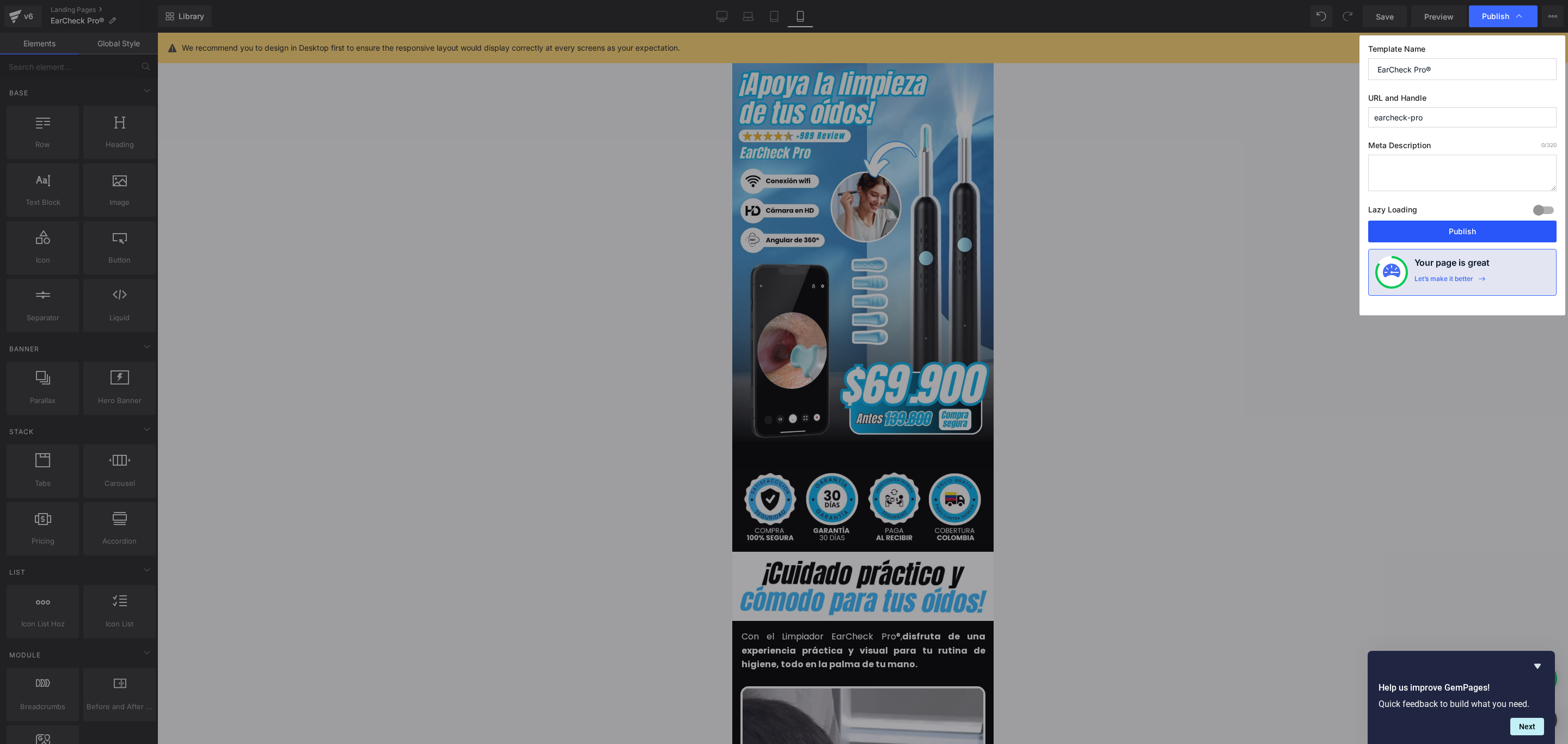
click at [1463, 223] on button "Publish" at bounding box center [1462, 232] width 188 height 22
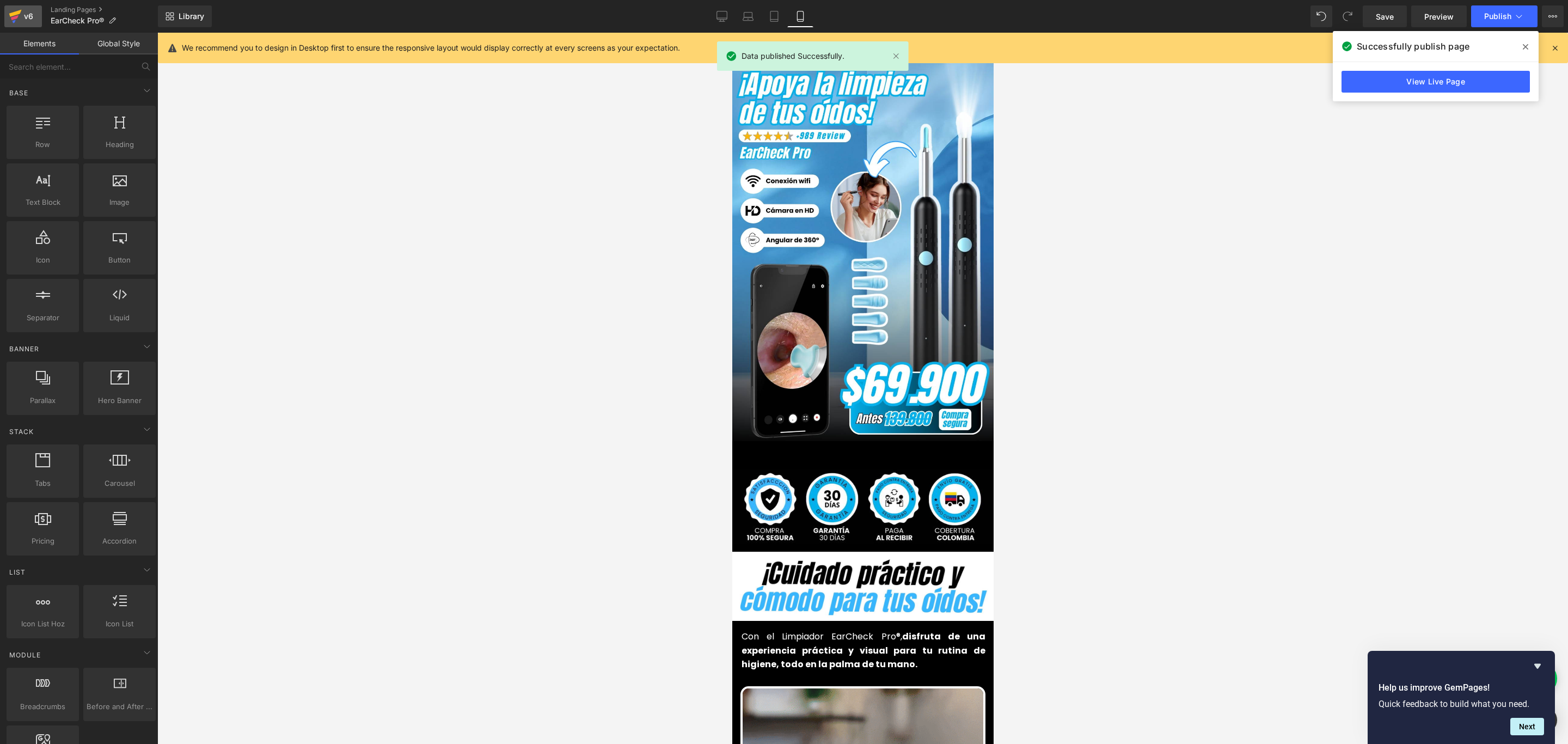
click at [22, 13] on div "v6" at bounding box center [29, 16] width 14 height 14
